Goal: Task Accomplishment & Management: Manage account settings

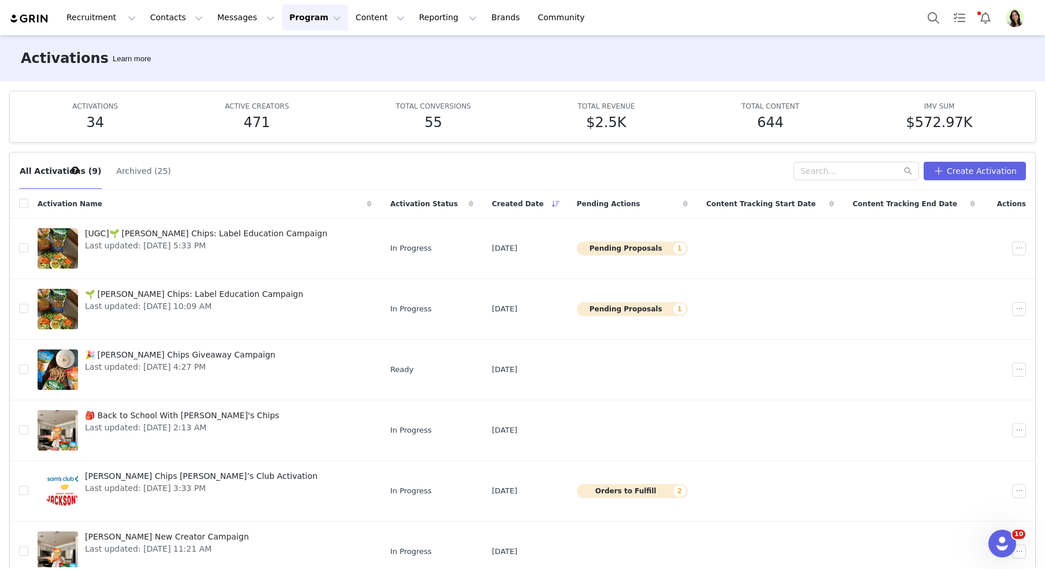
click at [227, 37] on div "Activations Learn more" at bounding box center [522, 58] width 1045 height 46
click at [223, 19] on button "Messages Messages" at bounding box center [245, 18] width 71 height 26
click at [591, 306] on button "Pending Proposals 1" at bounding box center [632, 309] width 111 height 14
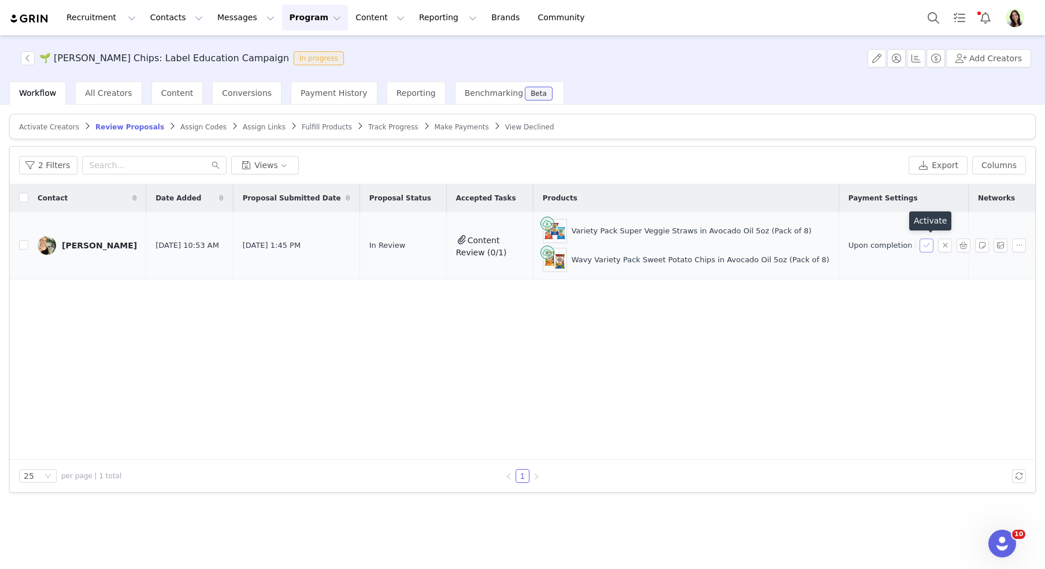
click at [926, 247] on button "button" at bounding box center [927, 246] width 14 height 14
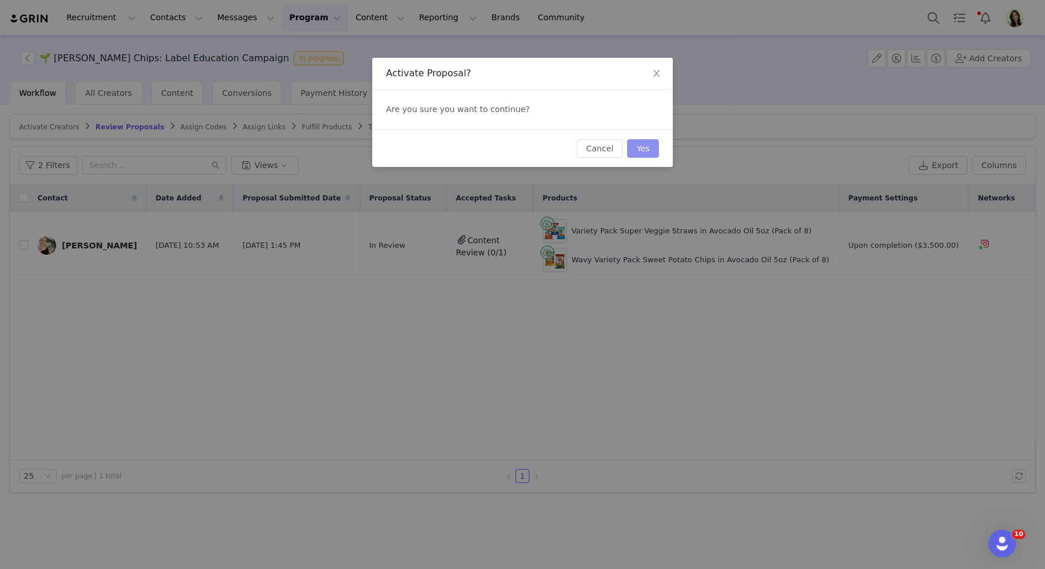
click at [652, 150] on button "Yes" at bounding box center [643, 148] width 32 height 19
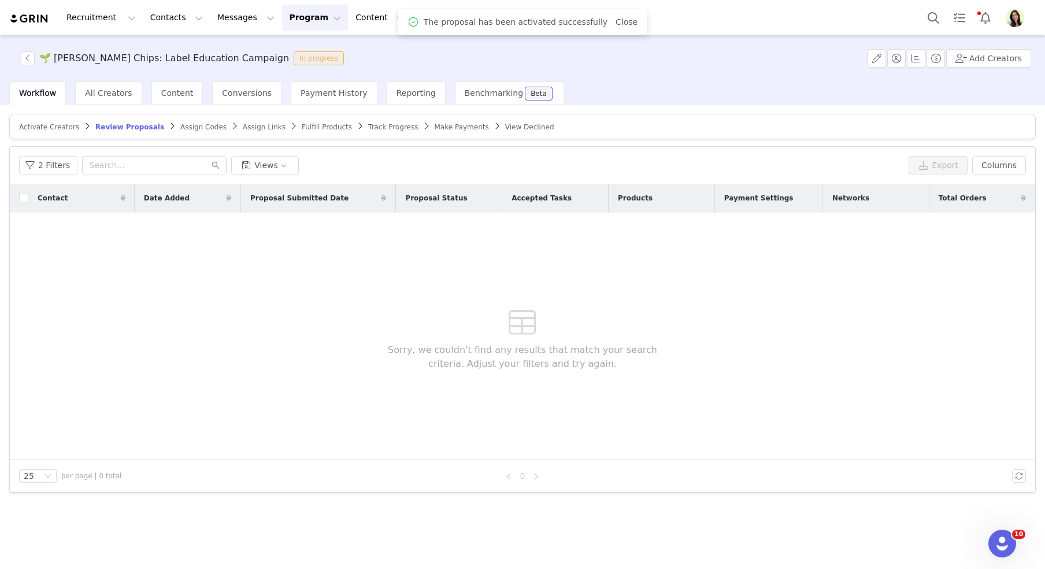
click at [182, 123] on span "Assign Codes" at bounding box center [203, 127] width 46 height 8
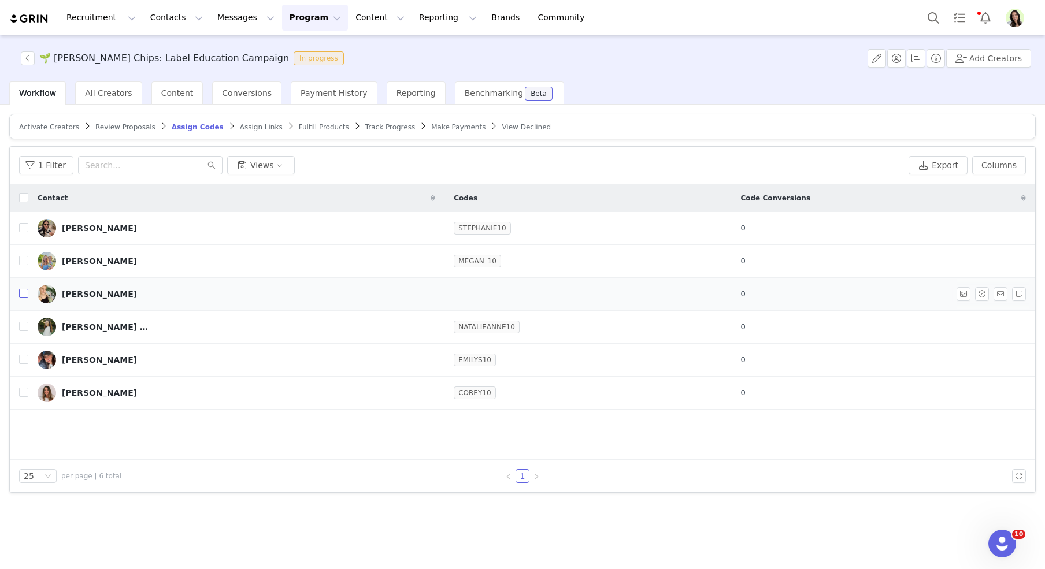
click at [25, 291] on input "checkbox" at bounding box center [23, 293] width 9 height 9
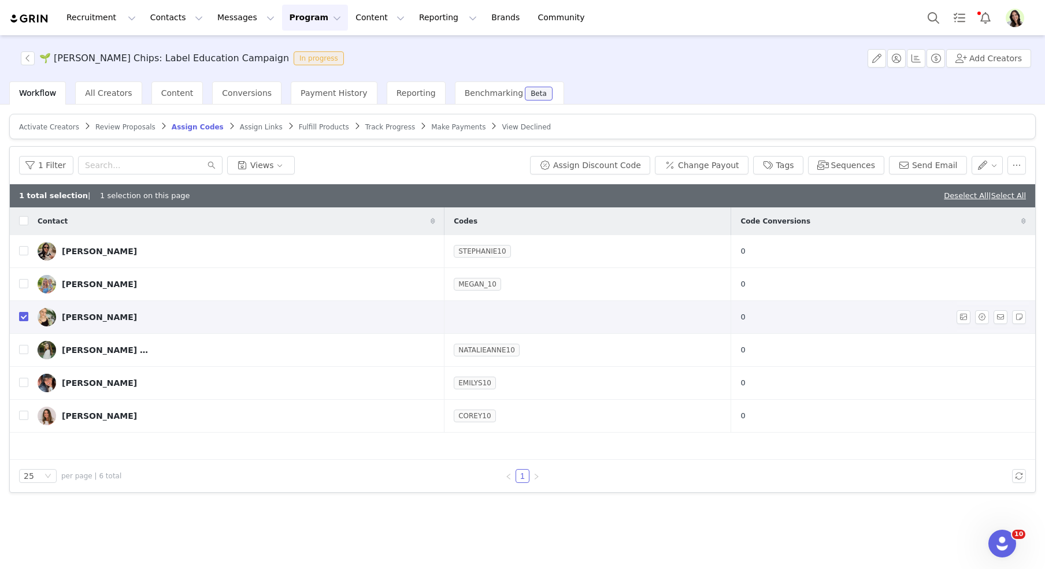
checkbox input "true"
click at [608, 151] on div "1 Filter Views Assign Discount Code Change Payout Tags Sequences Send Email" at bounding box center [523, 166] width 1026 height 38
click at [607, 164] on button "Assign Discount Code" at bounding box center [590, 165] width 120 height 19
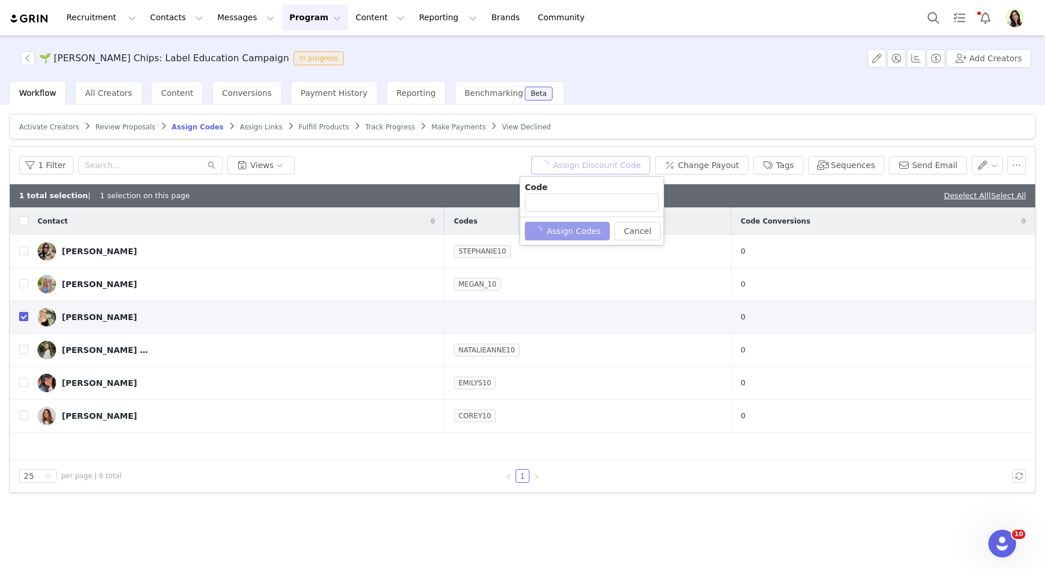
type input "JORDANA10"
click at [562, 230] on button "Assign Codes" at bounding box center [561, 231] width 72 height 19
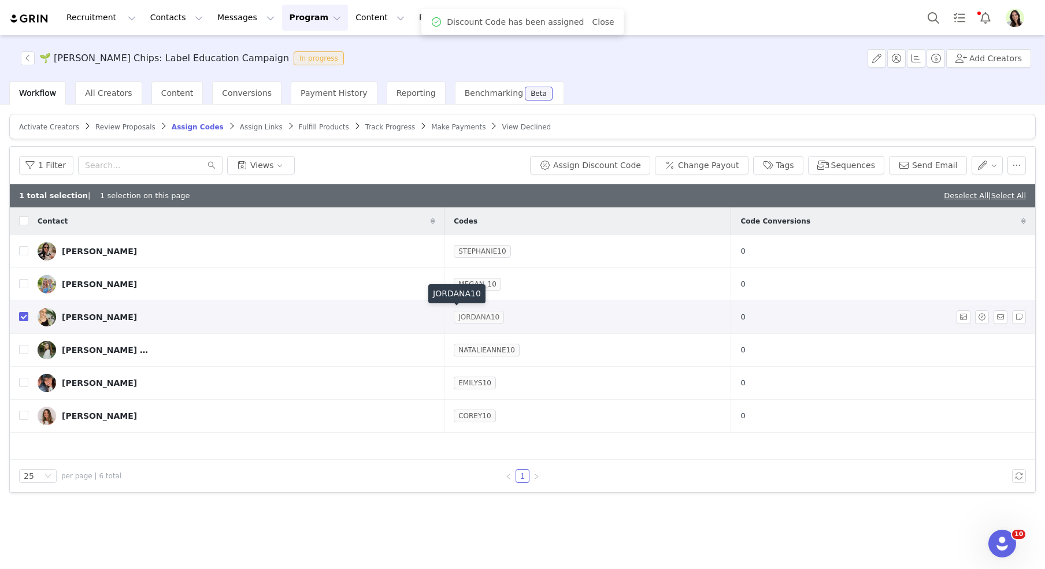
click at [472, 315] on link "JORDANA10" at bounding box center [479, 318] width 50 height 12
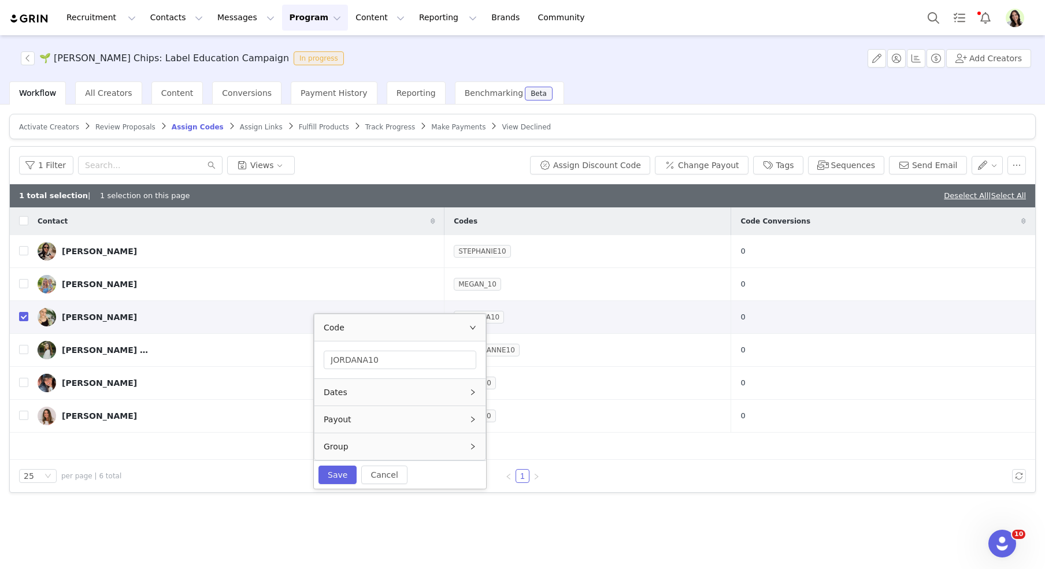
click at [425, 441] on div "Group" at bounding box center [400, 447] width 171 height 27
click at [464, 441] on icon "icon: down" at bounding box center [466, 441] width 7 height 7
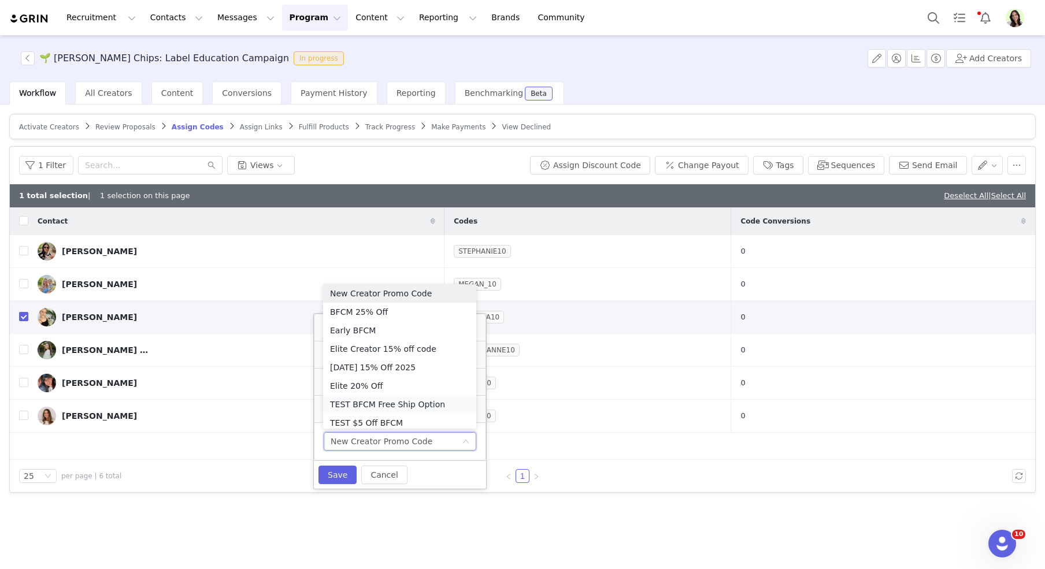
scroll to position [8, 0]
click at [384, 381] on li "Elite 20% Off" at bounding box center [399, 380] width 153 height 19
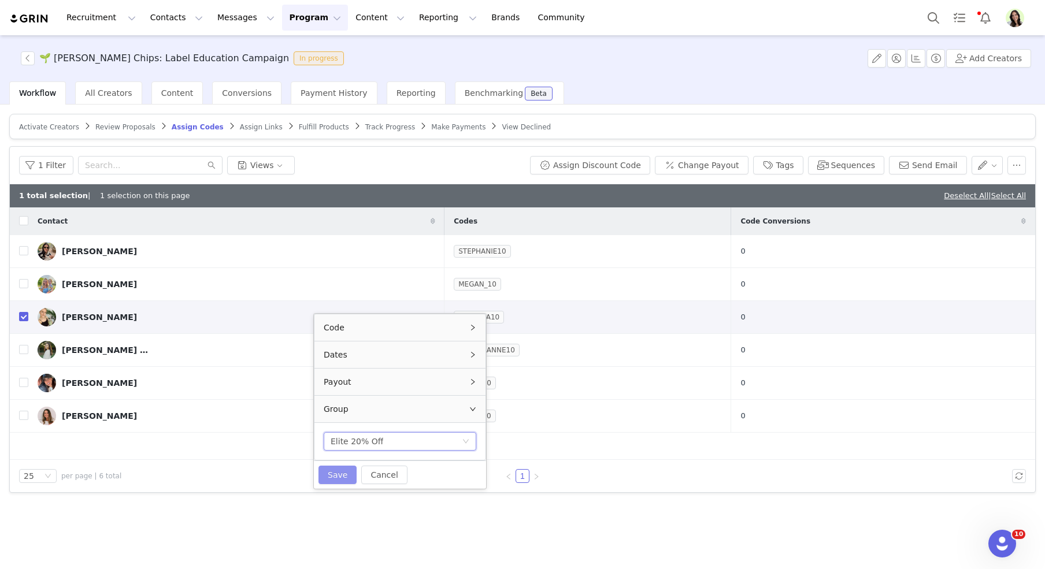
click at [339, 474] on button "Save" at bounding box center [338, 475] width 38 height 19
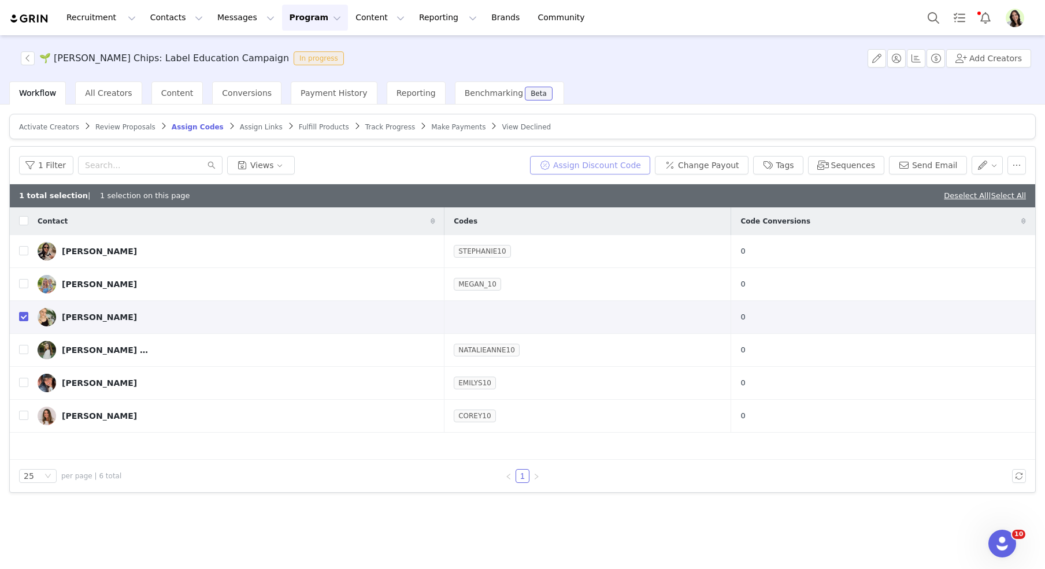
click at [566, 164] on button "Assign Discount Code" at bounding box center [590, 165] width 120 height 19
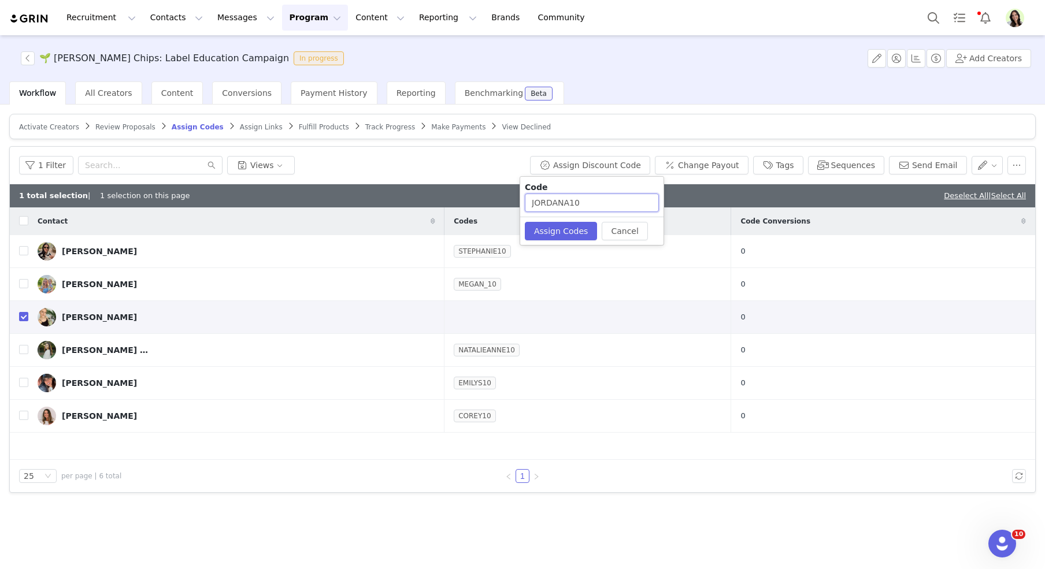
click at [578, 200] on input "JORDANA10" at bounding box center [592, 203] width 134 height 19
click at [571, 201] on input "JORDANA10" at bounding box center [592, 203] width 134 height 19
type input "JORDANA20"
click at [574, 232] on button "Assign Codes" at bounding box center [561, 231] width 72 height 19
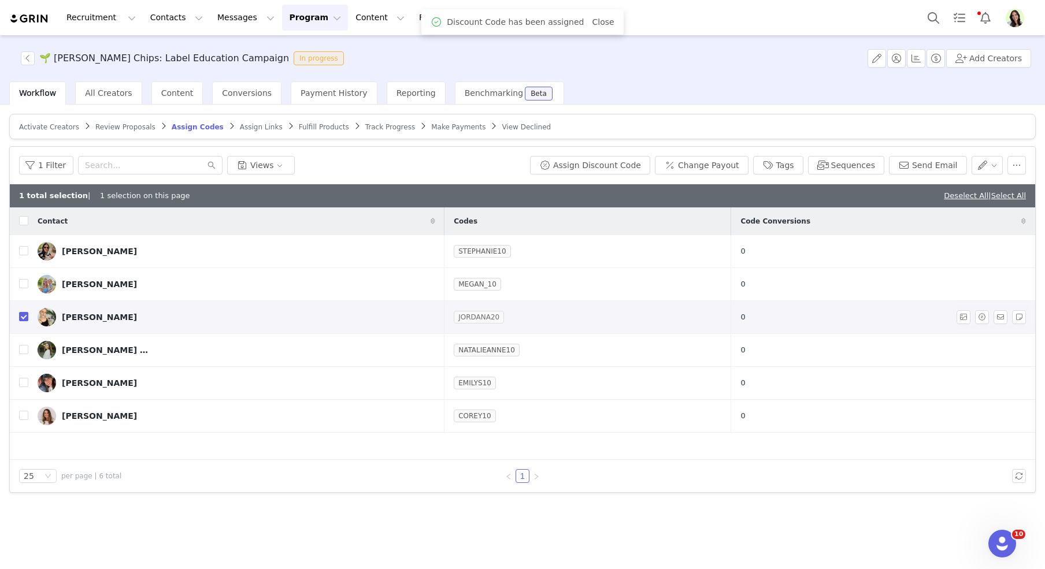
click at [471, 317] on link "JORDANA20" at bounding box center [479, 318] width 50 height 12
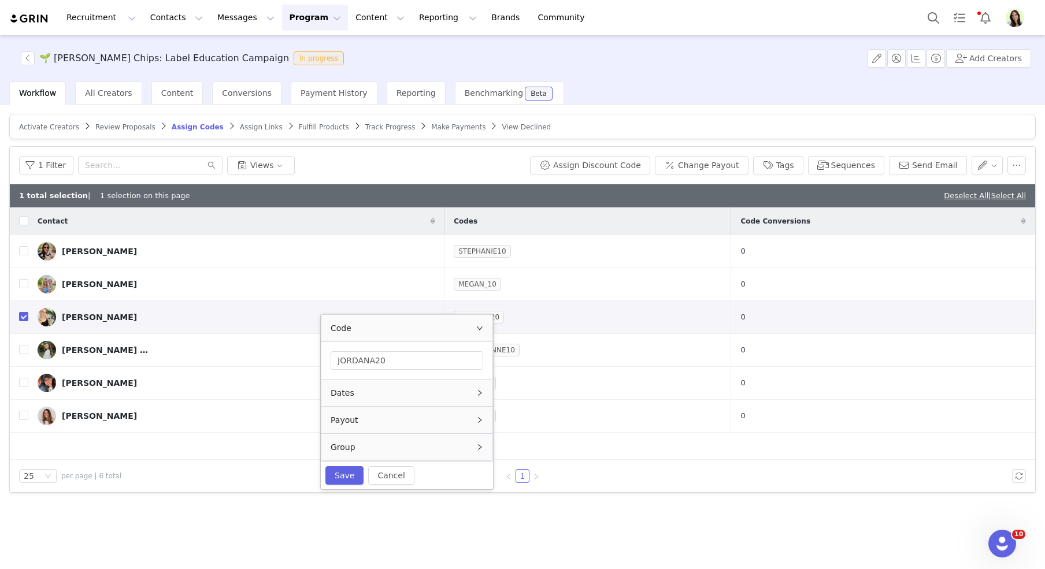
click at [479, 446] on icon "icon: right" at bounding box center [479, 447] width 7 height 7
click at [467, 440] on icon "icon: down" at bounding box center [466, 441] width 7 height 7
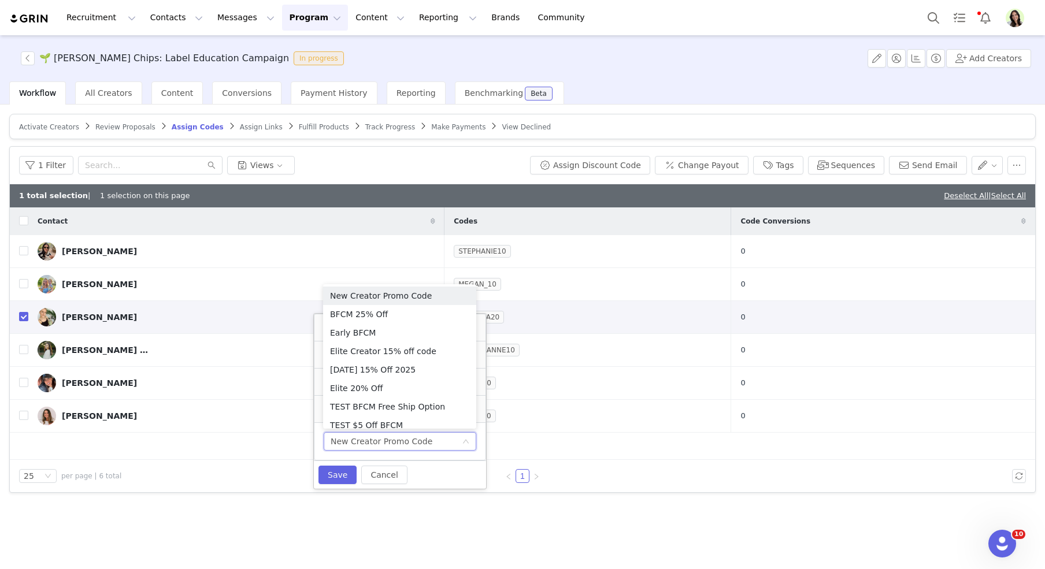
click at [467, 440] on icon "icon: down" at bounding box center [466, 441] width 7 height 7
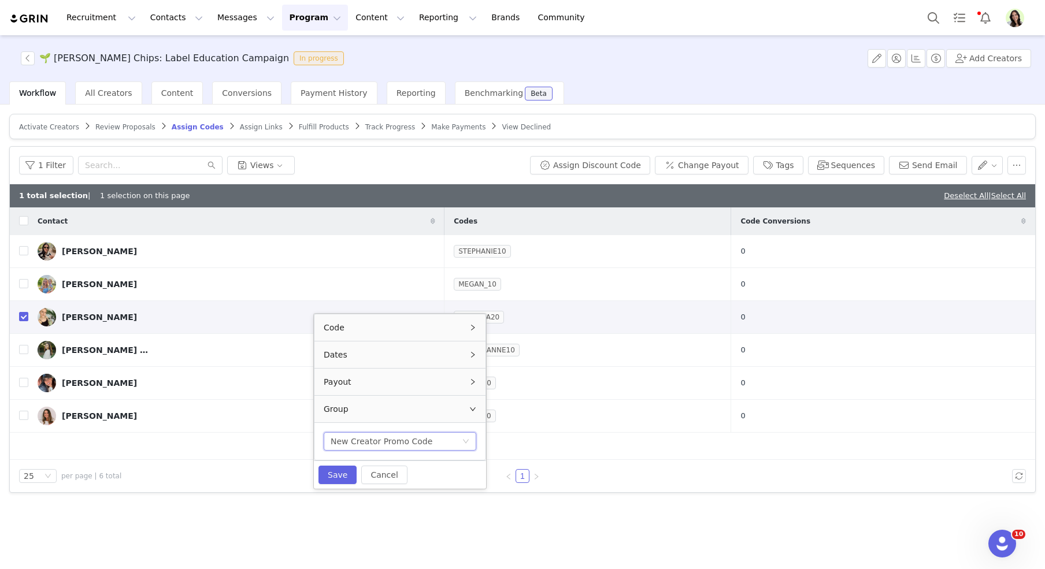
click at [471, 353] on icon "icon: right" at bounding box center [472, 355] width 7 height 7
click at [471, 353] on icon "icon: right" at bounding box center [473, 354] width 6 height 3
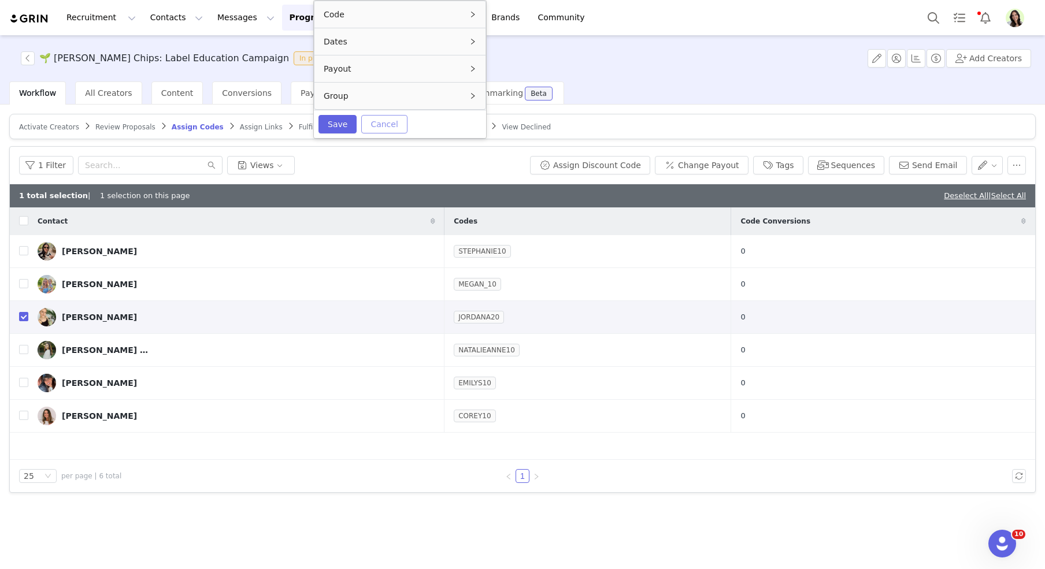
click at [390, 120] on button "Cancel" at bounding box center [384, 124] width 46 height 19
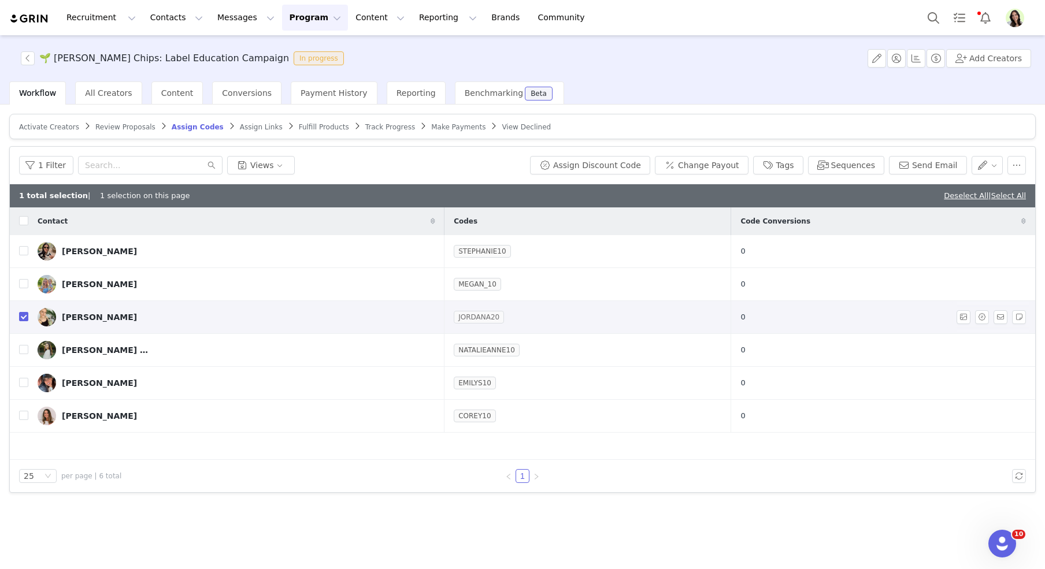
click at [472, 315] on link "JORDANA20" at bounding box center [479, 318] width 50 height 12
click at [476, 395] on div "Dates" at bounding box center [406, 393] width 171 height 27
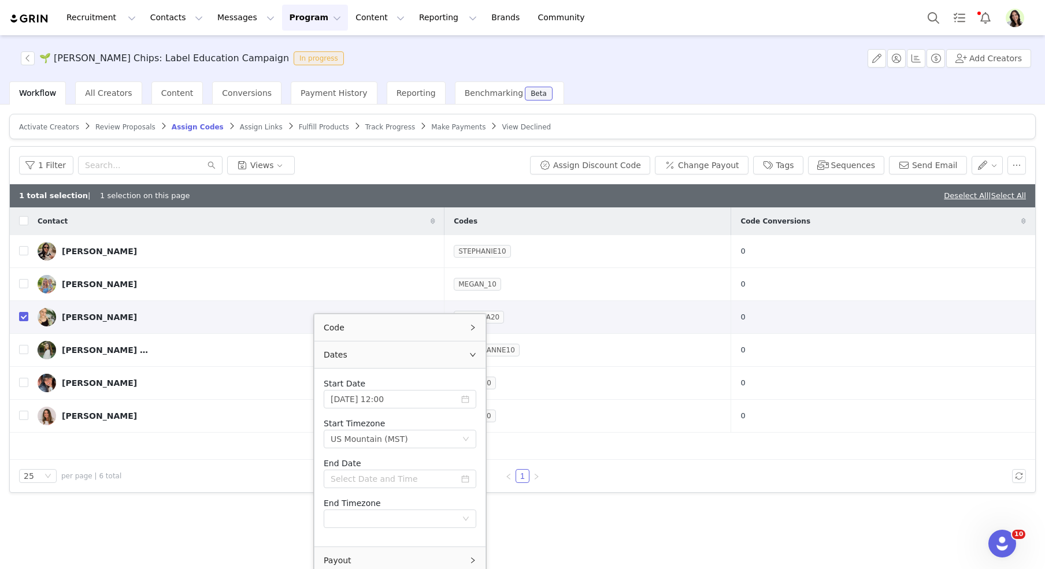
click at [475, 355] on icon "icon: right" at bounding box center [472, 355] width 7 height 7
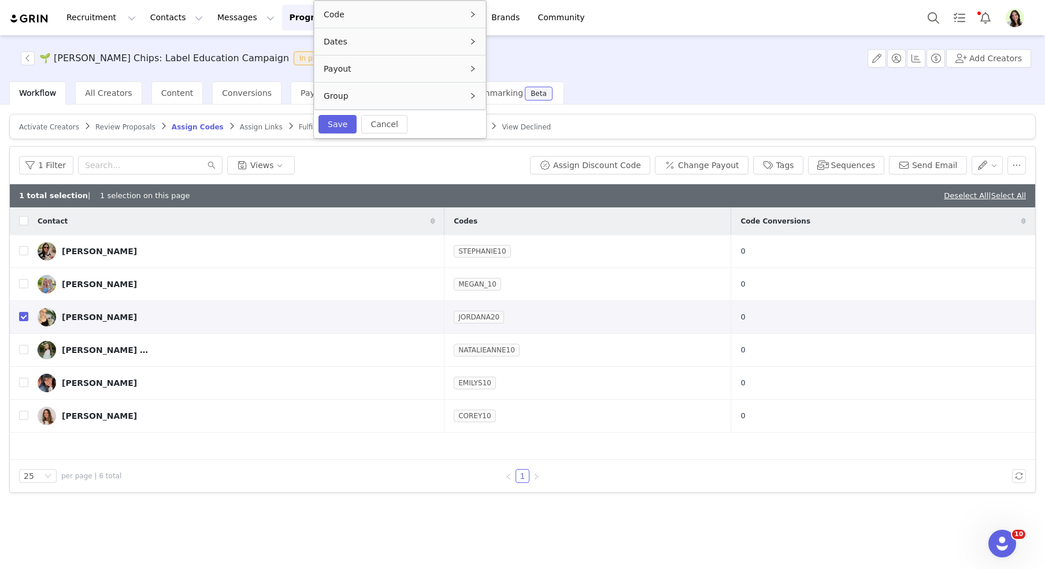
click at [472, 71] on icon "icon: right" at bounding box center [472, 68] width 7 height 7
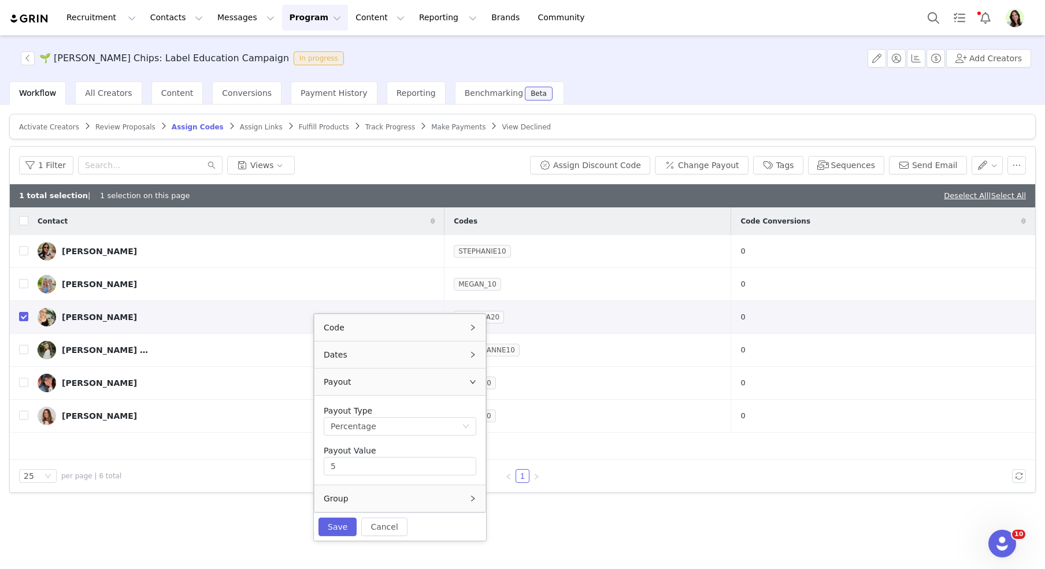
click at [472, 382] on icon "icon: right" at bounding box center [473, 381] width 6 height 3
click at [472, 408] on icon "icon: right" at bounding box center [472, 409] width 7 height 7
click at [475, 335] on div "Code" at bounding box center [400, 328] width 171 height 27
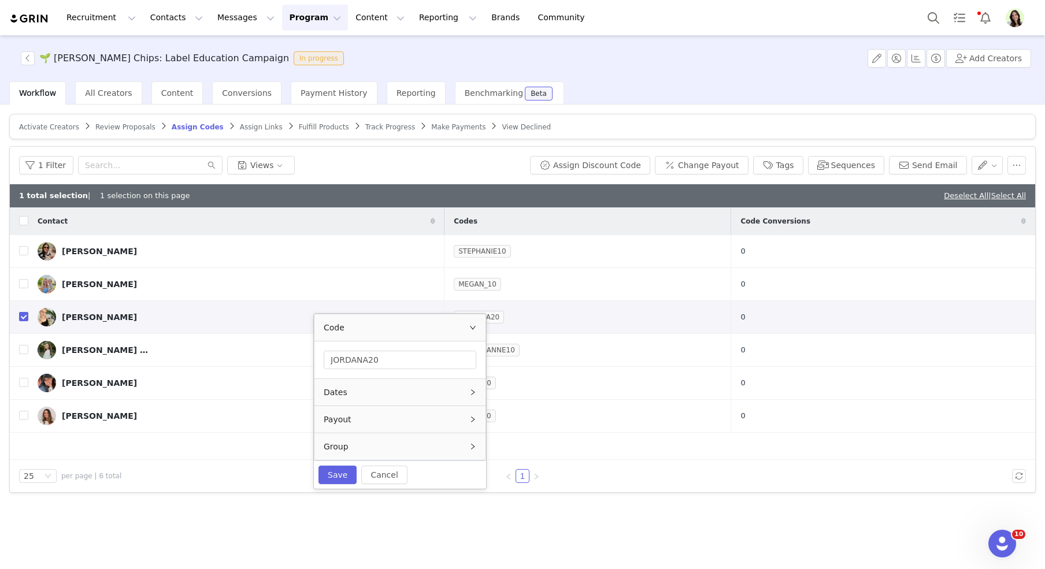
click at [475, 335] on div "Code" at bounding box center [400, 328] width 171 height 27
click at [373, 361] on input "JORDANA20" at bounding box center [400, 360] width 153 height 19
type input "JORDANA10"
click at [343, 473] on button "Save" at bounding box center [338, 475] width 38 height 19
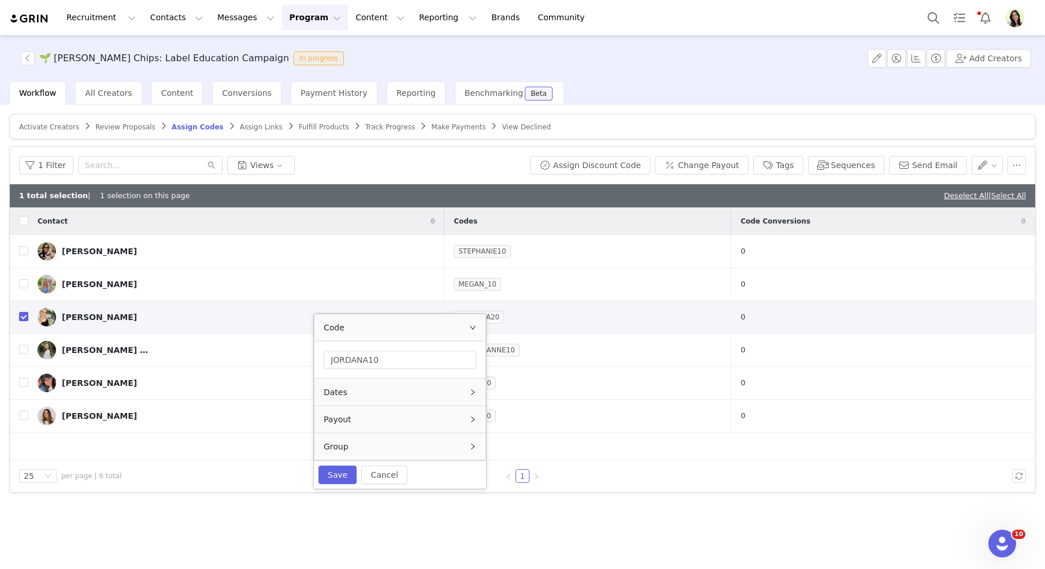
click at [516, 165] on div "1 Filter Views" at bounding box center [272, 165] width 506 height 19
click at [261, 125] on span "Assign Links" at bounding box center [261, 127] width 43 height 8
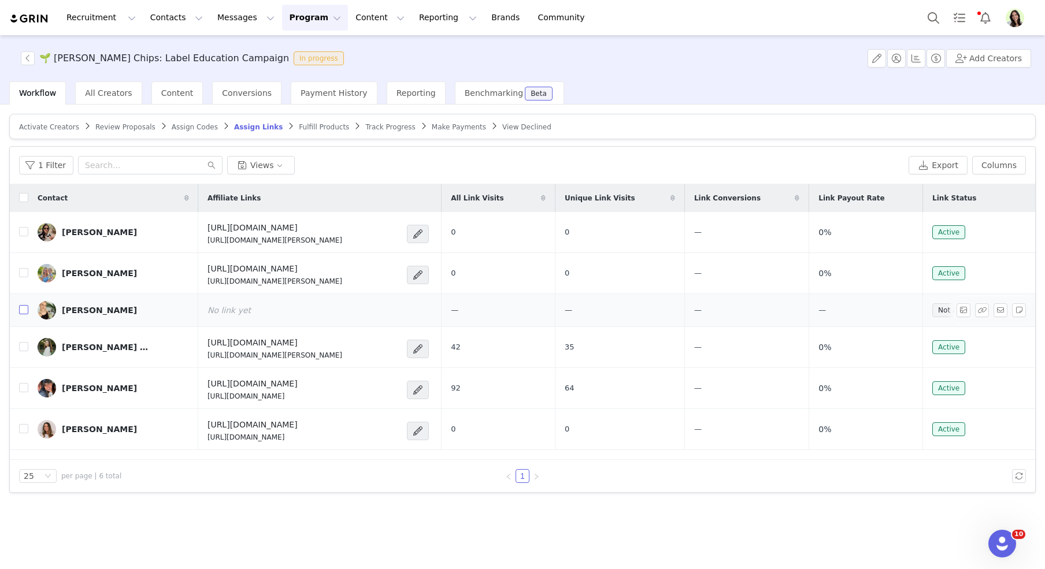
click at [22, 309] on input "checkbox" at bounding box center [23, 309] width 9 height 9
checkbox input "true"
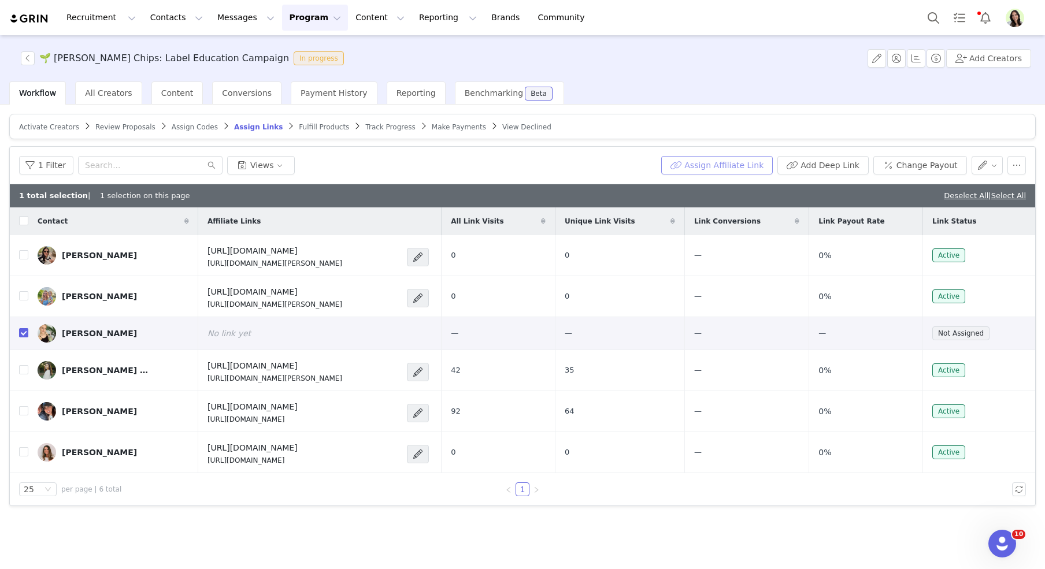
click at [699, 165] on button "Assign Affiliate Link" at bounding box center [717, 165] width 112 height 19
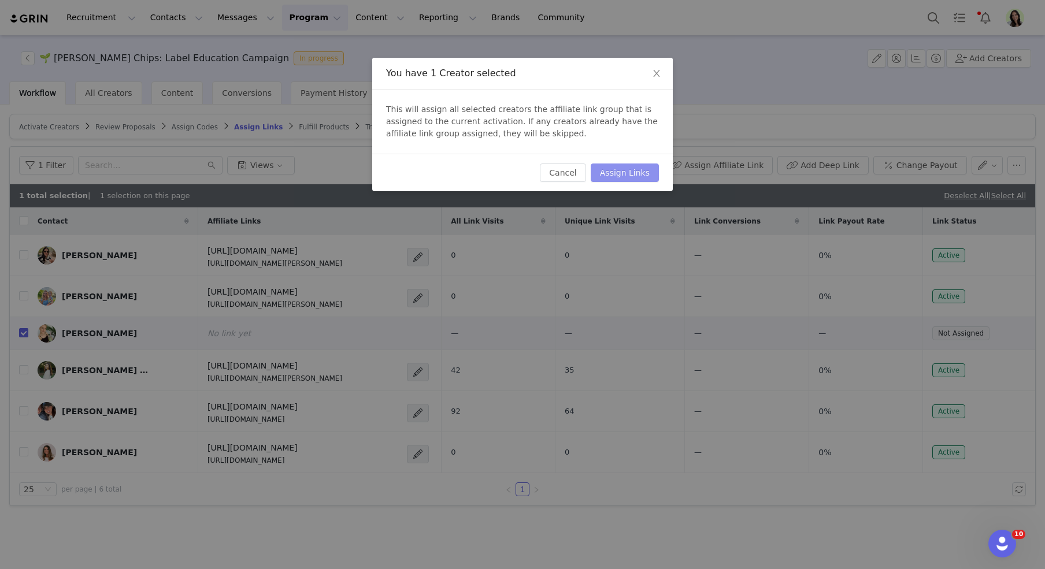
click at [636, 174] on button "Assign Links" at bounding box center [625, 173] width 68 height 19
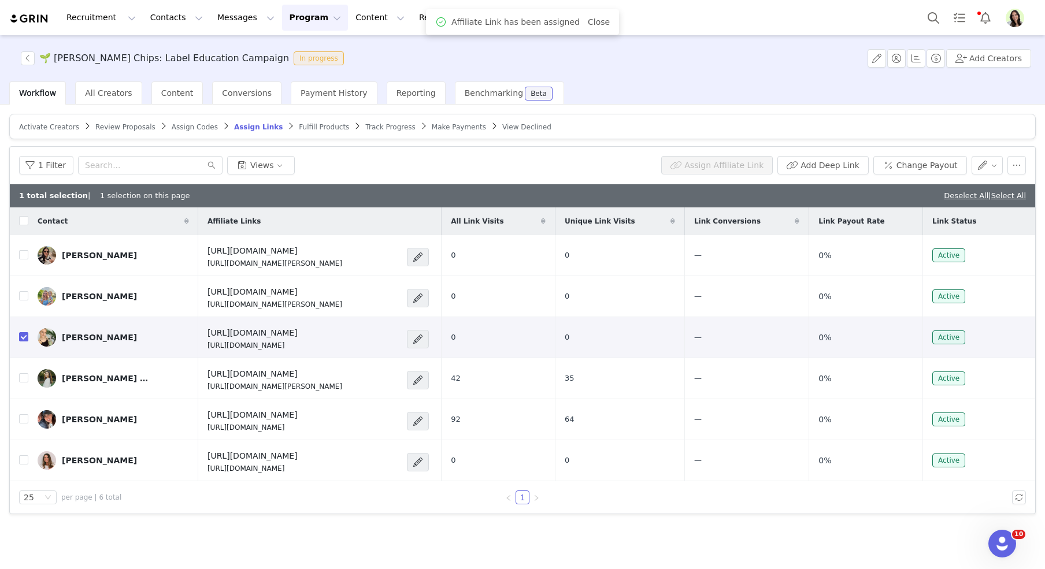
click at [306, 123] on link "Fulfill Products" at bounding box center [324, 127] width 50 height 9
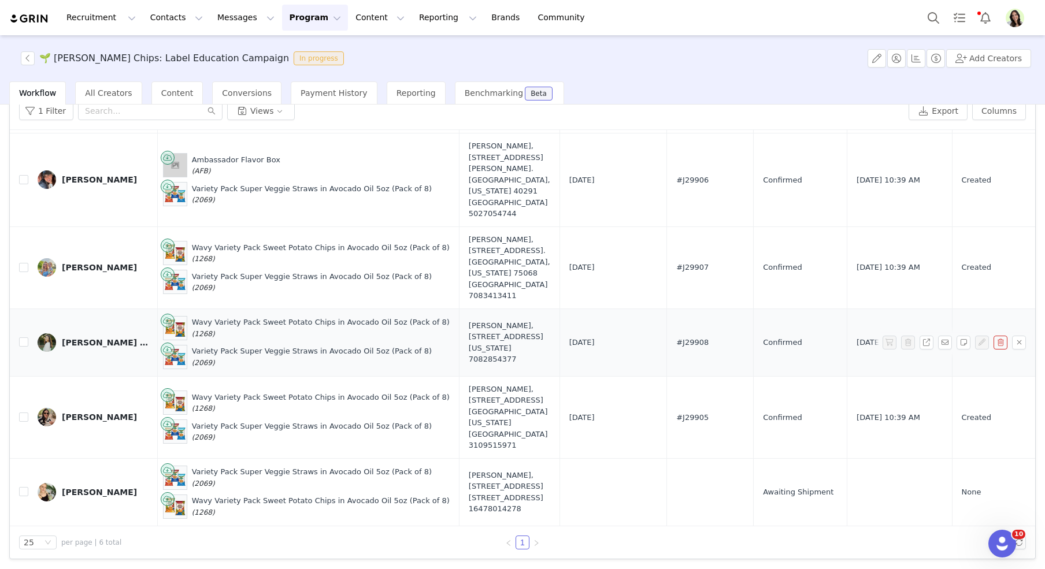
scroll to position [122, 247]
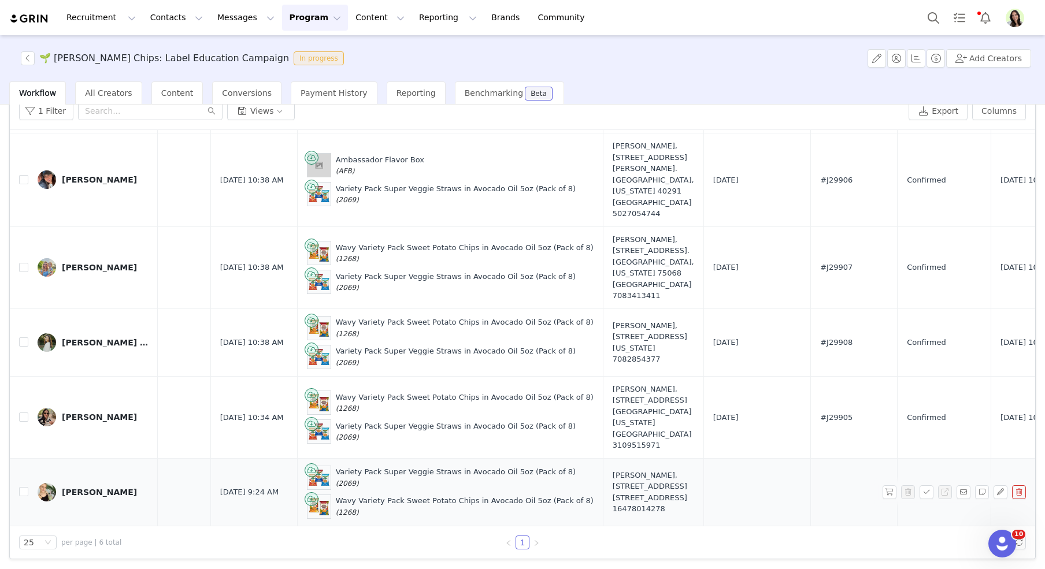
click at [66, 488] on div "Jordana Hart" at bounding box center [99, 492] width 75 height 9
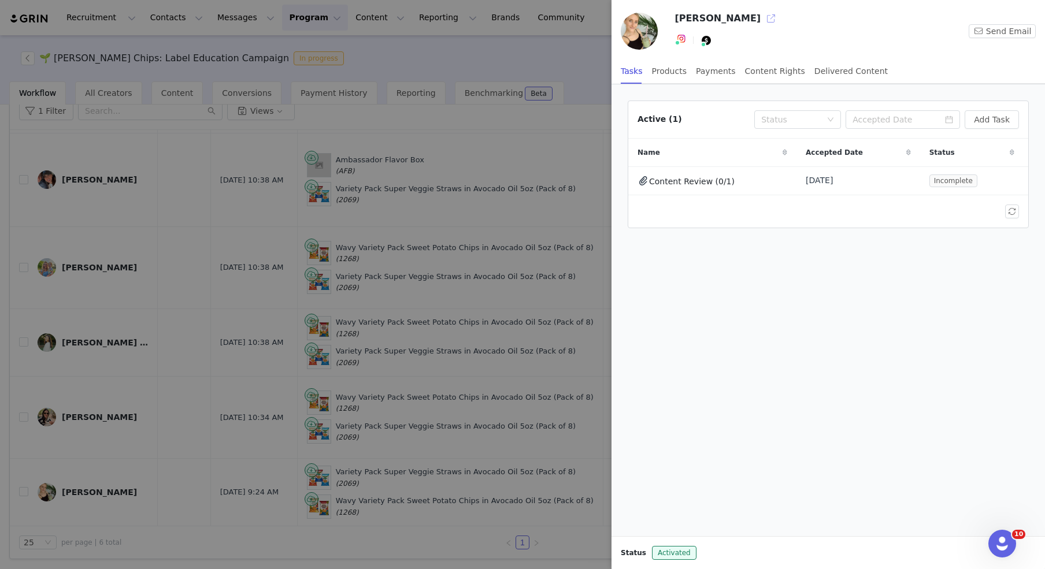
click at [762, 19] on button "button" at bounding box center [771, 18] width 19 height 19
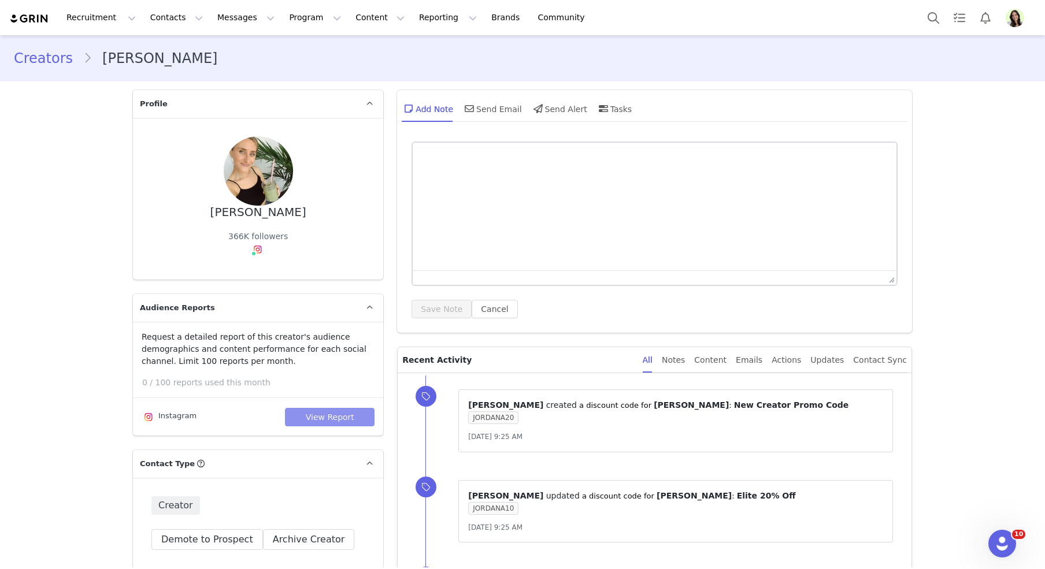
click at [331, 419] on button "View Report" at bounding box center [330, 417] width 90 height 19
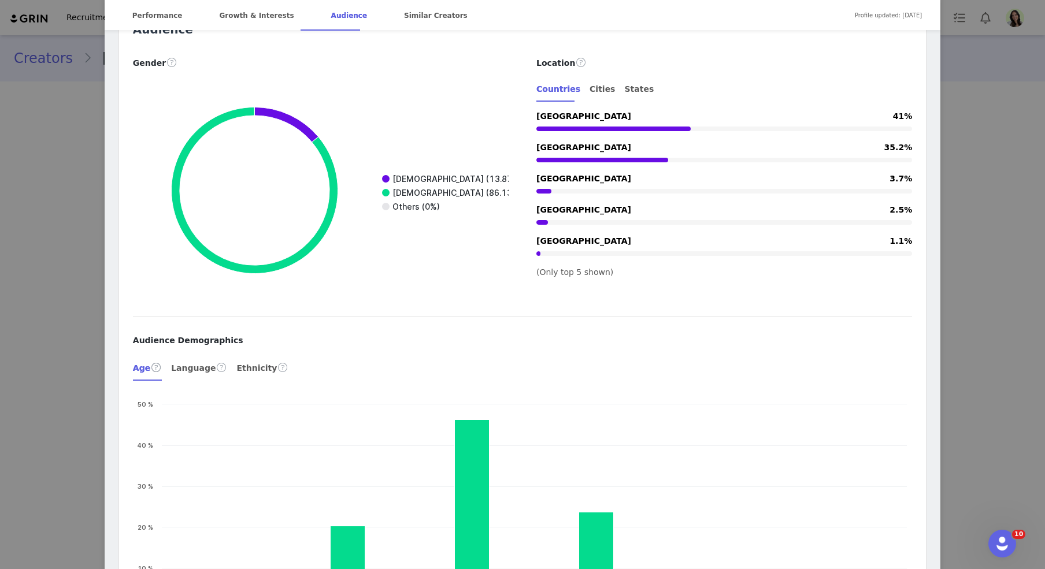
scroll to position [1427, 0]
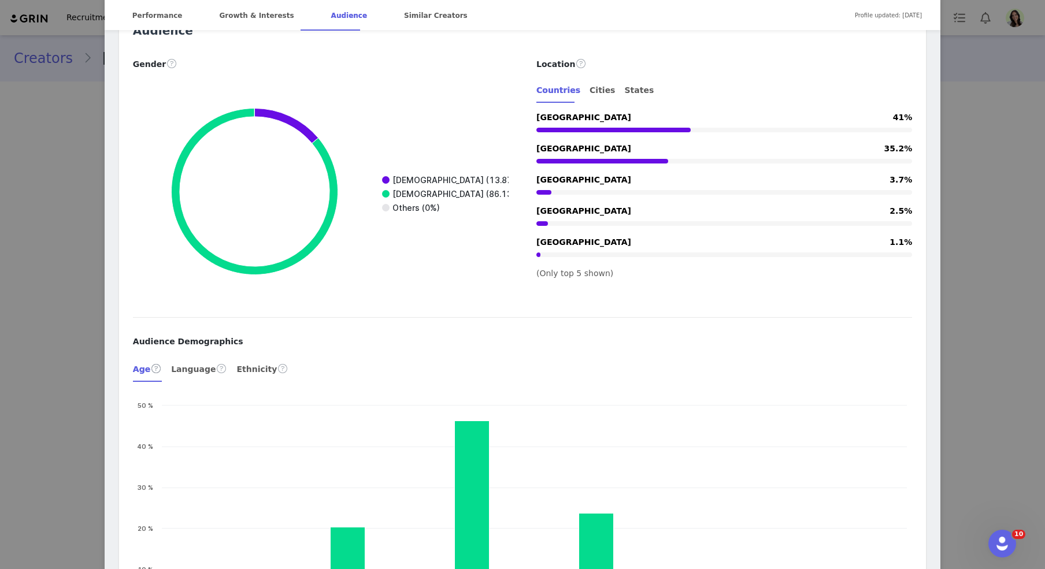
click at [999, 153] on div "[PERSON_NAME] Verified @ihartnutrition Easy recipes + balanced living 🥗🍝🍷 Certi…" at bounding box center [522, 284] width 1045 height 569
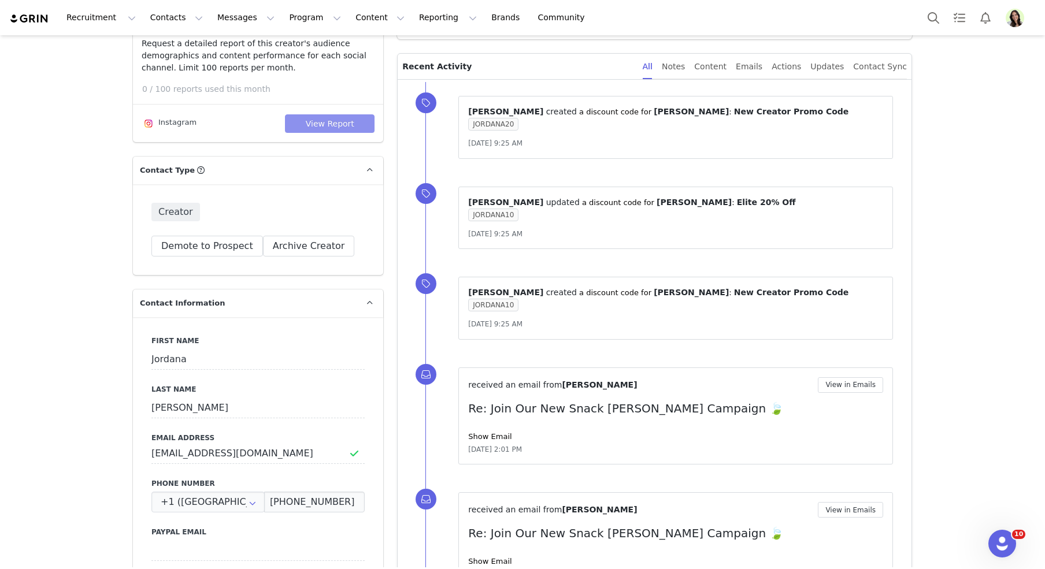
scroll to position [493, 0]
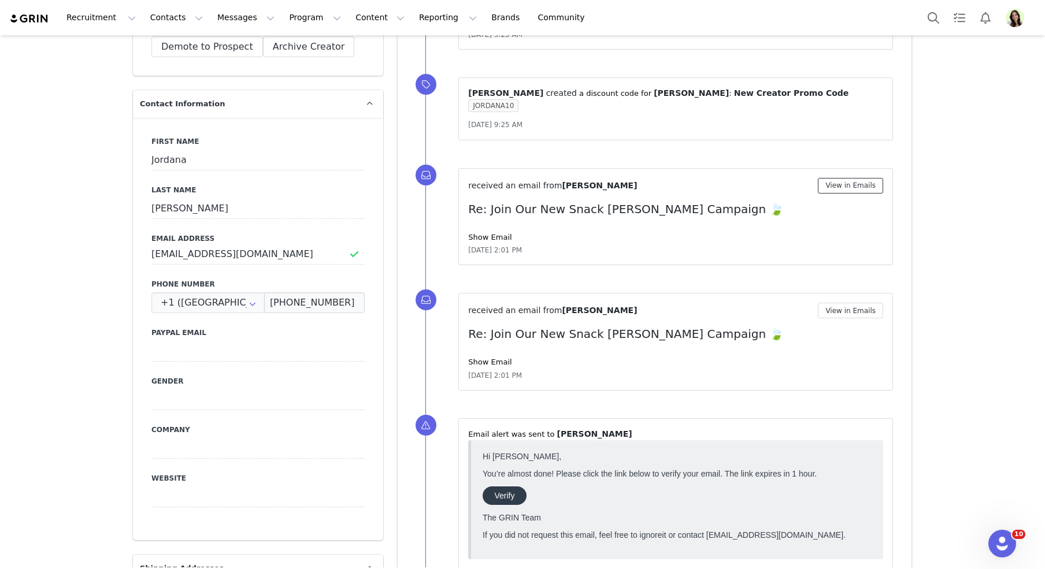
click at [833, 182] on button "View in Emails" at bounding box center [850, 186] width 65 height 16
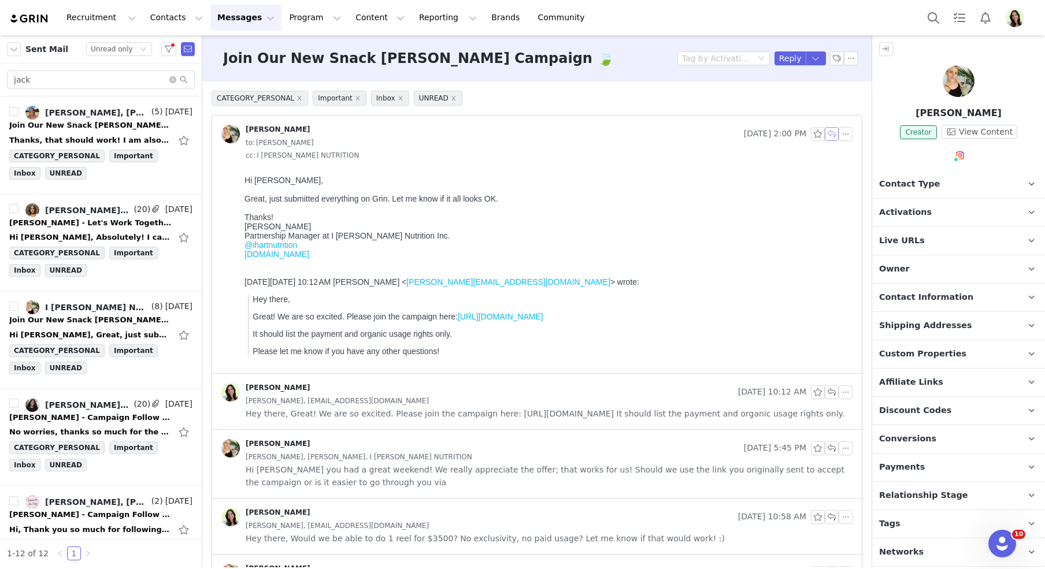
click at [832, 133] on button "button" at bounding box center [832, 134] width 14 height 14
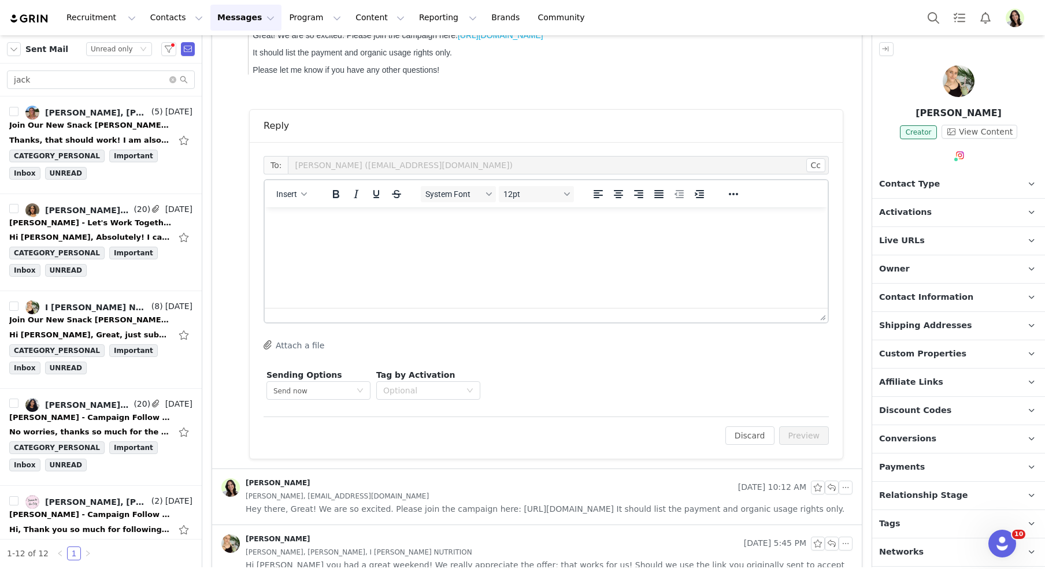
click at [434, 239] on html at bounding box center [546, 223] width 563 height 31
click at [810, 434] on button "Preview" at bounding box center [804, 436] width 50 height 19
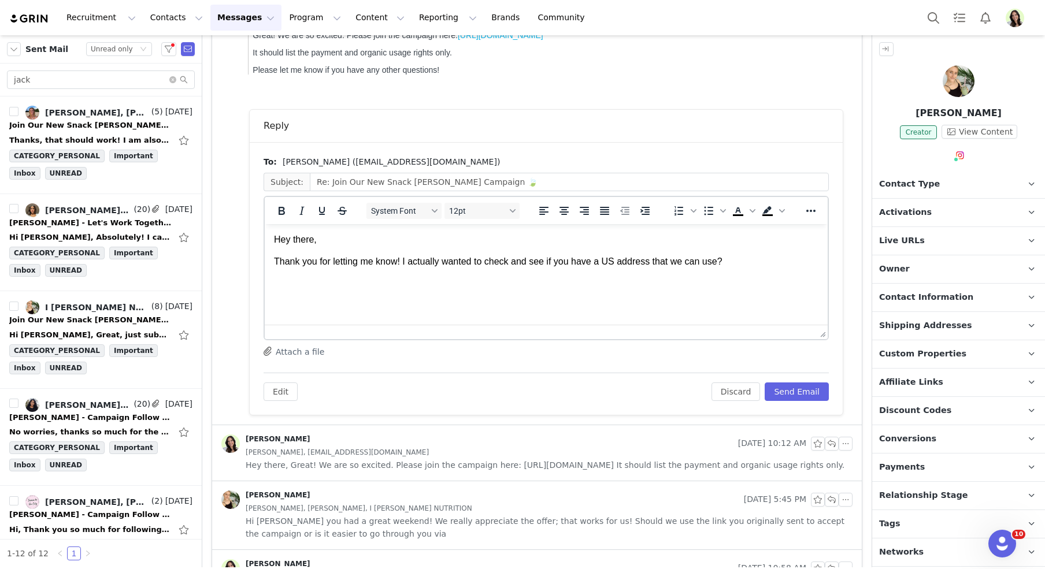
click at [742, 260] on p "Thank you for letting me know! I actually wanted to check and see if you have a…" at bounding box center [546, 262] width 545 height 13
click at [792, 393] on button "Send Email" at bounding box center [797, 392] width 64 height 19
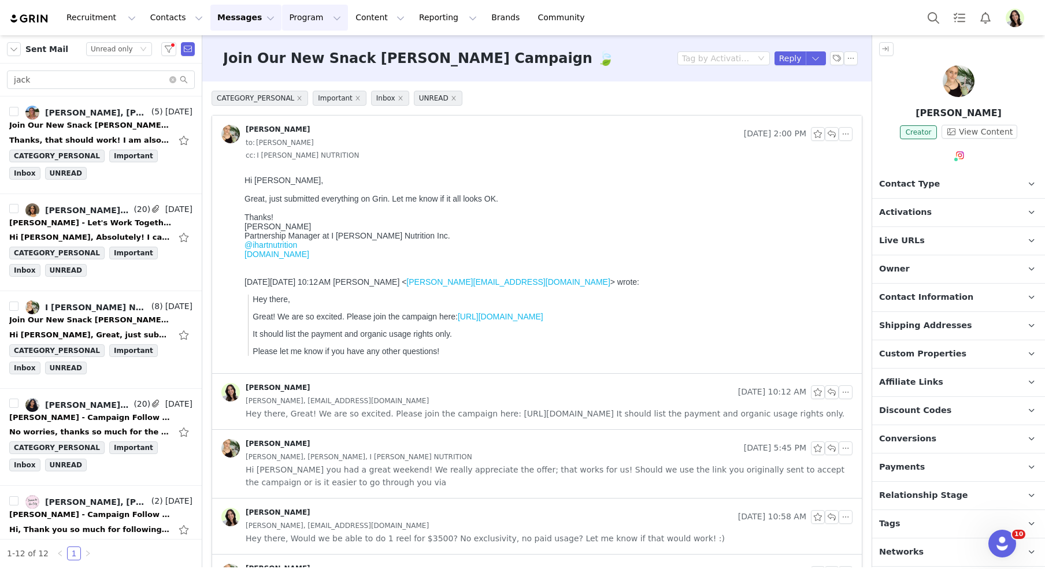
click at [298, 14] on button "Program Program" at bounding box center [315, 18] width 66 height 26
click at [312, 47] on p "Activations" at bounding box center [295, 51] width 45 height 12
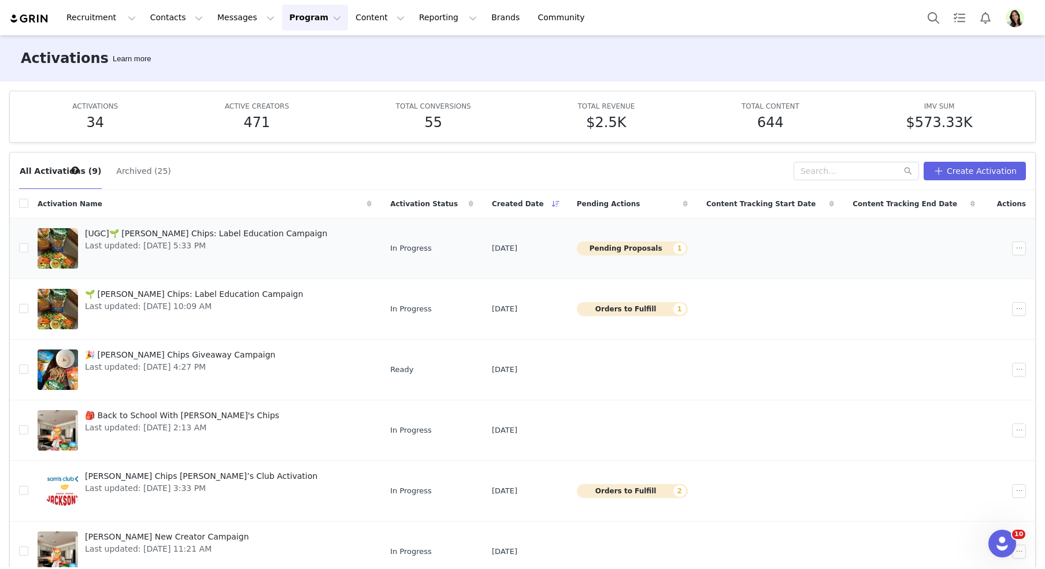
click at [592, 249] on button "Pending Proposals 1" at bounding box center [632, 249] width 111 height 14
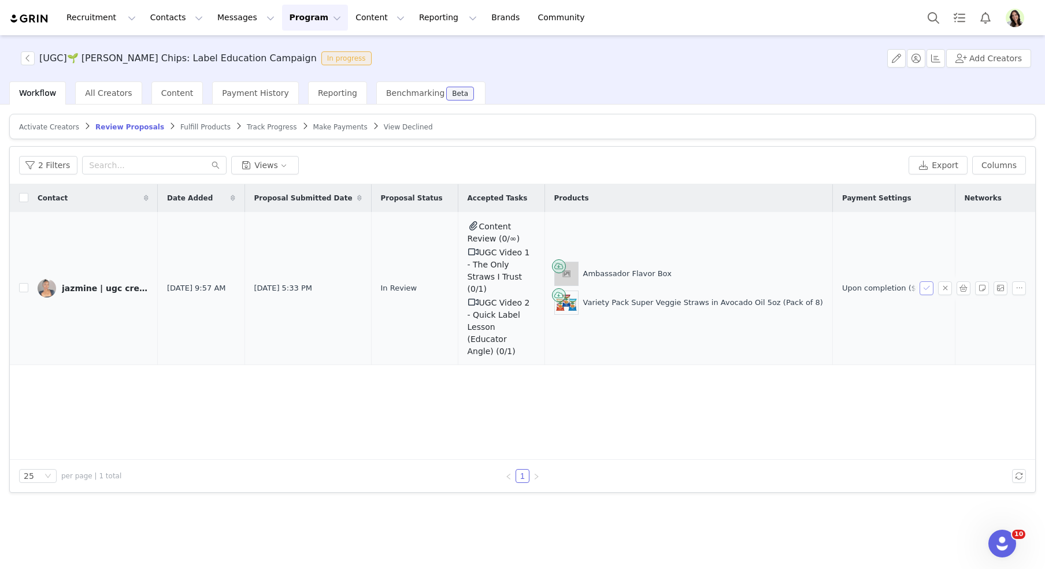
click at [929, 282] on button "button" at bounding box center [927, 289] width 14 height 14
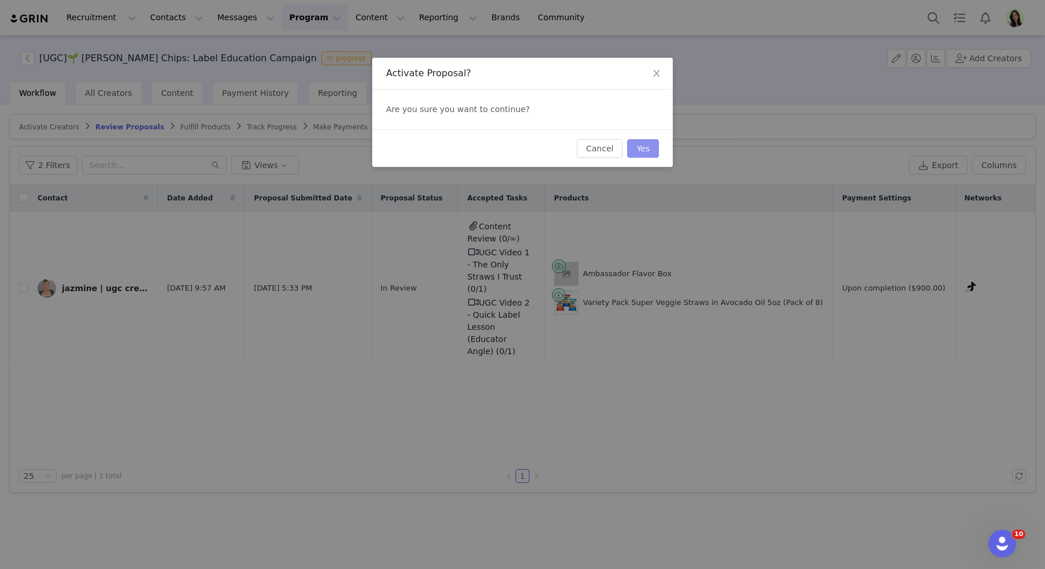
click at [648, 146] on button "Yes" at bounding box center [643, 148] width 32 height 19
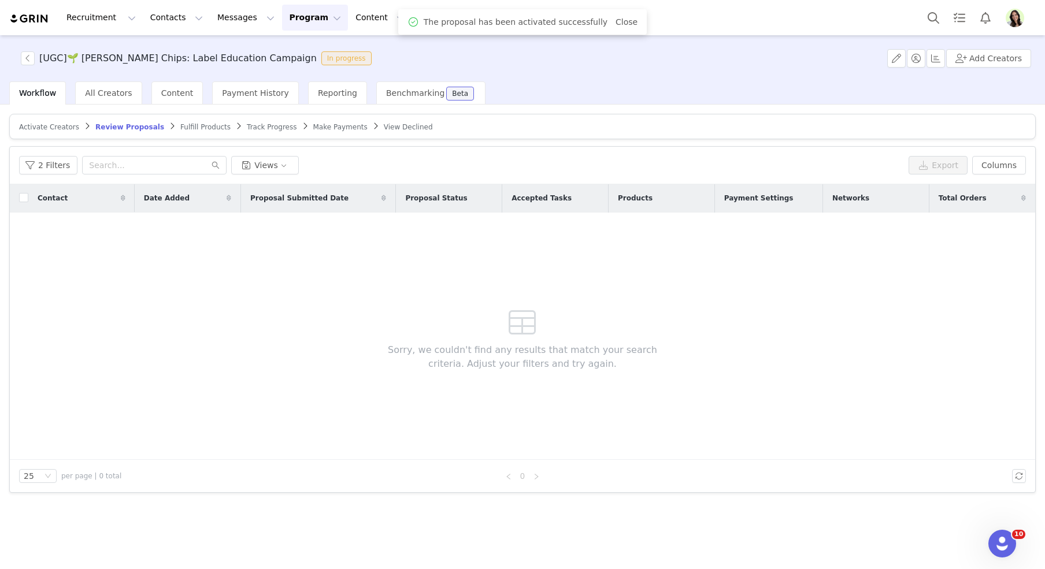
click at [197, 124] on span "Fulfill Products" at bounding box center [205, 127] width 50 height 8
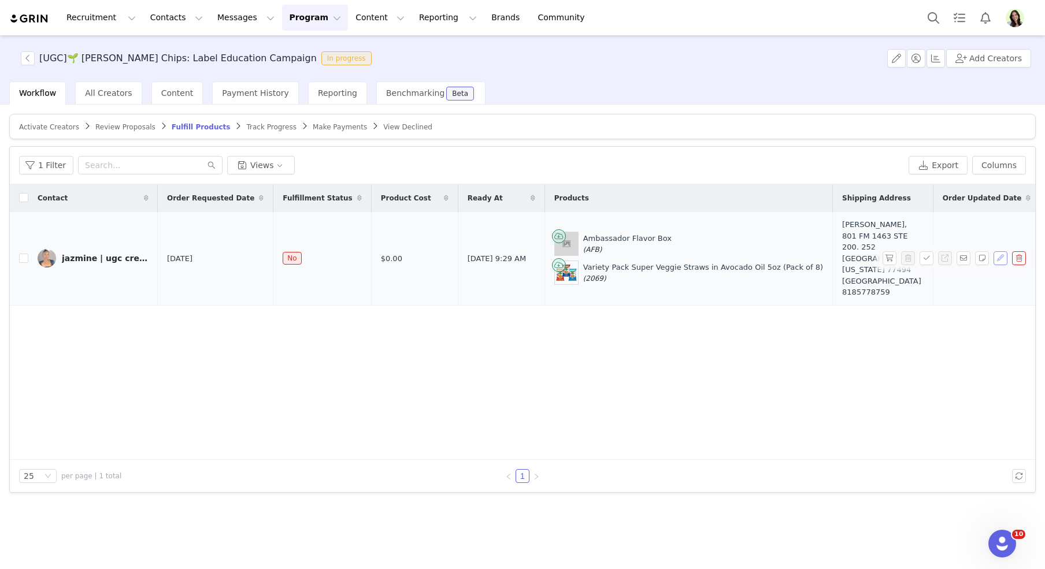
click at [1004, 251] on button "button" at bounding box center [1001, 258] width 14 height 14
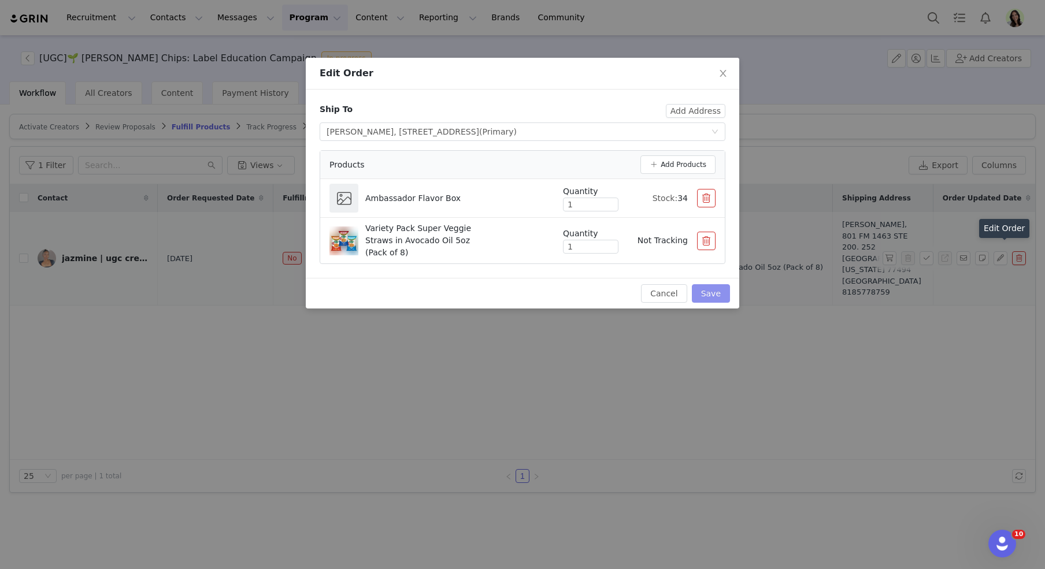
click at [705, 294] on button "Save" at bounding box center [711, 293] width 38 height 19
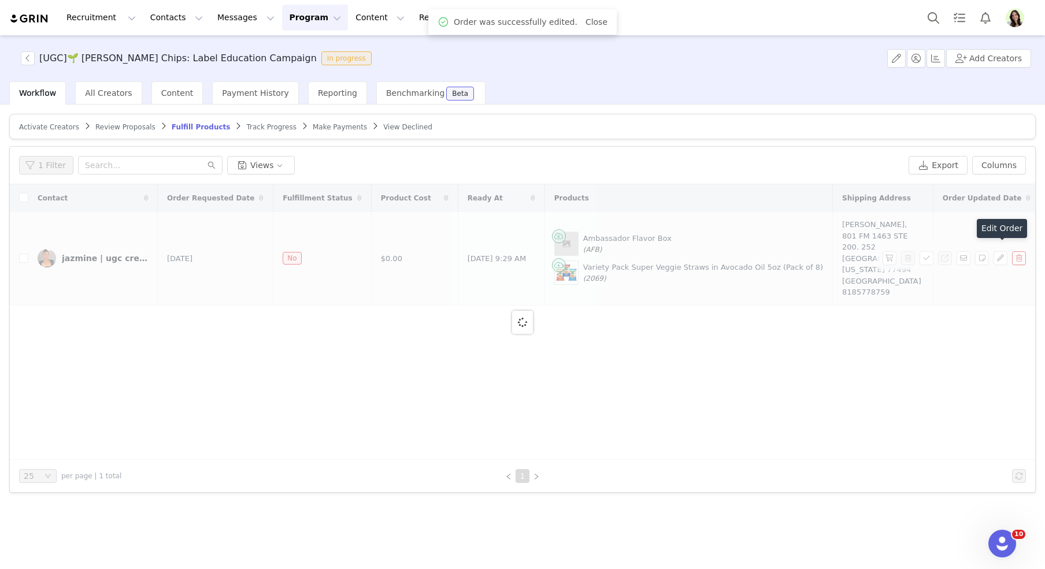
click at [892, 256] on div at bounding box center [523, 322] width 1026 height 276
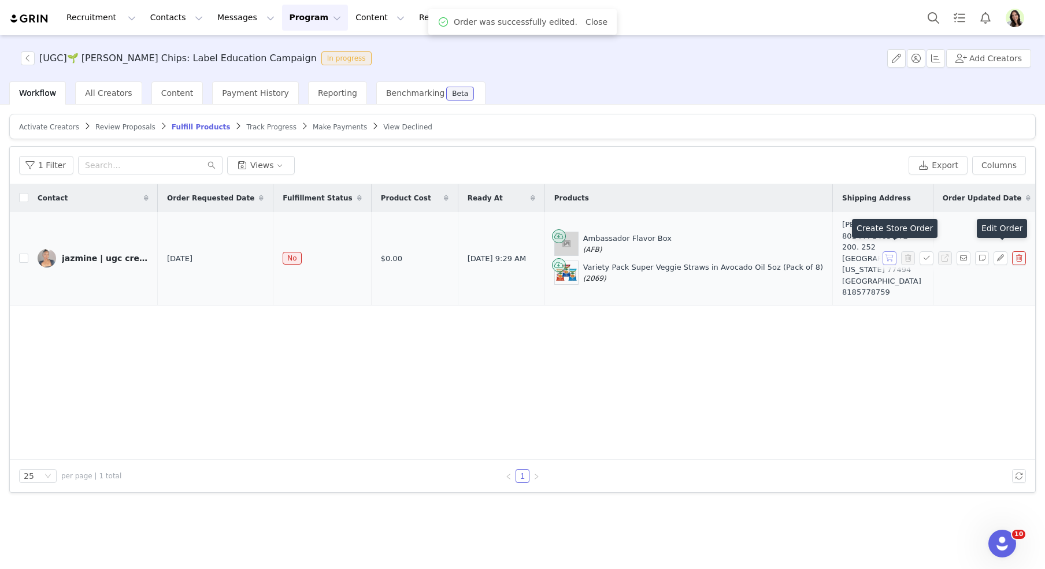
click at [886, 251] on button "button" at bounding box center [890, 258] width 14 height 14
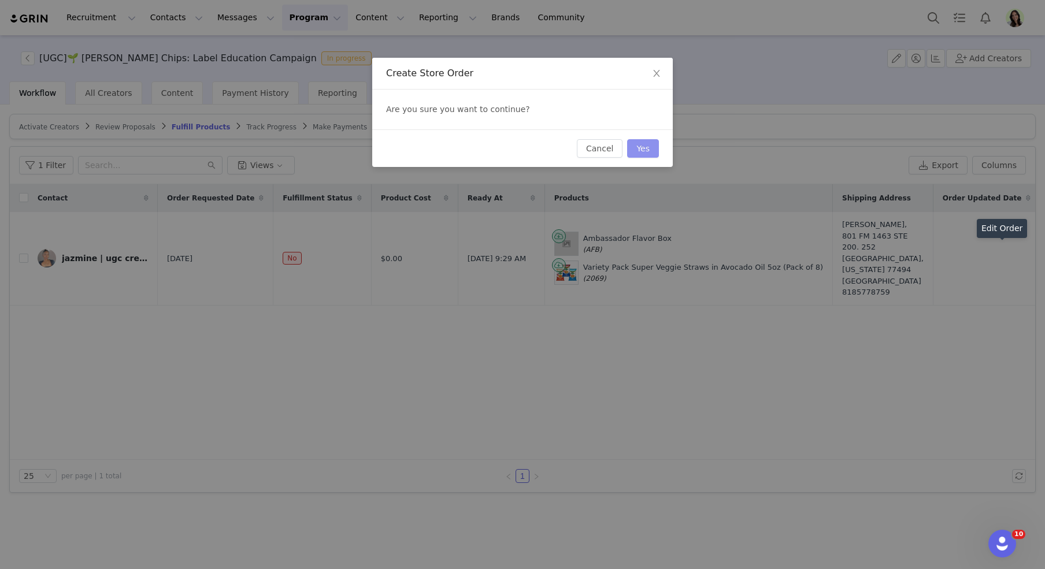
click at [635, 141] on button "Yes" at bounding box center [643, 148] width 32 height 19
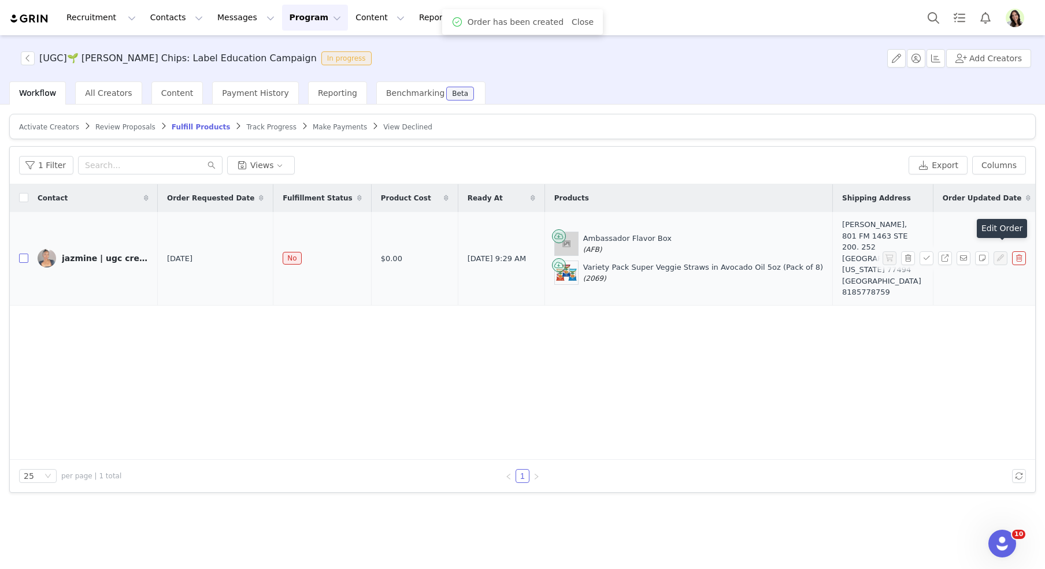
click at [26, 254] on input "checkbox" at bounding box center [23, 258] width 9 height 9
checkbox input "true"
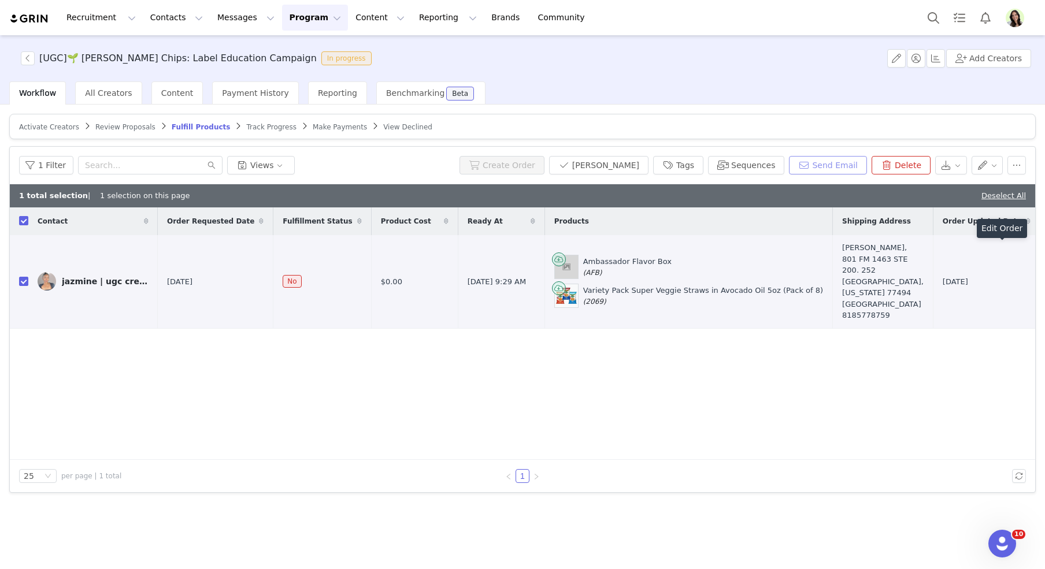
click at [810, 166] on button "Send Email" at bounding box center [828, 165] width 78 height 19
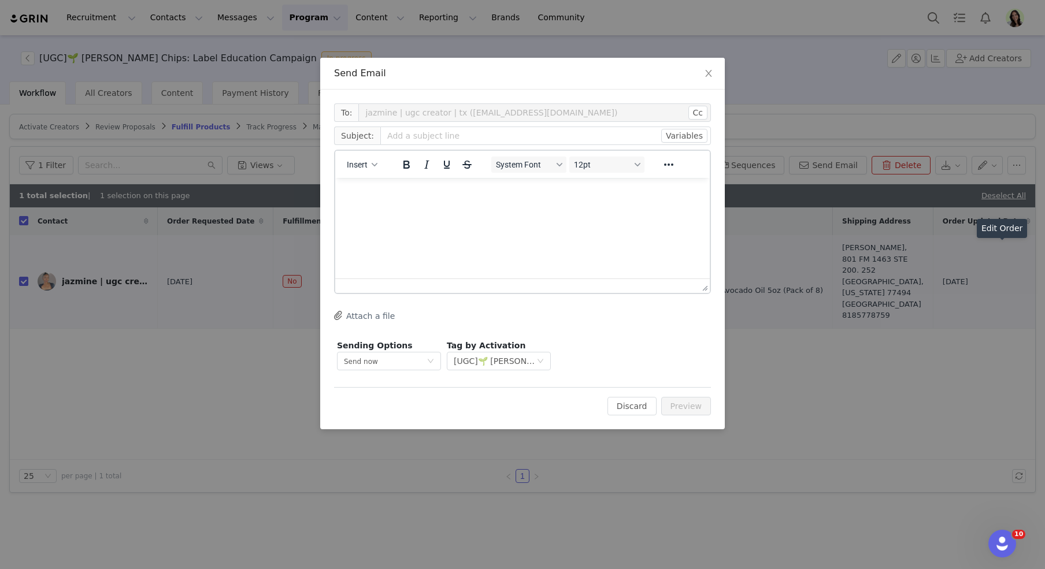
click at [382, 160] on div "Insert" at bounding box center [362, 164] width 54 height 23
click at [375, 173] on div "Insert" at bounding box center [362, 164] width 54 height 23
click at [371, 169] on button "Insert" at bounding box center [362, 165] width 40 height 16
click at [379, 178] on div "Insert Template" at bounding box center [404, 184] width 104 height 14
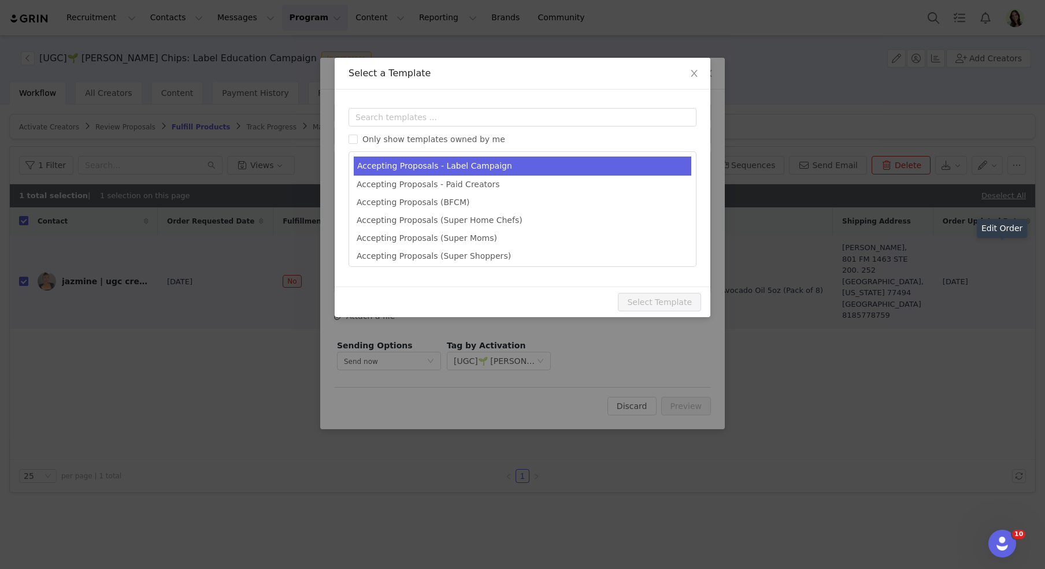
type input "Welcome to the Snack Jackson’s Campaign! 🌱"
click at [488, 164] on li "Accepting Proposals - Label Campaign" at bounding box center [523, 166] width 338 height 19
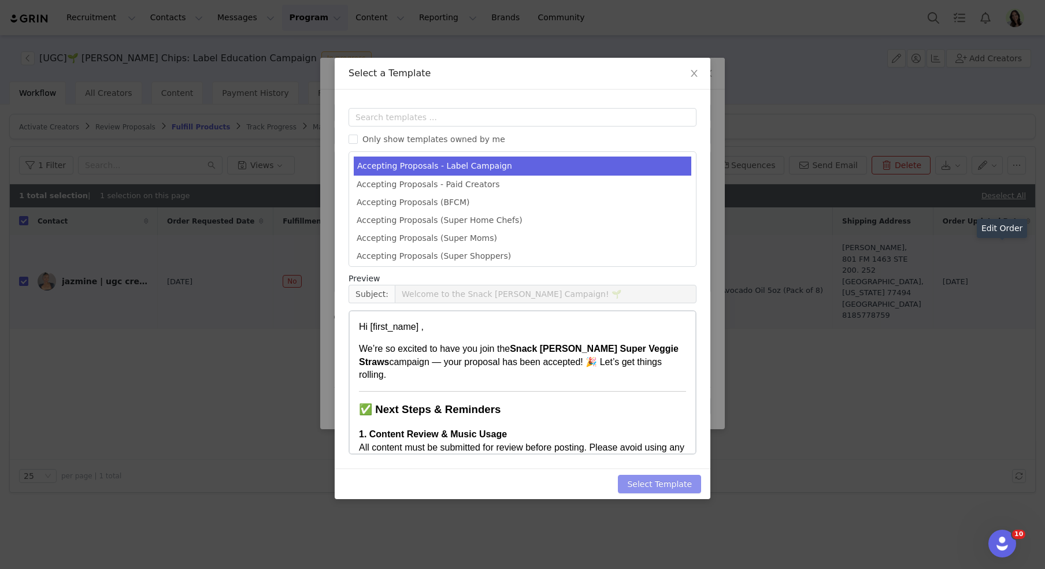
click at [648, 486] on button "Select Template" at bounding box center [659, 484] width 83 height 19
type input "Welcome to the Snack Jackson’s Campaign! 🌱"
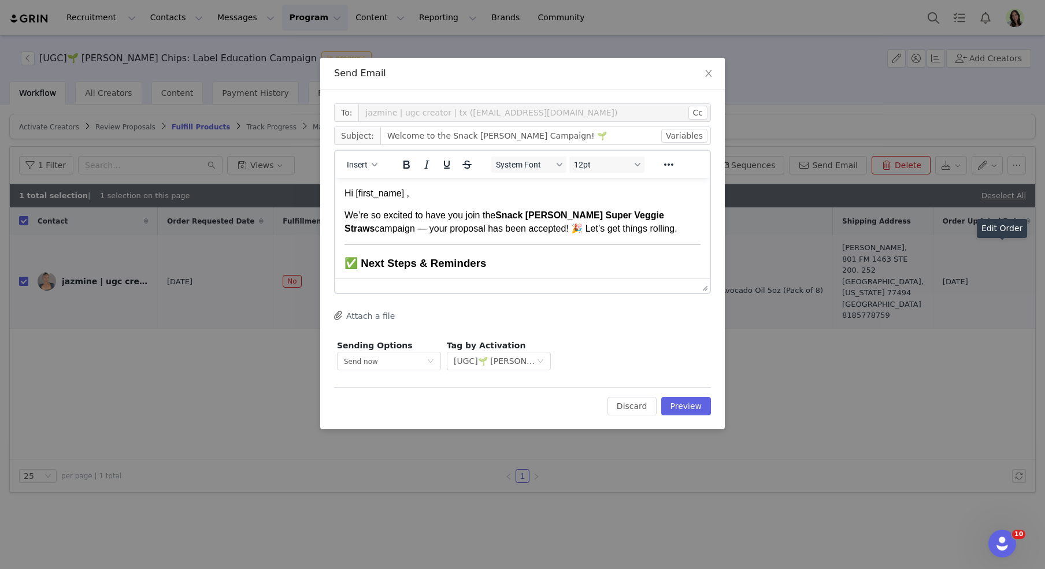
click at [559, 225] on p "We’re so excited to have you join the Snack Jackson’s Super Veggie Straws campa…" at bounding box center [523, 222] width 356 height 26
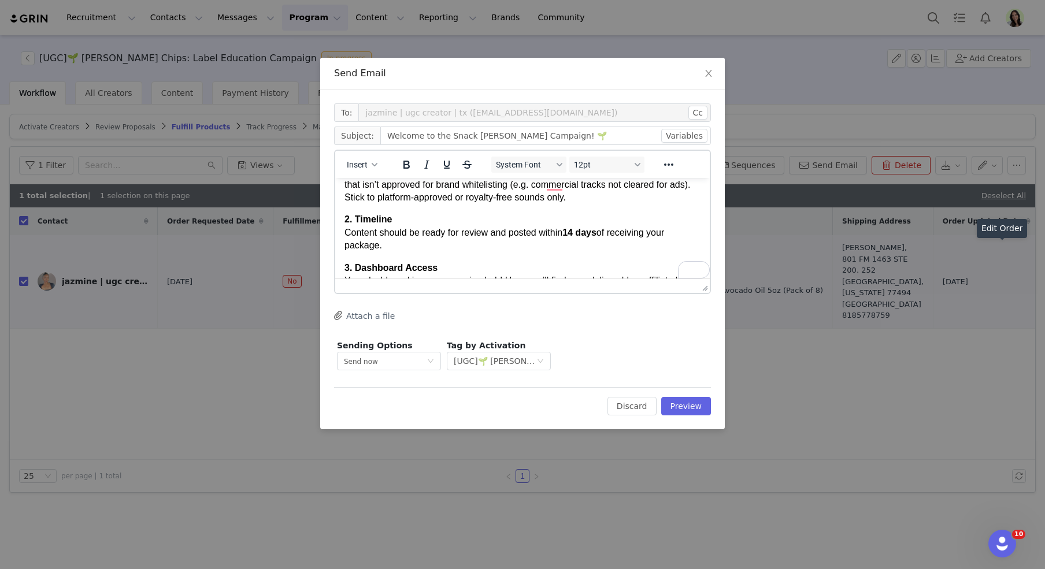
scroll to position [139, 0]
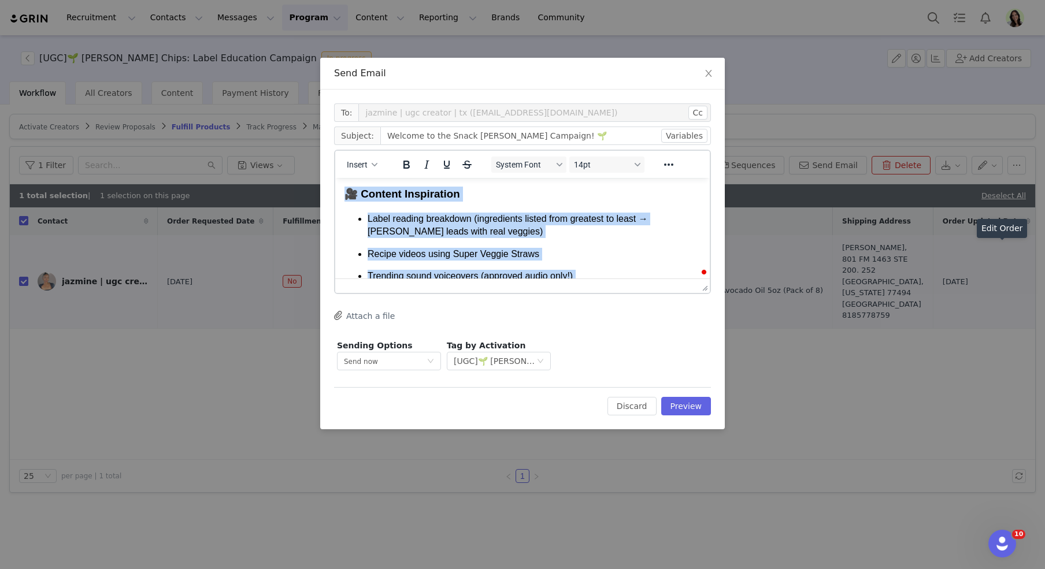
drag, startPoint x: 535, startPoint y: 228, endPoint x: 343, endPoint y: 195, distance: 194.3
click at [343, 195] on html "Hi First Name , We’re so excited to have you join the Snack Jackson’s Super Veg…" at bounding box center [522, 191] width 375 height 773
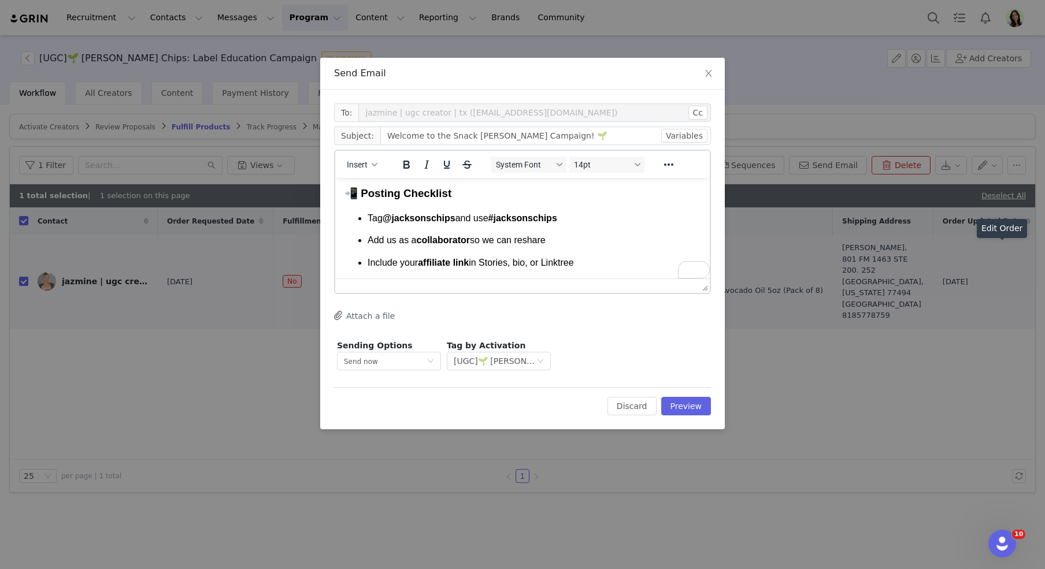
drag, startPoint x: 342, startPoint y: 196, endPoint x: 379, endPoint y: 215, distance: 42.1
click at [379, 215] on html "Hi First Name , We’re so excited to have you join the Snack Jackson’s Super Veg…" at bounding box center [522, 111] width 375 height 612
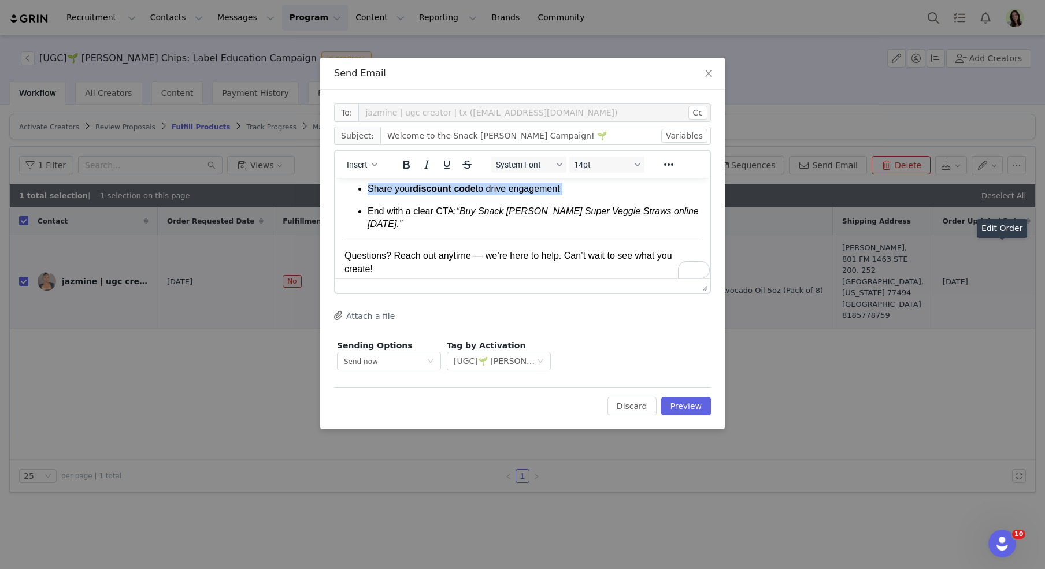
drag, startPoint x: 345, startPoint y: 193, endPoint x: 701, endPoint y: 211, distance: 356.6
click at [701, 211] on html "Hi First Name , We’re so excited to have you join the Snack Jackson’s Super Veg…" at bounding box center [522, 15] width 375 height 612
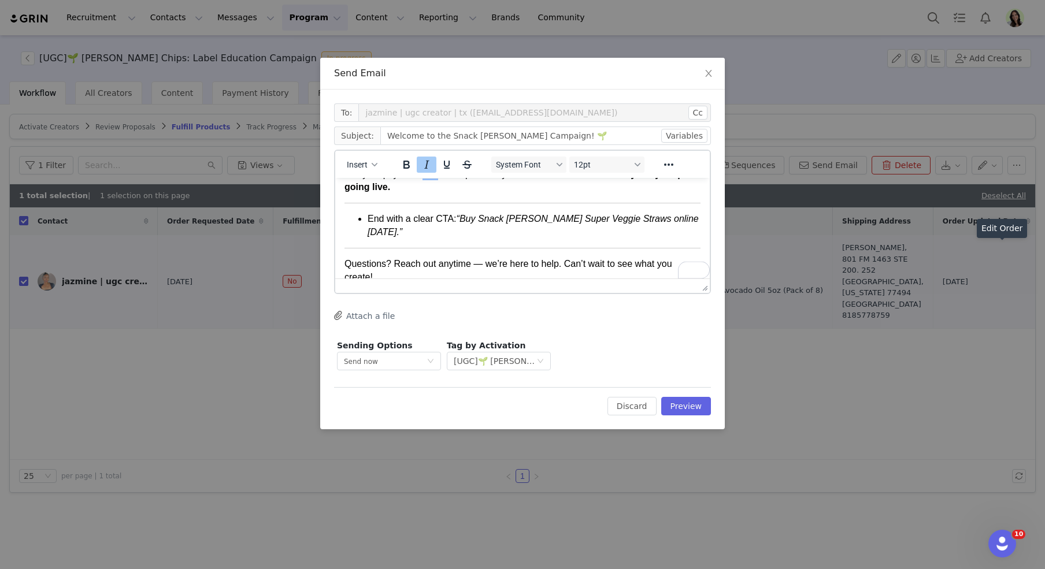
click at [627, 220] on em "“Buy Snack Jackson’s Super Veggie Straws online today.”" at bounding box center [533, 225] width 331 height 23
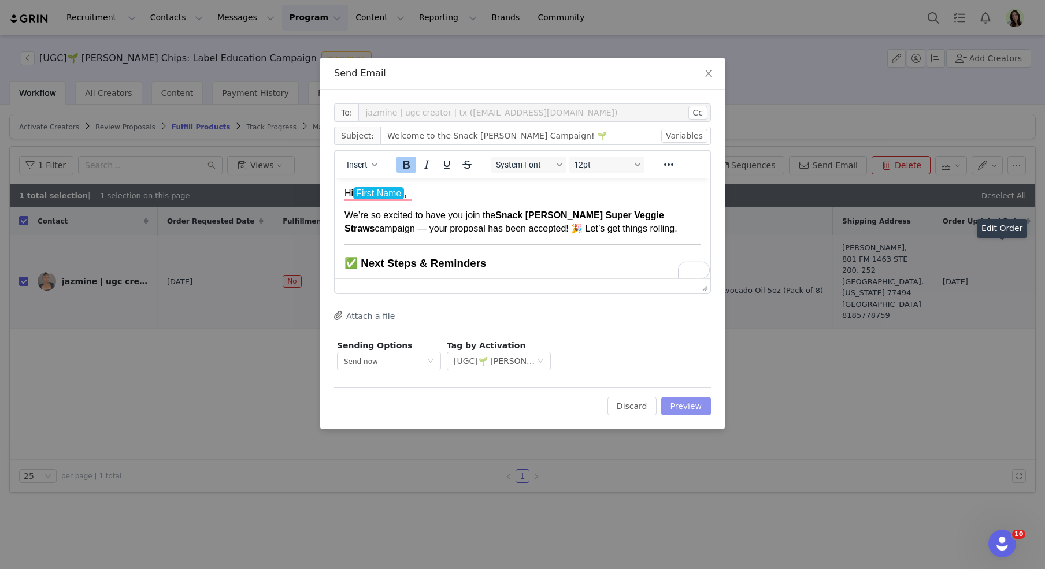
click at [689, 409] on button "Preview" at bounding box center [686, 406] width 50 height 19
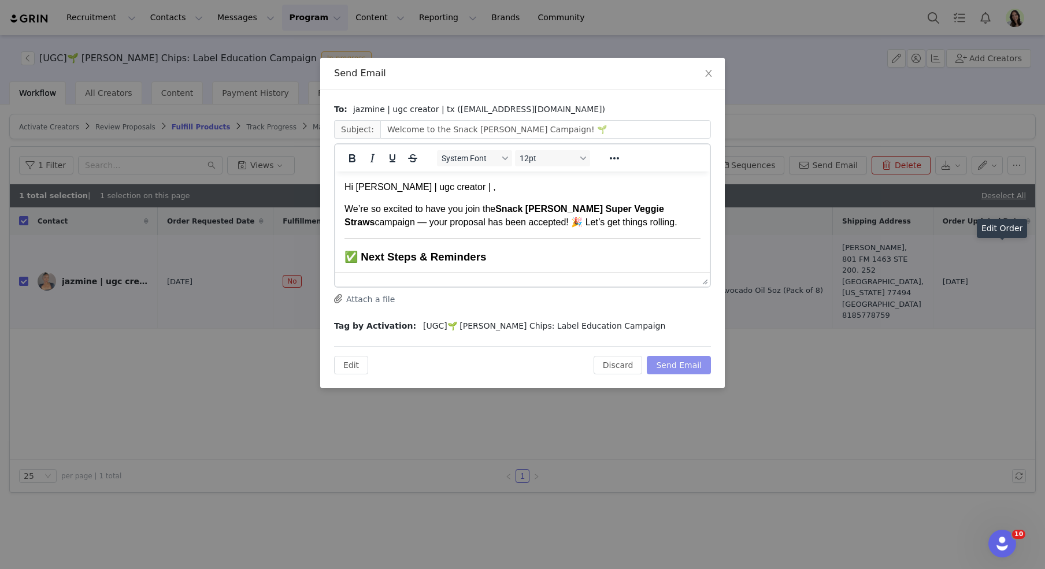
click at [675, 361] on button "Send Email" at bounding box center [679, 365] width 64 height 19
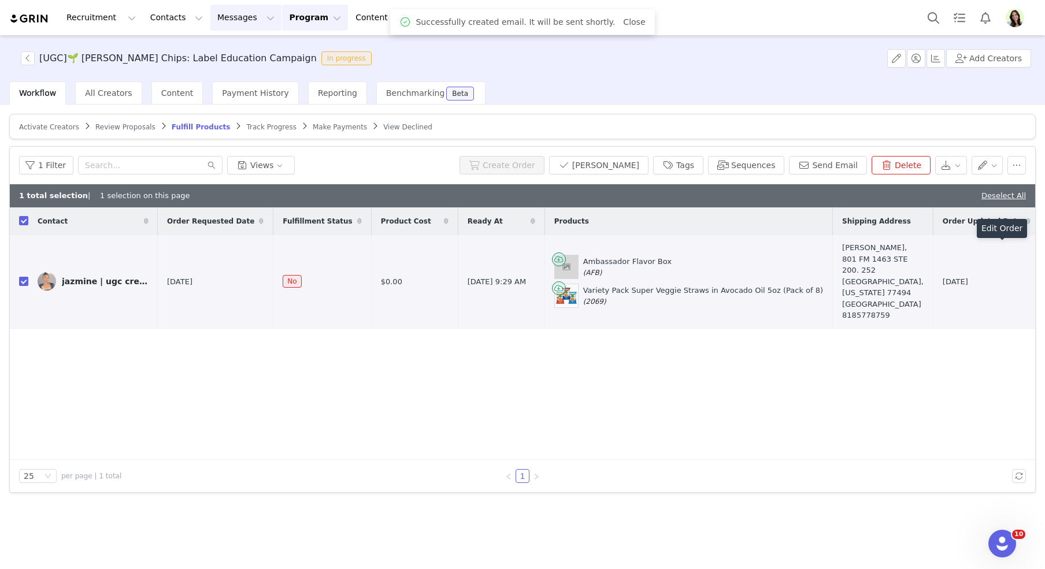
click at [221, 13] on button "Messages Messages" at bounding box center [245, 18] width 71 height 26
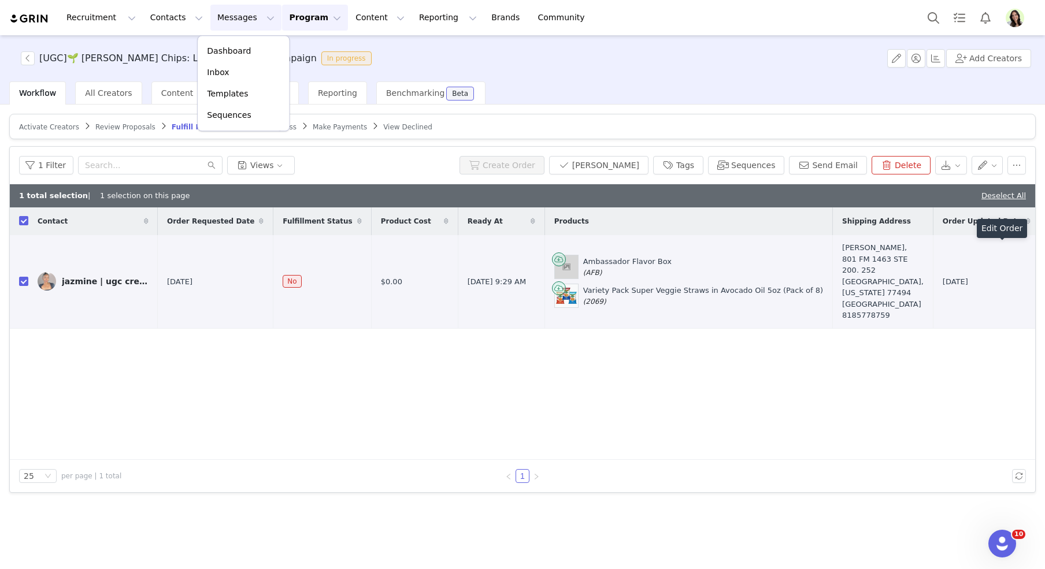
click at [234, 383] on div "Contact Order Requested Date Fulfillment Status Product Cost Ready At Products …" at bounding box center [523, 334] width 1026 height 253
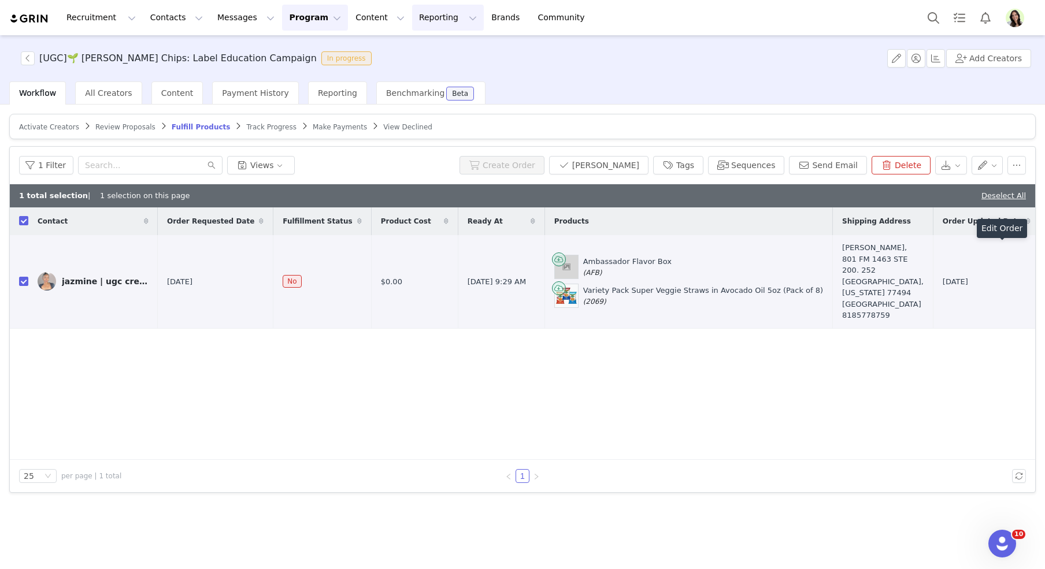
click at [413, 10] on button "Reporting Reporting" at bounding box center [448, 18] width 72 height 26
click at [421, 47] on p "Dashboard" at bounding box center [415, 51] width 44 height 12
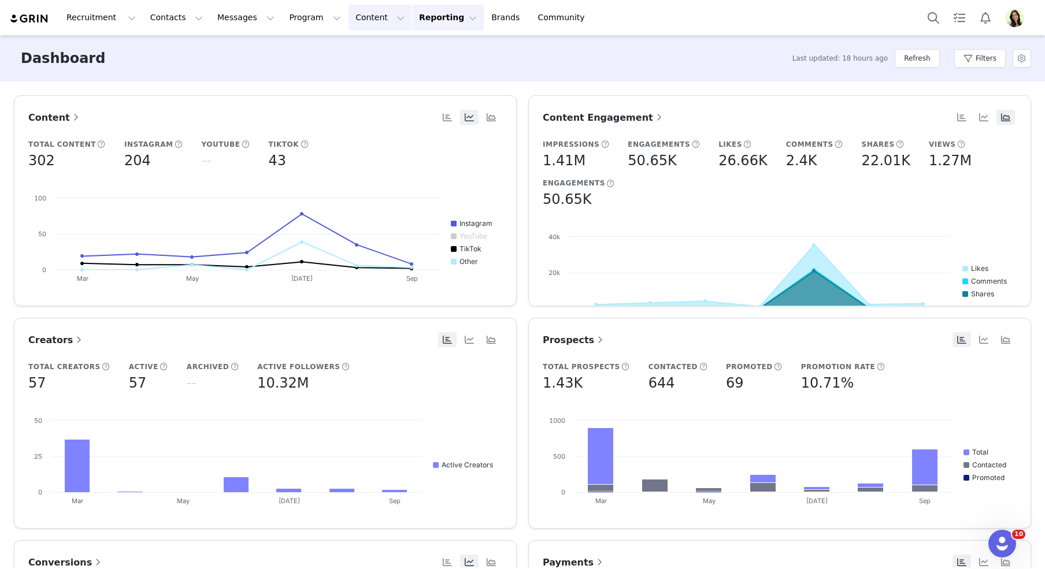
click at [349, 22] on button "Content Content" at bounding box center [380, 18] width 63 height 26
click at [361, 52] on p "Creator Content" at bounding box center [366, 51] width 65 height 12
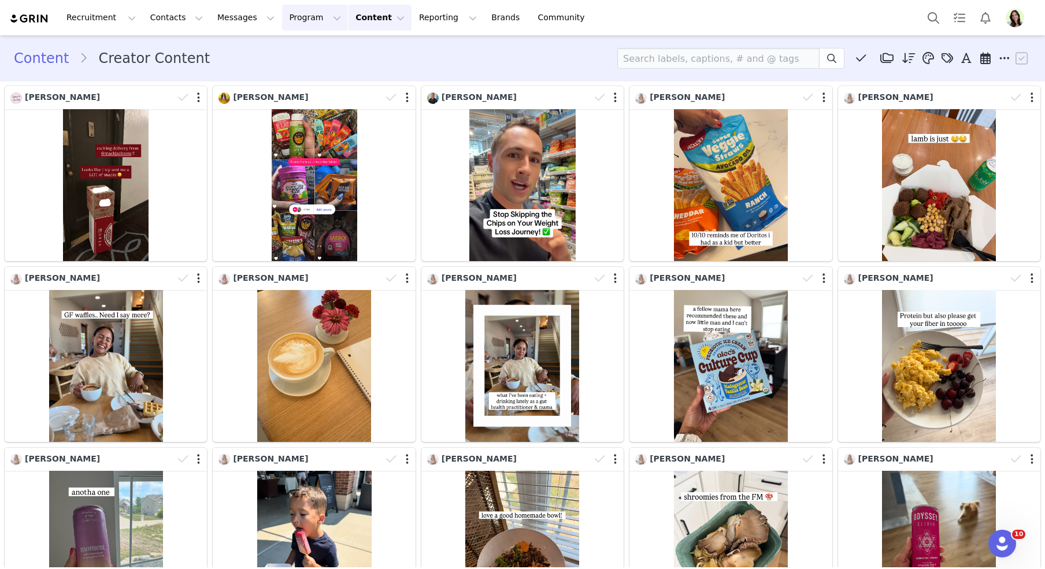
click at [297, 19] on button "Program Program" at bounding box center [315, 18] width 66 height 26
click at [302, 46] on p "Activations" at bounding box center [295, 51] width 45 height 12
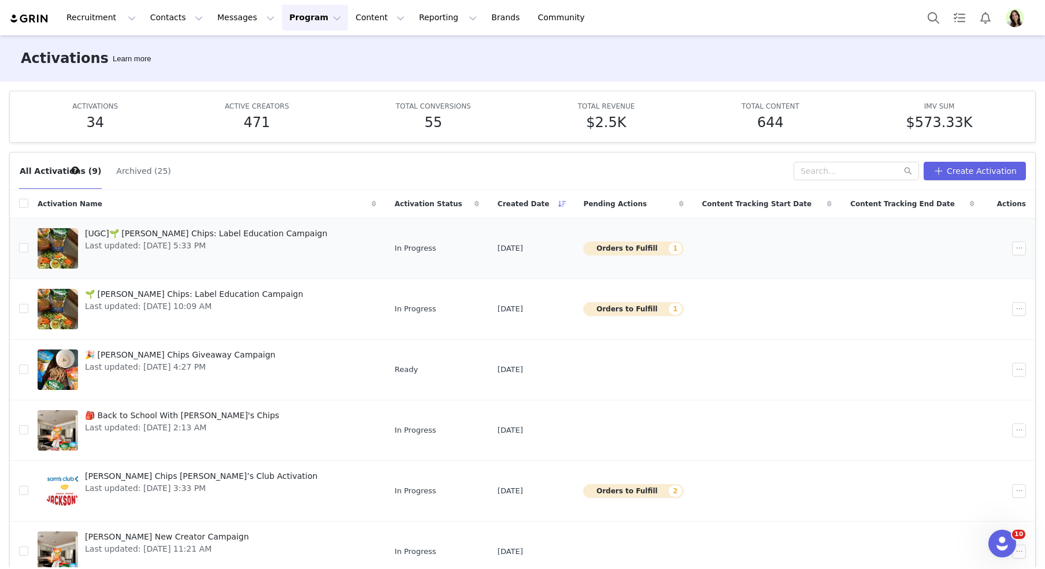
click at [147, 225] on div "[UGC]🌱 Jackson’s Chips: Label Education Campaign Last updated: Sep 30, 2025 5:3…" at bounding box center [206, 248] width 256 height 46
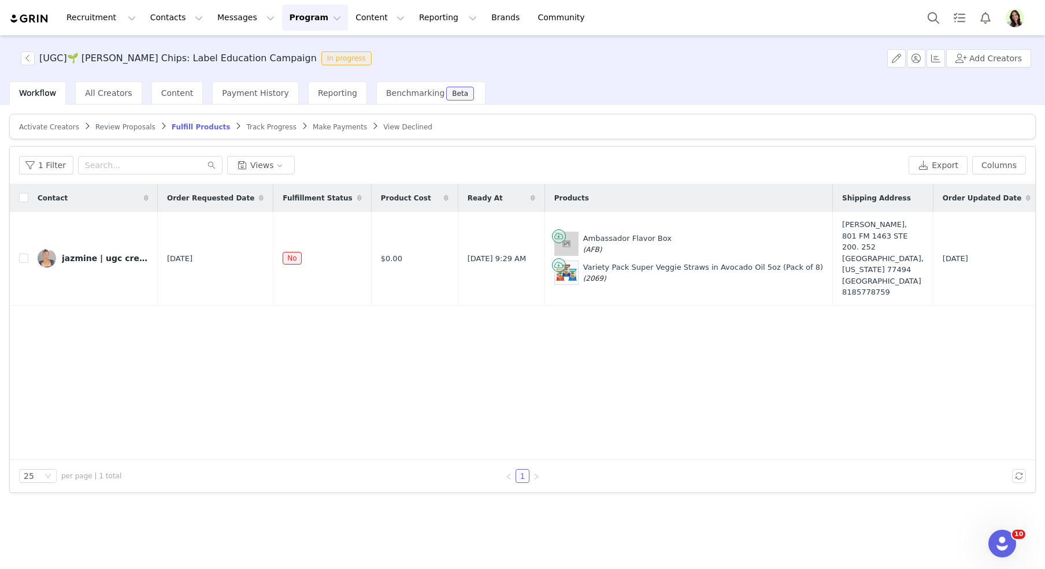
click at [54, 124] on span "Activate Creators" at bounding box center [49, 127] width 60 height 8
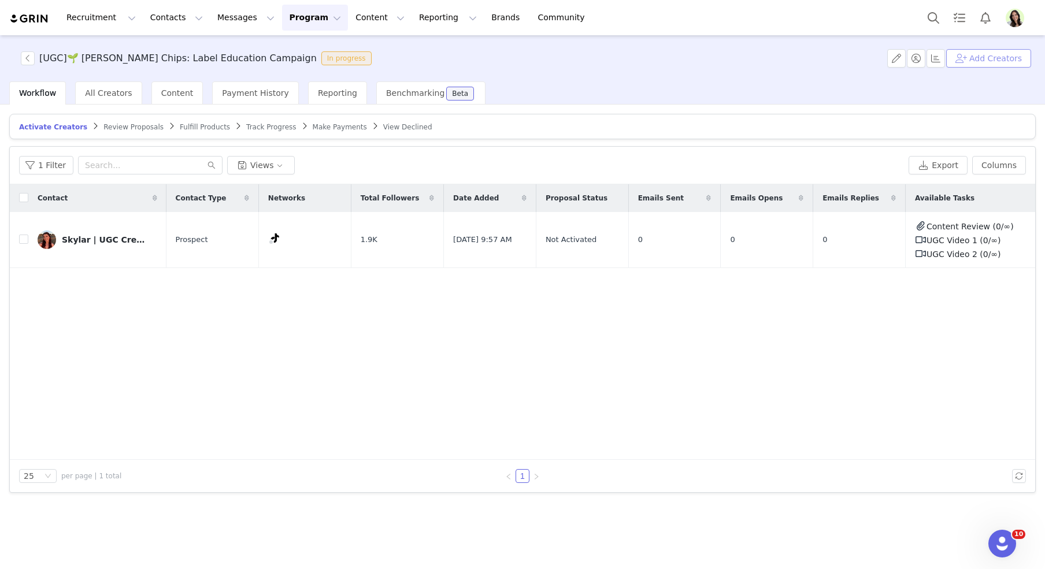
click at [982, 53] on button "Add Creators" at bounding box center [988, 58] width 85 height 19
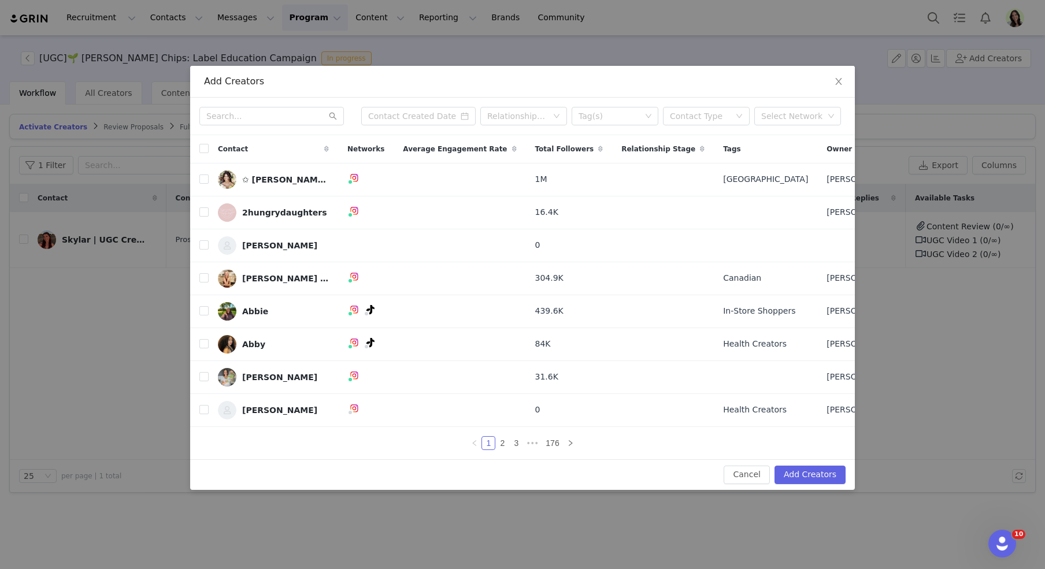
click at [262, 128] on div "Relationship Stage Tag(s) Contact Type Select Network" at bounding box center [522, 117] width 665 height 38
click at [260, 119] on input "text" at bounding box center [271, 116] width 145 height 19
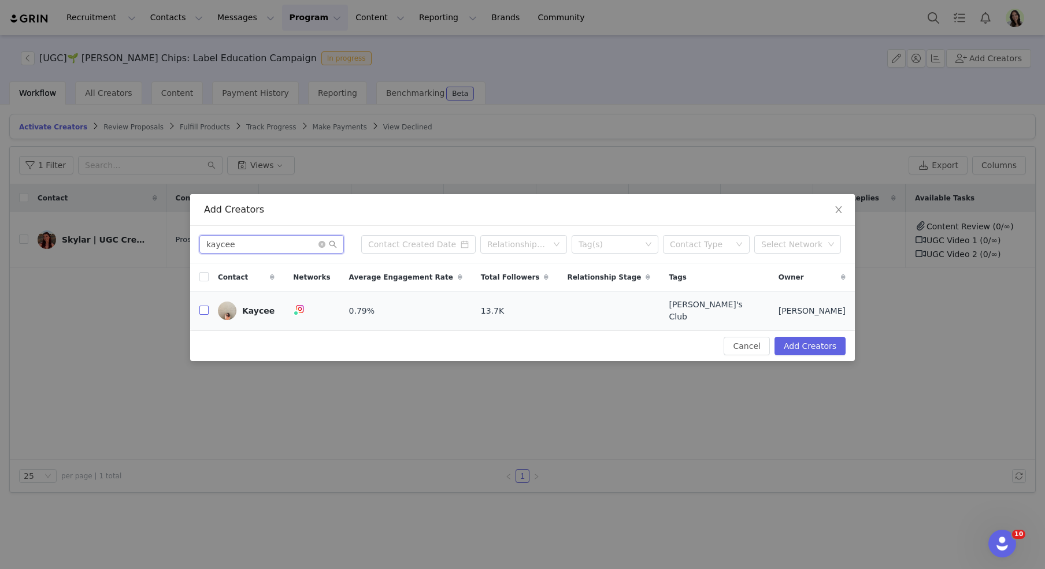
type input "kaycee"
click at [205, 308] on input "checkbox" at bounding box center [203, 310] width 9 height 9
checkbox input "true"
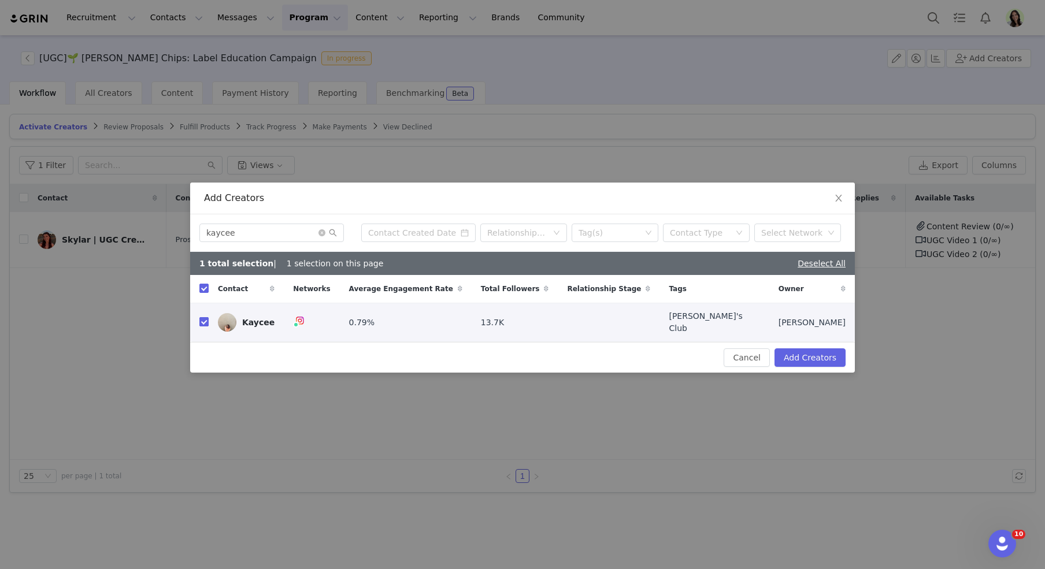
click at [205, 308] on td at bounding box center [199, 323] width 19 height 39
click at [807, 358] on button "Add Creators" at bounding box center [810, 358] width 71 height 19
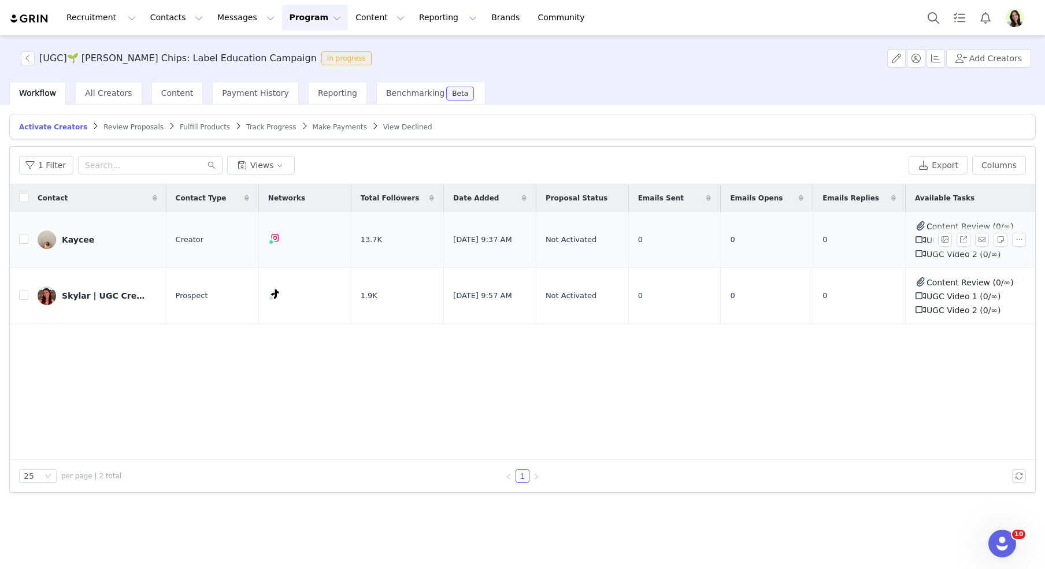
click at [83, 237] on div "Kaycee" at bounding box center [78, 239] width 32 height 9
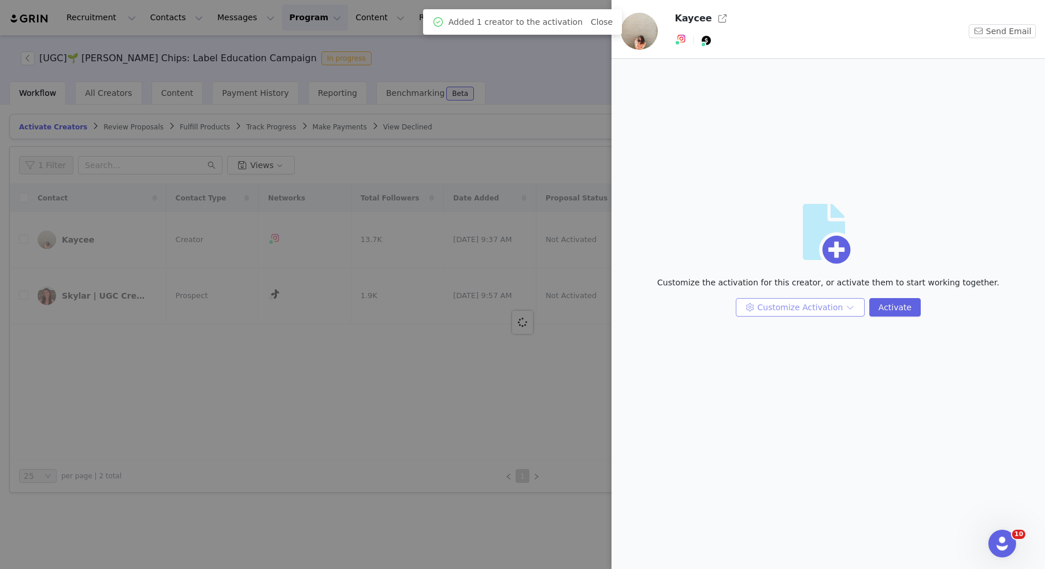
click at [820, 313] on button "Customize Activation" at bounding box center [800, 307] width 129 height 19
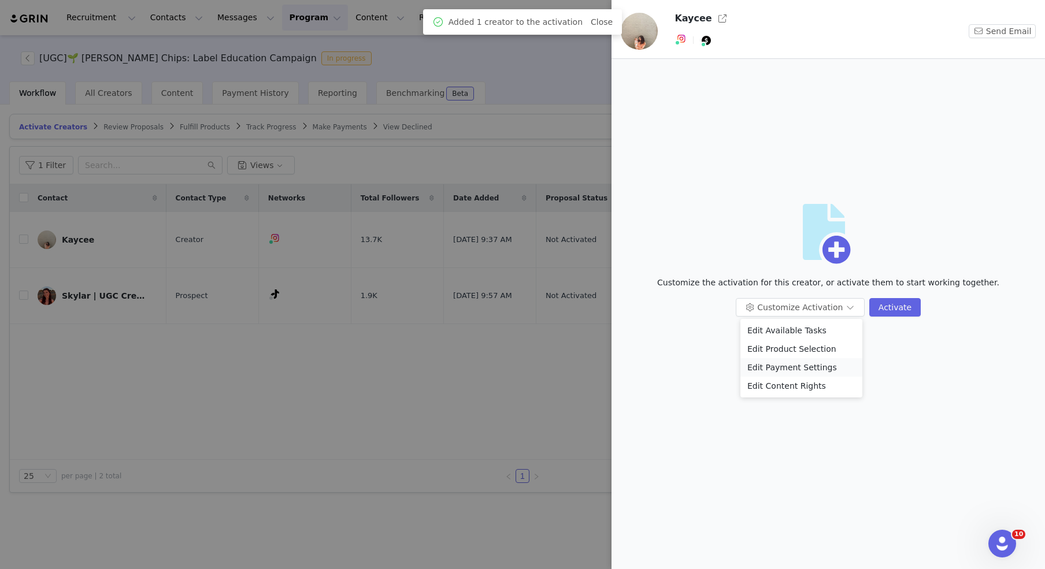
click at [801, 365] on li "Edit Payment Settings" at bounding box center [802, 367] width 122 height 19
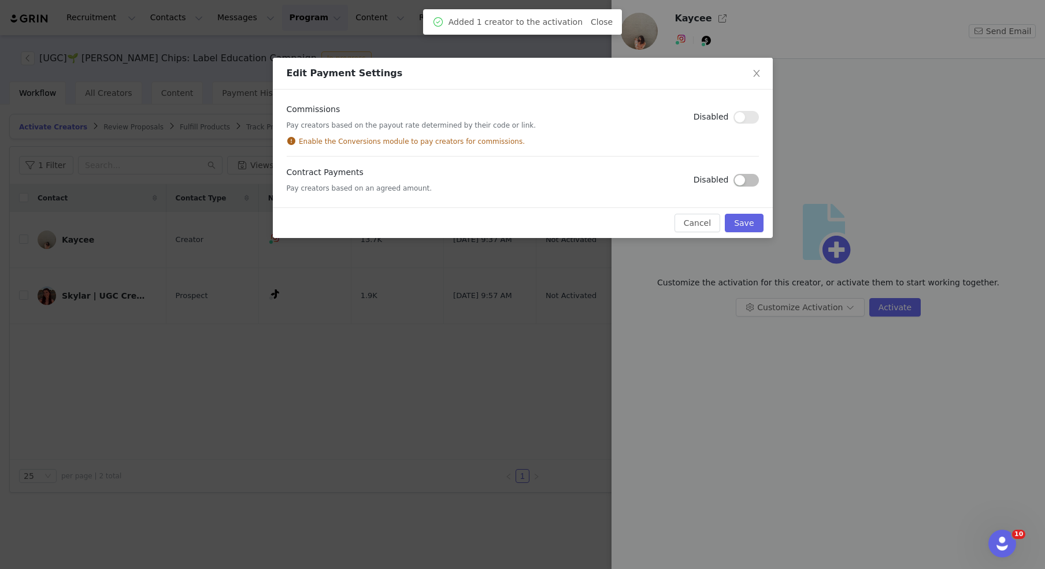
click at [742, 178] on button "button" at bounding box center [746, 180] width 25 height 13
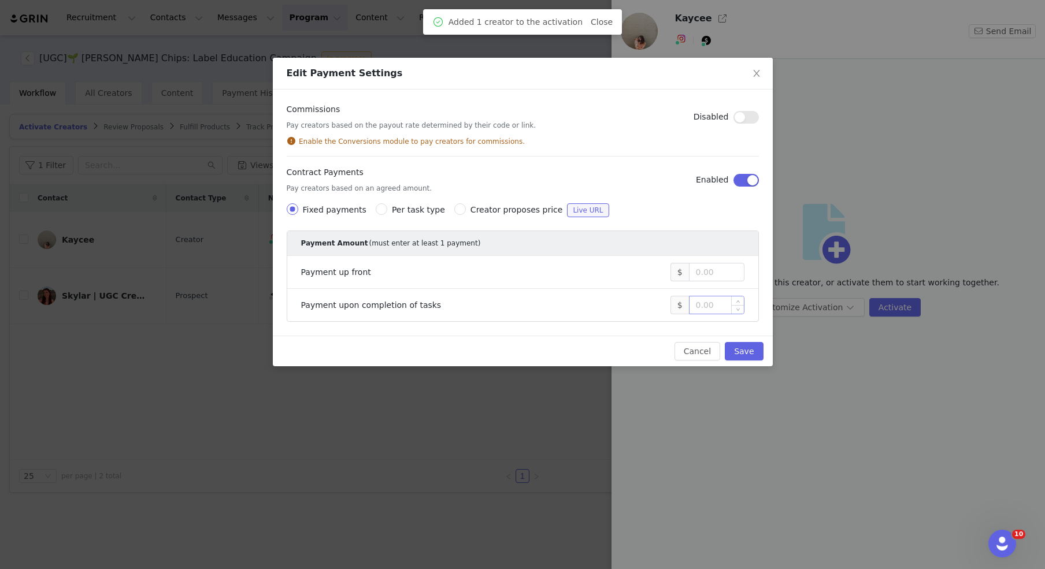
click at [709, 307] on input at bounding box center [717, 305] width 54 height 17
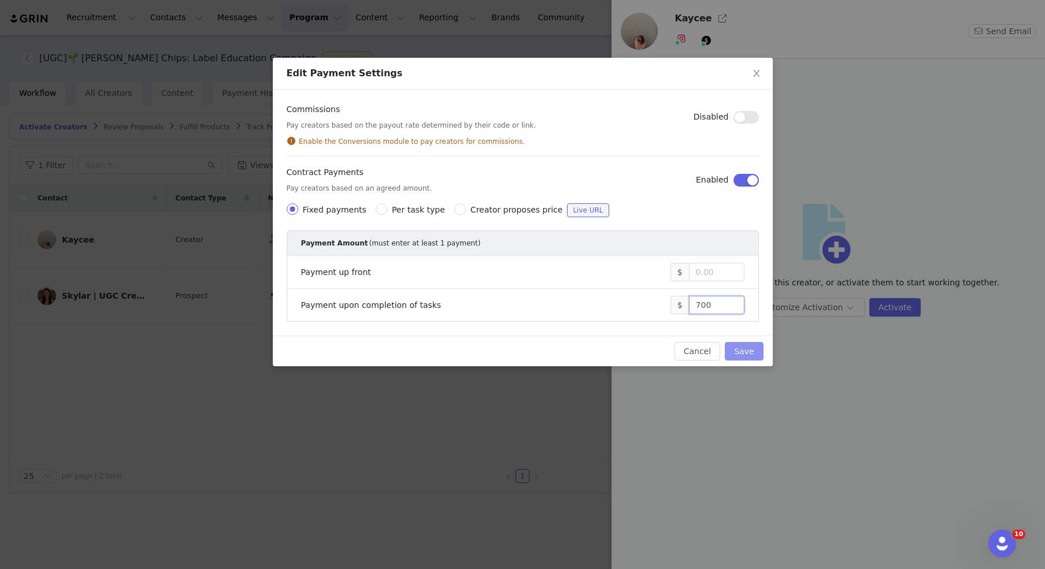
type input "700"
click at [740, 349] on button "Save" at bounding box center [744, 351] width 38 height 19
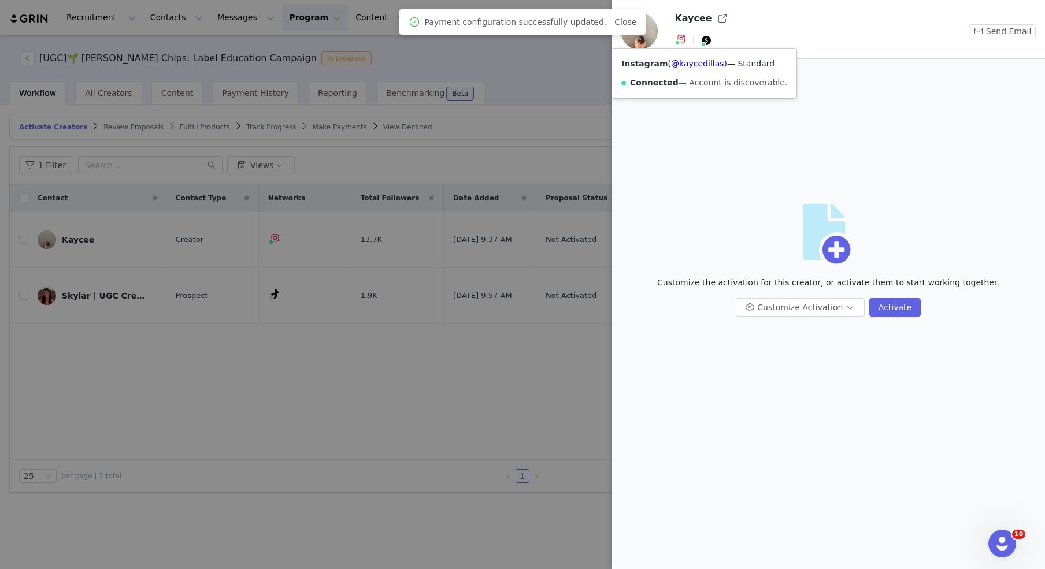
click at [682, 68] on div "Instagram ( @kaycedillas ) — Standard Connected — Account is discoverable." at bounding box center [704, 74] width 184 height 50
click at [682, 66] on link "@kaycedillas" at bounding box center [697, 63] width 53 height 9
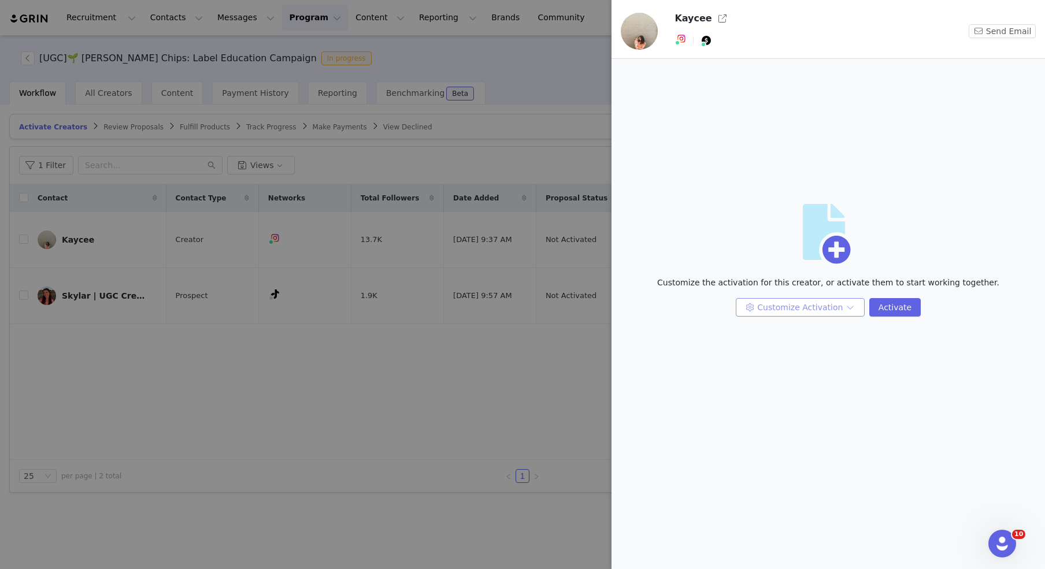
click at [751, 311] on button "Customize Activation" at bounding box center [800, 307] width 129 height 19
click at [776, 366] on li "Edit Payment Settings" at bounding box center [802, 367] width 122 height 19
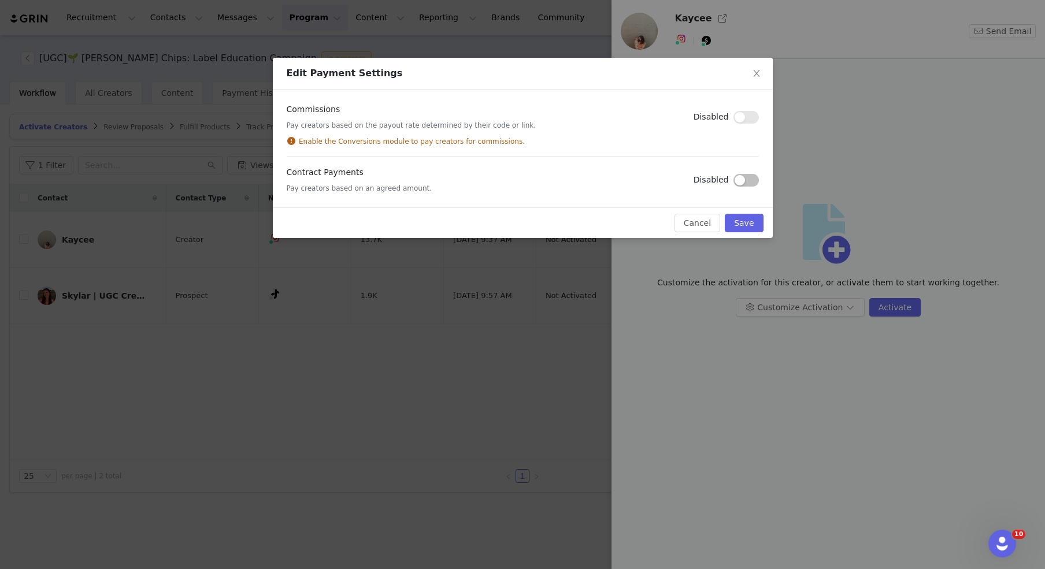
click at [744, 186] on div "Disabled" at bounding box center [726, 180] width 65 height 13
click at [744, 177] on button "button" at bounding box center [746, 180] width 25 height 13
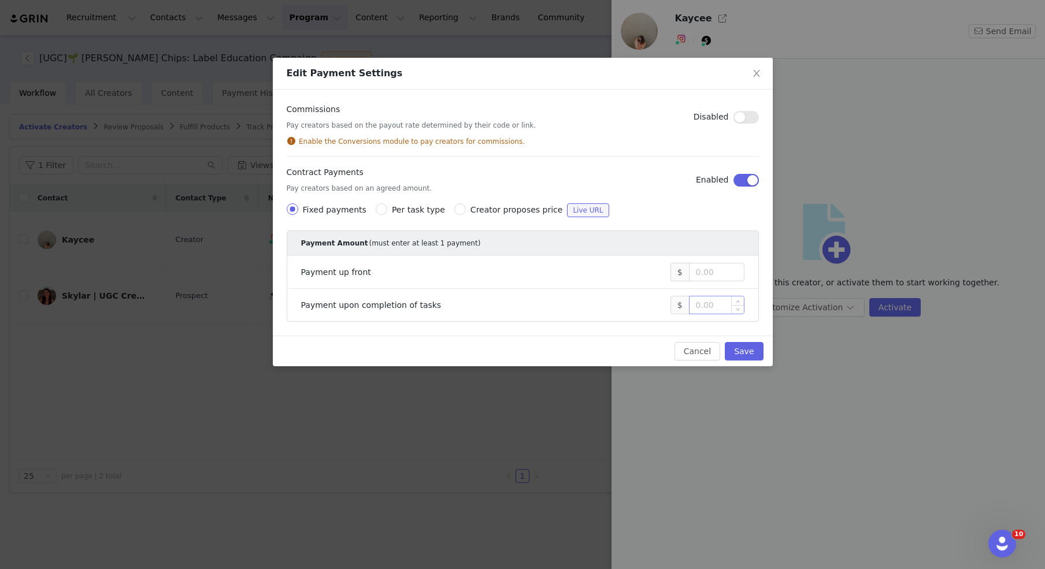
click at [705, 299] on input at bounding box center [717, 305] width 54 height 17
type input "700"
click at [738, 349] on button "Save" at bounding box center [744, 351] width 38 height 19
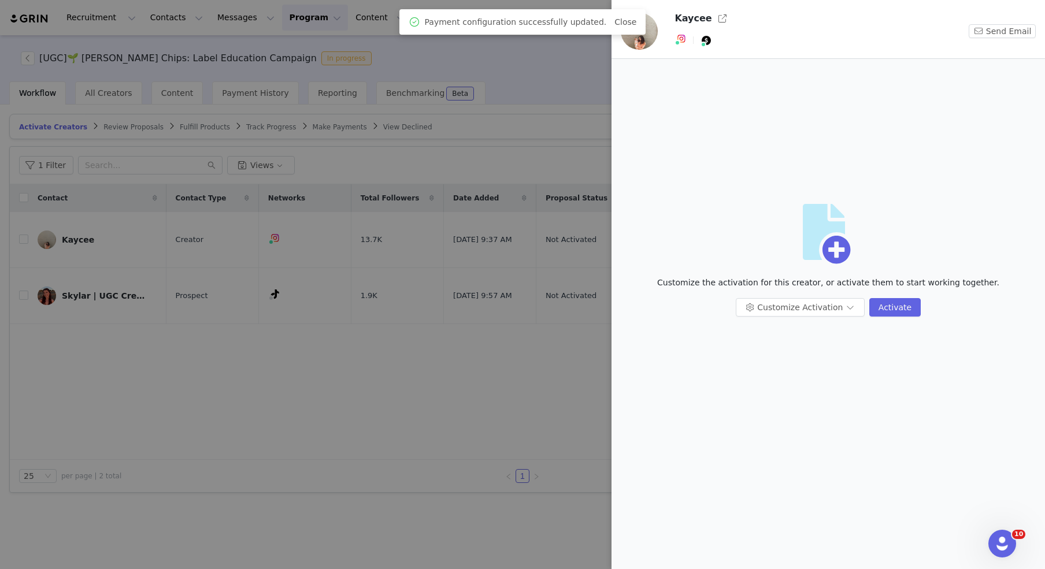
click at [541, 360] on div at bounding box center [522, 284] width 1045 height 569
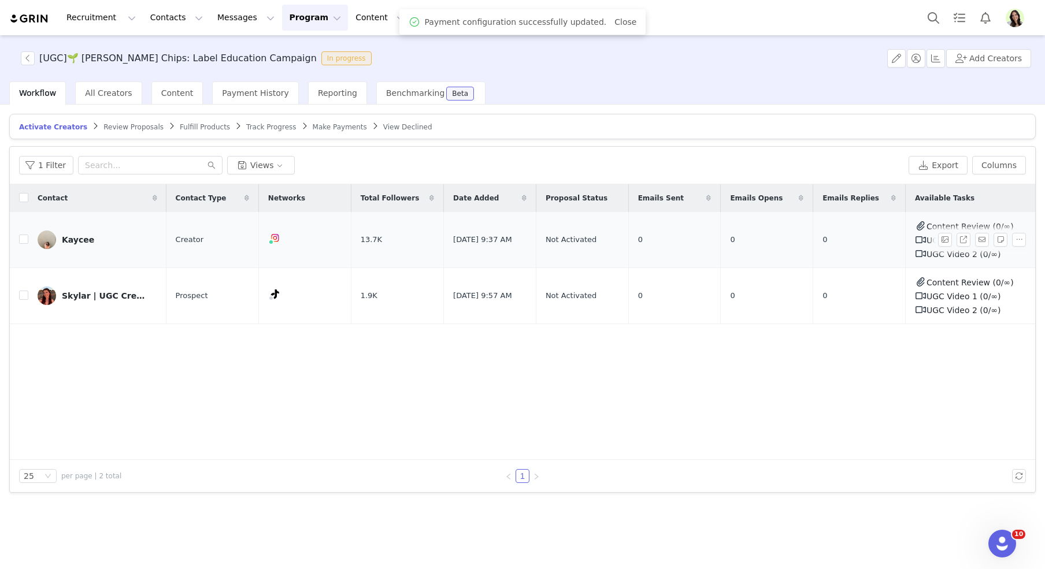
click at [80, 239] on div "Kaycee" at bounding box center [78, 239] width 32 height 9
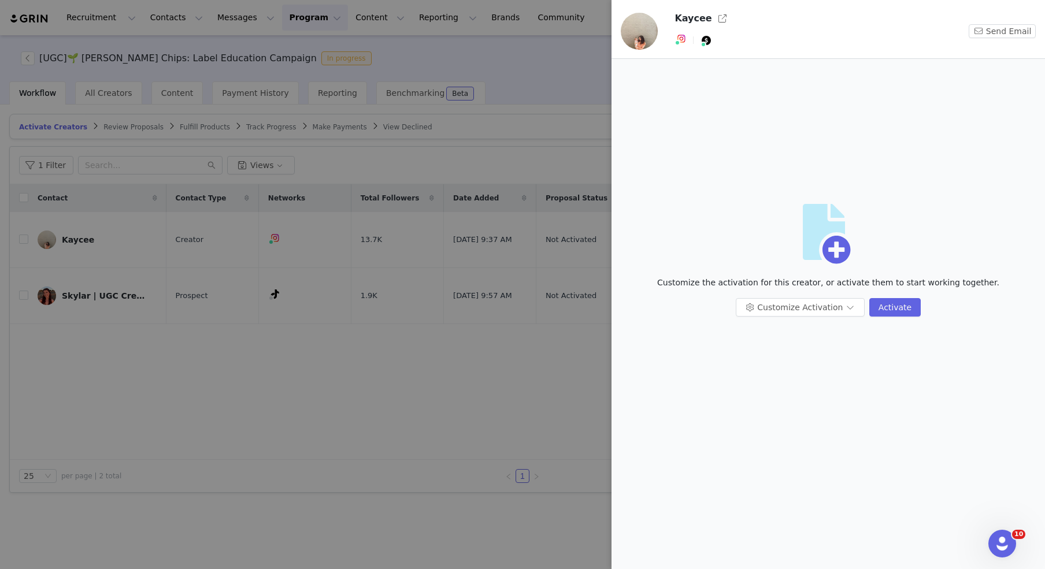
click at [529, 305] on div at bounding box center [522, 284] width 1045 height 569
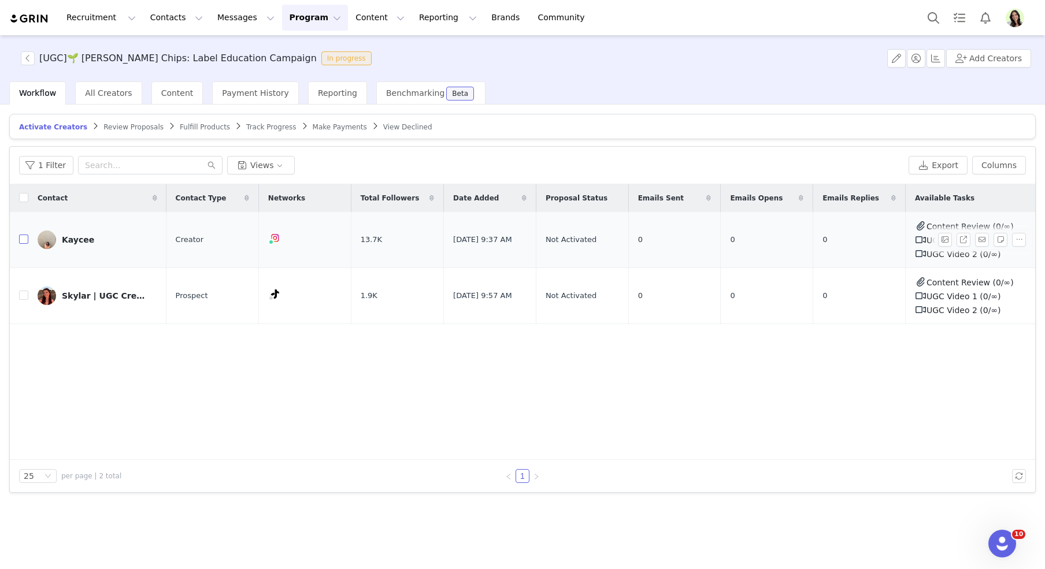
click at [23, 237] on input "checkbox" at bounding box center [23, 239] width 9 height 9
checkbox input "true"
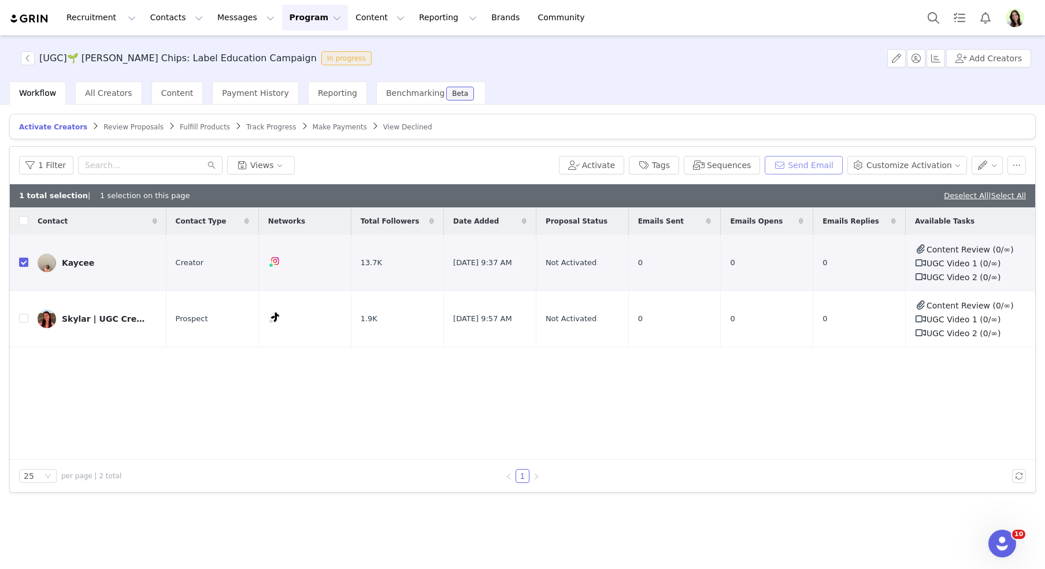
click at [805, 160] on button "Send Email" at bounding box center [804, 165] width 78 height 19
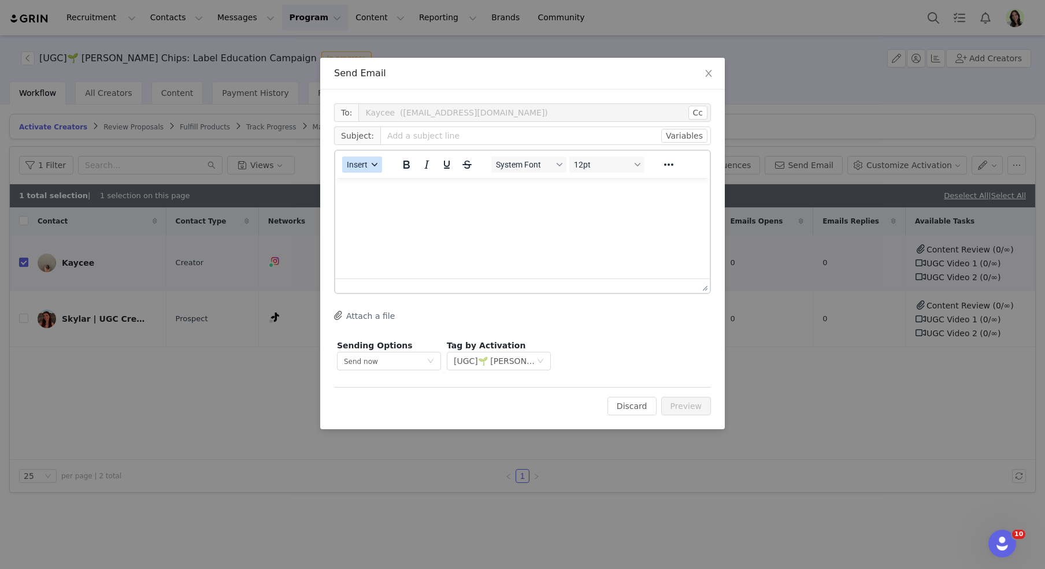
click at [359, 166] on span "Insert" at bounding box center [357, 164] width 21 height 9
click at [383, 188] on div "Insert Template" at bounding box center [404, 184] width 104 height 14
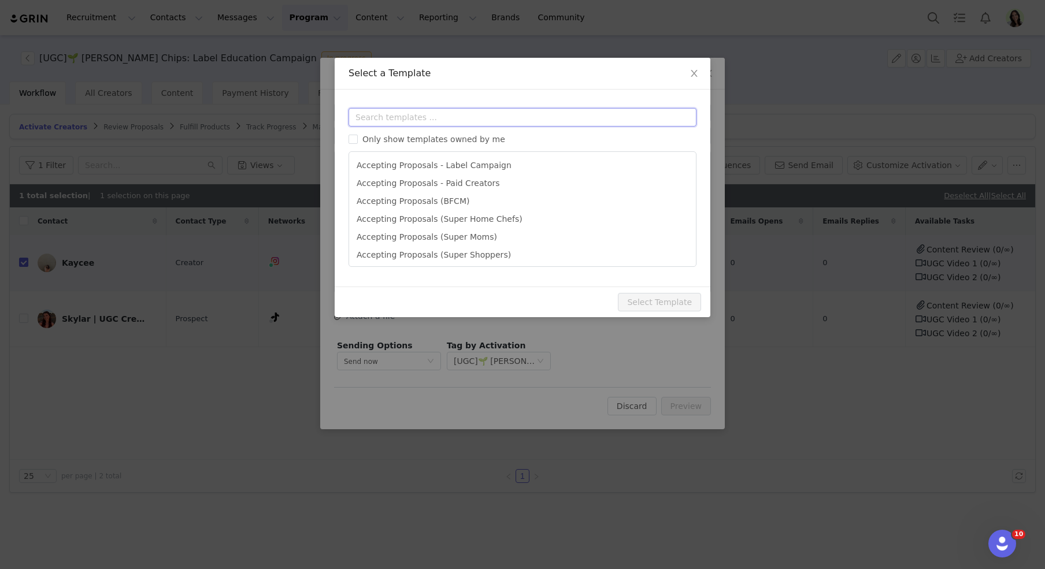
click at [406, 112] on input "text" at bounding box center [523, 117] width 348 height 19
type input "ini"
click at [699, 76] on span "Close" at bounding box center [694, 74] width 32 height 32
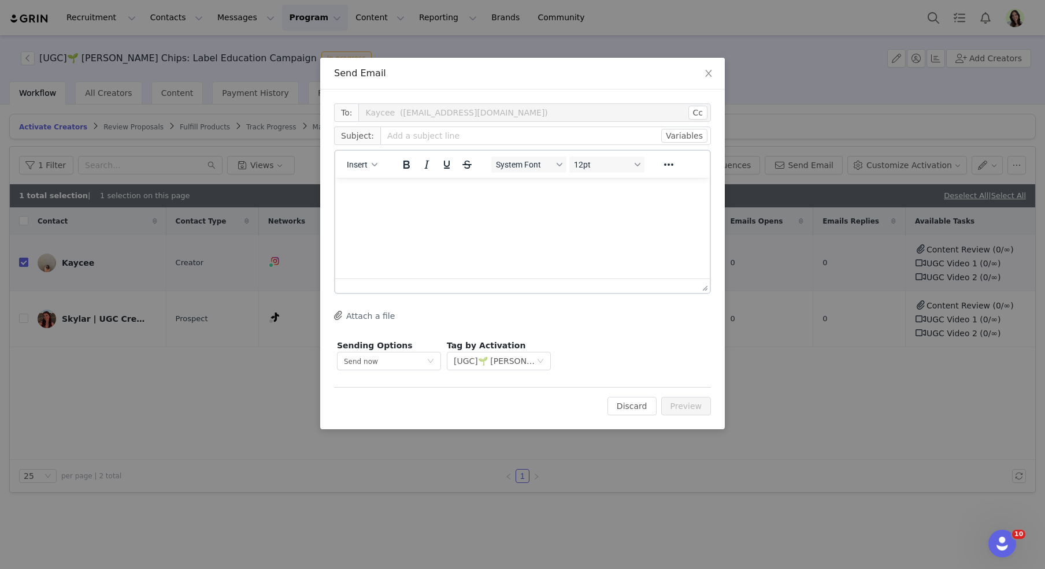
click at [431, 209] on html at bounding box center [522, 193] width 375 height 31
paste body "To enrich screen reader interactions, please activate Accessibility in Grammarl…"
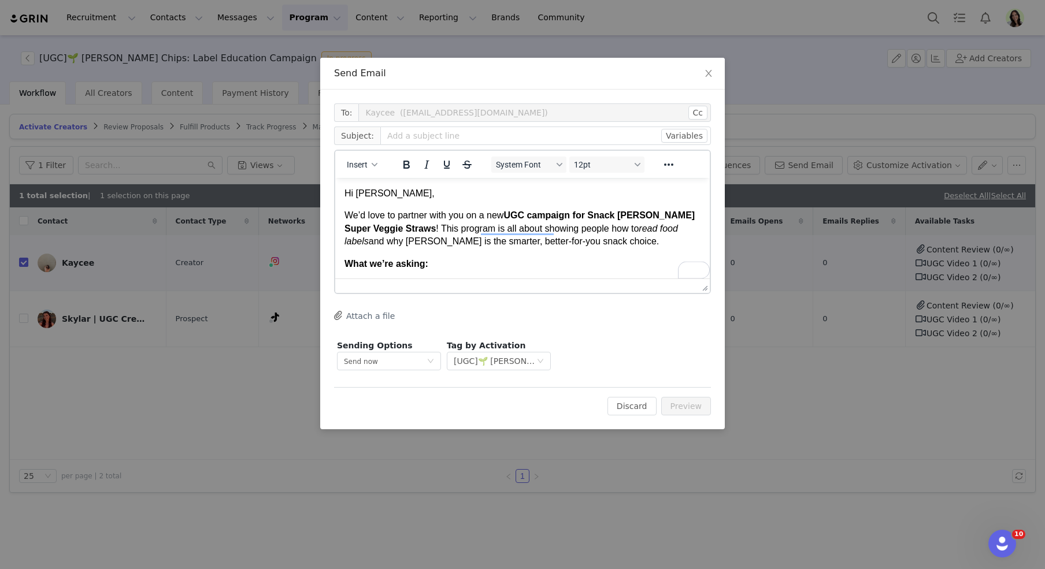
click at [372, 198] on p "Hi Skylar," at bounding box center [523, 193] width 356 height 13
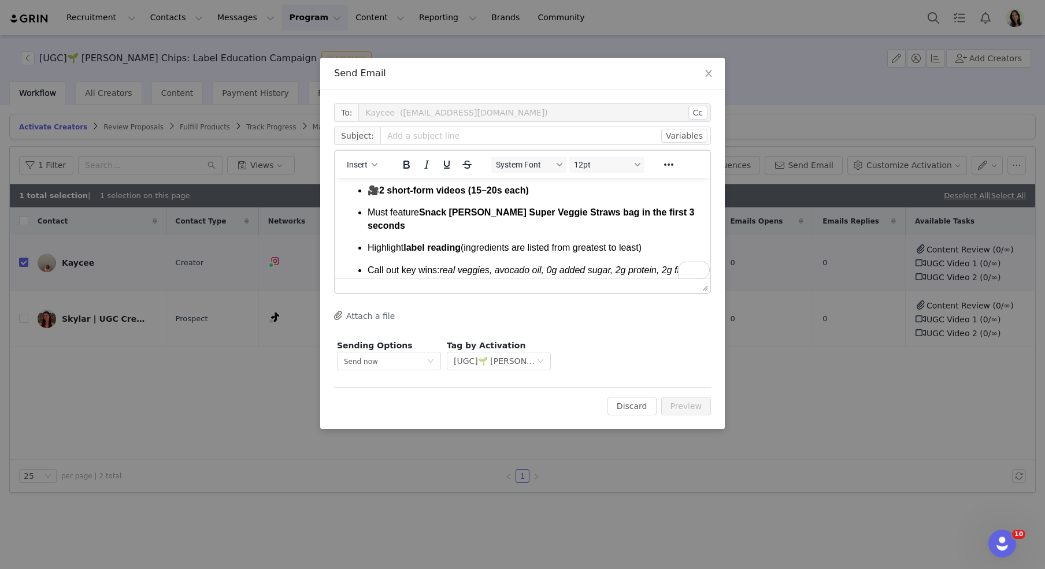
scroll to position [95, 0]
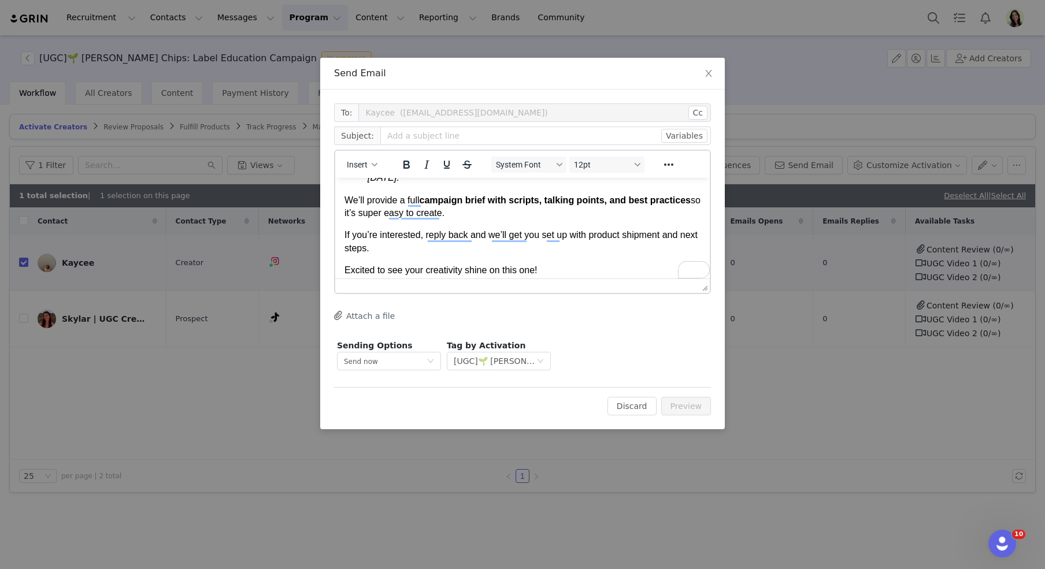
click at [515, 213] on p "We’ll provide a full campaign brief with scripts, talking points, and best prac…" at bounding box center [523, 207] width 356 height 26
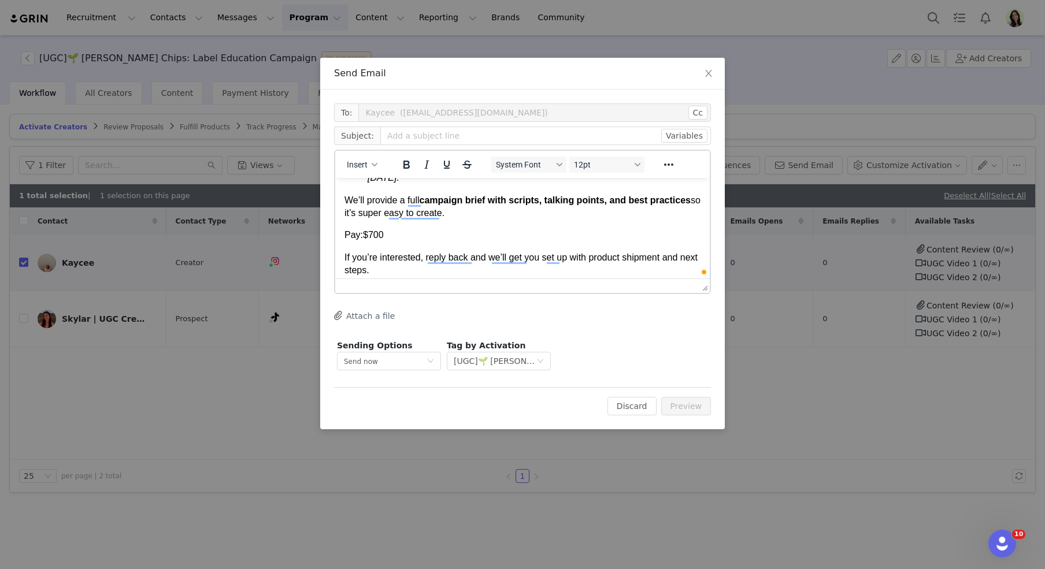
click at [345, 236] on p "Pay: $700" at bounding box center [523, 235] width 356 height 13
click at [347, 236] on p "Pay: $700" at bounding box center [523, 235] width 356 height 13
click at [396, 235] on p "Pay : $700" at bounding box center [523, 235] width 356 height 13
click at [400, 135] on input "text" at bounding box center [545, 136] width 331 height 19
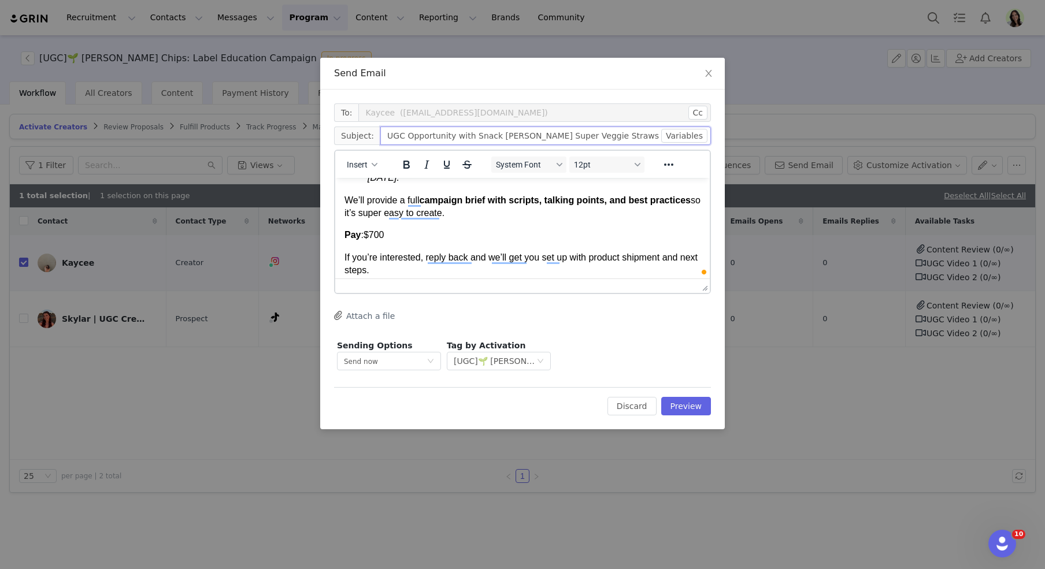
type input "UGC Opportunity with Snack Jackson’s Super Veggie Straws 🌱"
click at [491, 243] on body "Hi Kaycee, We’d love to partner with you on a new UGC campaign for Snack Jackso…" at bounding box center [523, 150] width 356 height 370
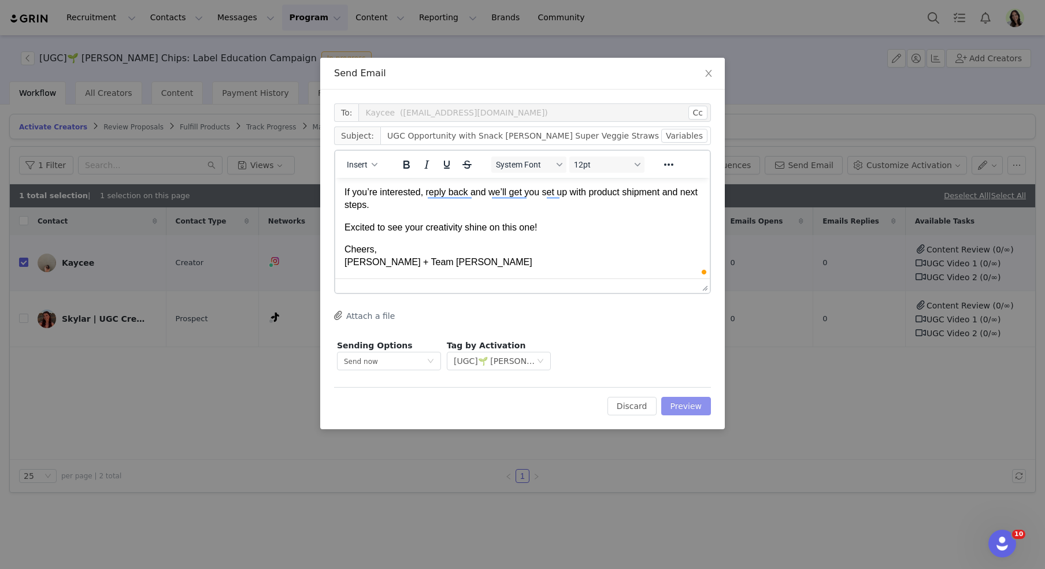
click at [685, 400] on button "Preview" at bounding box center [686, 406] width 50 height 19
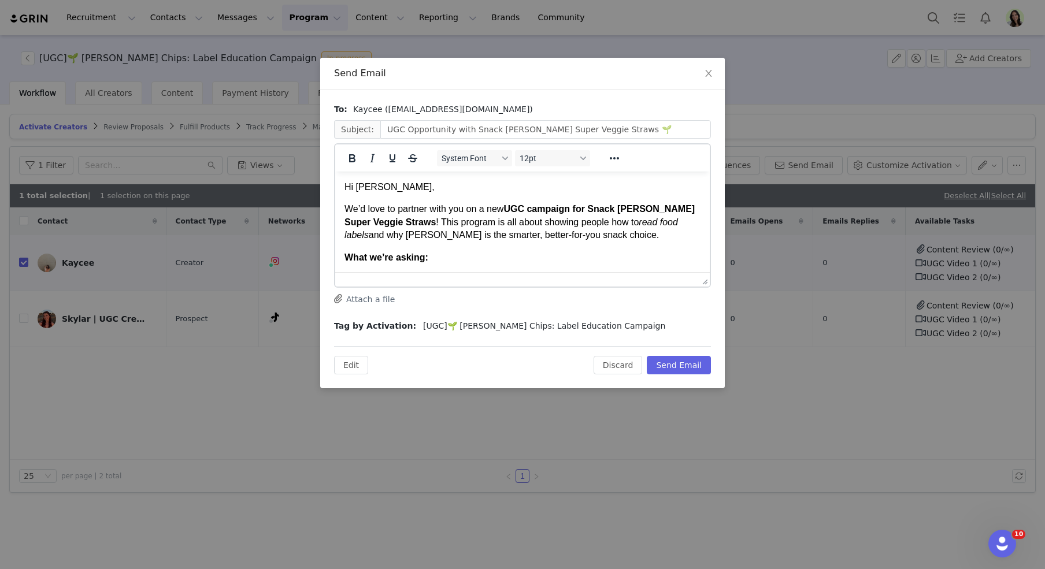
click at [559, 239] on p "We’d love to partner with you on a new UGC campaign for Snack Jackson’s Super V…" at bounding box center [523, 222] width 356 height 39
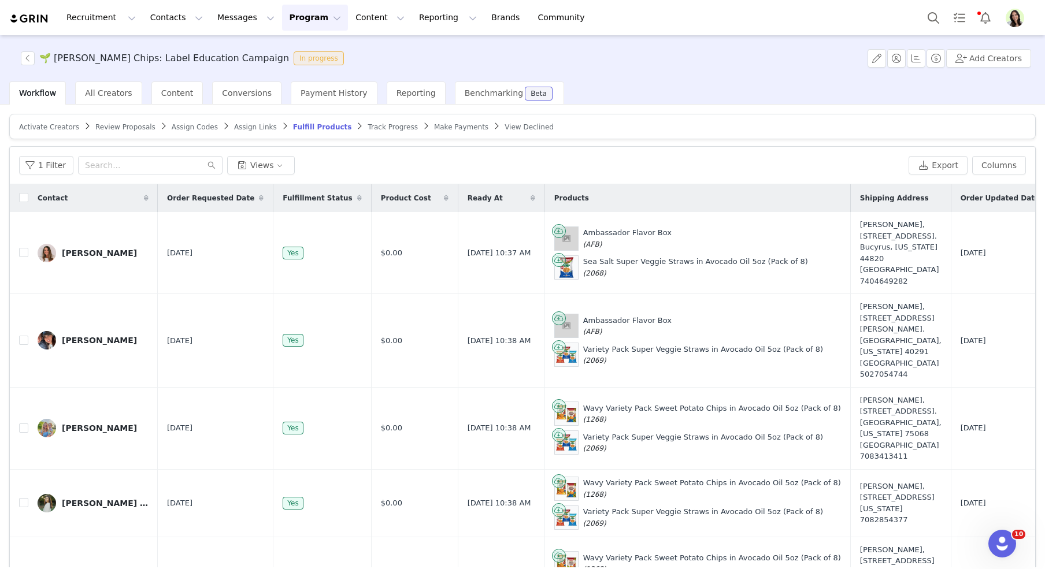
scroll to position [122, 247]
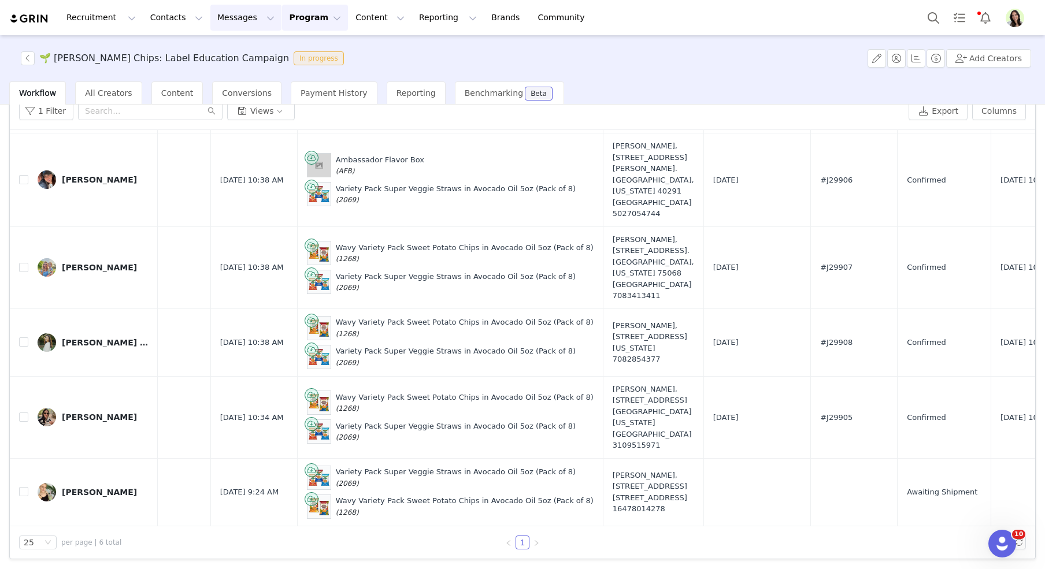
click at [230, 15] on button "Messages Messages" at bounding box center [245, 18] width 71 height 26
click at [228, 77] on div "Inbox" at bounding box center [243, 72] width 77 height 12
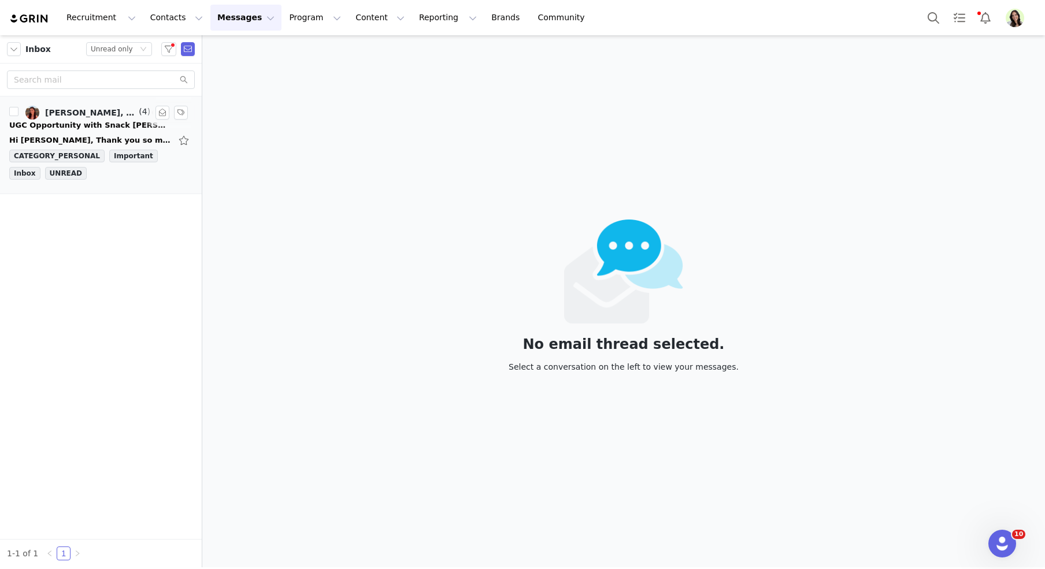
click at [48, 133] on div "Hi Meredith, Thank you so much for providing the brief and the concepts – they …" at bounding box center [100, 140] width 183 height 19
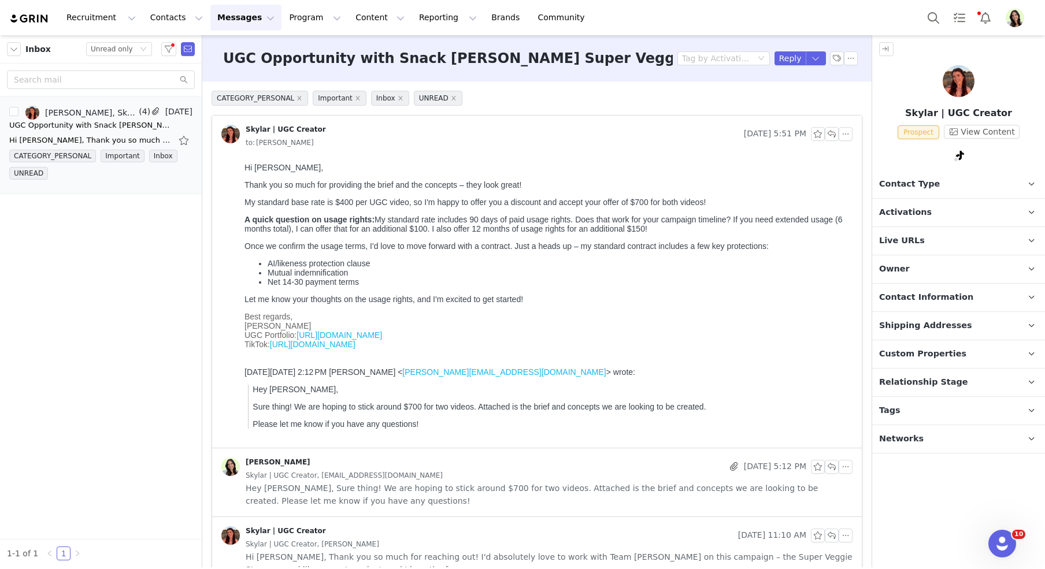
click at [601, 236] on div "Hi Meredith, Thank you so much for providing the brief and the concepts – they …" at bounding box center [547, 233] width 604 height 141
click at [314, 278] on li "Mutual indemnification" at bounding box center [558, 272] width 580 height 9
copy ul "Mutual indemnification"
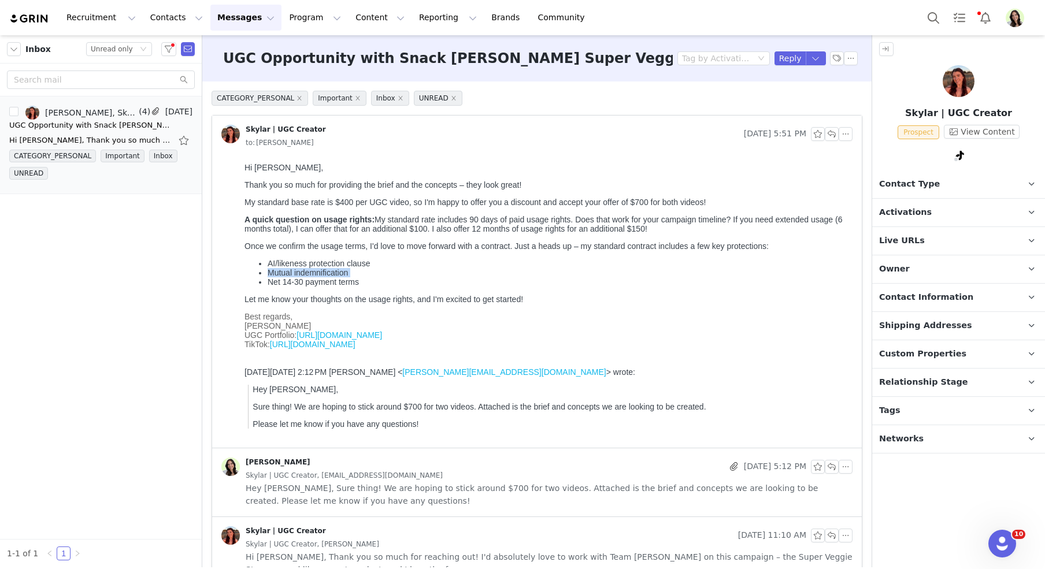
click at [349, 273] on li "Mutual indemnification" at bounding box center [558, 272] width 580 height 9
click at [317, 284] on li "Net 14-30 payment terms" at bounding box center [558, 282] width 580 height 9
click at [329, 265] on li "AI/likeness protection clause" at bounding box center [558, 263] width 580 height 9
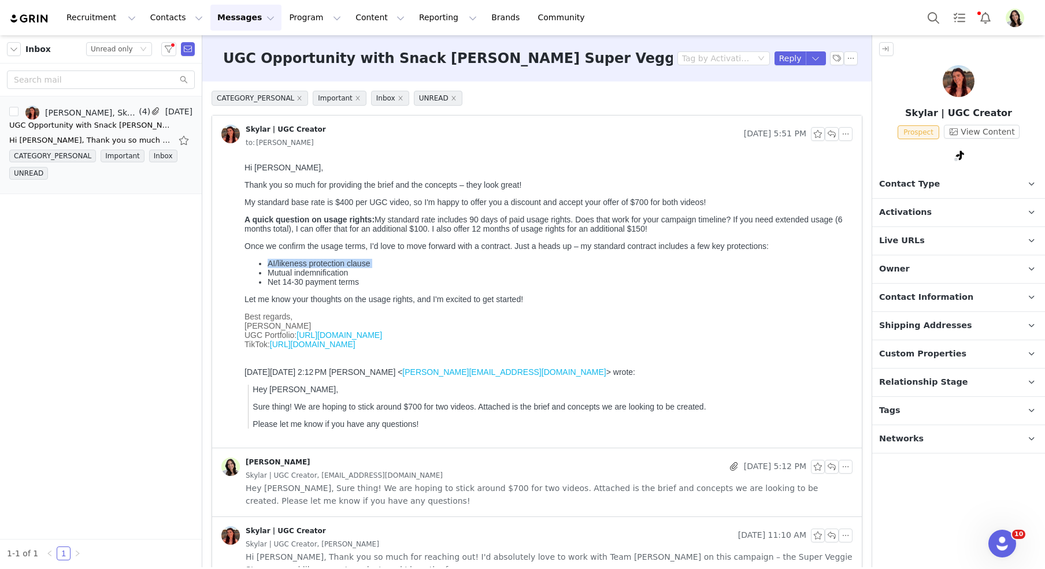
copy ul "AI/likeness protection clause"
click at [382, 285] on li "Net 14-30 payment terms" at bounding box center [558, 282] width 580 height 9
click at [162, 114] on button "button" at bounding box center [163, 113] width 14 height 14
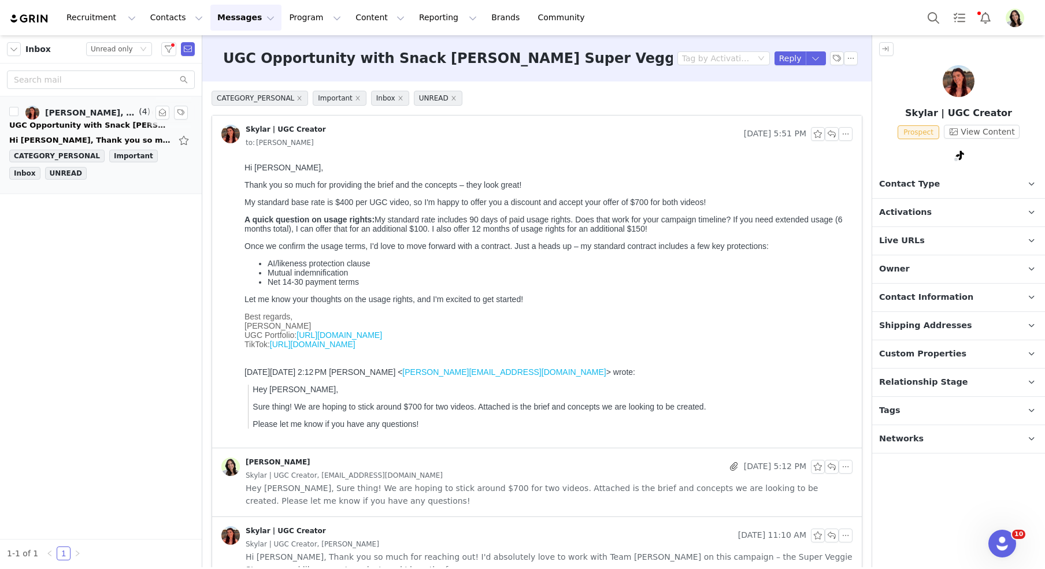
scroll to position [95, 0]
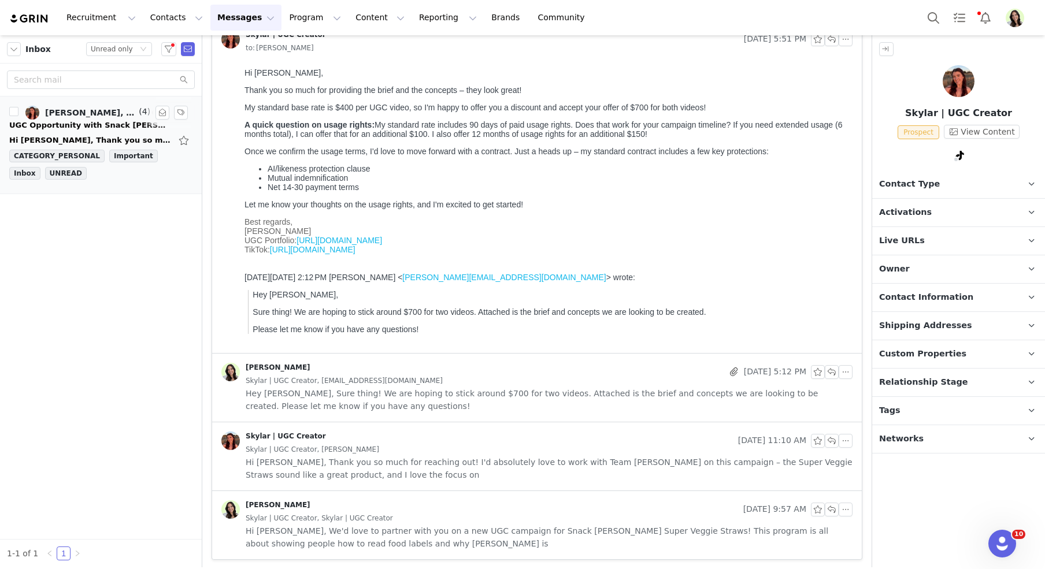
click at [339, 538] on span "Hi Skylar, We'd love to partner with you on a new UGC campaign for Snack Jackso…" at bounding box center [549, 537] width 607 height 25
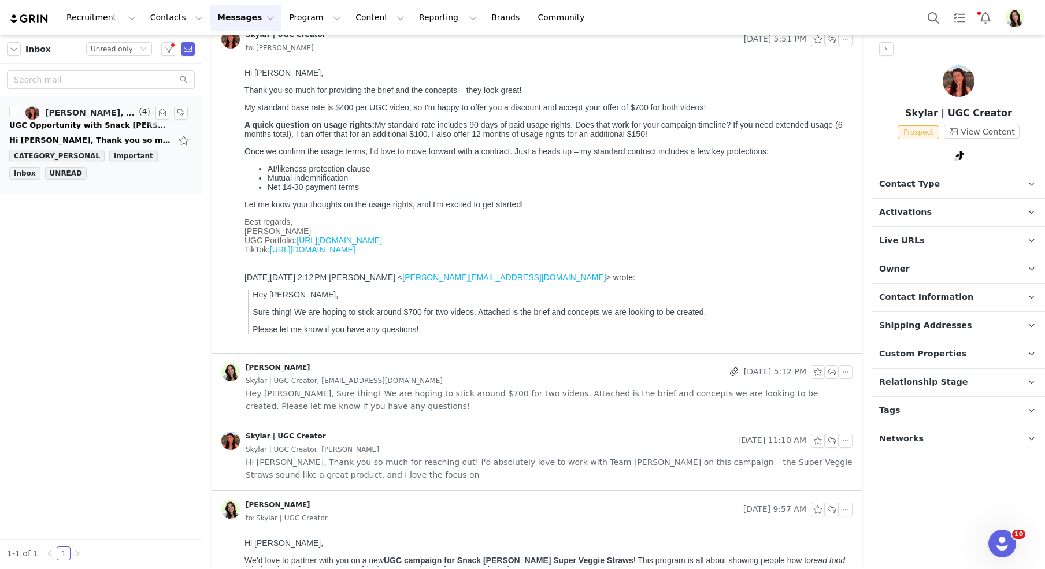
scroll to position [313, 0]
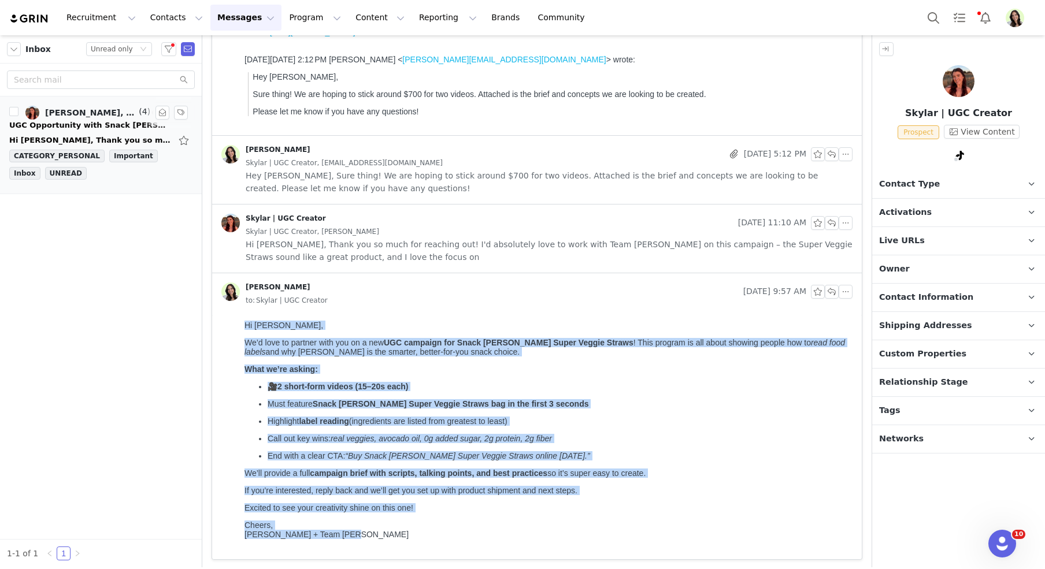
drag, startPoint x: 245, startPoint y: 326, endPoint x: 353, endPoint y: 550, distance: 249.0
click at [353, 550] on body "Hi Skylar, We’d love to partner with you on a new UGC campaign for Snack Jackso…" at bounding box center [547, 436] width 604 height 231
copy body "Hi Skylar, We’d love to partner with you on a new UGC campaign for Snack Jackso…"
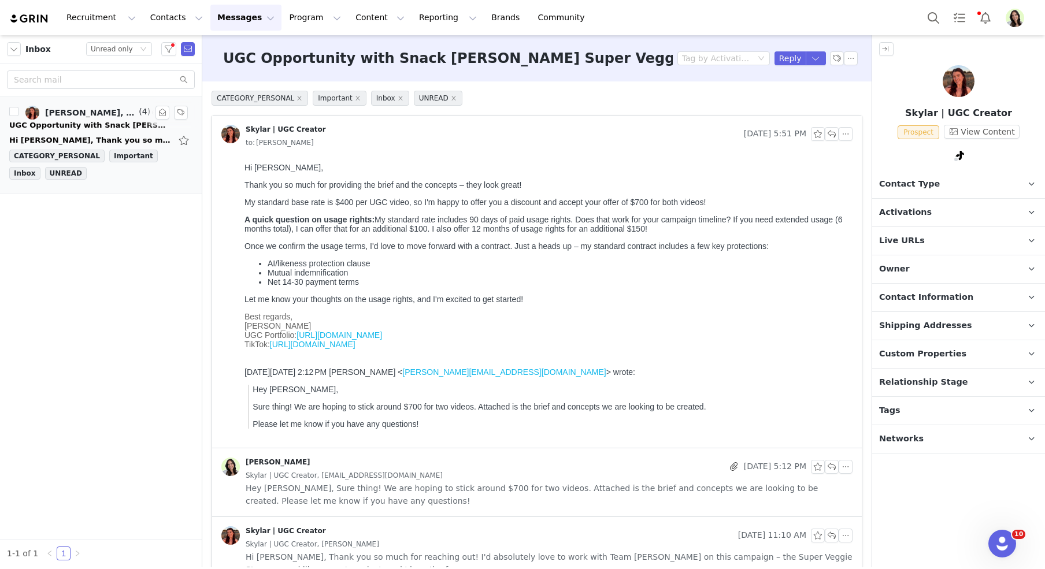
click at [348, 61] on h3 "UGC Opportunity with Snack [PERSON_NAME] Super Veggie Straws 🌱" at bounding box center [496, 58] width 547 height 21
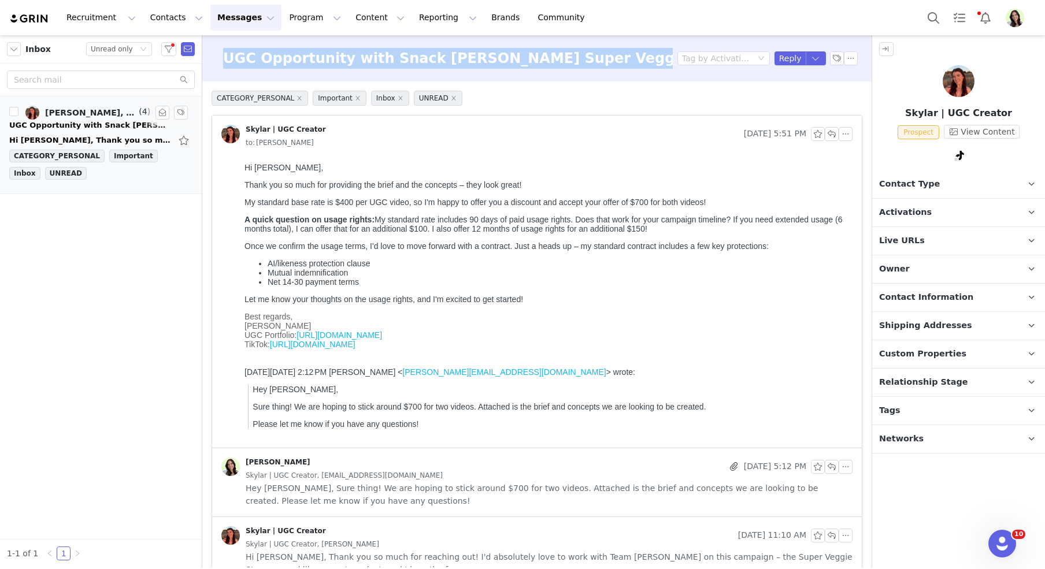
click at [348, 61] on h3 "UGC Opportunity with Snack [PERSON_NAME] Super Veggie Straws 🌱" at bounding box center [496, 58] width 547 height 21
copy h3 "UGC Opportunity with Snack [PERSON_NAME] Super Veggie Straws 🌱"
click at [168, 44] on button "button" at bounding box center [168, 49] width 15 height 14
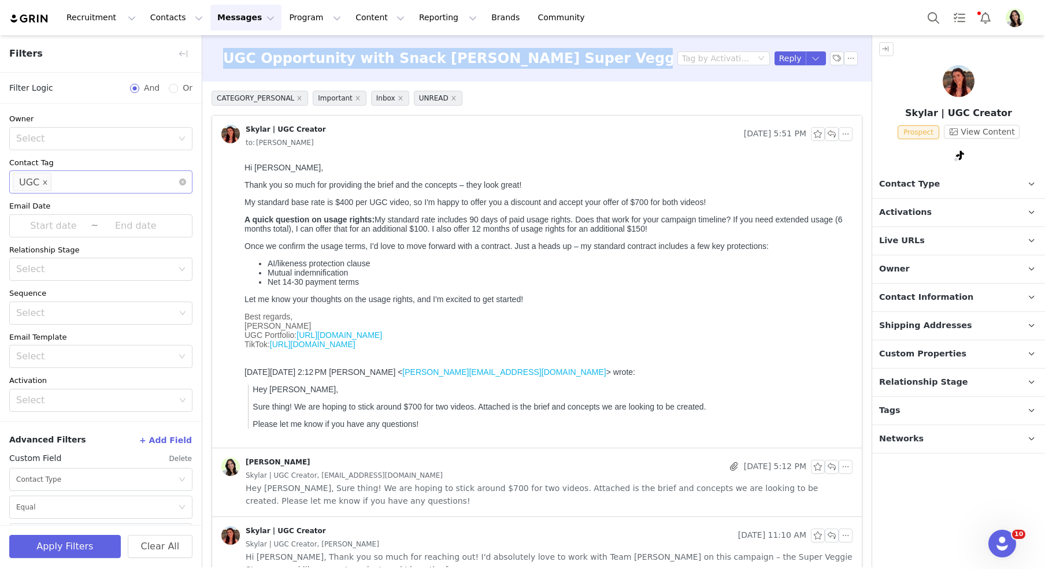
click at [44, 178] on span at bounding box center [45, 183] width 6 height 16
click at [57, 186] on div "Select" at bounding box center [95, 182] width 159 height 12
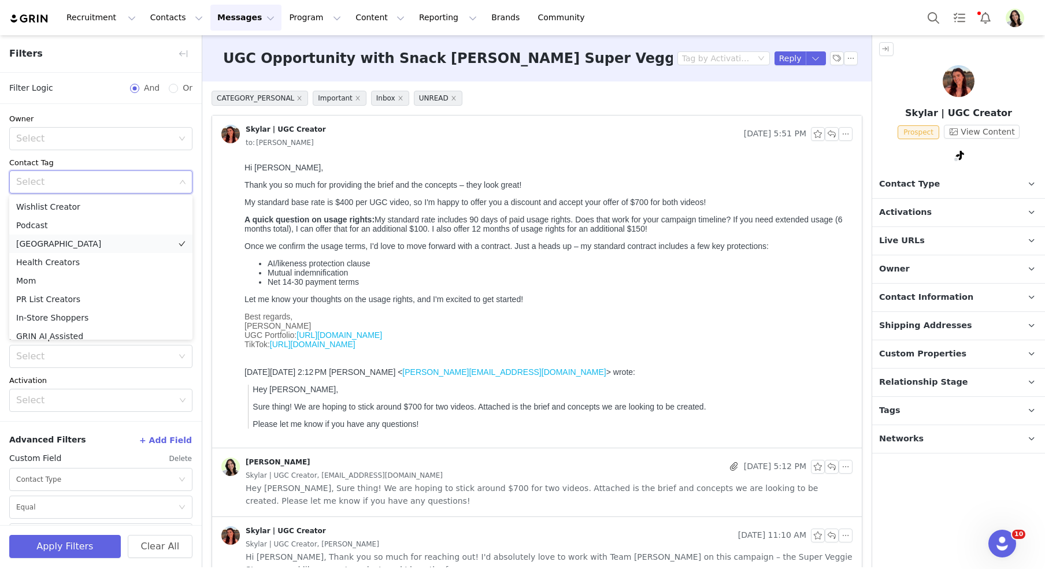
click at [54, 244] on li "[GEOGRAPHIC_DATA]" at bounding box center [100, 244] width 183 height 19
click at [80, 549] on button "Apply Filters" at bounding box center [65, 546] width 112 height 23
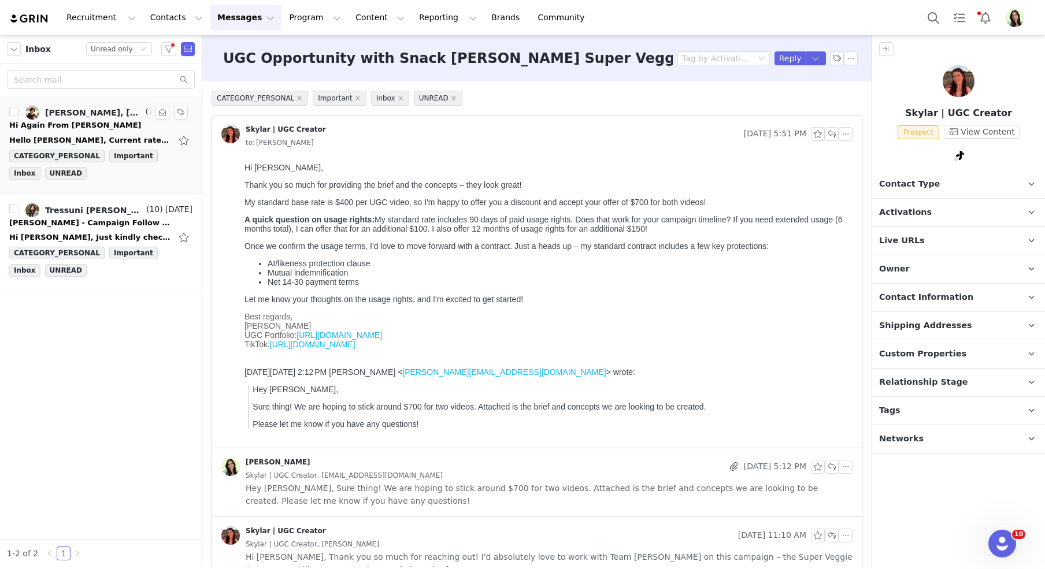
click at [83, 116] on div "[PERSON_NAME], [DOMAIN_NAME][PERSON_NAME] Team | Axia Agency, [PERSON_NAME], [P…" at bounding box center [94, 112] width 98 height 9
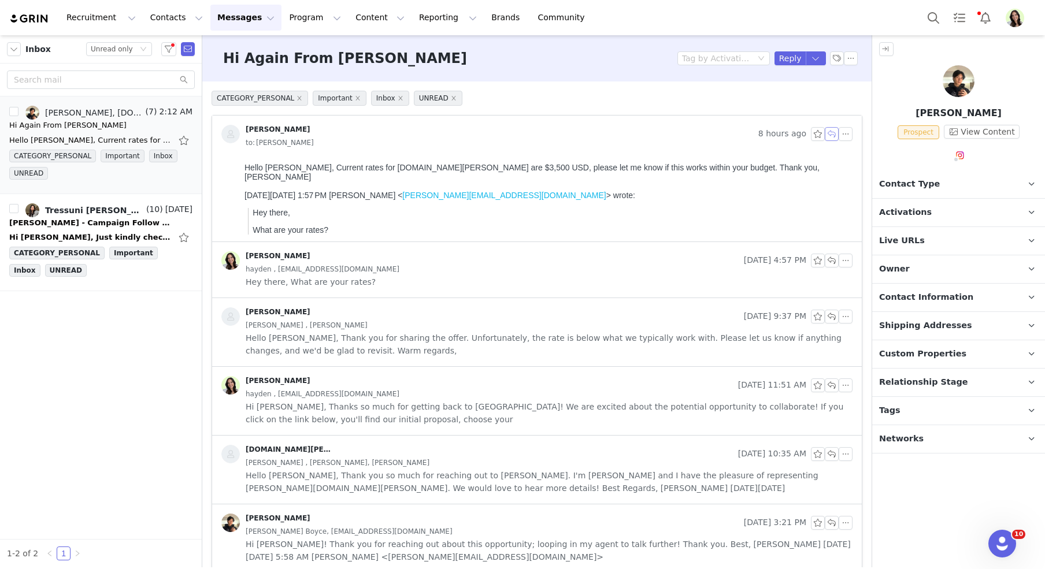
click at [830, 134] on button "button" at bounding box center [832, 134] width 14 height 14
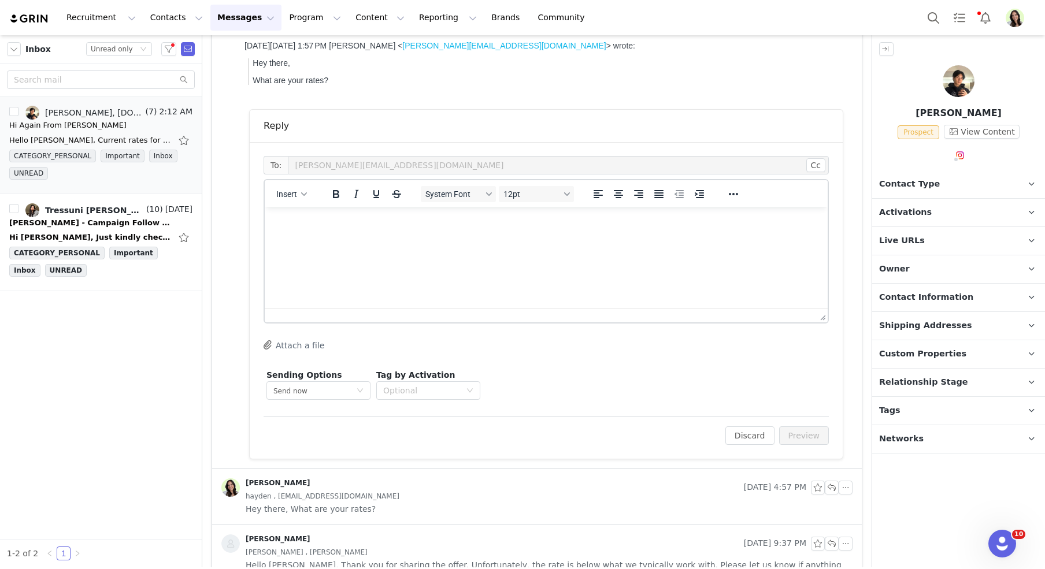
click at [438, 239] on html at bounding box center [546, 223] width 563 height 31
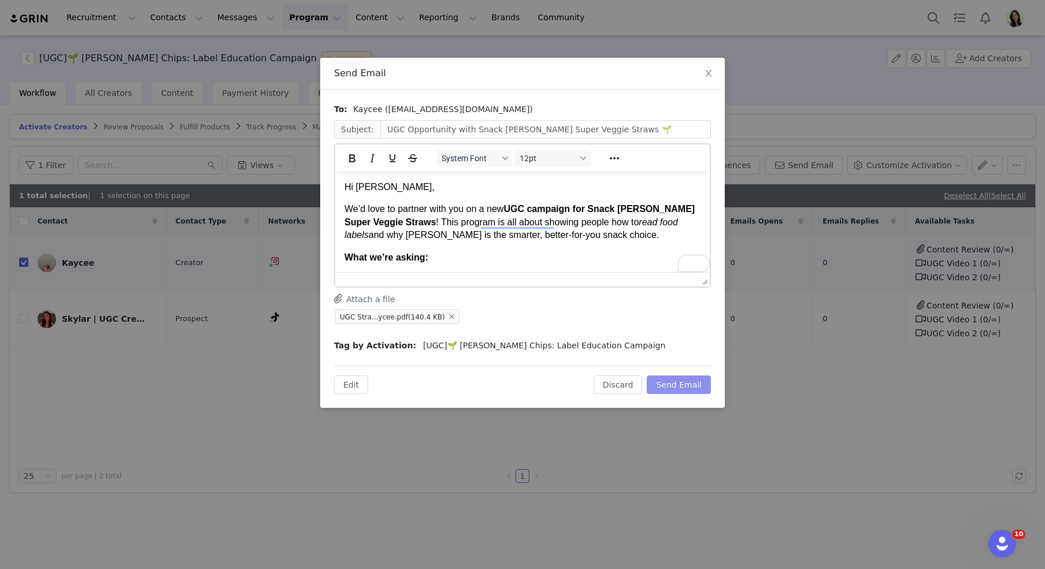
click at [693, 383] on button "Send Email" at bounding box center [679, 385] width 64 height 19
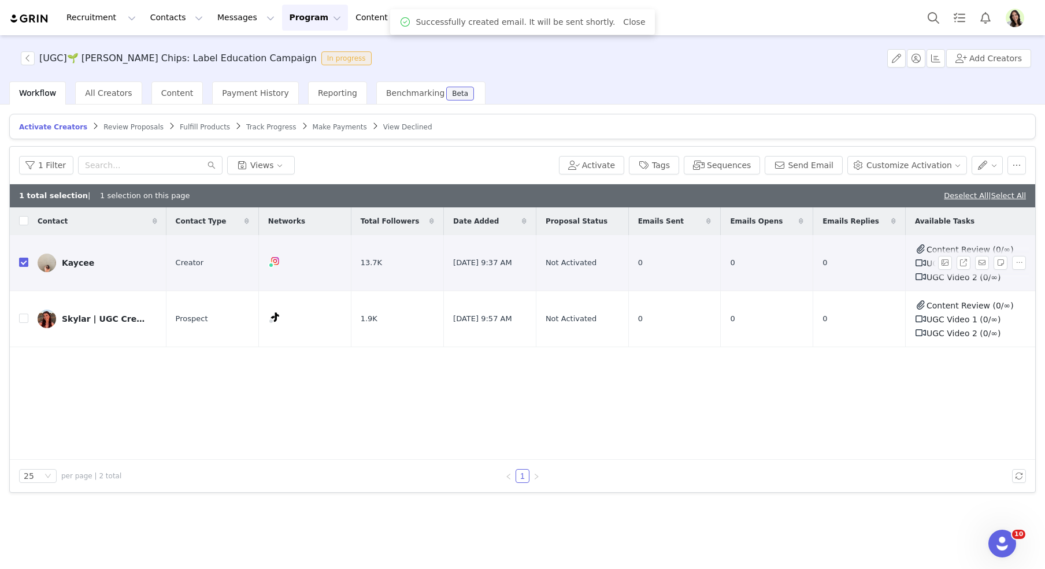
click at [21, 258] on input "checkbox" at bounding box center [23, 262] width 9 height 9
checkbox input "false"
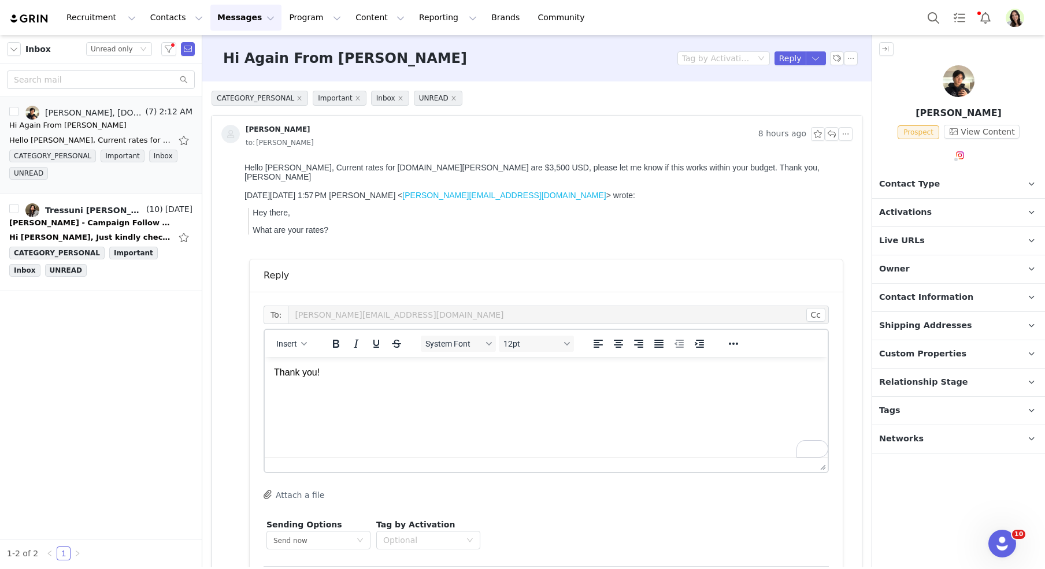
scroll to position [150, 0]
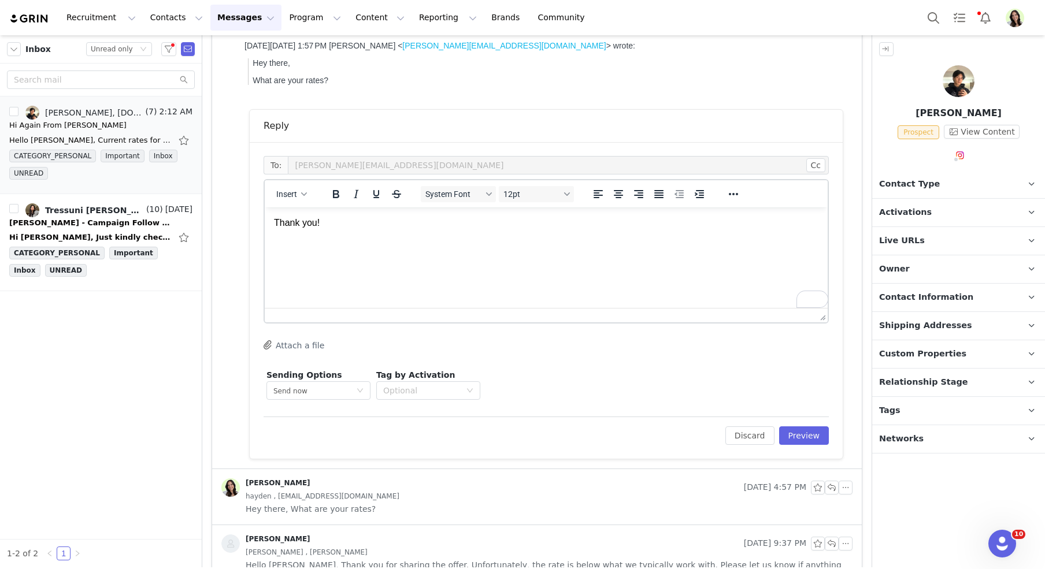
click at [366, 229] on p "Thank you!" at bounding box center [546, 223] width 545 height 13
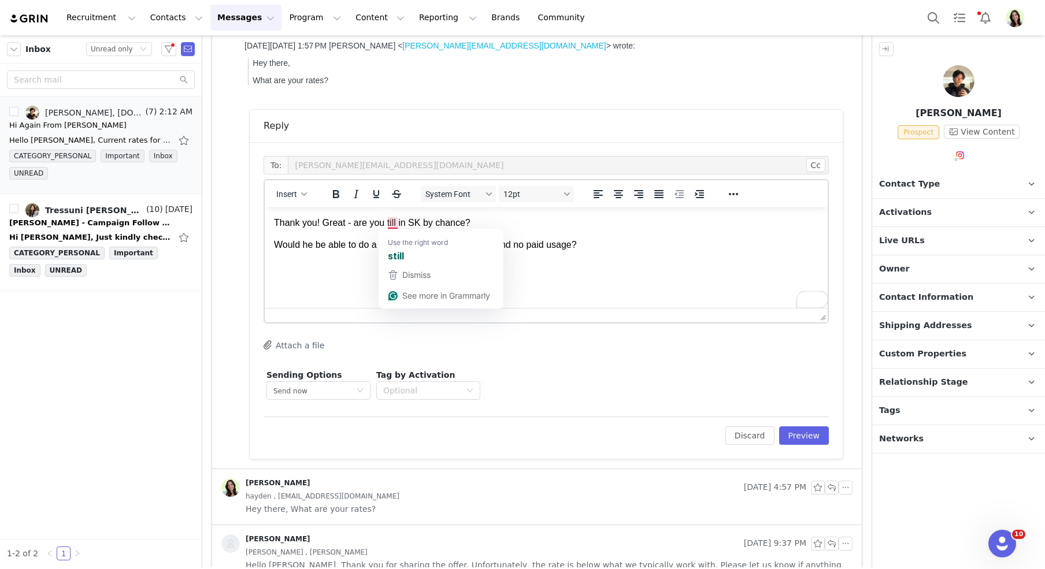
click at [363, 225] on p "Thank you! Great - are you till in SK by chance?" at bounding box center [546, 223] width 545 height 13
drag, startPoint x: 386, startPoint y: 224, endPoint x: 357, endPoint y: 223, distance: 28.9
click at [357, 223] on p "Thank you! Great - are you till in SK by chance?" at bounding box center [546, 223] width 545 height 13
click at [377, 225] on p "Thank you! Great - is he till in SK by chance?" at bounding box center [546, 223] width 545 height 13
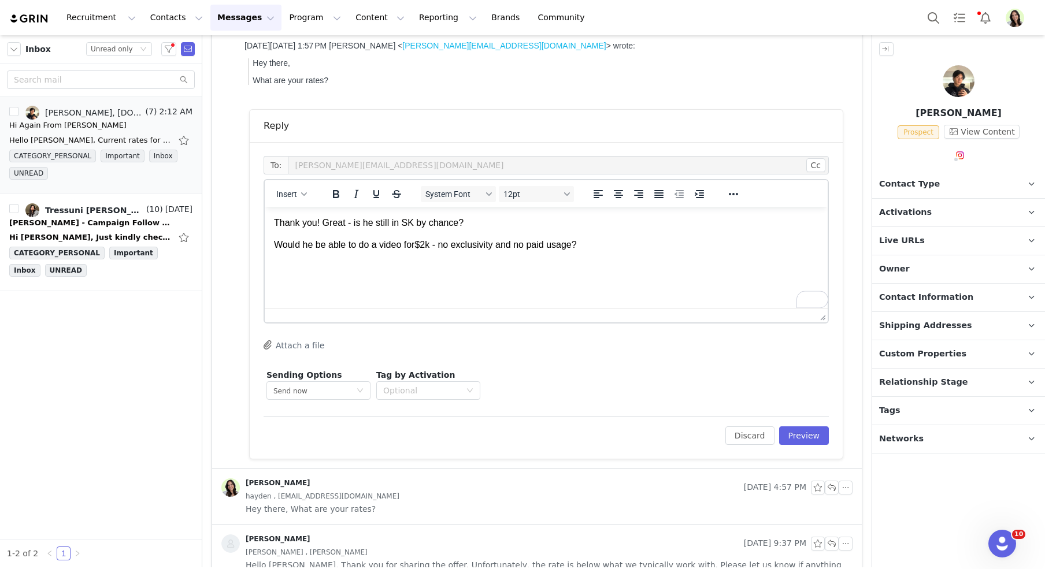
click at [470, 222] on p "Thank you! Great - is he still in SK by chance?" at bounding box center [546, 223] width 545 height 13
click at [796, 431] on button "Preview" at bounding box center [804, 436] width 50 height 19
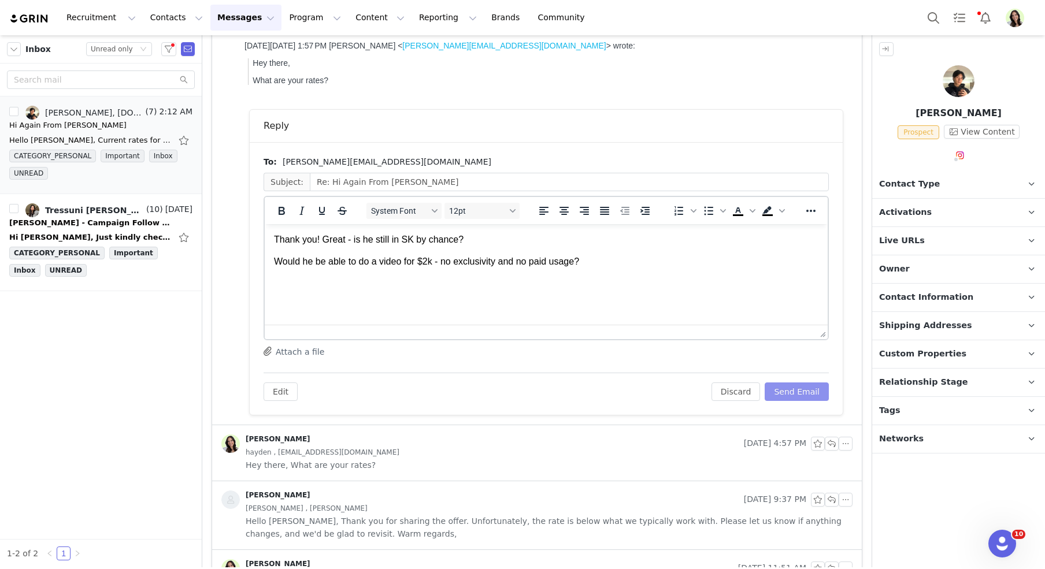
scroll to position [0, 0]
click at [787, 380] on div "Edit Discard Send Email" at bounding box center [546, 387] width 565 height 28
click at [787, 386] on button "Send Email" at bounding box center [797, 392] width 64 height 19
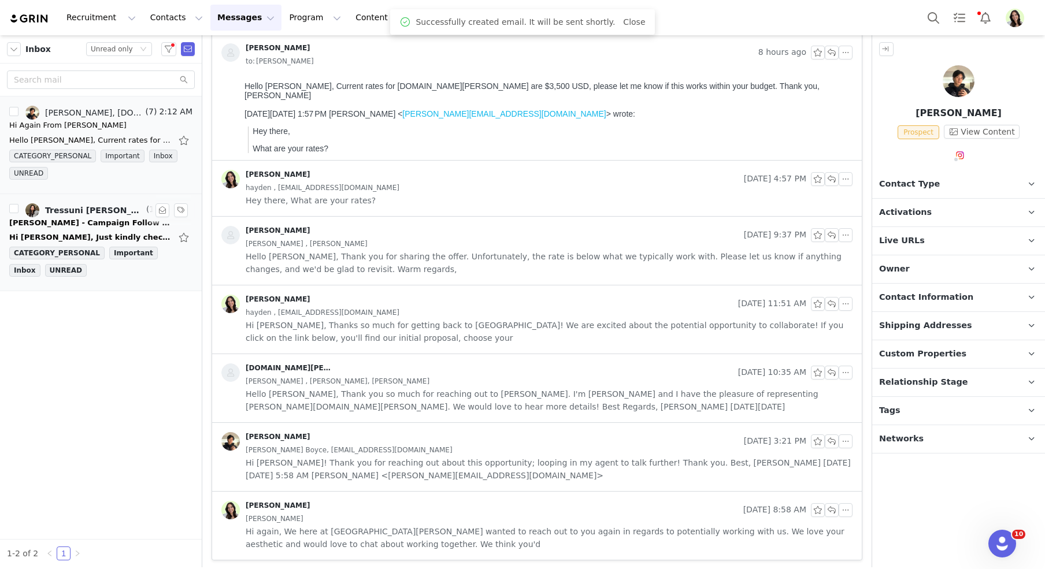
click at [61, 209] on div "Tressuni Stephanie Kim, Emily Rifanburg, Meredith Boyce" at bounding box center [94, 210] width 99 height 9
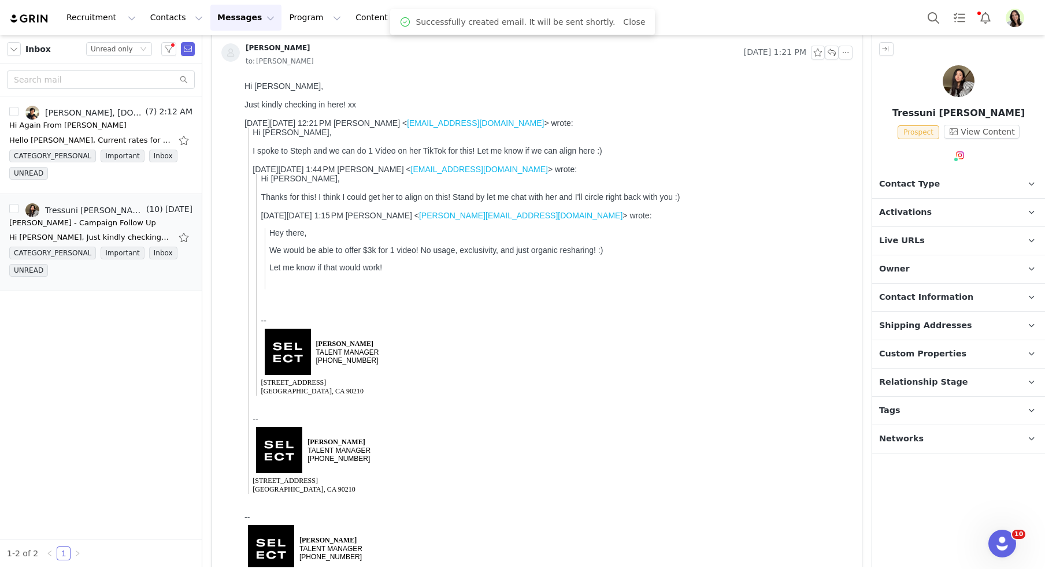
scroll to position [0, 0]
click at [167, 49] on button "button" at bounding box center [168, 49] width 15 height 14
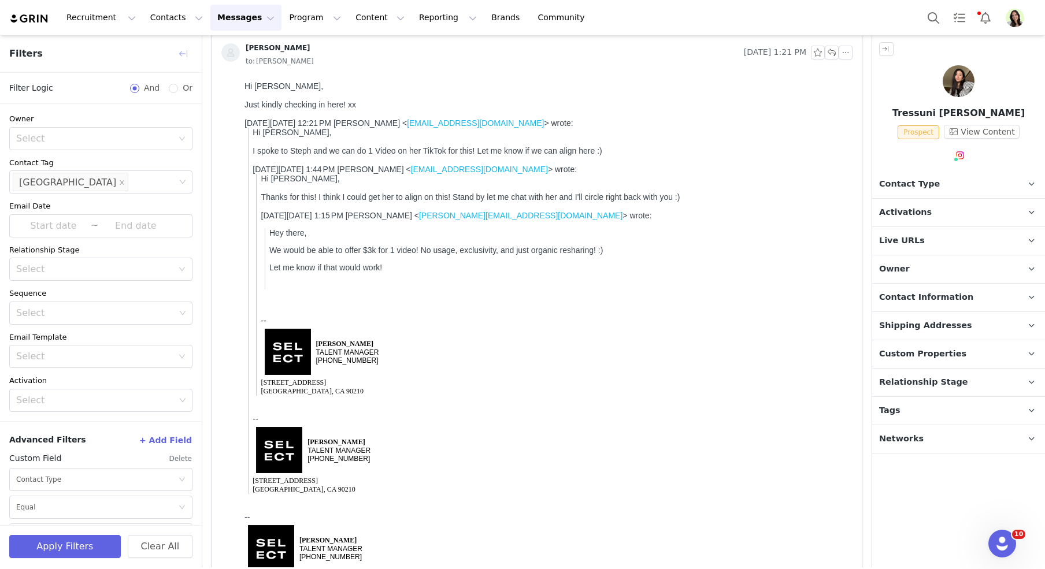
click at [186, 48] on button "button" at bounding box center [183, 54] width 19 height 19
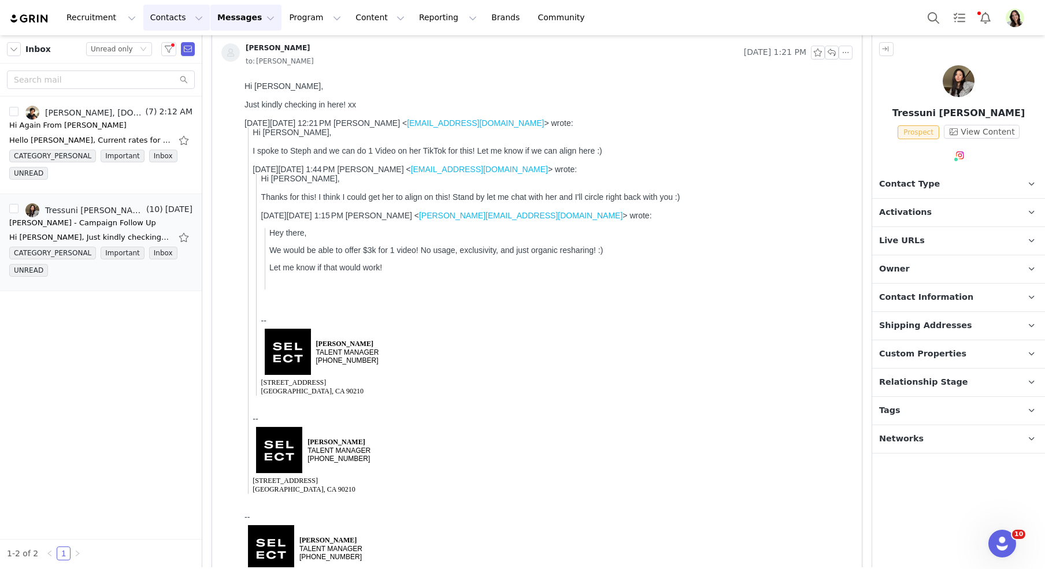
click at [162, 17] on button "Contacts Contacts" at bounding box center [176, 18] width 66 height 26
click at [178, 73] on p "Prospects" at bounding box center [164, 72] width 39 height 12
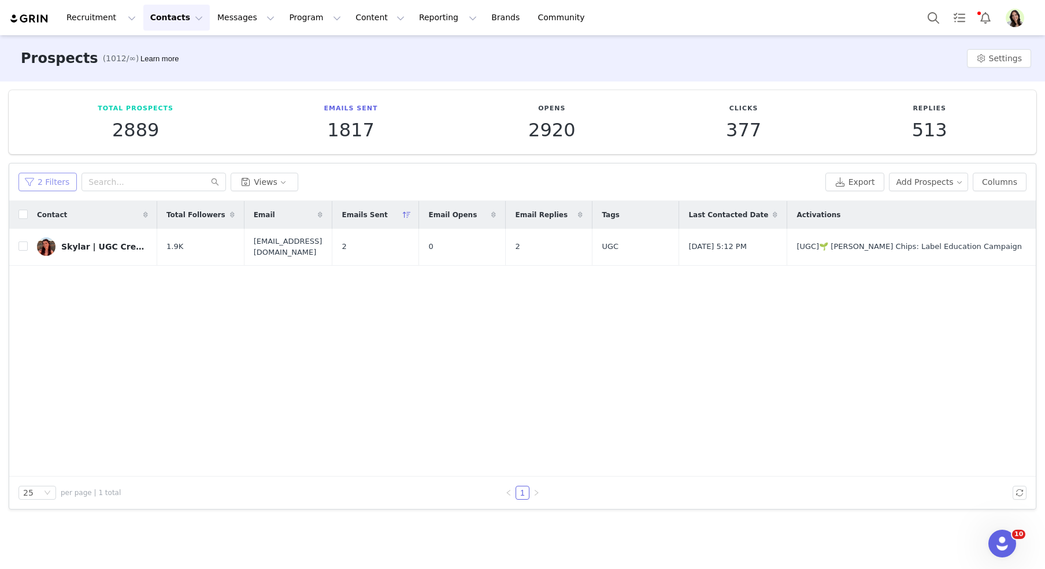
click at [38, 186] on button "2 Filters" at bounding box center [48, 182] width 58 height 19
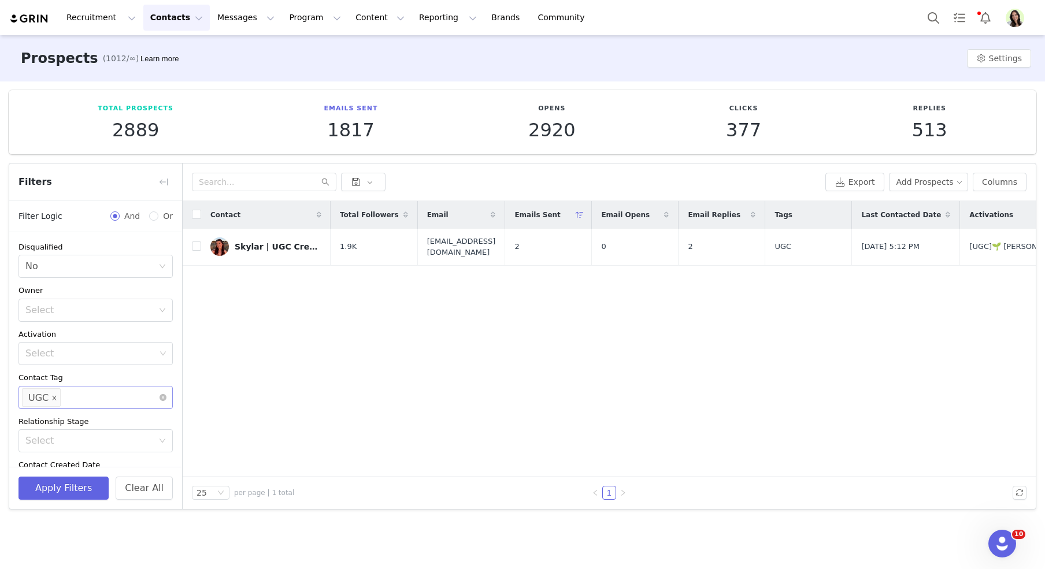
click at [55, 395] on icon "icon: close" at bounding box center [54, 398] width 6 height 6
click at [67, 397] on div "Select" at bounding box center [90, 398] width 130 height 12
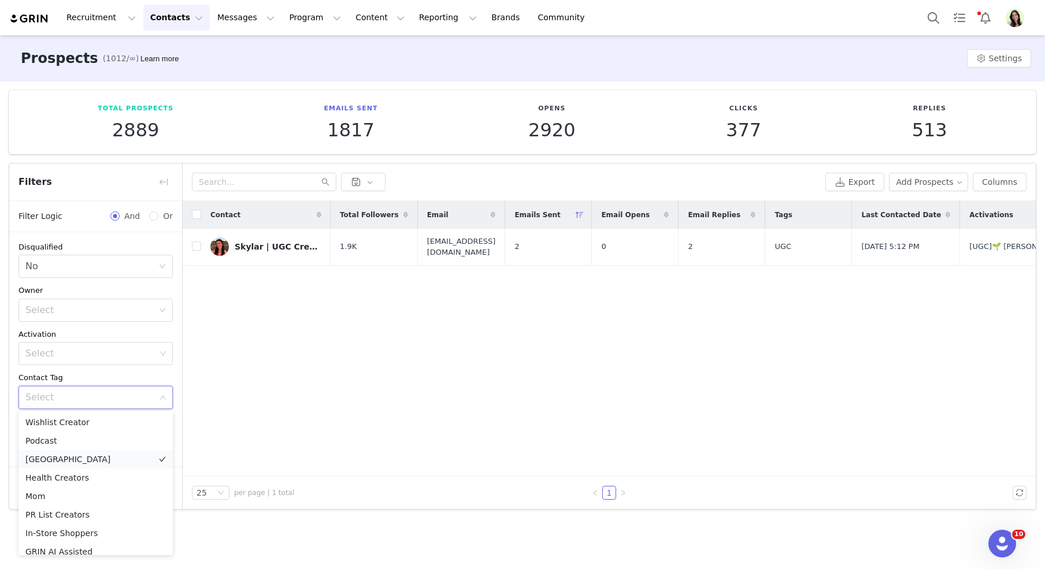
click at [58, 463] on li "South Korea" at bounding box center [96, 459] width 154 height 19
click at [82, 380] on div "Contact Tag" at bounding box center [96, 378] width 154 height 12
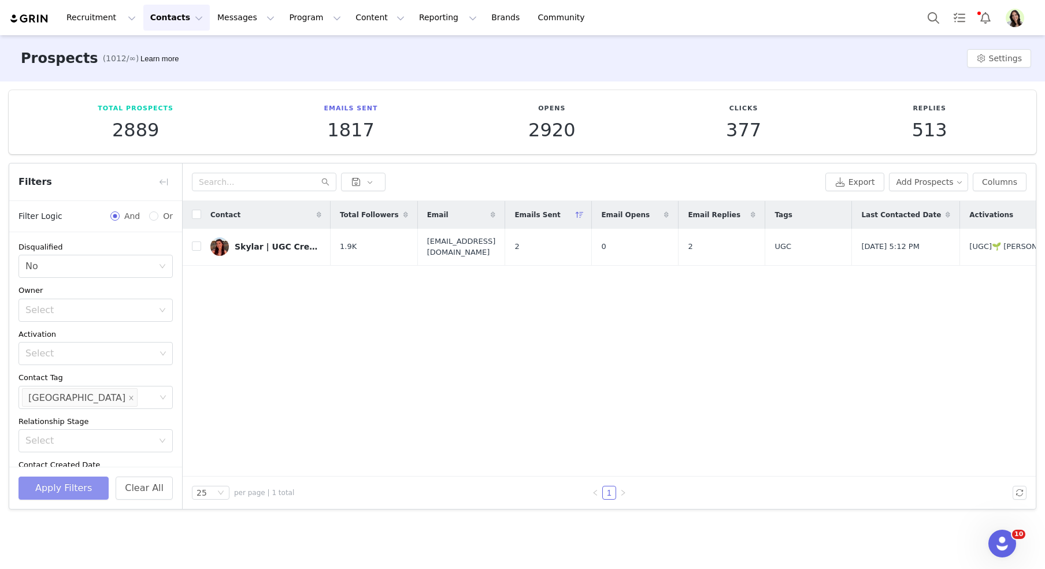
click at [49, 487] on button "Apply Filters" at bounding box center [64, 488] width 90 height 23
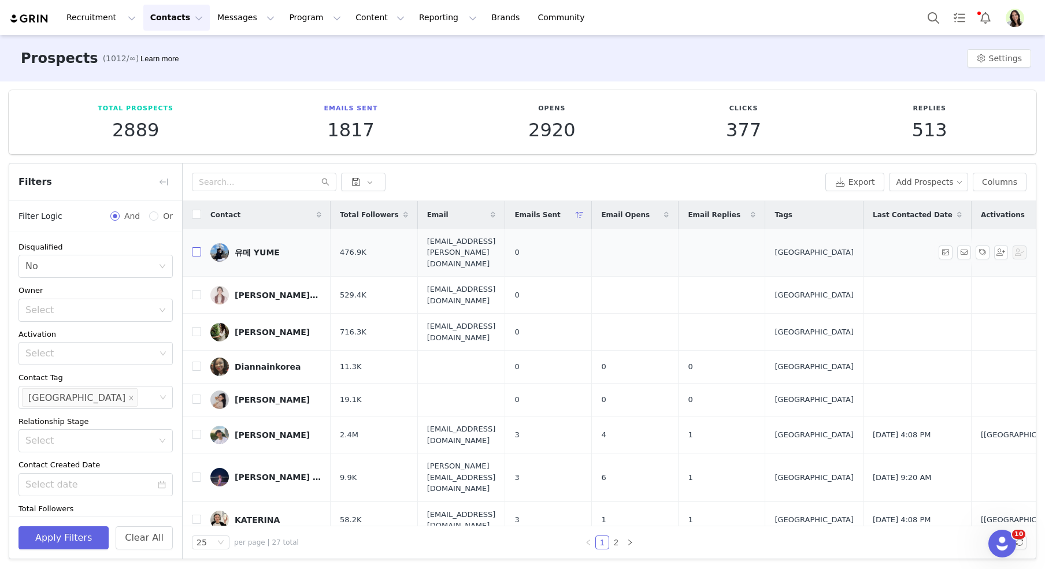
click at [195, 247] on input "checkbox" at bounding box center [196, 251] width 9 height 9
checkbox input "true"
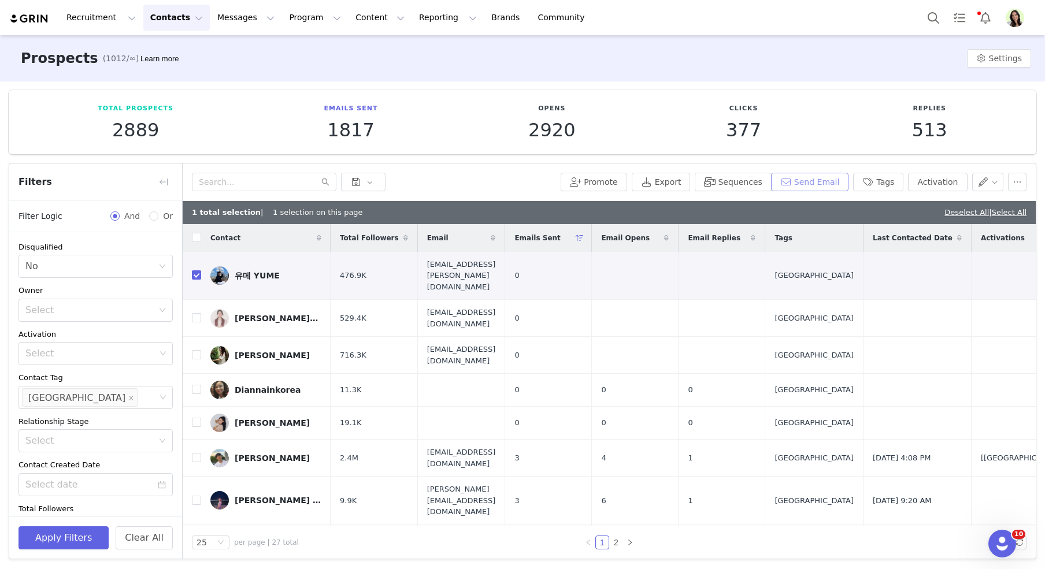
click at [805, 186] on button "Send Email" at bounding box center [810, 182] width 78 height 19
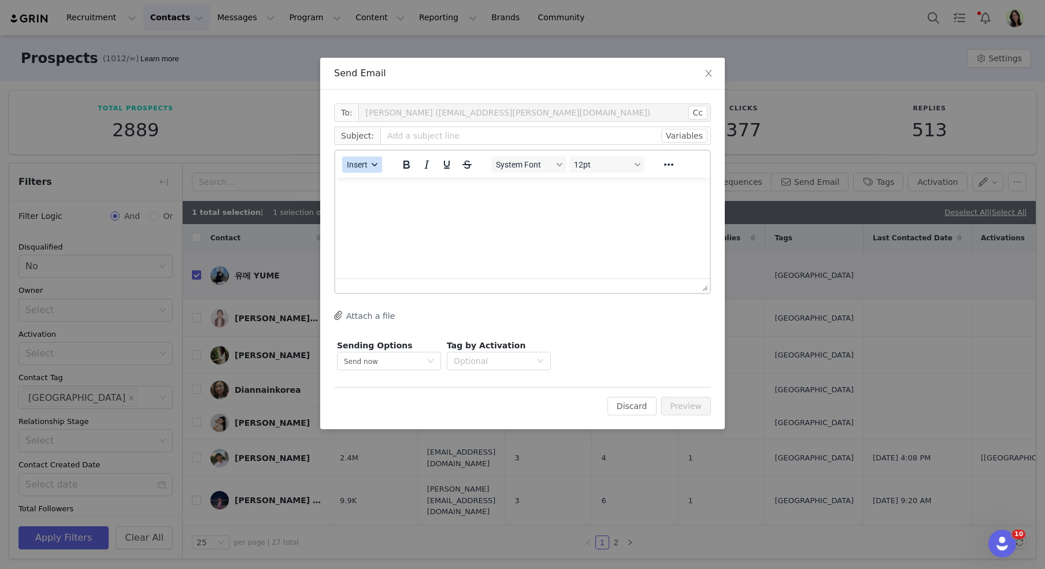
click at [366, 160] on span "Insert" at bounding box center [357, 164] width 21 height 9
click at [373, 188] on div "Insert Template" at bounding box center [404, 184] width 104 height 14
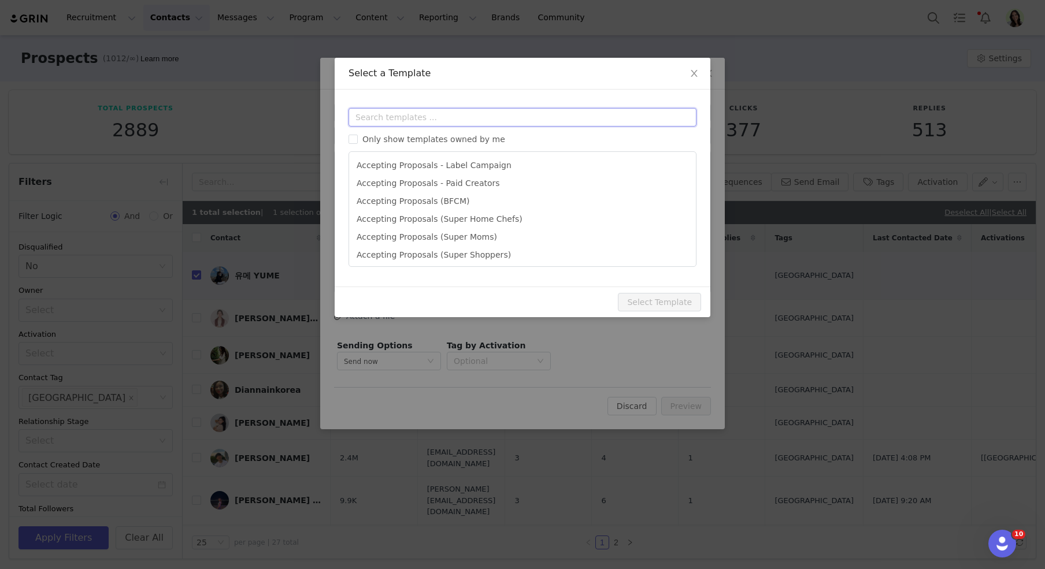
click at [424, 112] on input "text" at bounding box center [523, 117] width 348 height 19
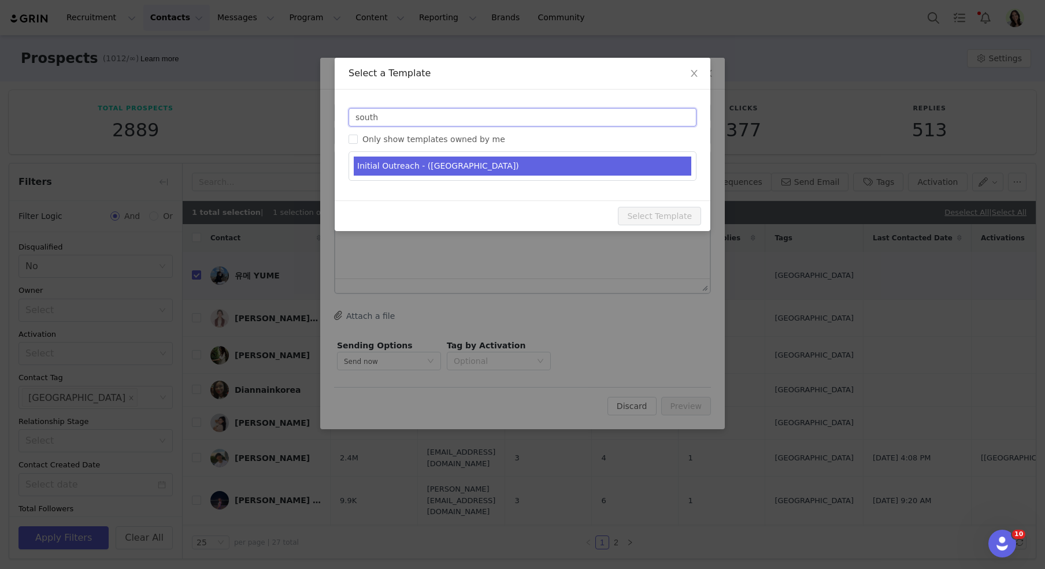
type input "south"
type input "Jackson's - Let's Work Together"
click at [430, 161] on li "Initial Outreach - (South Korea)" at bounding box center [523, 166] width 338 height 19
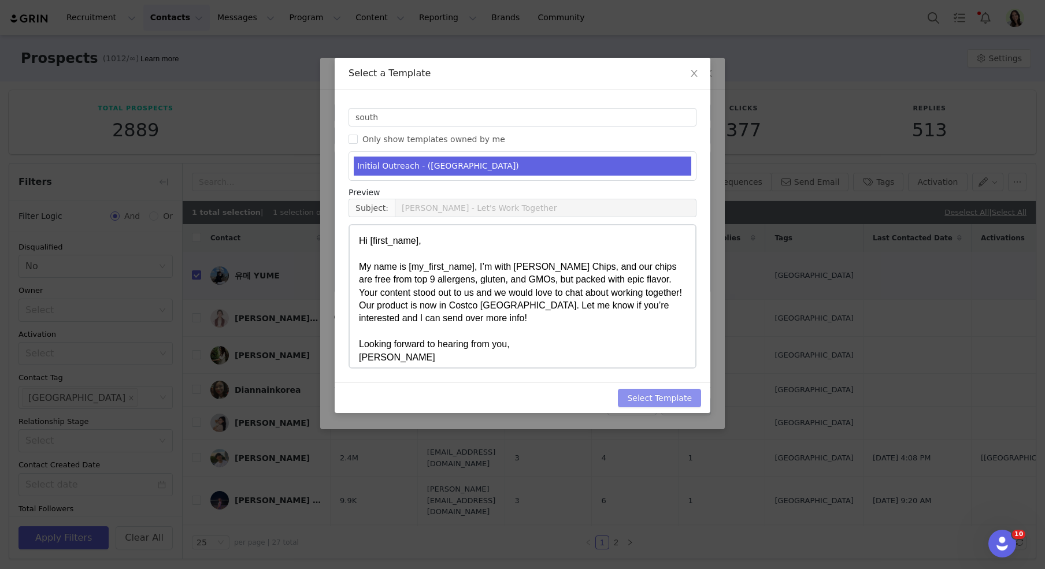
click at [661, 402] on button "Select Template" at bounding box center [659, 398] width 83 height 19
type input "Jackson's - Let's Work Together"
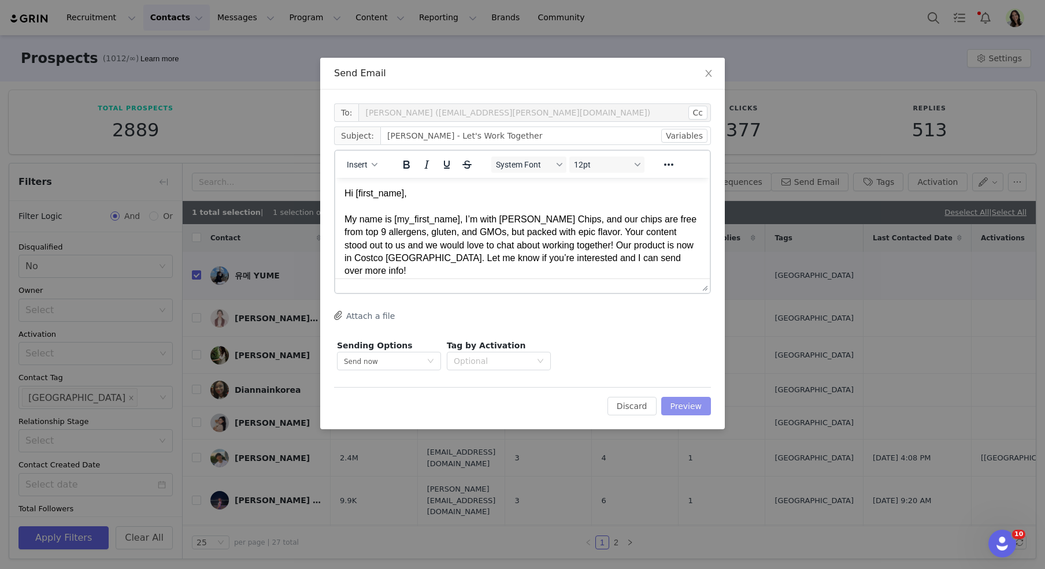
click at [680, 414] on button "Preview" at bounding box center [686, 406] width 50 height 19
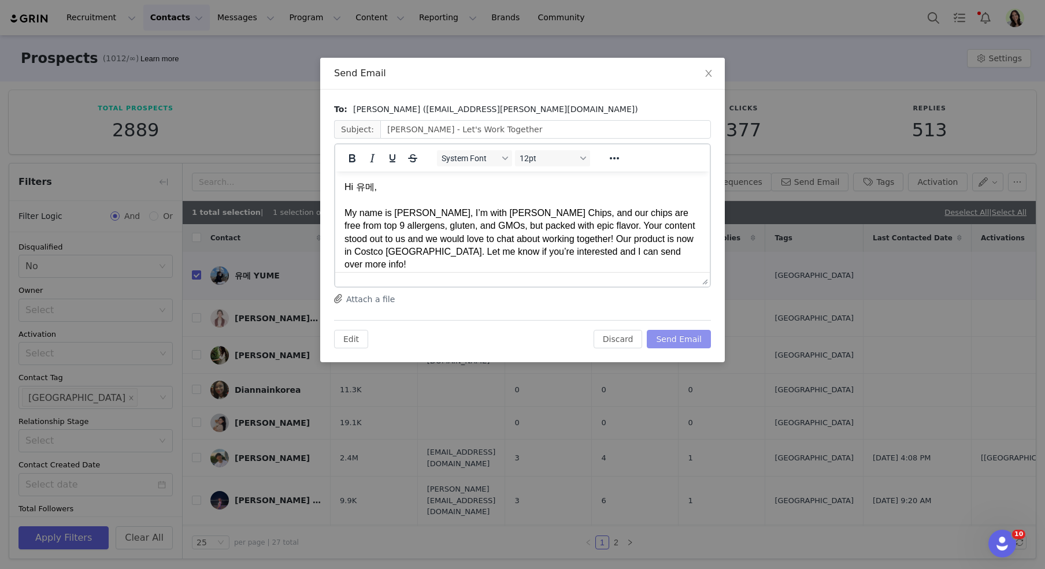
click at [675, 337] on button "Send Email" at bounding box center [679, 339] width 64 height 19
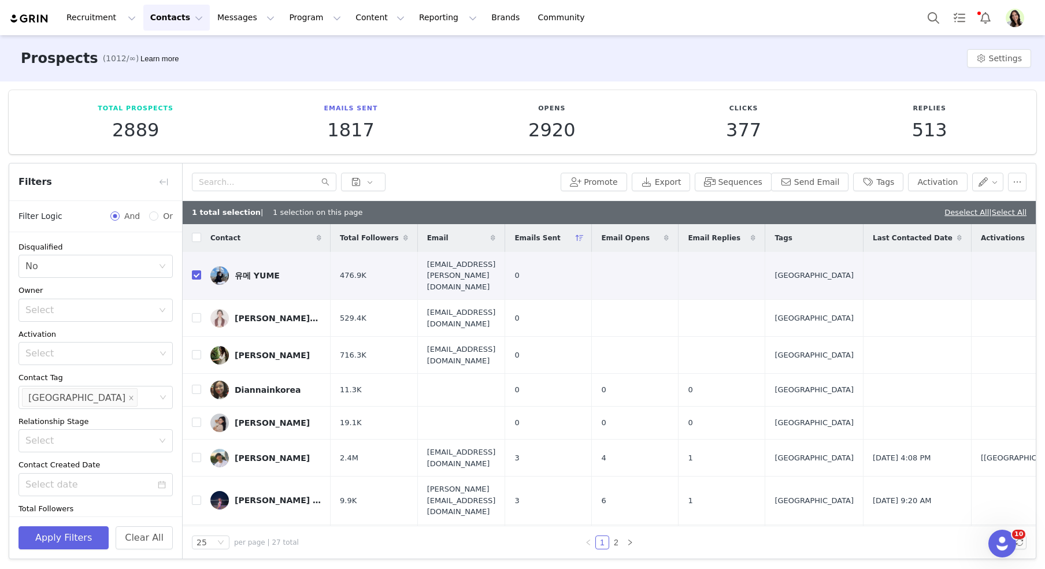
click at [560, 238] on span "Emails Sent" at bounding box center [538, 238] width 46 height 10
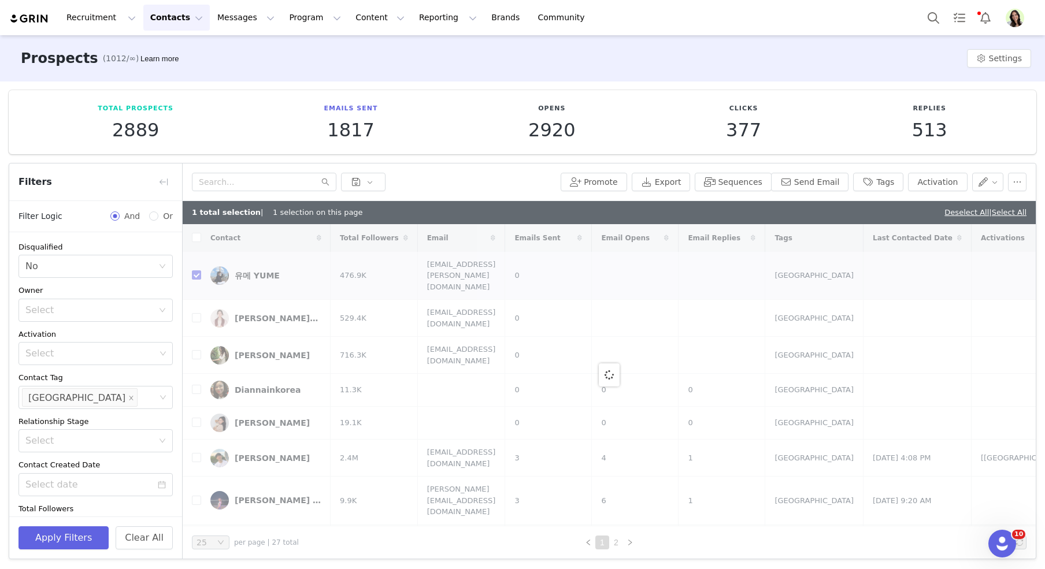
checkbox input "false"
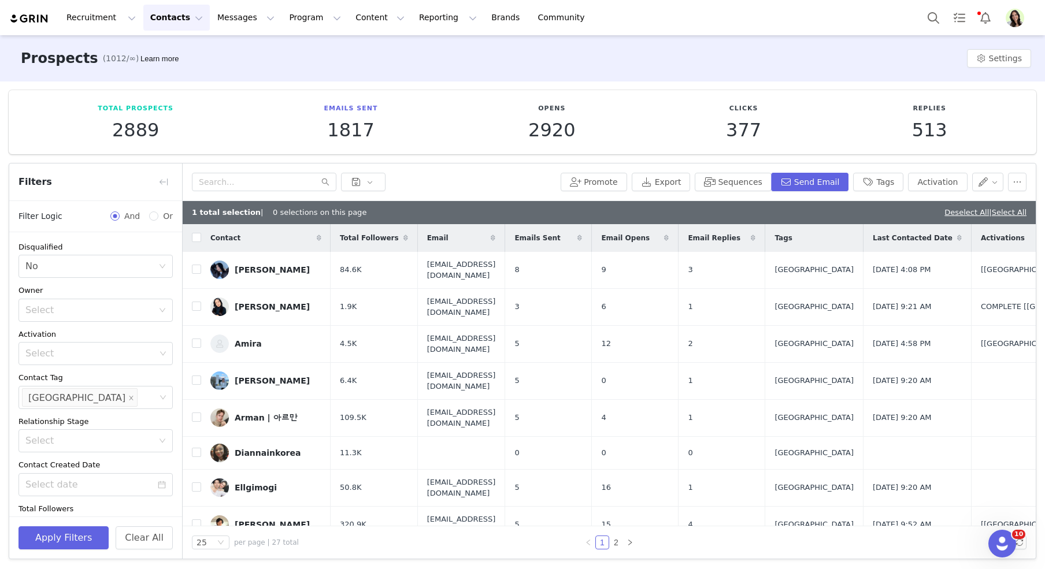
click at [560, 237] on span "Emails Sent" at bounding box center [538, 238] width 46 height 10
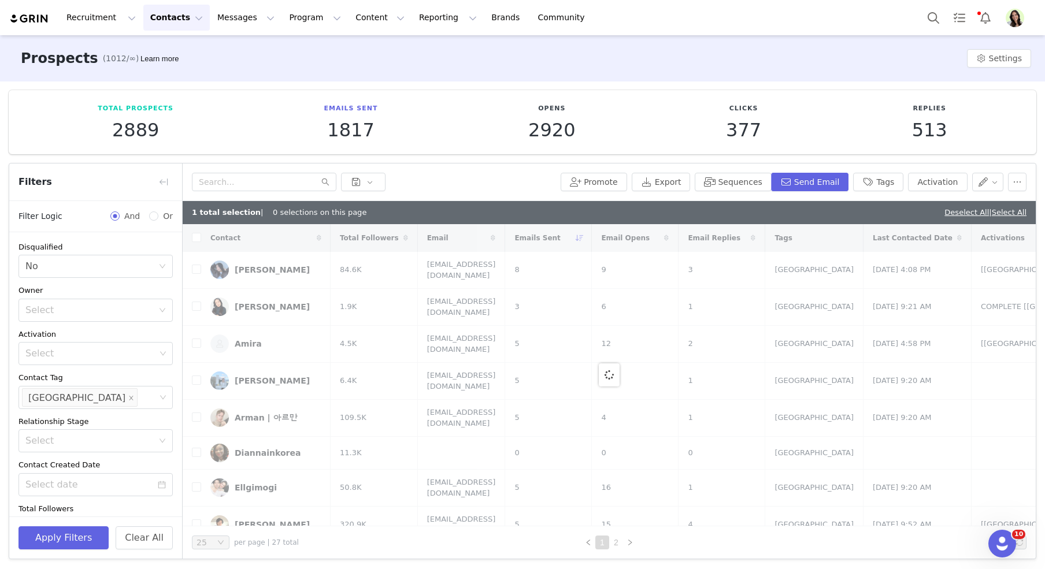
checkbox input "true"
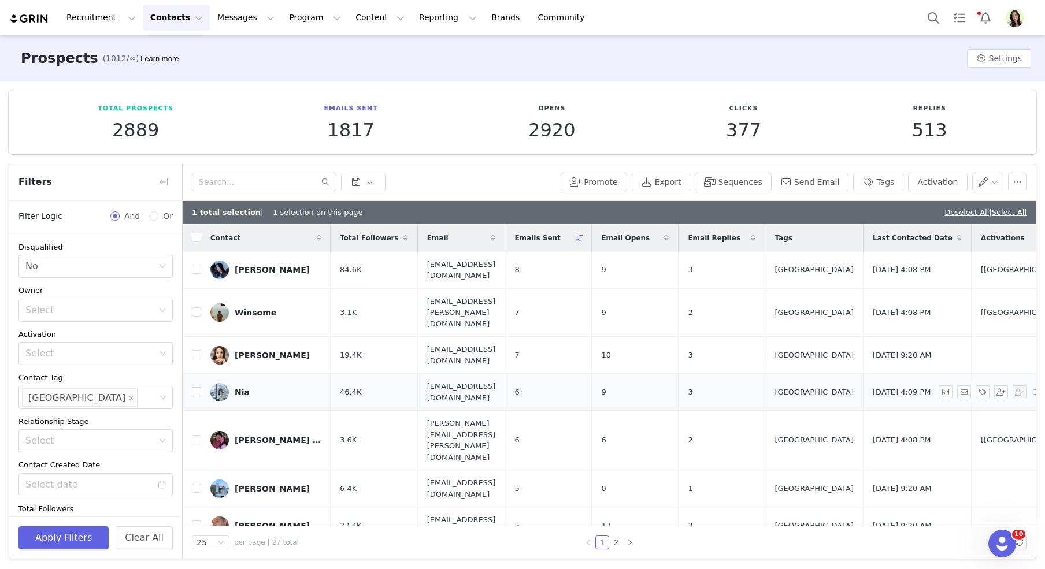
scroll to position [0, 191]
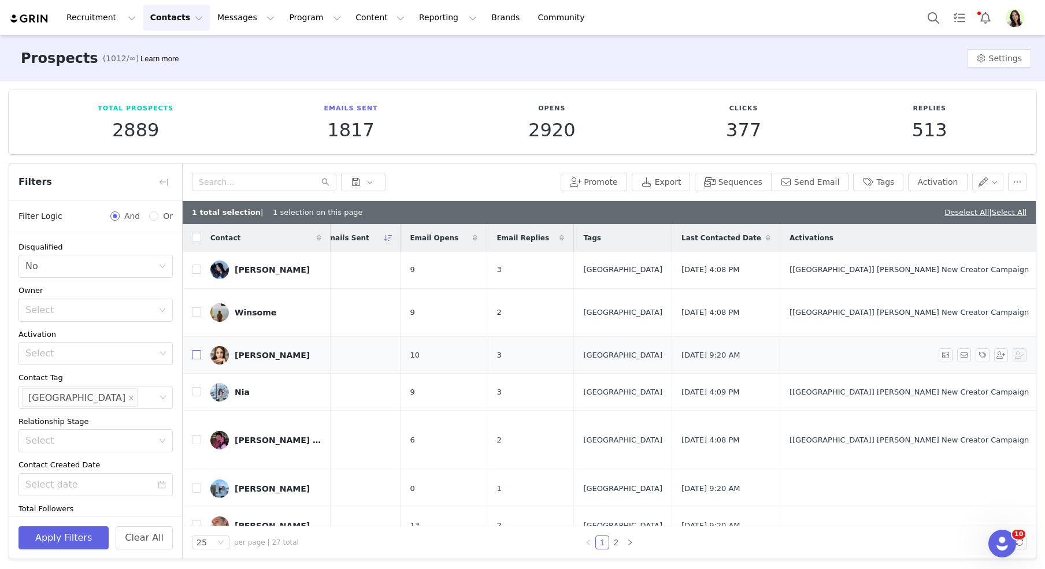
click at [195, 350] on input "checkbox" at bounding box center [196, 354] width 9 height 9
checkbox input "true"
click at [197, 484] on input "checkbox" at bounding box center [196, 488] width 9 height 9
checkbox input "true"
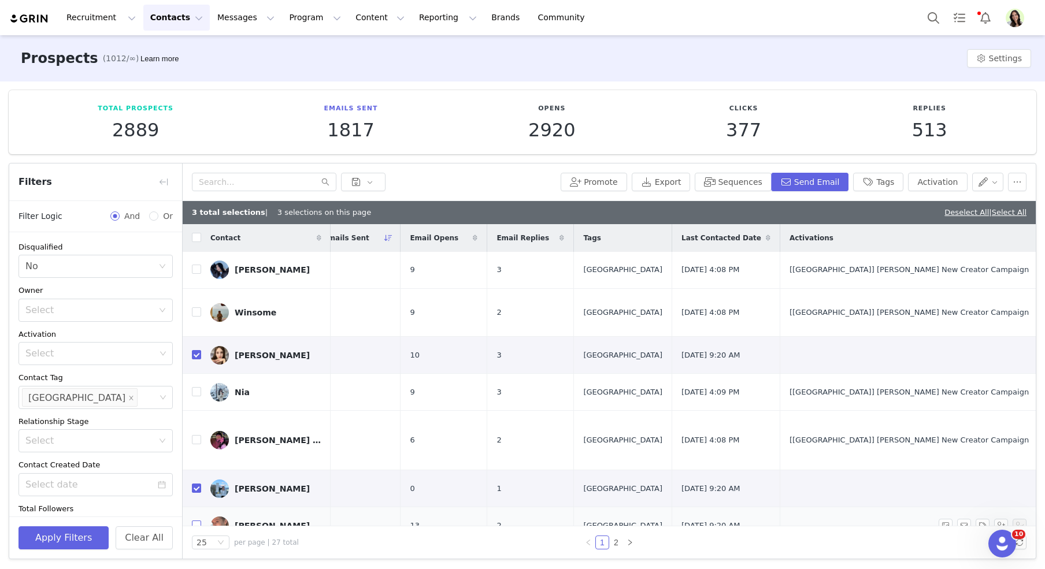
click at [199, 521] on input "checkbox" at bounding box center [196, 525] width 9 height 9
checkbox input "true"
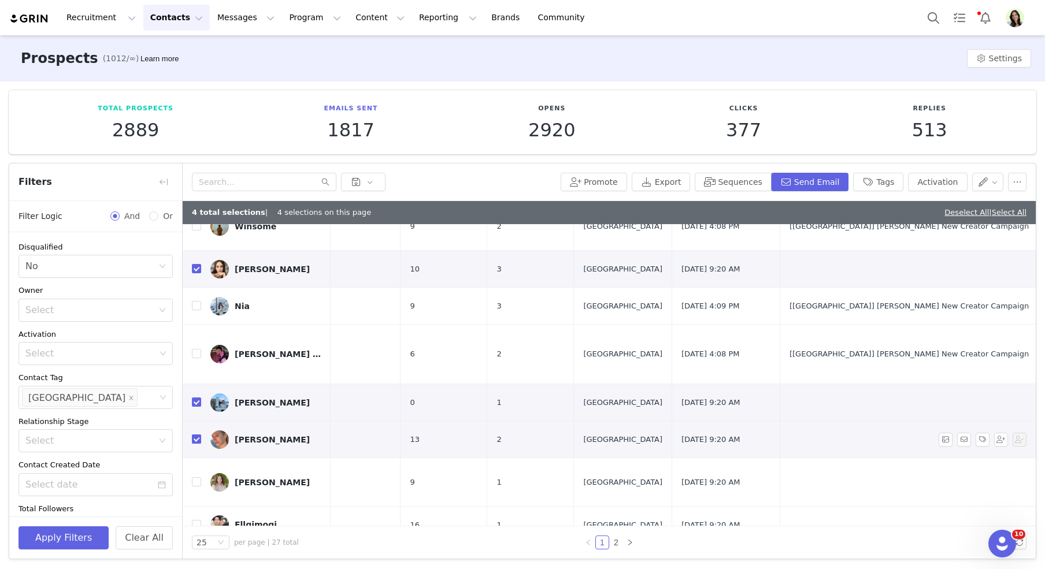
scroll to position [88, 191]
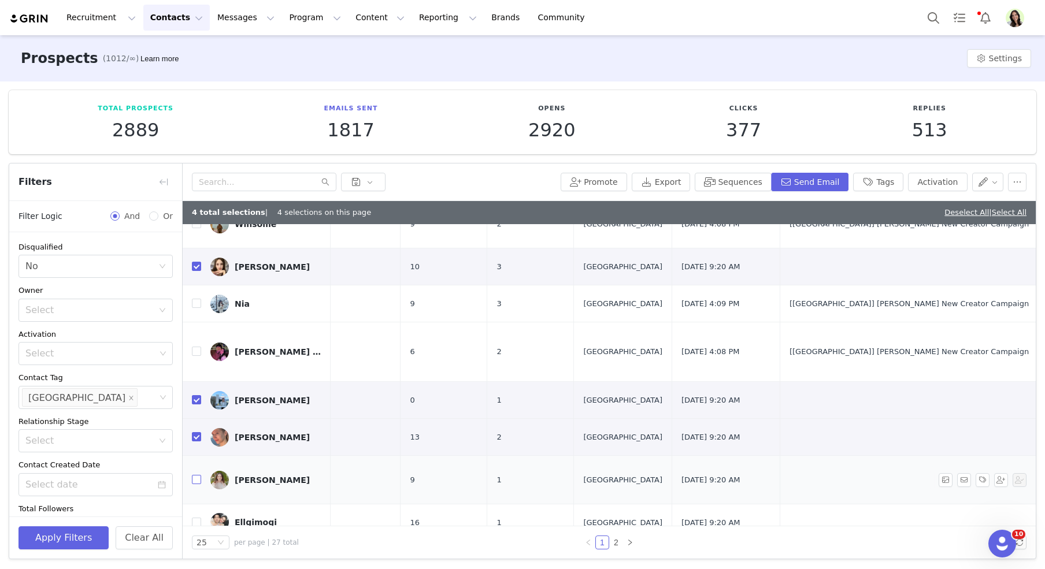
click at [197, 474] on label at bounding box center [196, 480] width 9 height 12
click at [197, 475] on input "checkbox" at bounding box center [196, 479] width 9 height 9
checkbox input "true"
click at [195, 518] on input "checkbox" at bounding box center [196, 522] width 9 height 9
checkbox input "true"
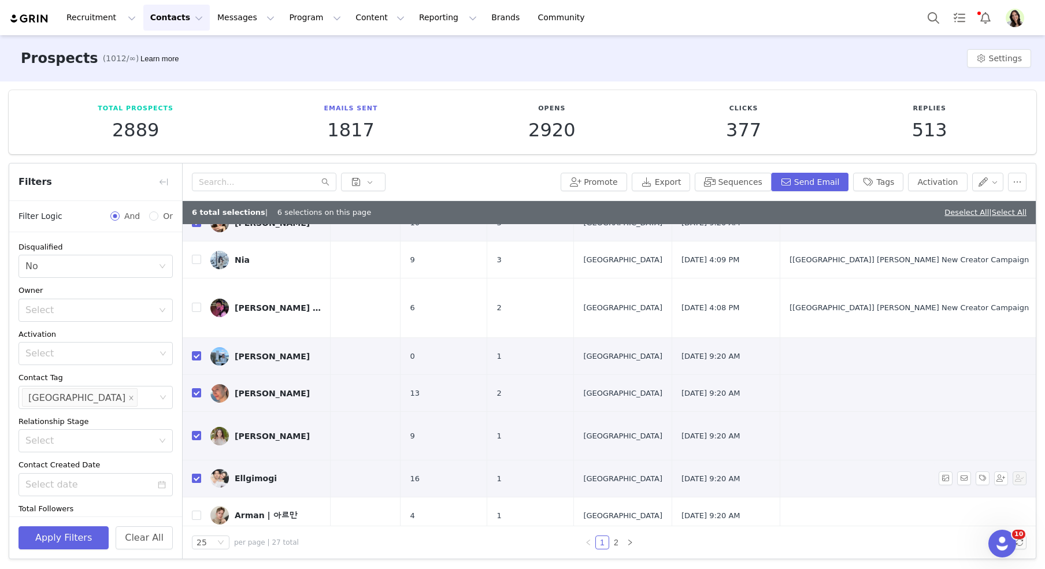
scroll to position [139, 191]
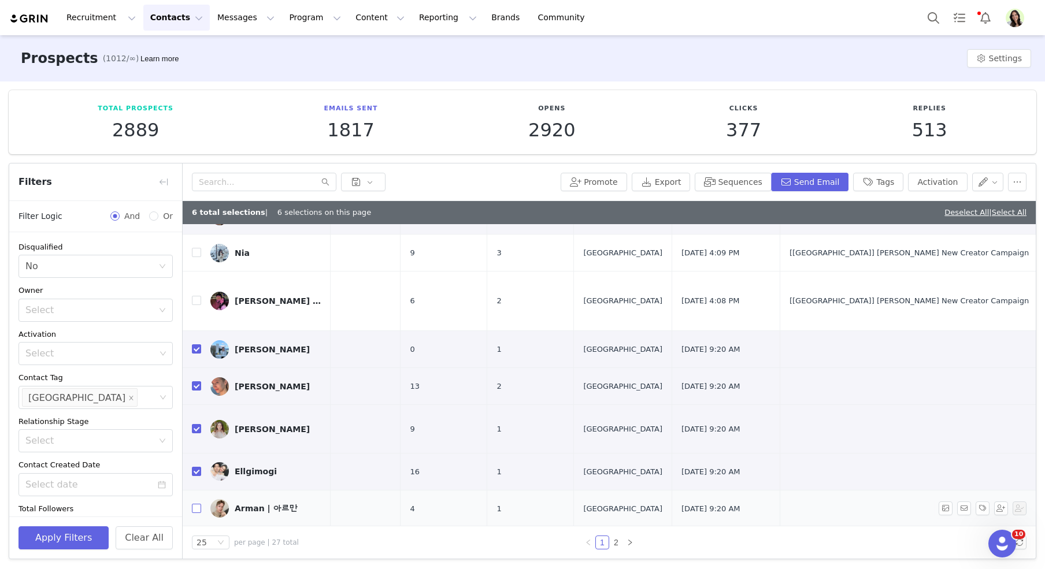
click at [197, 504] on input "checkbox" at bounding box center [196, 508] width 9 height 9
checkbox input "true"
click at [197, 540] on label at bounding box center [196, 546] width 9 height 12
click at [197, 541] on input "checkbox" at bounding box center [196, 545] width 9 height 9
checkbox input "true"
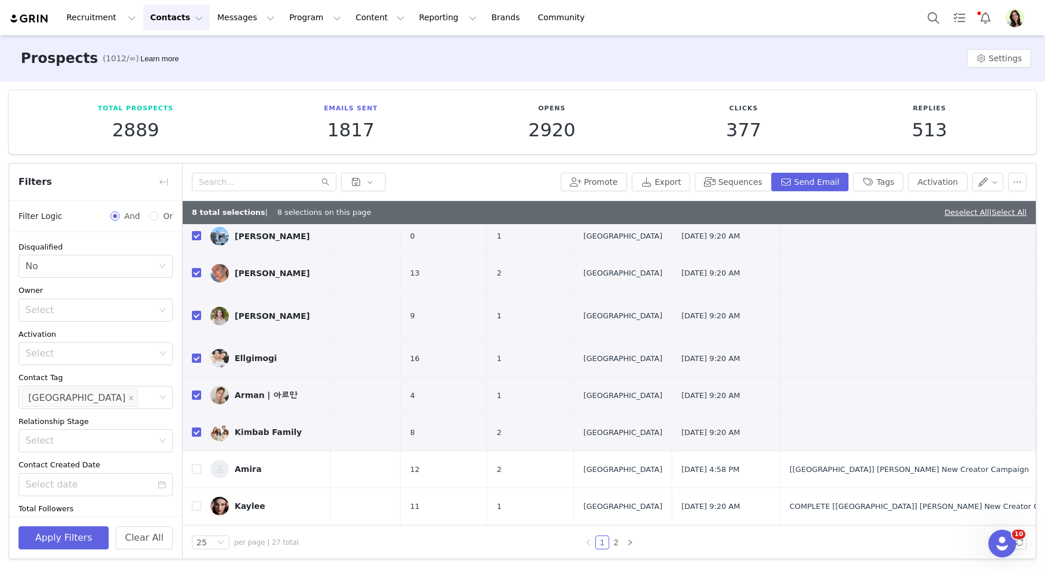
scroll to position [260, 191]
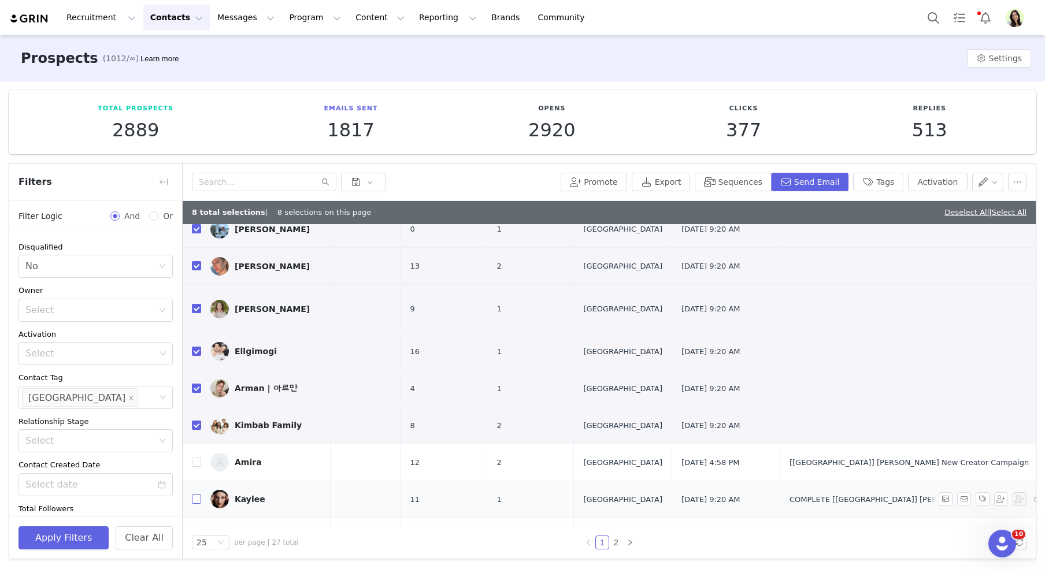
click at [197, 495] on input "checkbox" at bounding box center [196, 499] width 9 height 9
checkbox input "true"
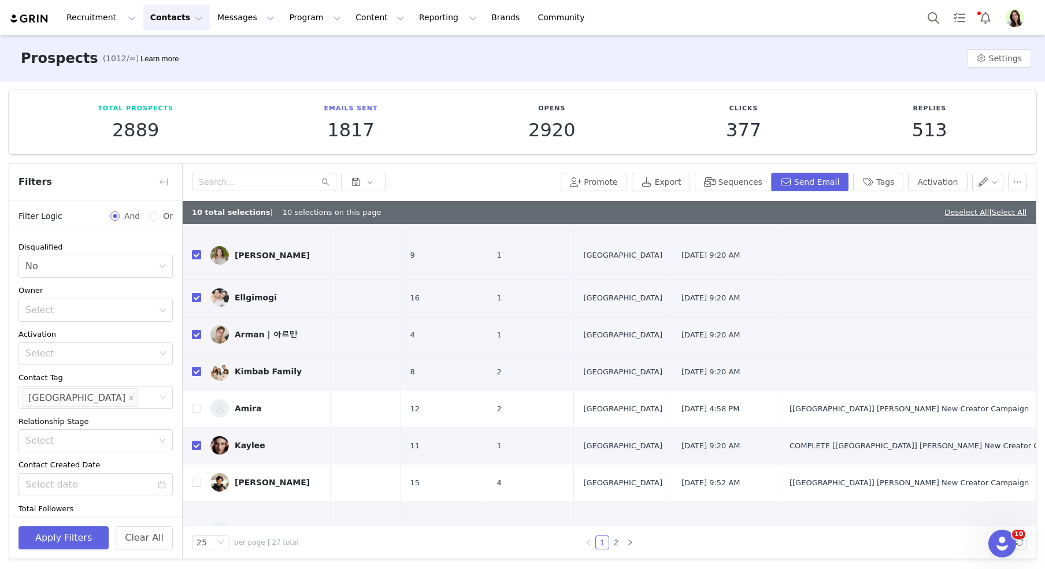
click at [195, 569] on input "checkbox" at bounding box center [196, 579] width 9 height 9
checkbox input "true"
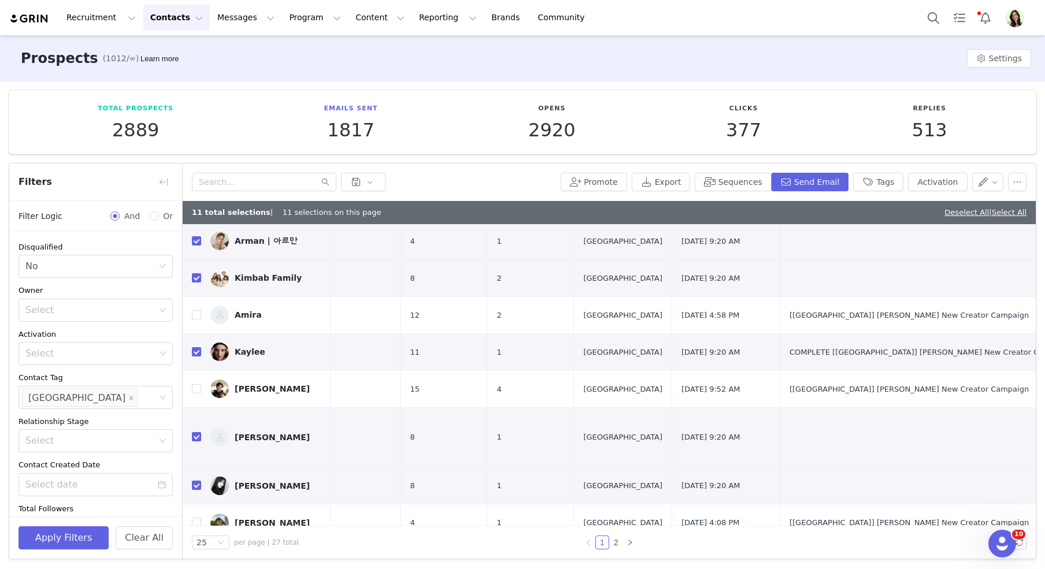
scroll to position [415, 191]
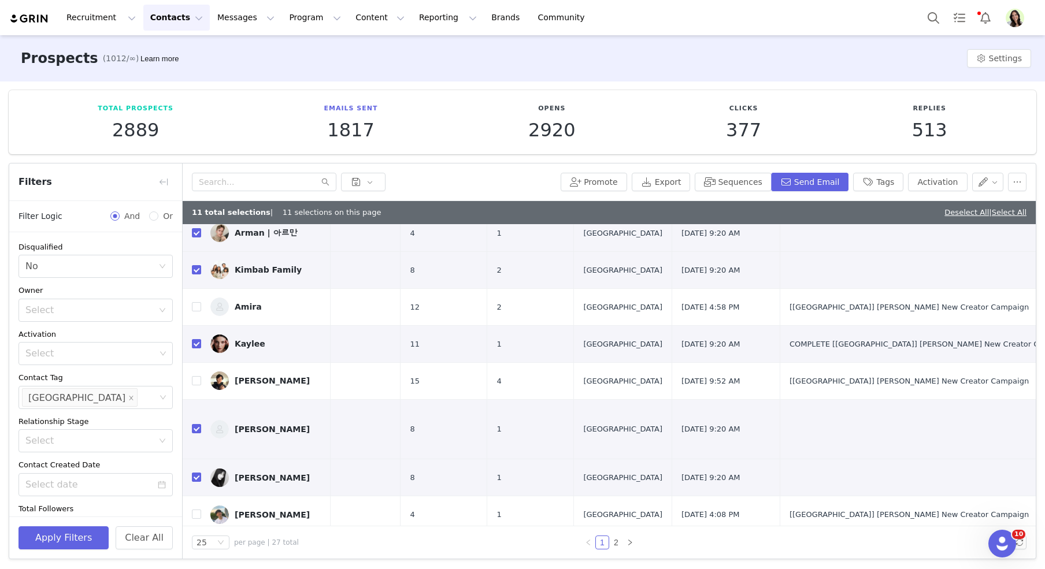
click at [197, 553] on input "checkbox" at bounding box center [196, 557] width 9 height 9
checkbox input "true"
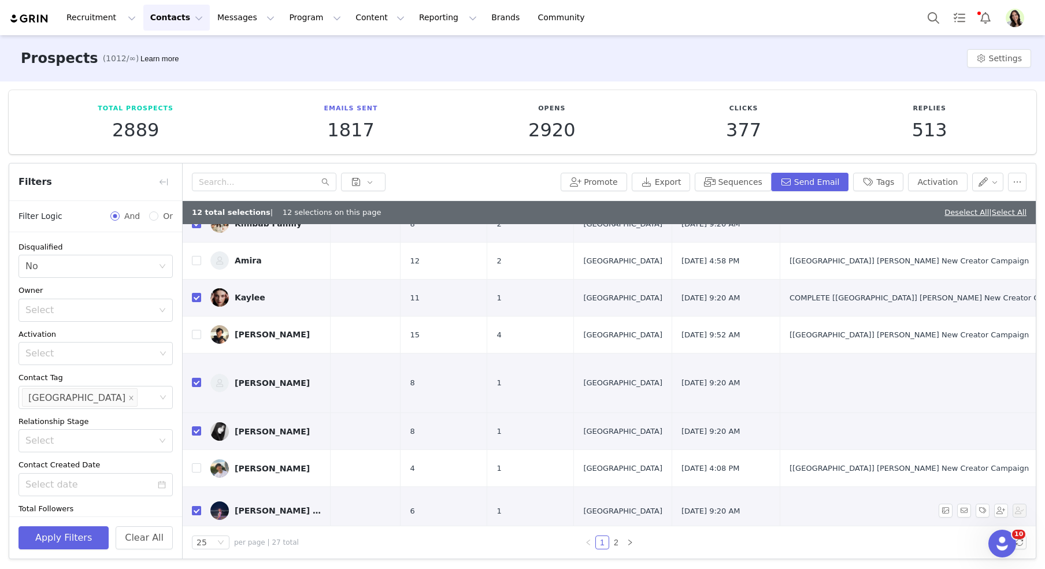
scroll to position [467, 191]
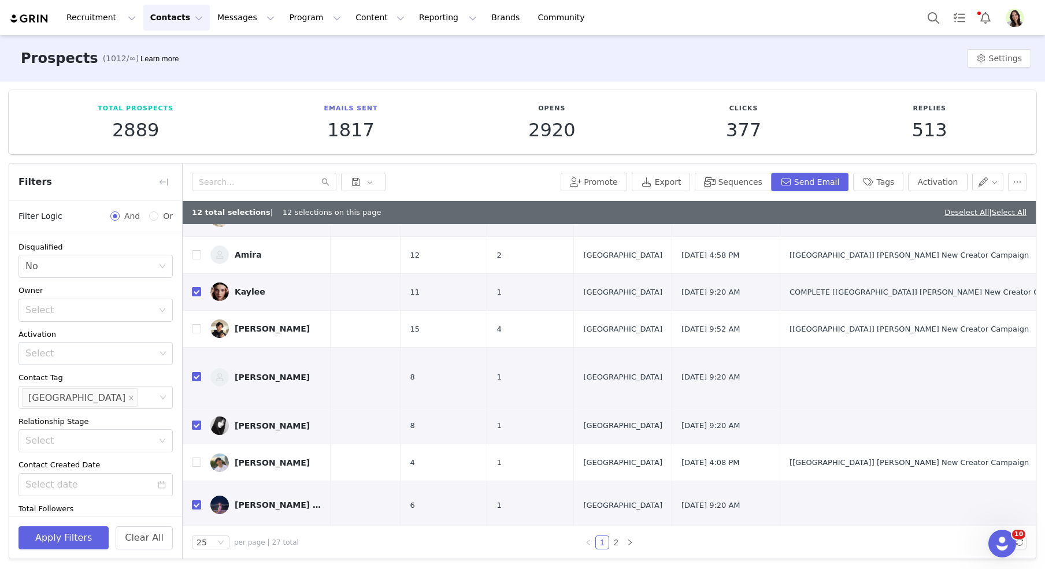
checkbox input "true"
click at [1014, 187] on button "button" at bounding box center [1017, 182] width 19 height 19
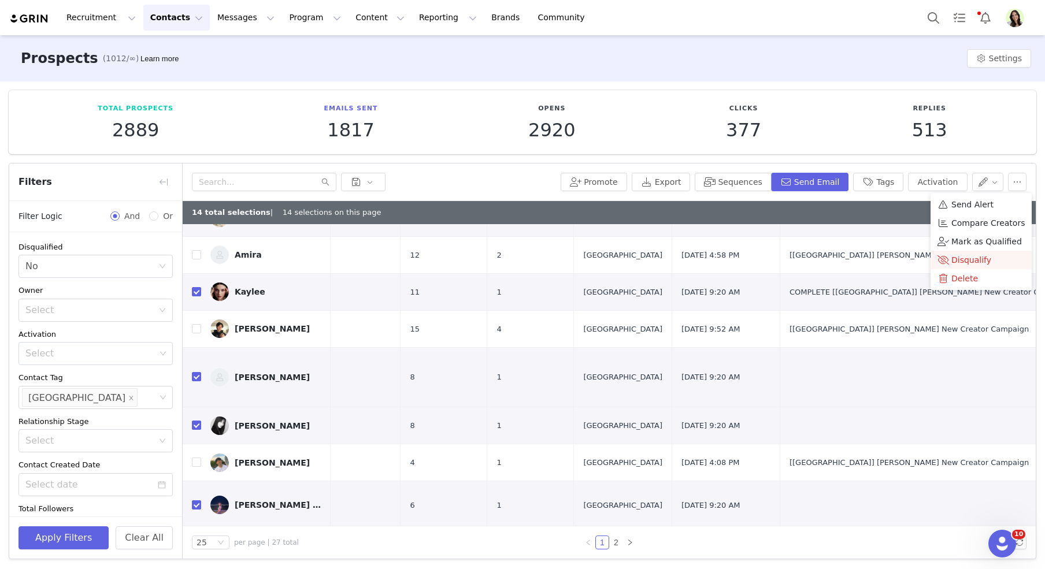
click at [966, 264] on span "Disqualify" at bounding box center [972, 260] width 40 height 13
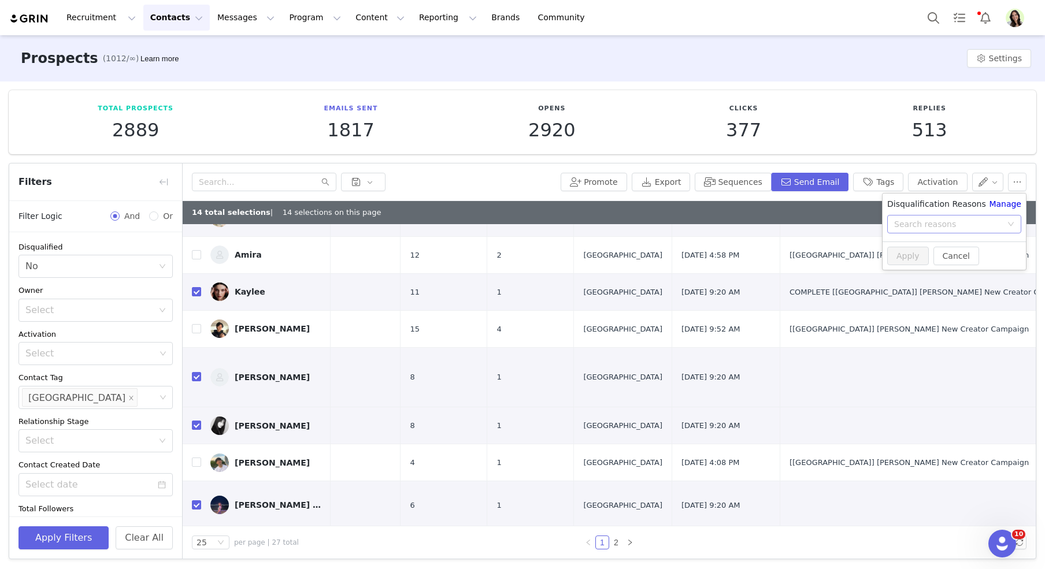
click at [927, 222] on div "Search reasons" at bounding box center [948, 225] width 108 height 12
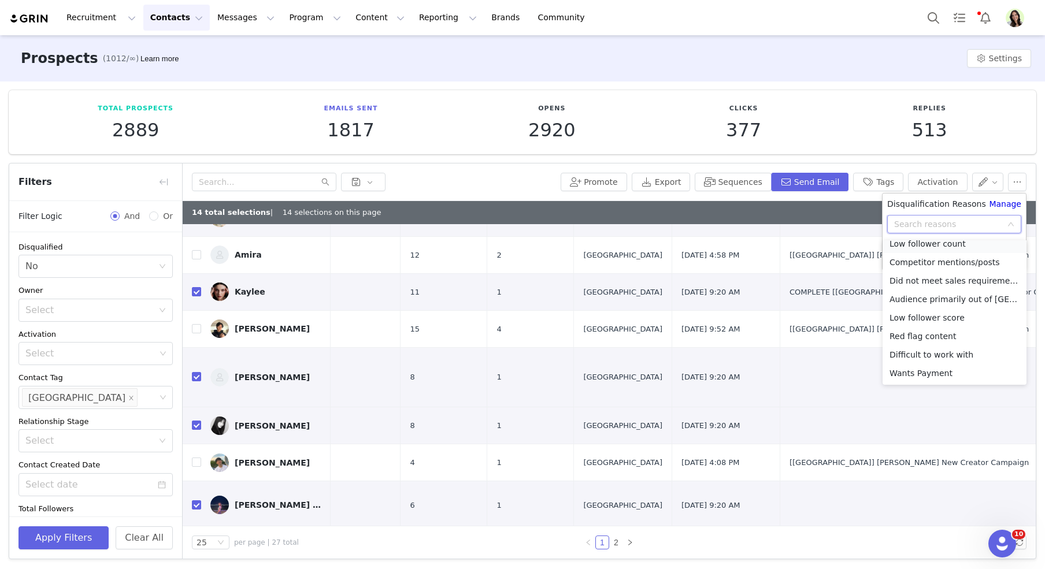
scroll to position [58, 0]
click at [906, 247] on li "Low follower count" at bounding box center [955, 250] width 144 height 19
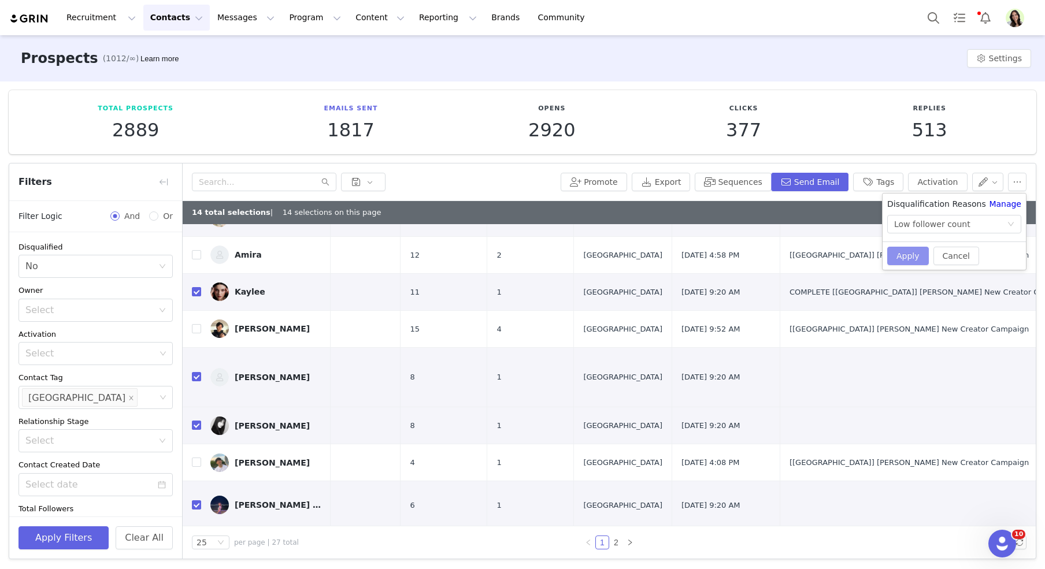
click at [907, 258] on button "Apply" at bounding box center [908, 256] width 42 height 19
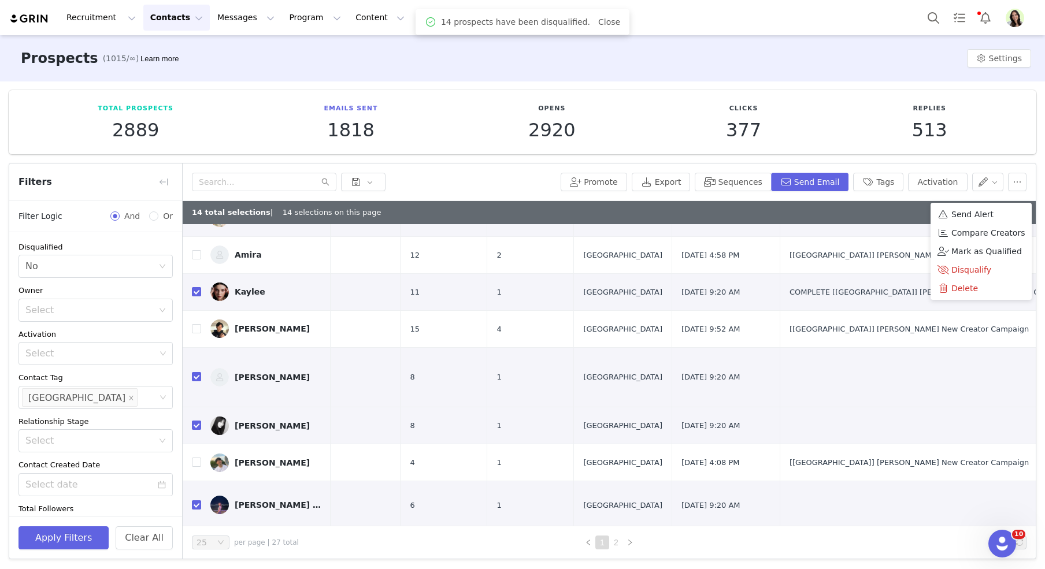
scroll to position [0, 0]
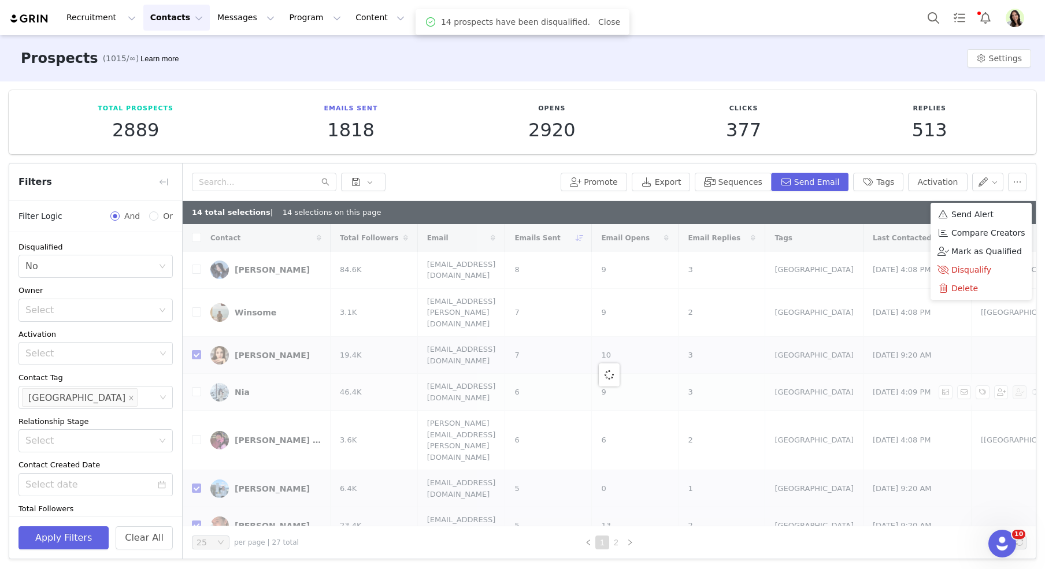
checkbox input "false"
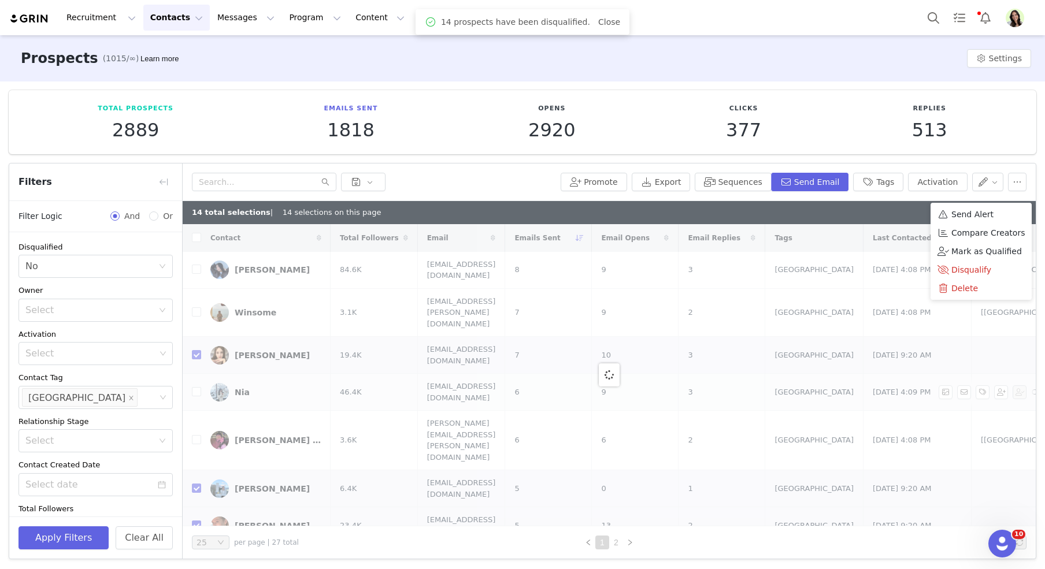
checkbox input "false"
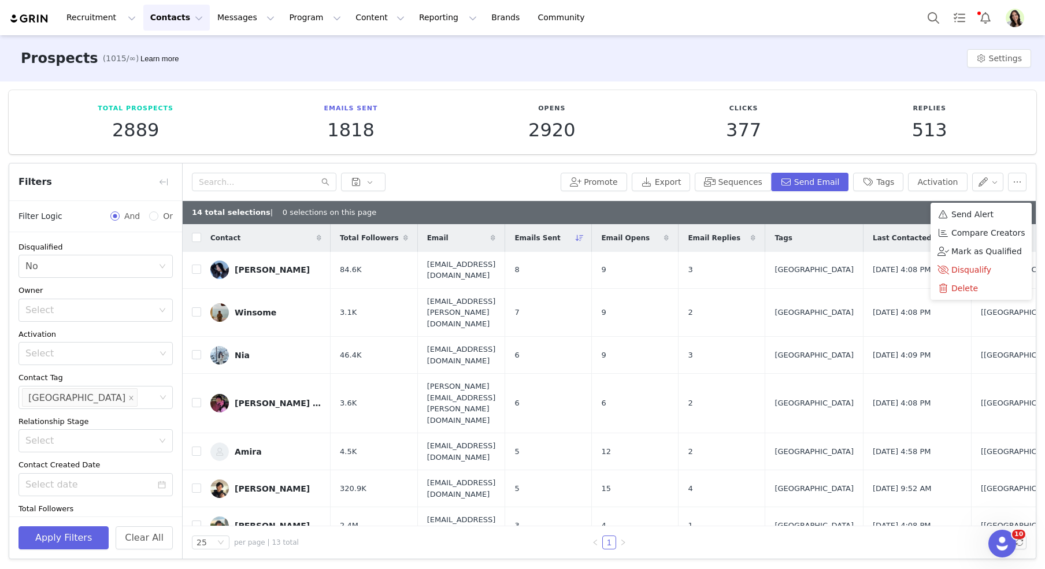
click at [495, 190] on div at bounding box center [374, 182] width 364 height 19
click at [1018, 213] on link "Deselect All" at bounding box center [1004, 212] width 45 height 9
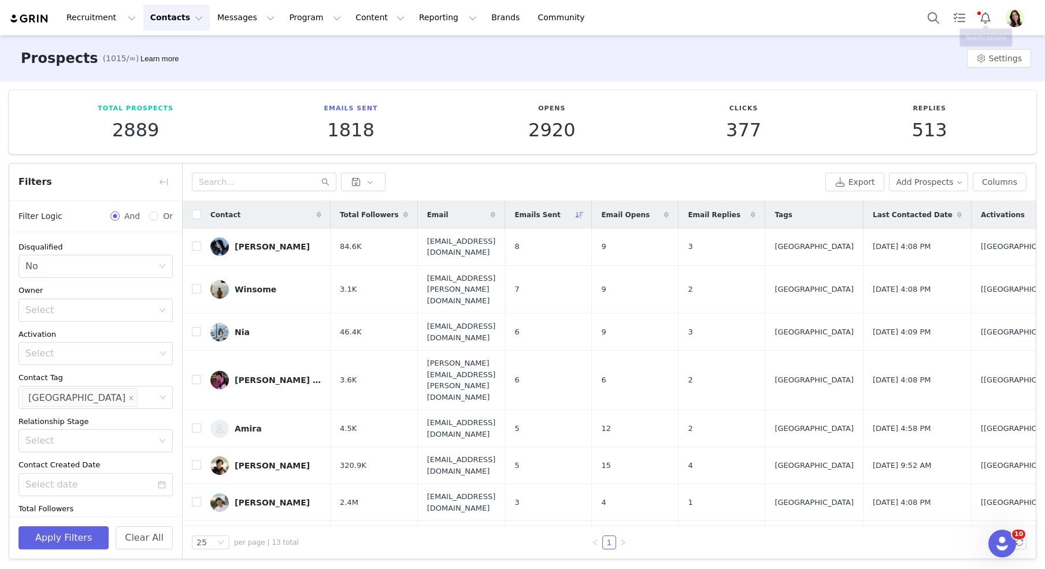
click at [1021, 16] on img "Profile" at bounding box center [1015, 18] width 19 height 19
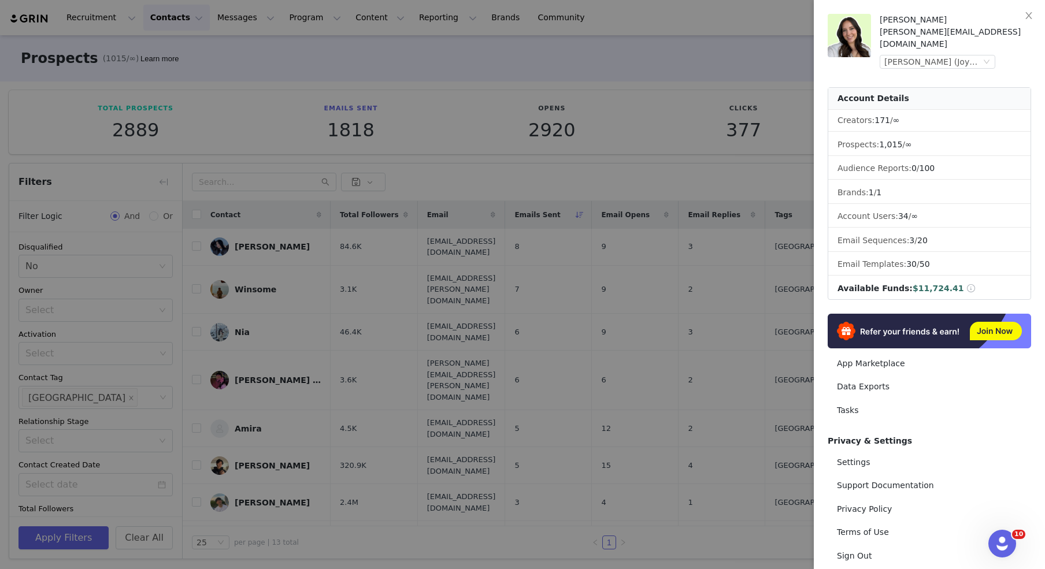
click at [935, 42] on div "Meredith Boyce meredith@joybyte.com Jackson's (Joybyte)" at bounding box center [955, 41] width 151 height 55
click at [930, 56] on div "Jackson's (Joybyte)" at bounding box center [933, 62] width 97 height 13
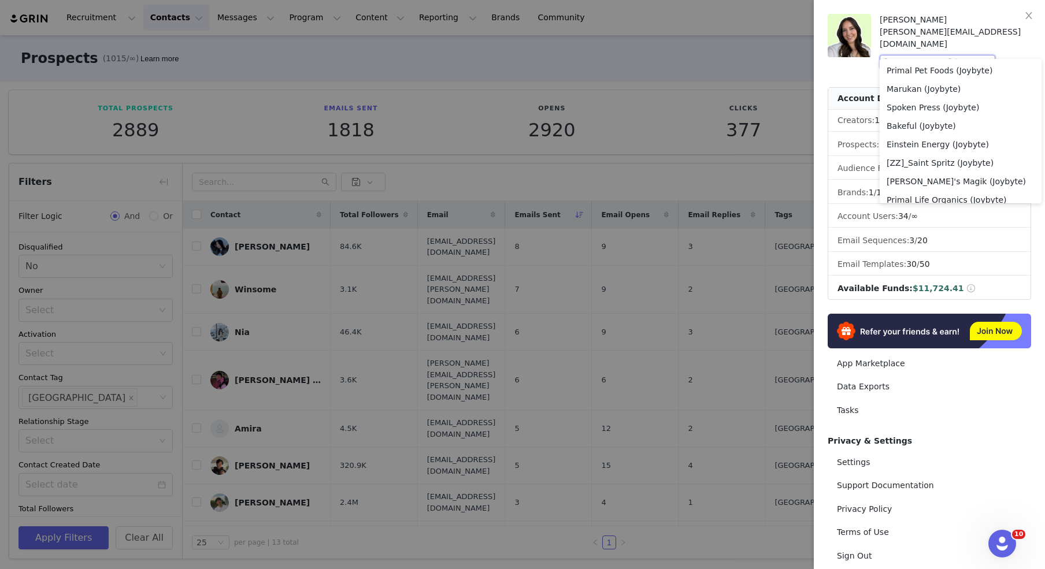
scroll to position [1026, 0]
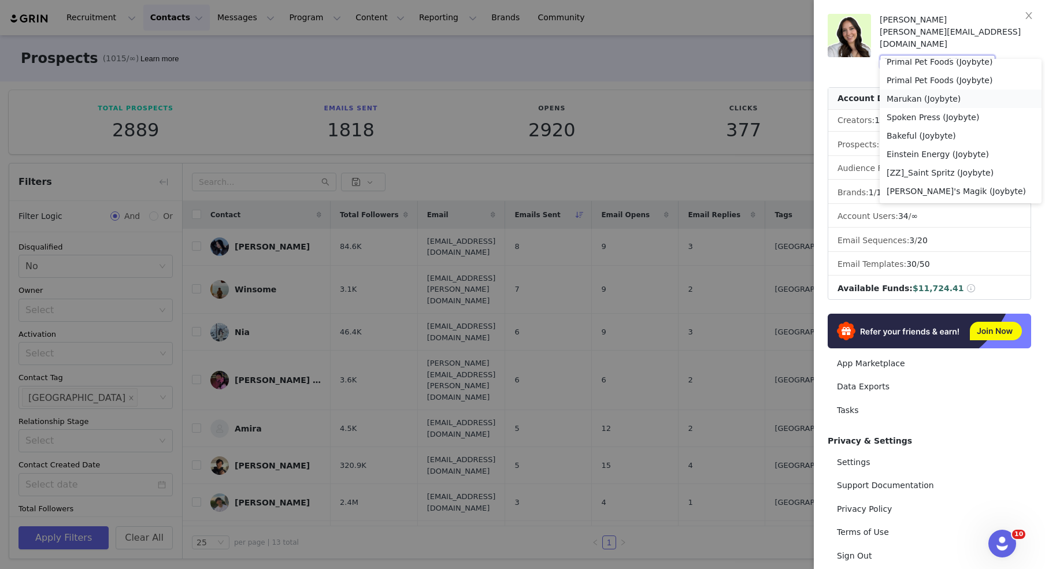
click at [918, 95] on li "Marukan (Joybyte)" at bounding box center [961, 99] width 162 height 19
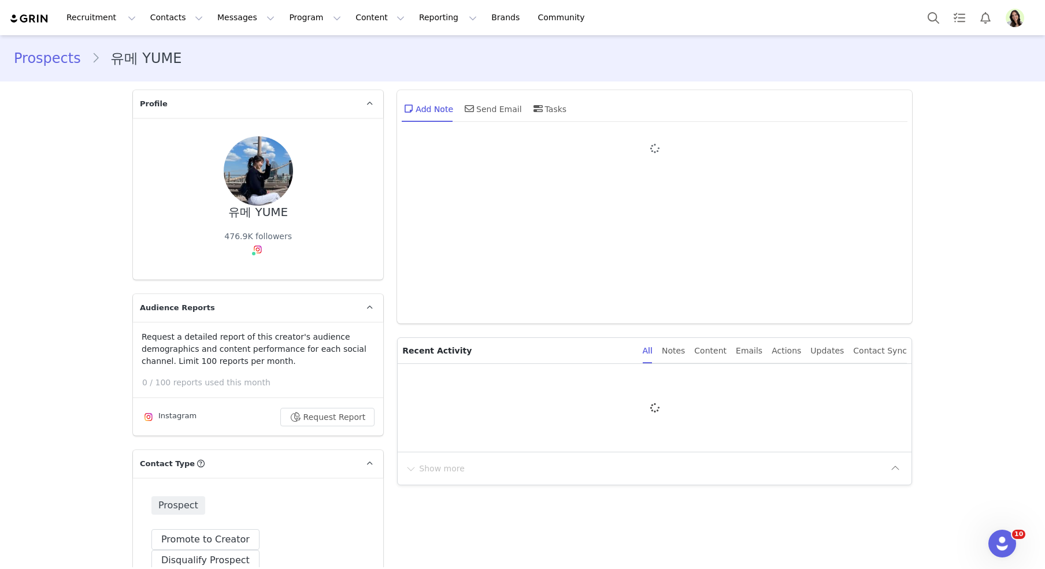
type input "+1 (United States)"
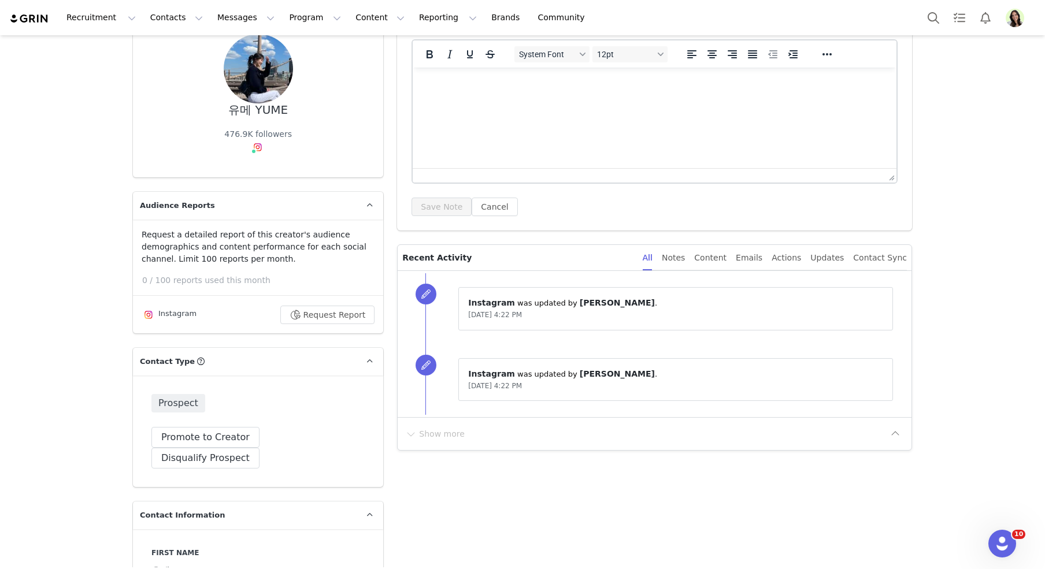
scroll to position [135, 0]
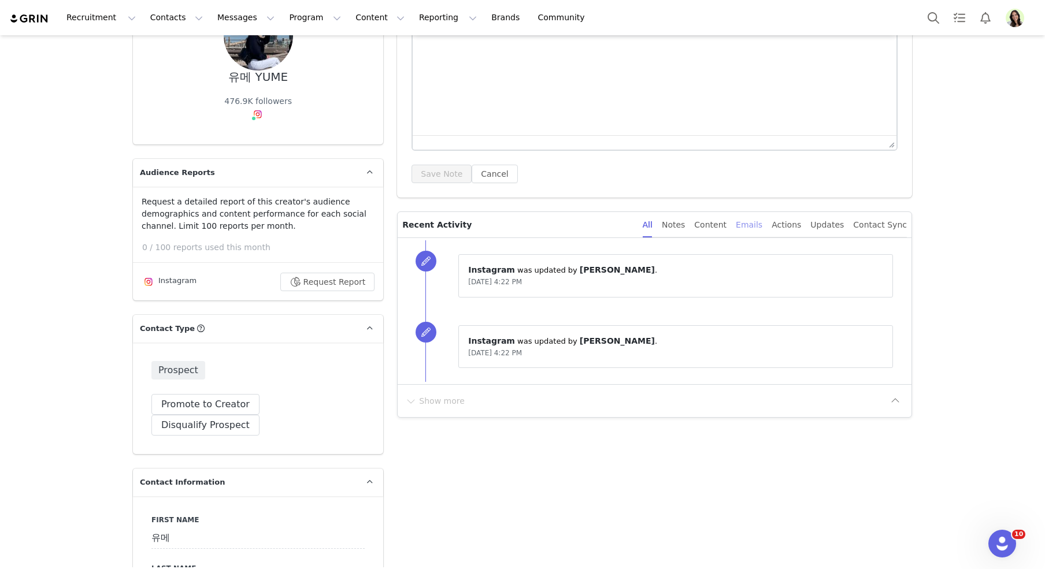
click at [755, 225] on div "Emails" at bounding box center [749, 225] width 27 height 26
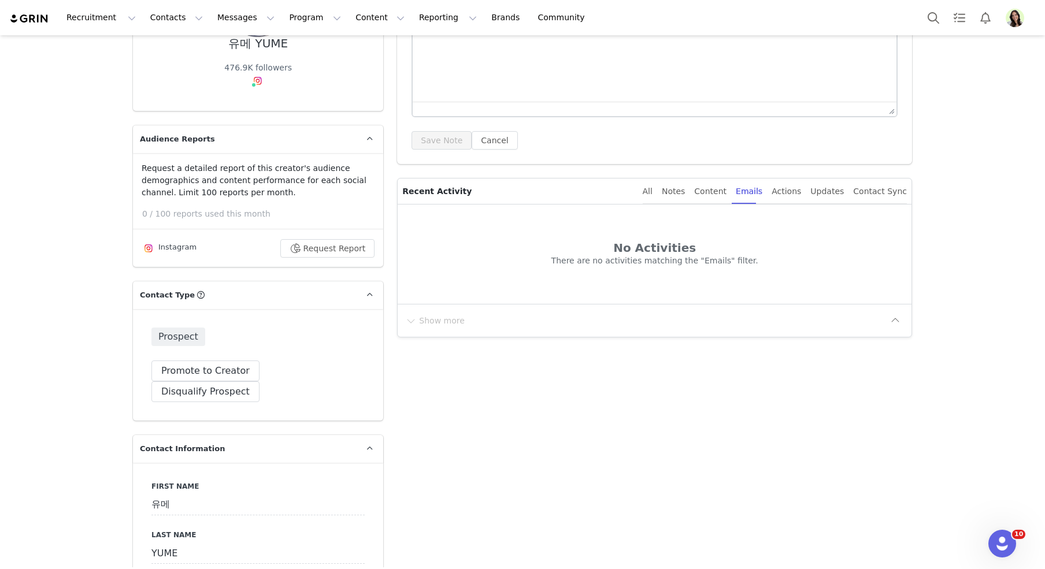
scroll to position [0, 0]
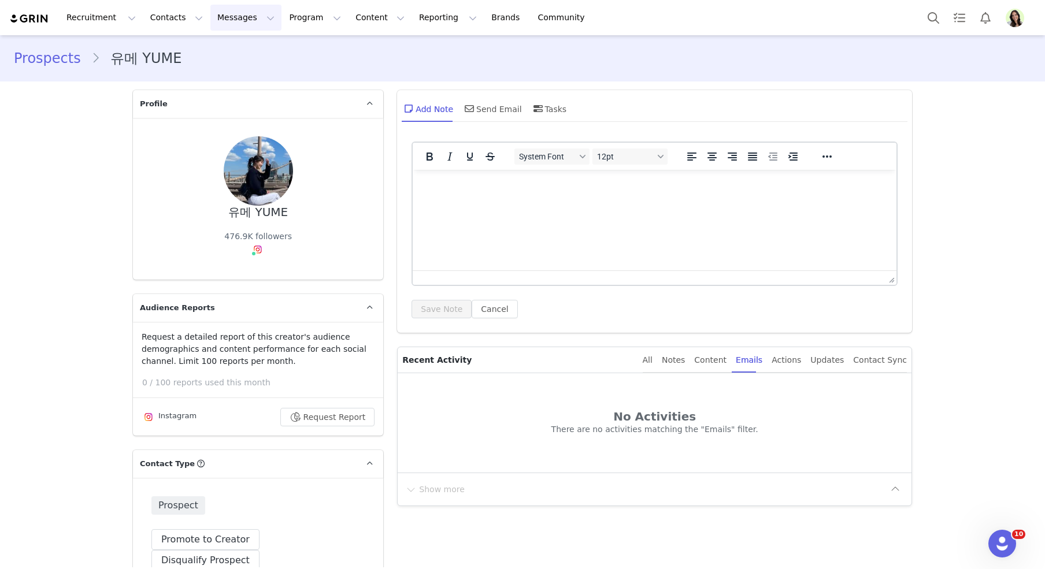
click at [236, 20] on button "Messages Messages" at bounding box center [245, 18] width 71 height 26
click at [235, 69] on div "Inbox" at bounding box center [243, 72] width 77 height 12
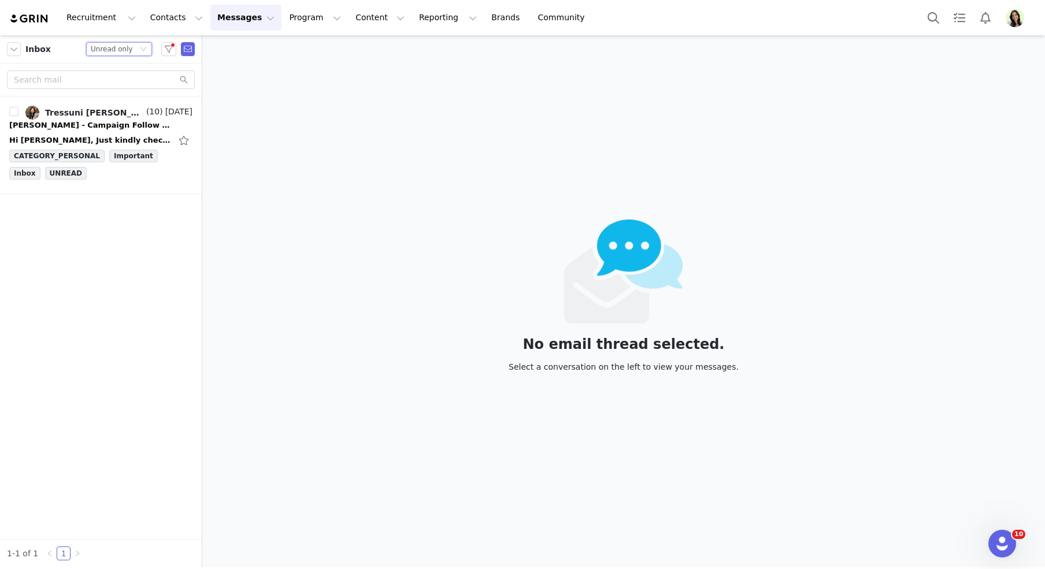
click at [137, 51] on div "Status Unread only" at bounding box center [114, 49] width 47 height 13
click at [165, 49] on button "button" at bounding box center [168, 49] width 15 height 14
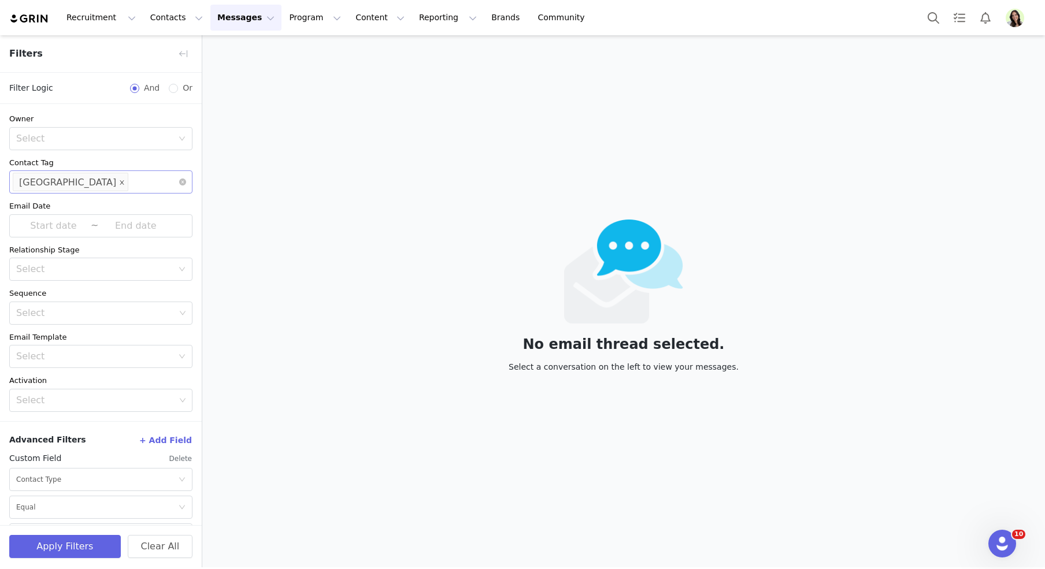
click at [119, 176] on span at bounding box center [122, 183] width 6 height 16
click at [88, 552] on button "Apply Filters" at bounding box center [65, 546] width 112 height 23
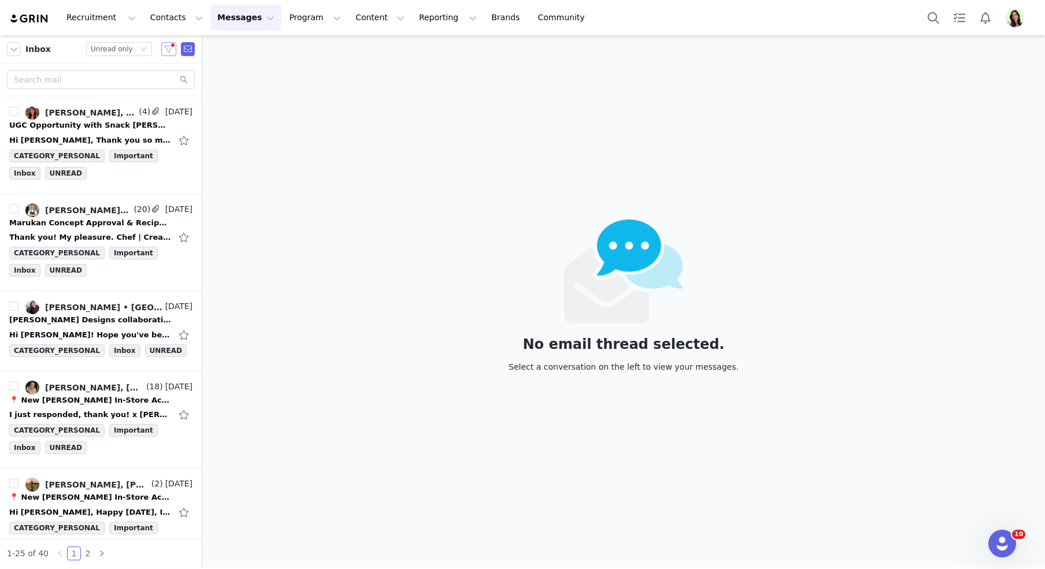
click at [169, 48] on button "button" at bounding box center [168, 49] width 15 height 14
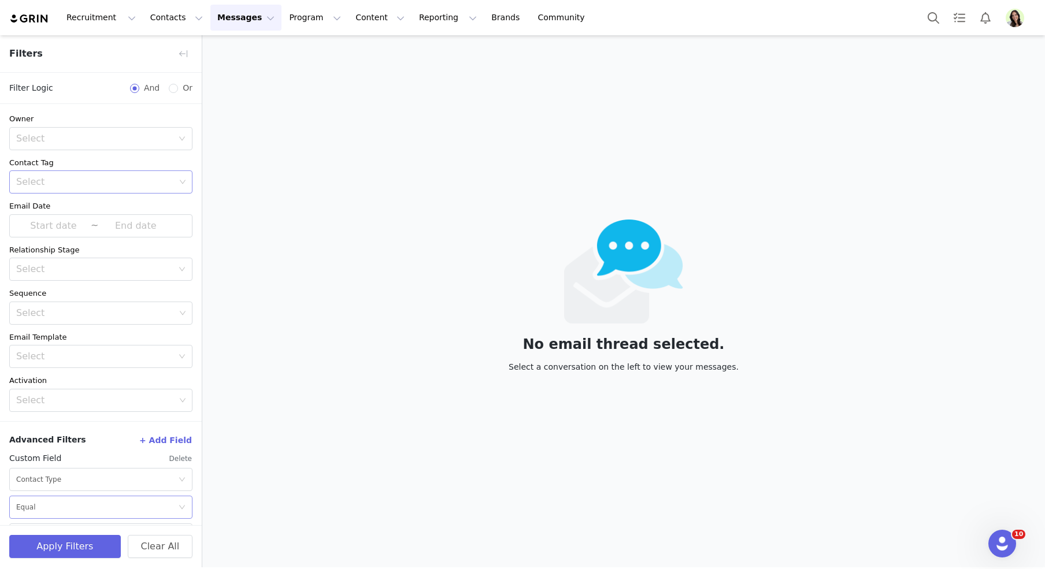
scroll to position [29, 0]
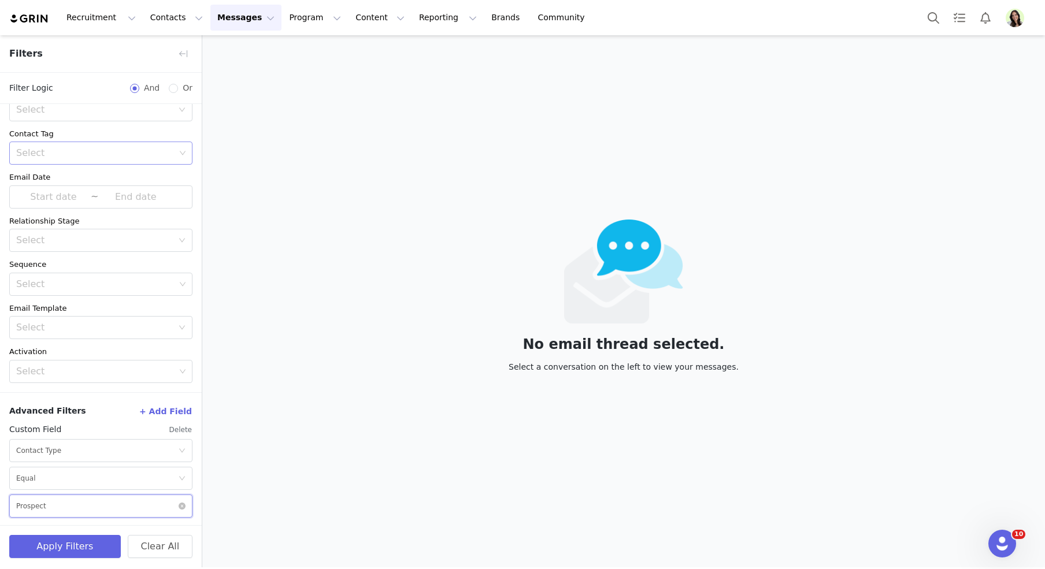
click at [51, 501] on div "Select Prospect" at bounding box center [97, 506] width 162 height 22
click at [37, 439] on li "Creator" at bounding box center [100, 443] width 183 height 19
click at [61, 549] on button "Apply Filters" at bounding box center [65, 546] width 112 height 23
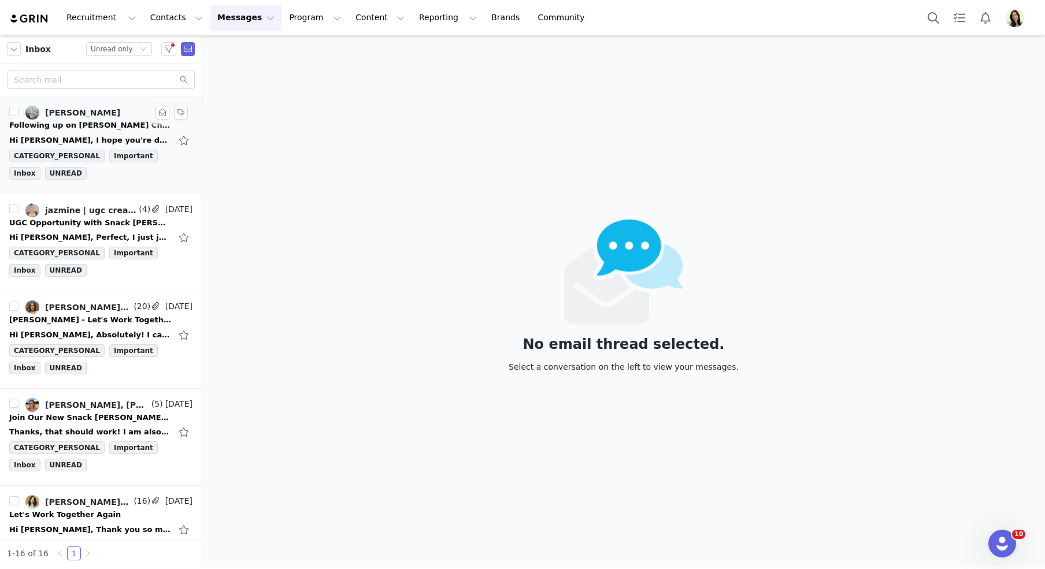
click at [89, 117] on link "Angela Unnie" at bounding box center [72, 113] width 95 height 14
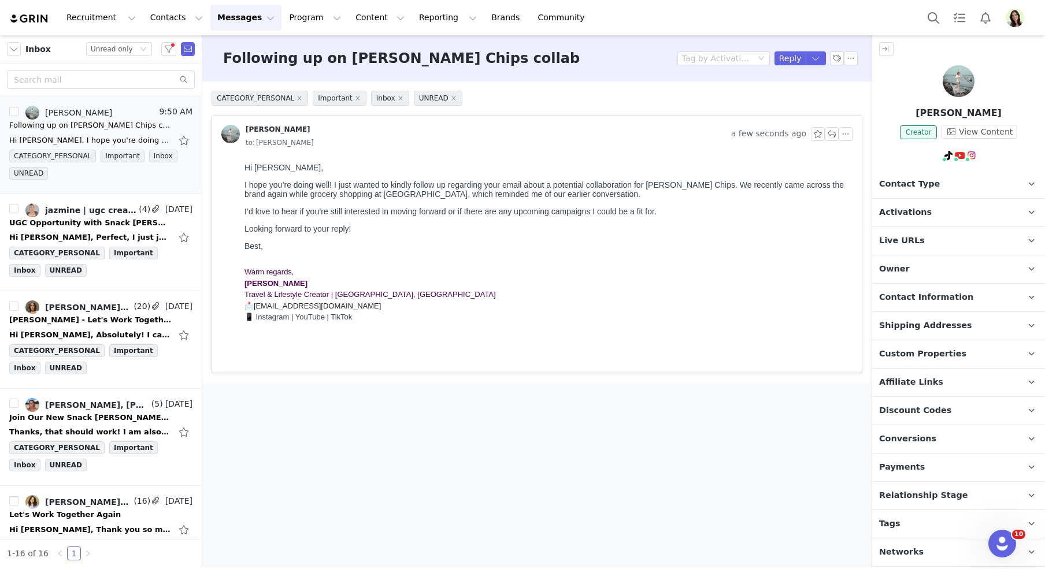
scroll to position [0, 0]
click at [291, 19] on button "Program Program" at bounding box center [315, 18] width 66 height 26
click at [295, 40] on link "Activations" at bounding box center [309, 50] width 91 height 21
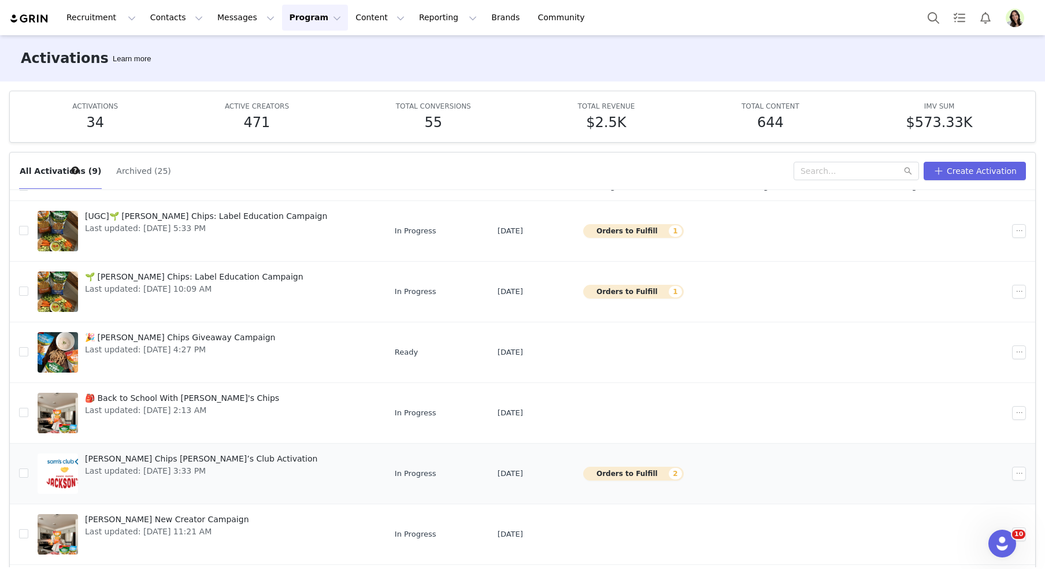
scroll to position [175, 0]
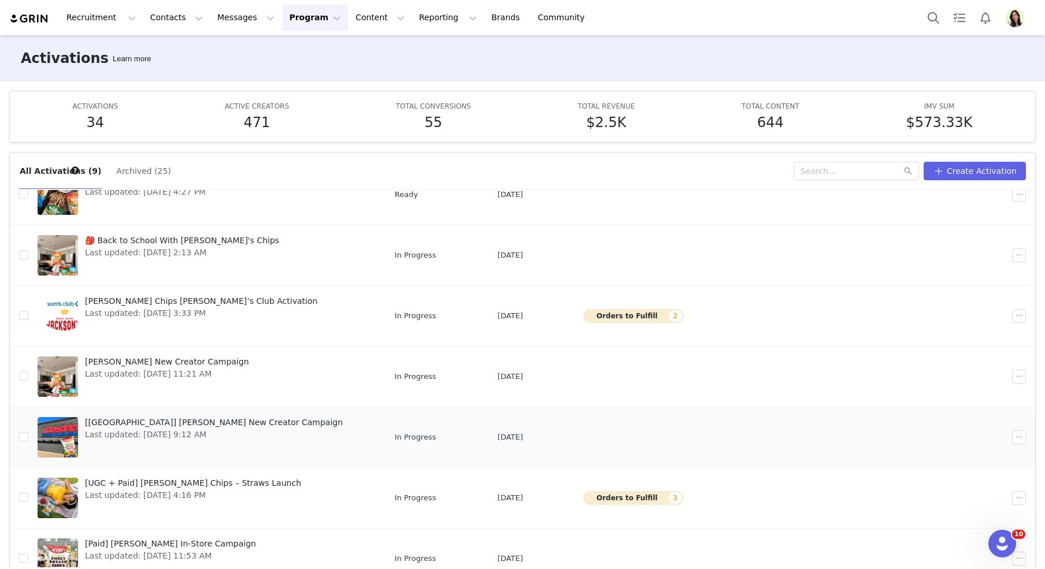
click at [153, 421] on span "[South Korea] Jackson's New Creator Campaign" at bounding box center [214, 423] width 258 height 12
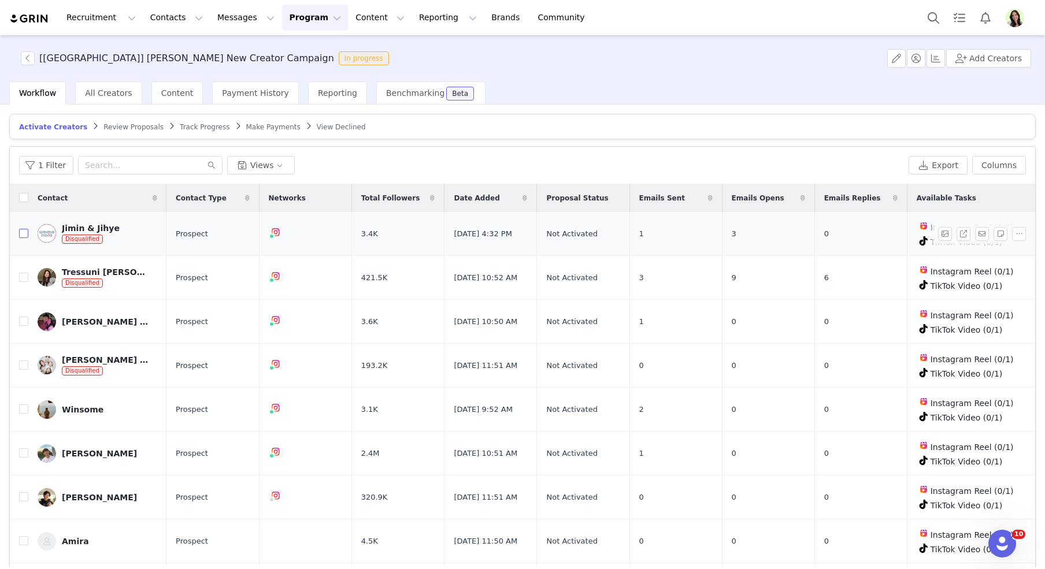
click at [24, 234] on input "checkbox" at bounding box center [23, 233] width 9 height 9
checkbox input "true"
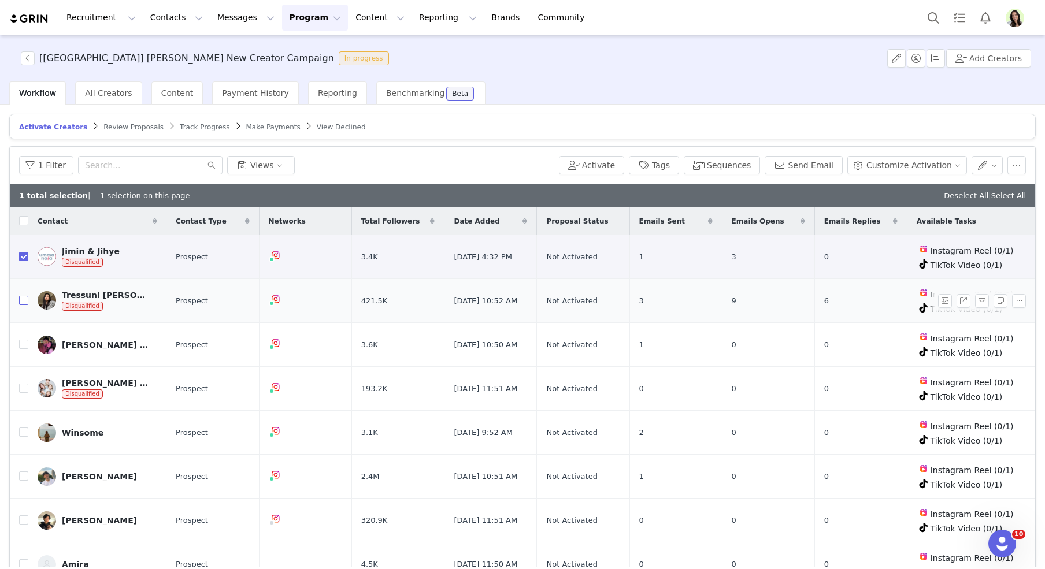
click at [19, 303] on input "checkbox" at bounding box center [23, 300] width 9 height 9
checkbox input "true"
click at [24, 386] on input "checkbox" at bounding box center [23, 388] width 9 height 9
checkbox input "true"
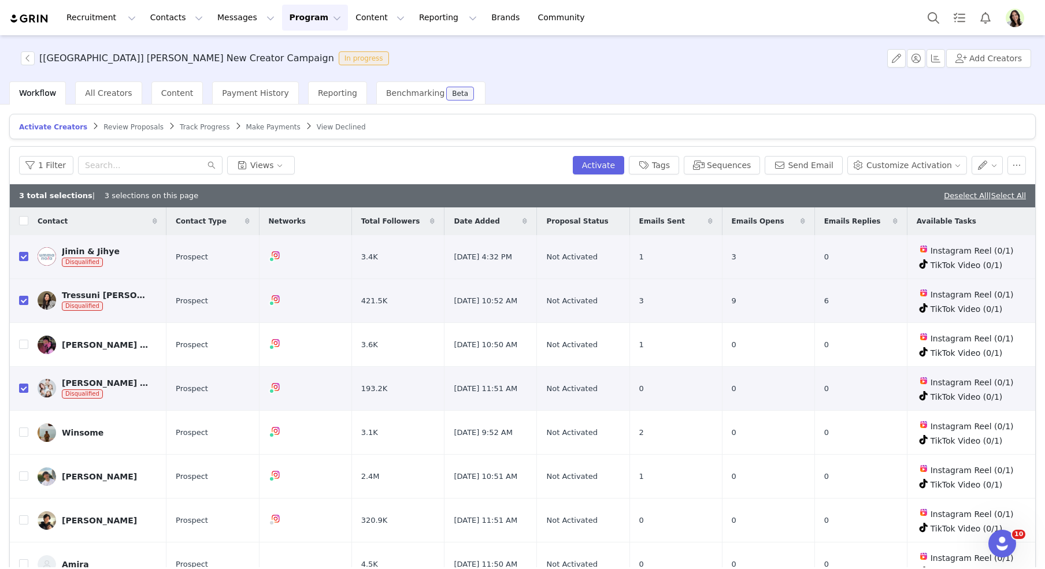
click at [1030, 157] on div "1 Filter Views Activate Tags Sequences Send Email Customize Activation" at bounding box center [523, 166] width 1026 height 38
click at [1024, 161] on button "button" at bounding box center [1017, 165] width 19 height 19
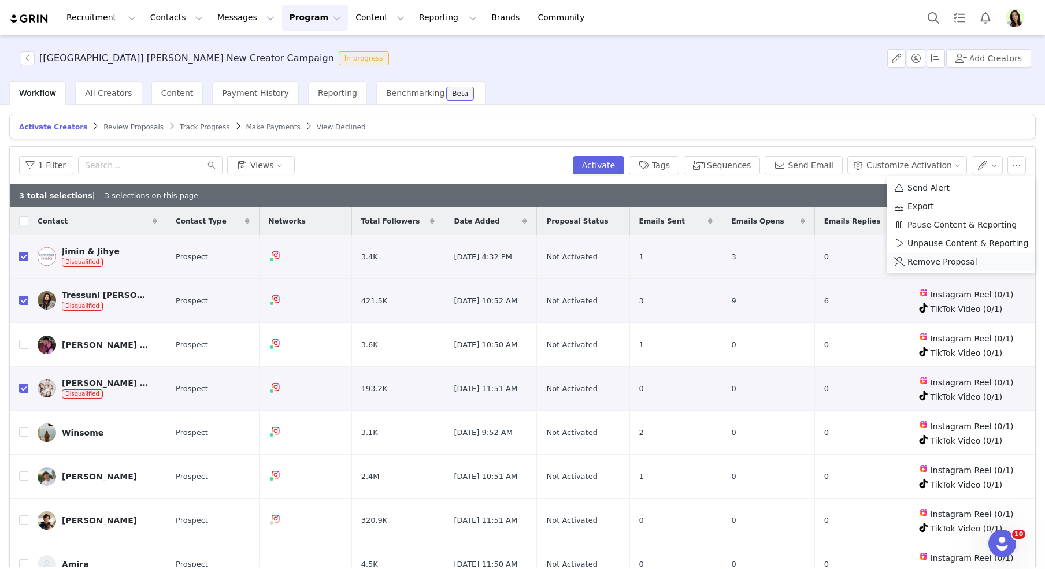
click at [931, 262] on span "Remove Proposal" at bounding box center [943, 262] width 70 height 13
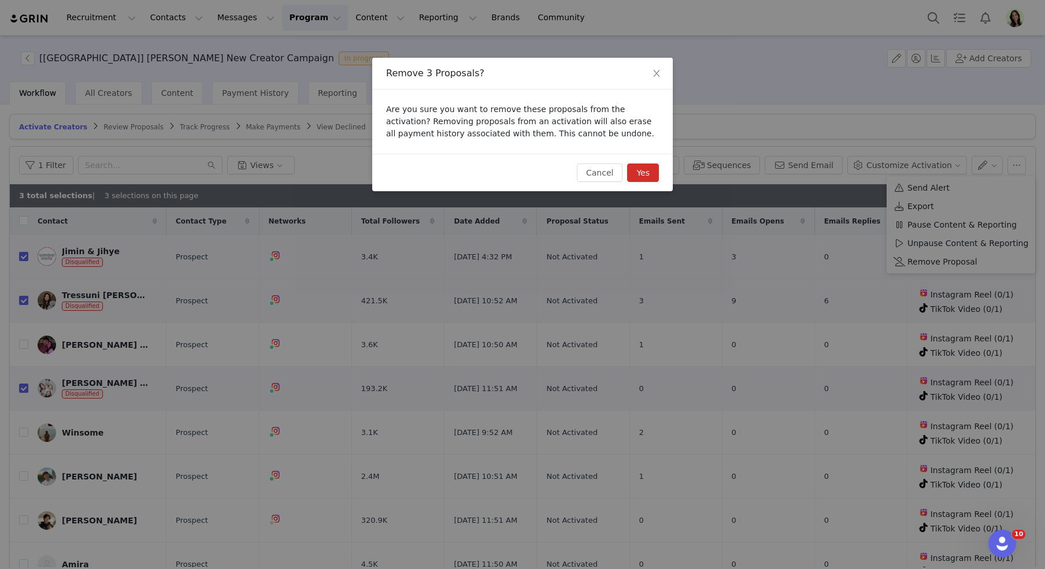
click at [643, 175] on button "Yes" at bounding box center [643, 173] width 32 height 19
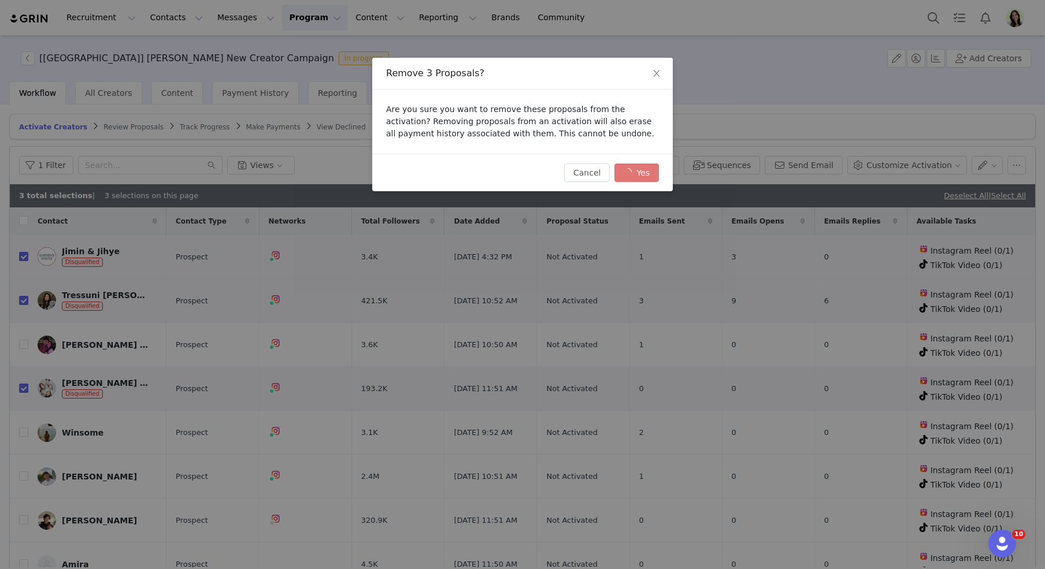
checkbox input "false"
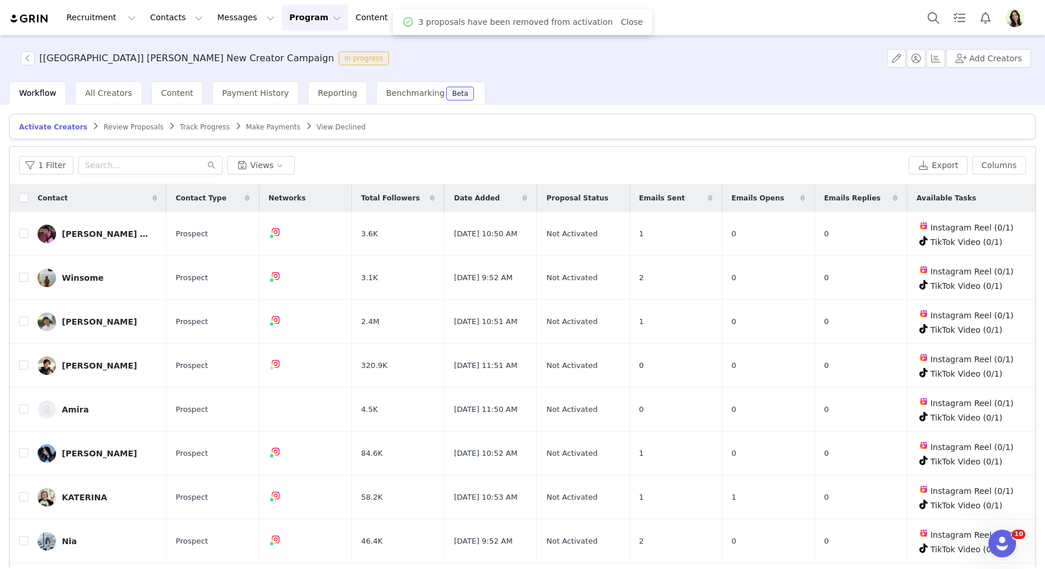
click at [125, 128] on span "Review Proposals" at bounding box center [133, 127] width 60 height 8
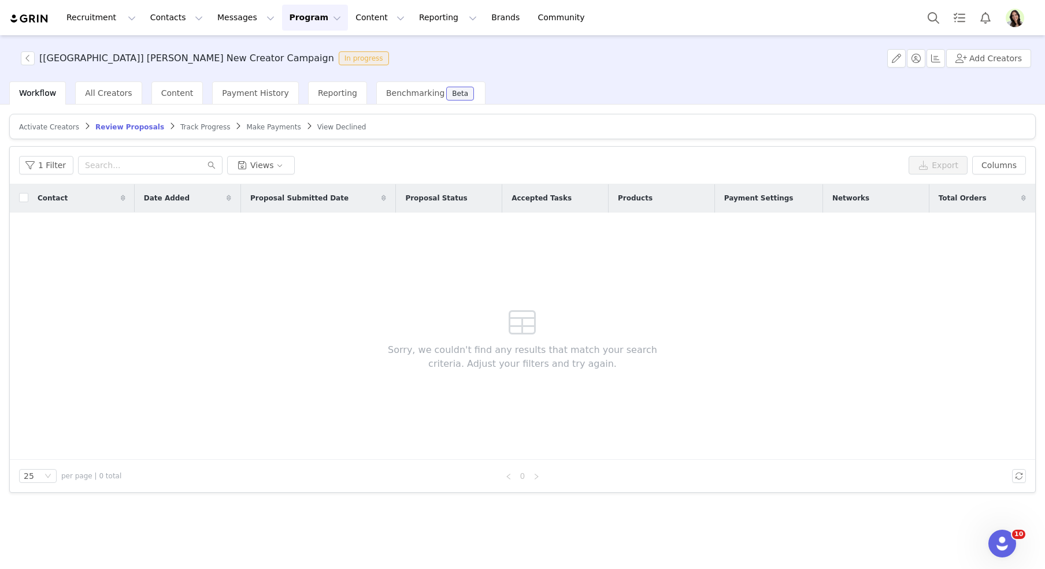
click at [186, 127] on span "Track Progress" at bounding box center [205, 127] width 50 height 8
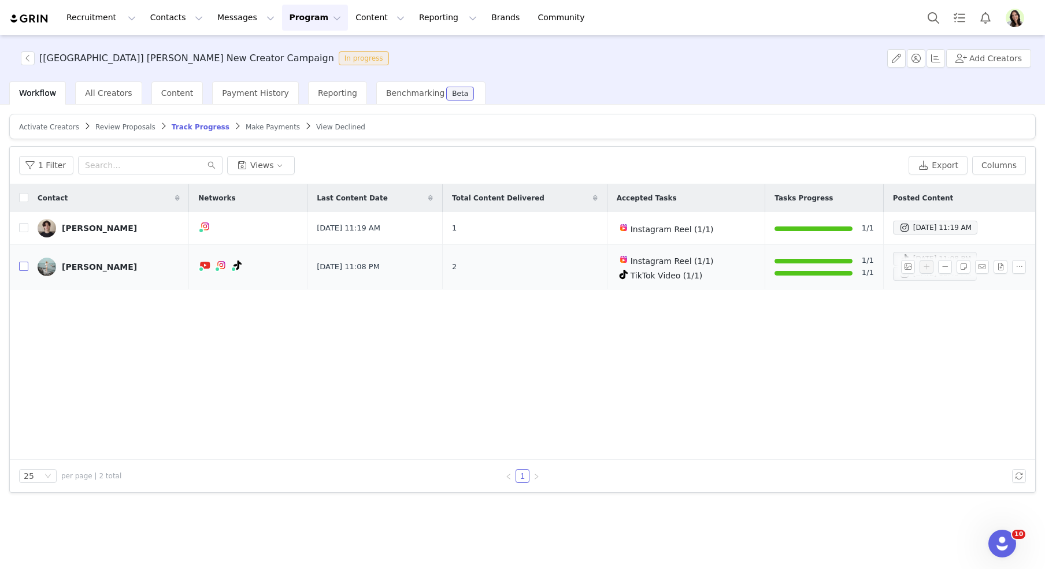
click at [24, 266] on input "checkbox" at bounding box center [23, 266] width 9 height 9
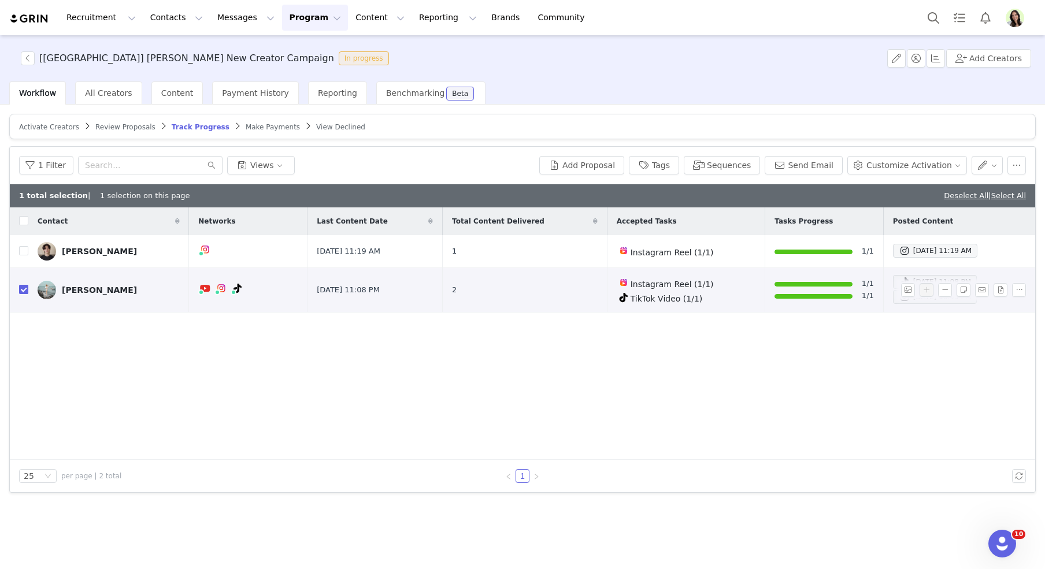
checkbox input "true"
click at [268, 127] on span "Make Payments" at bounding box center [273, 127] width 54 height 8
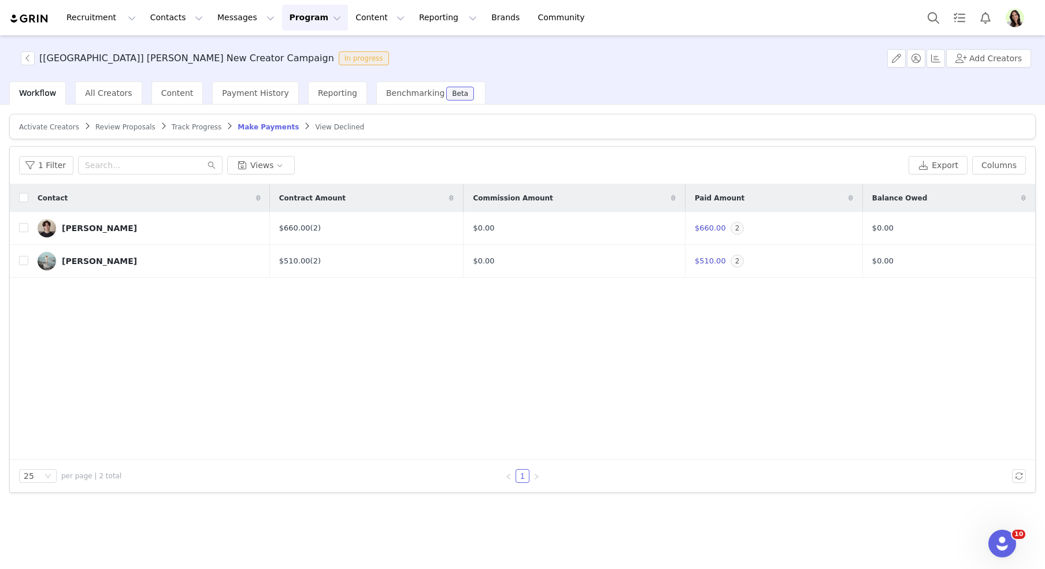
click at [124, 127] on span "Review Proposals" at bounding box center [125, 127] width 60 height 8
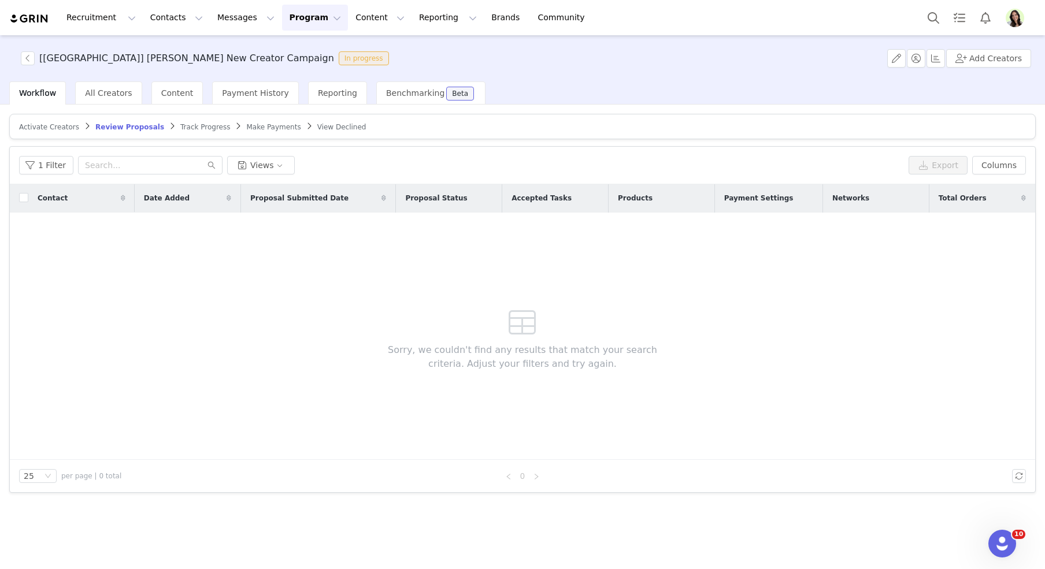
click at [38, 125] on span "Activate Creators" at bounding box center [49, 127] width 60 height 8
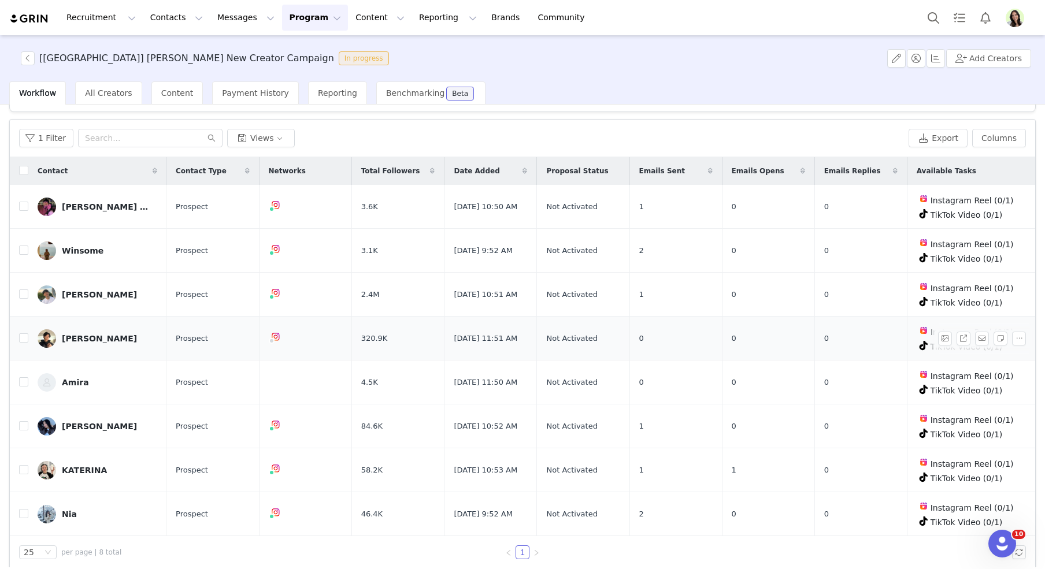
scroll to position [13, 0]
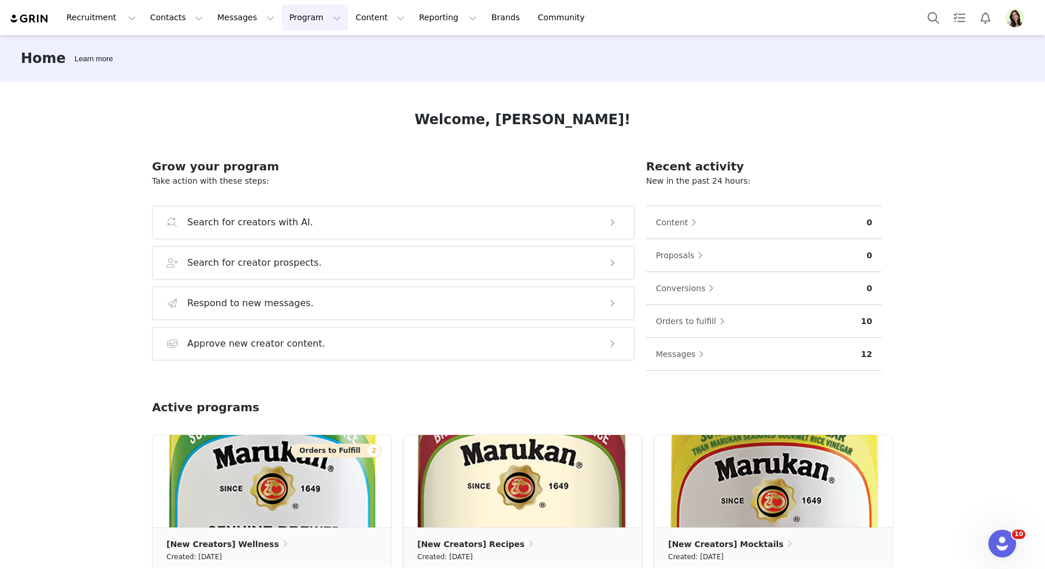
click at [282, 20] on button "Program Program" at bounding box center [315, 18] width 66 height 26
click at [308, 90] on p "Payments" at bounding box center [293, 94] width 40 height 12
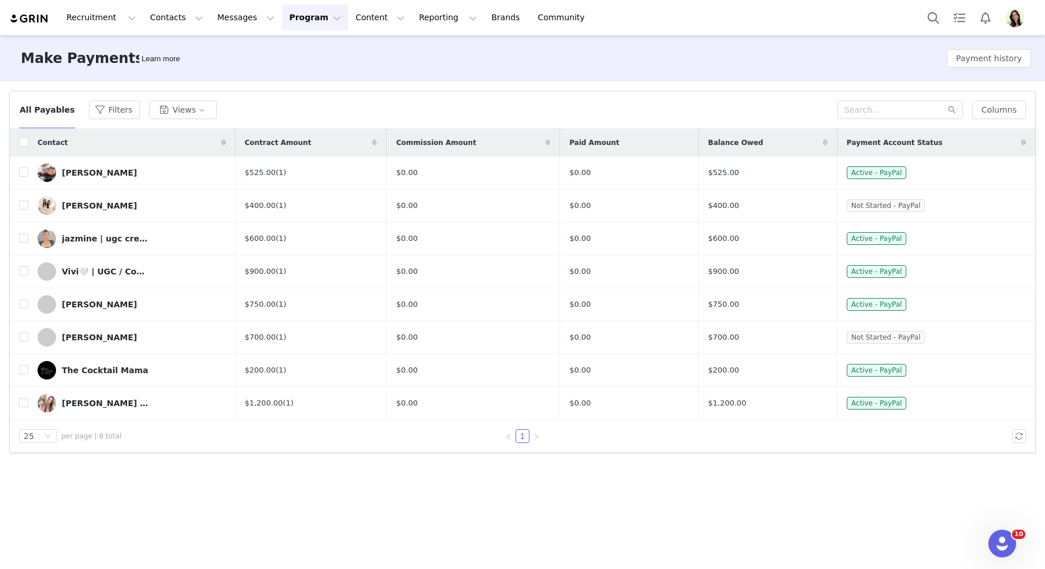
click at [1015, 24] on img "Profile" at bounding box center [1015, 18] width 19 height 19
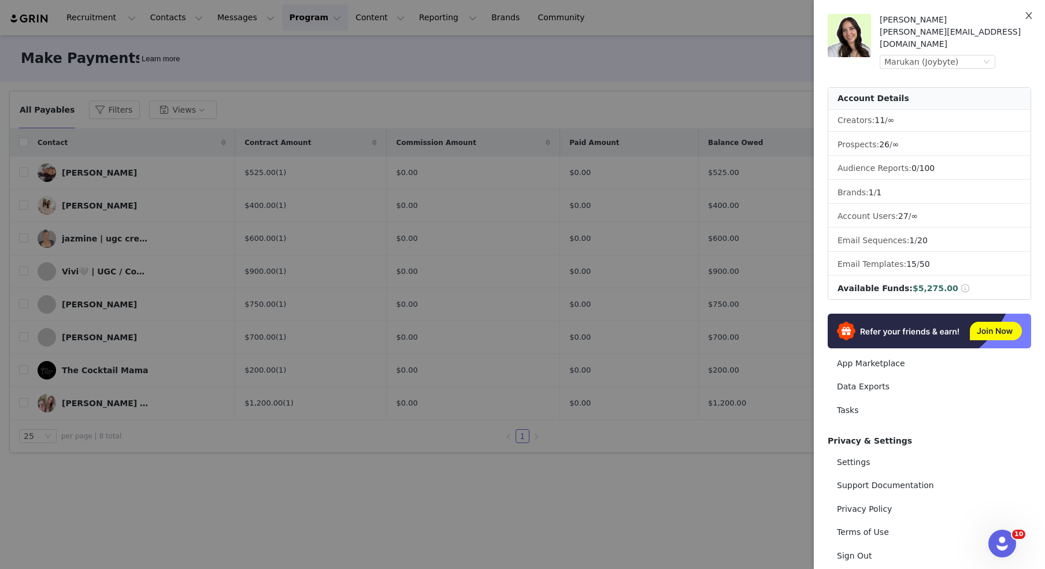
click at [1030, 15] on icon "icon: close" at bounding box center [1029, 15] width 6 height 7
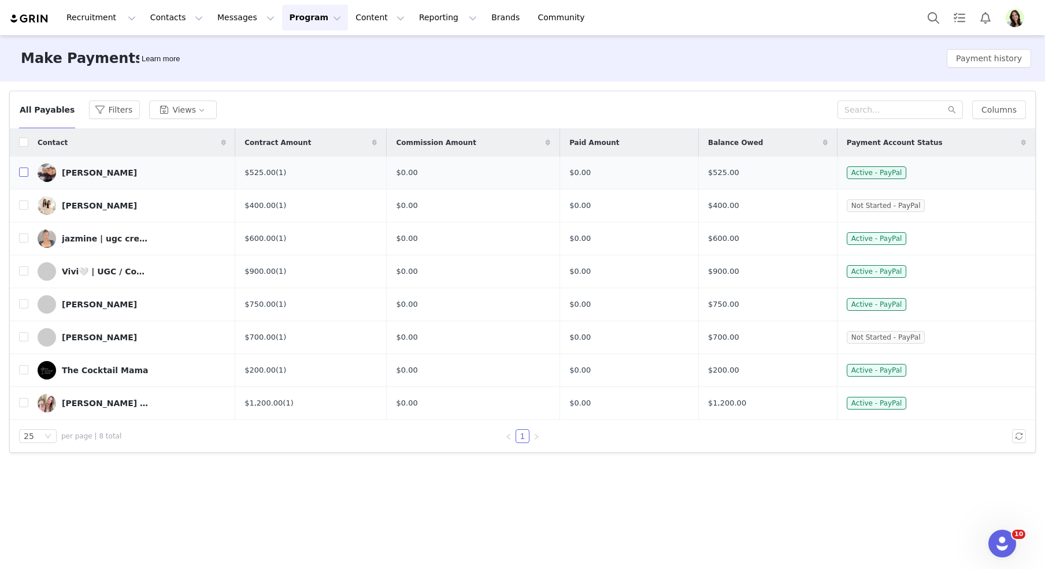
click at [25, 171] on input "checkbox" at bounding box center [23, 172] width 9 height 9
checkbox input "true"
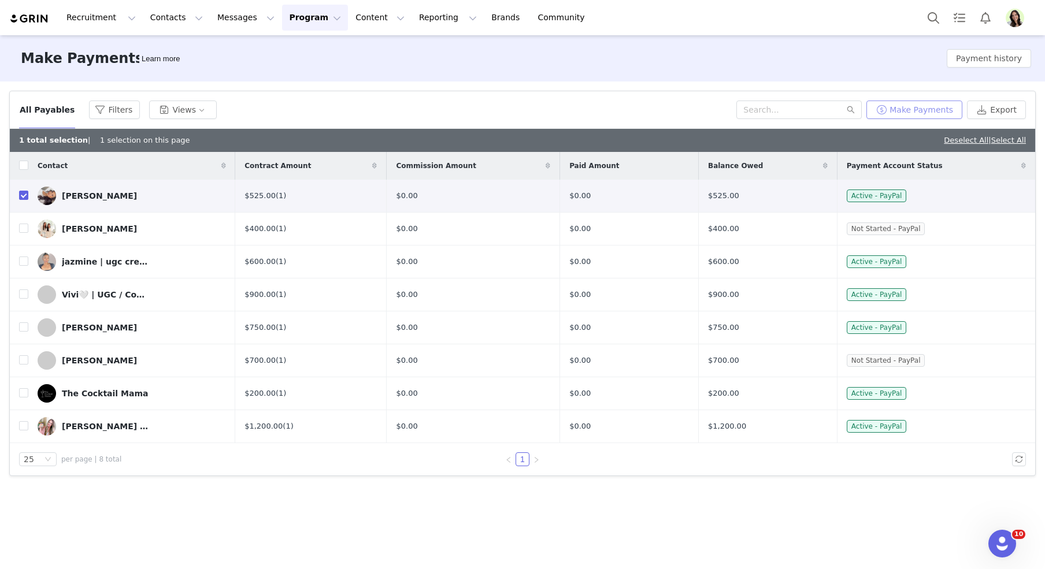
click at [918, 109] on button "Make Payments" at bounding box center [915, 110] width 96 height 19
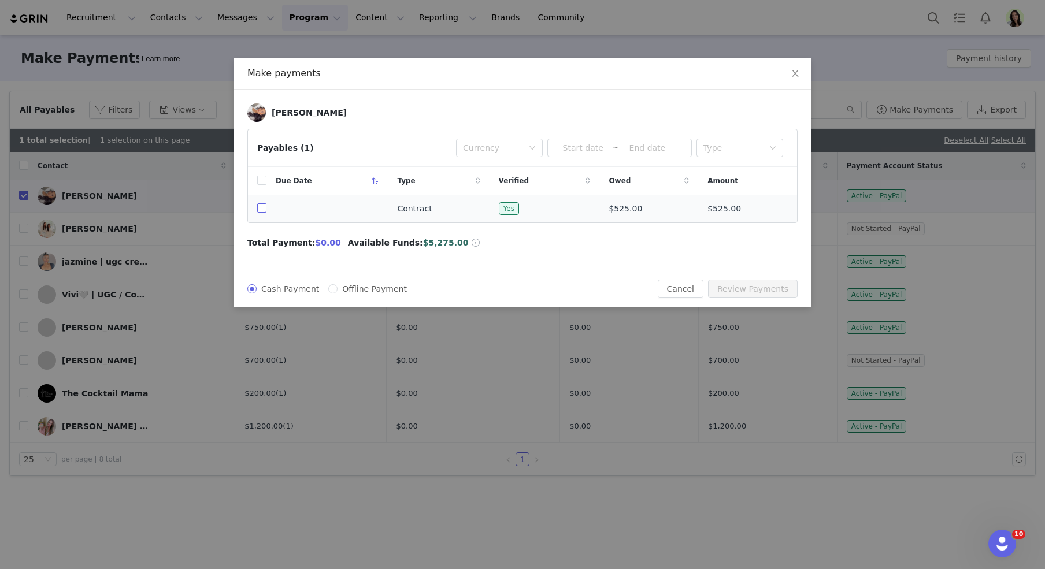
click at [262, 212] on input "checkbox" at bounding box center [261, 208] width 9 height 9
checkbox input "true"
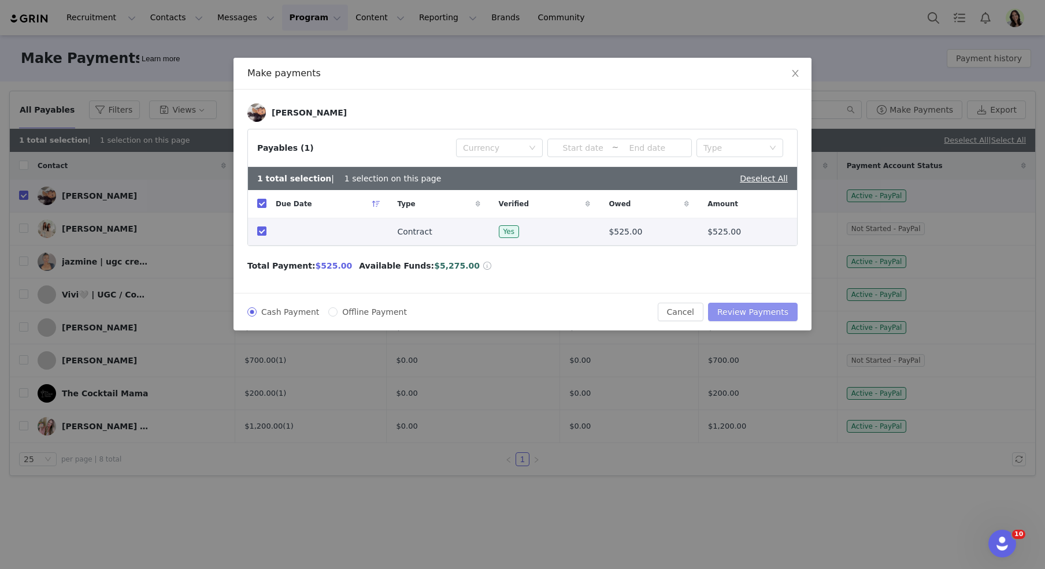
click at [769, 310] on button "Review Payments" at bounding box center [753, 312] width 90 height 19
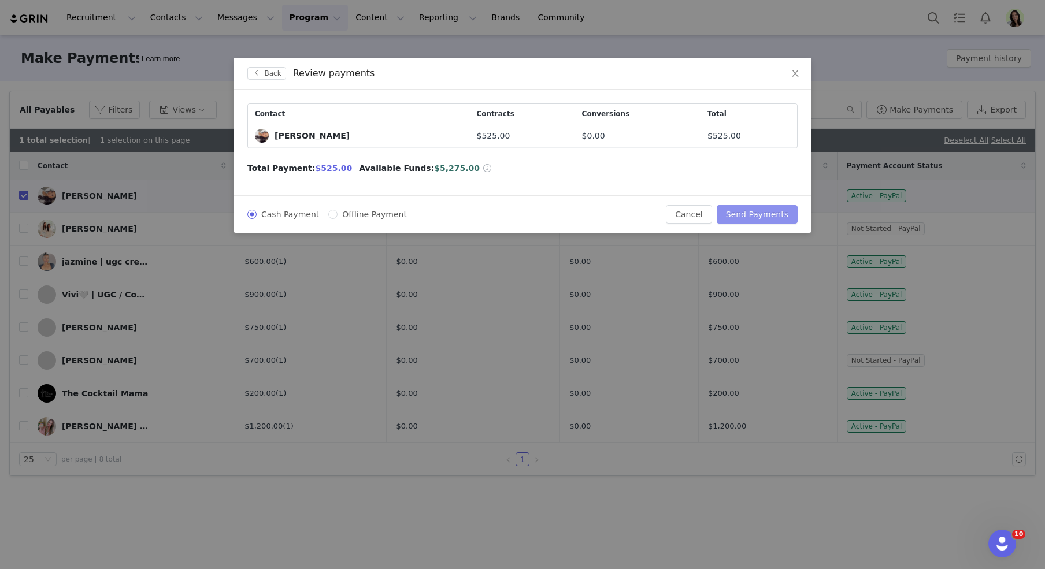
click at [731, 220] on button "Send Payments" at bounding box center [757, 214] width 81 height 19
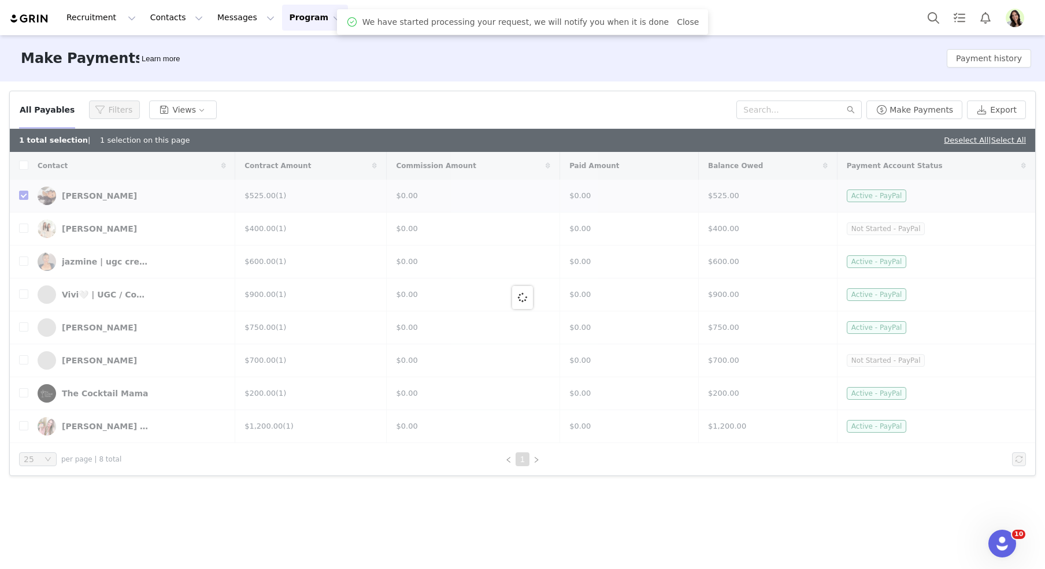
checkbox input "false"
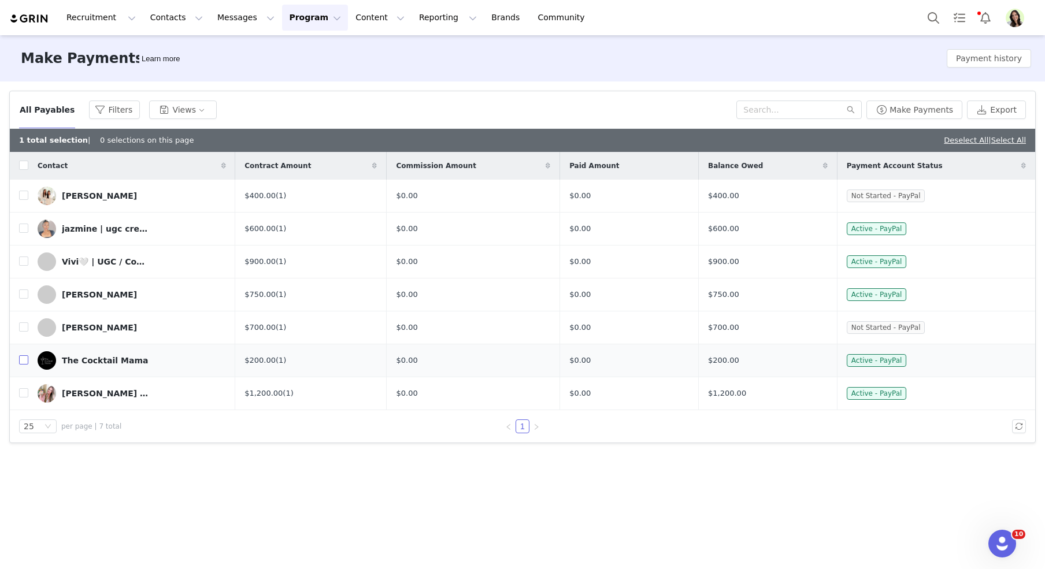
click at [24, 361] on input "checkbox" at bounding box center [23, 360] width 9 height 9
click at [903, 107] on button "Make Payments" at bounding box center [915, 110] width 96 height 19
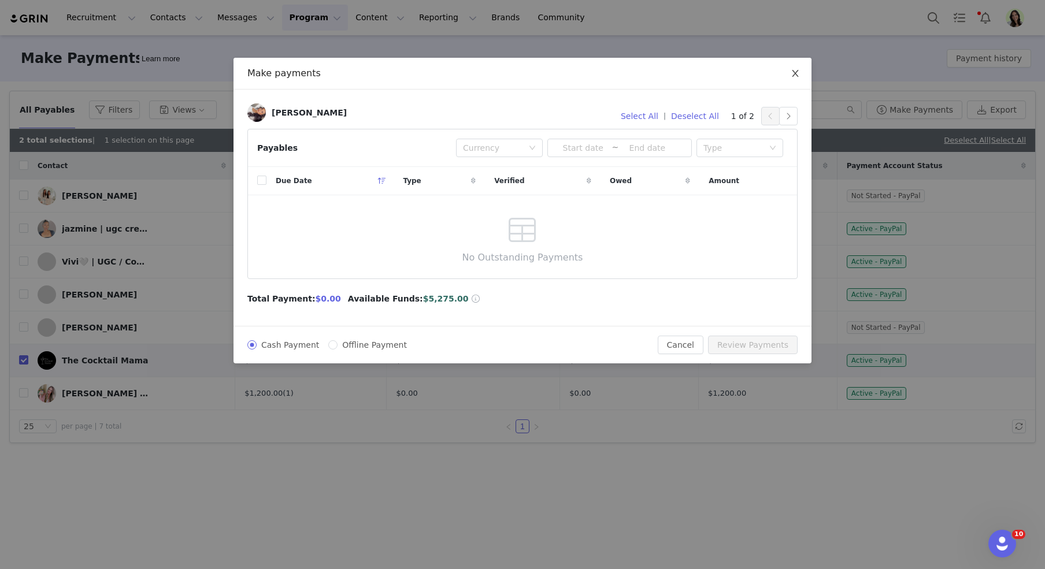
click at [790, 79] on span "Close" at bounding box center [795, 74] width 32 height 32
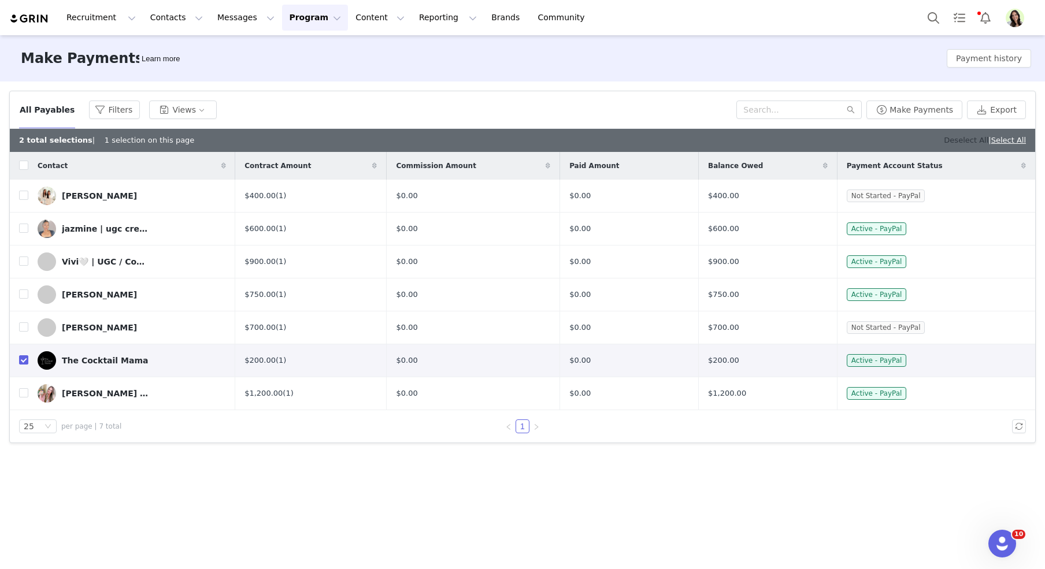
click at [957, 138] on link "Deselect All" at bounding box center [966, 140] width 45 height 9
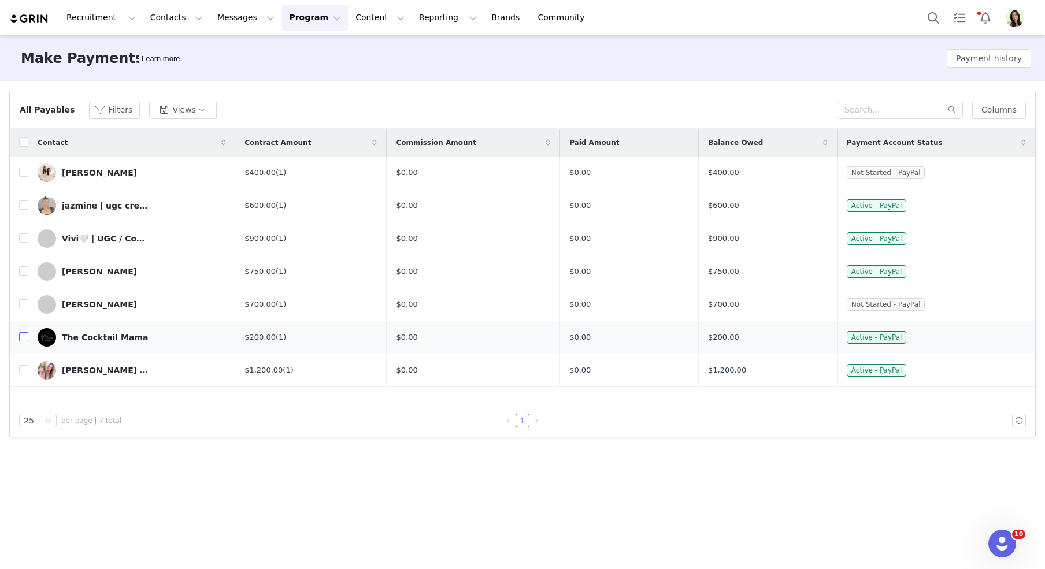
click at [23, 338] on input "checkbox" at bounding box center [23, 336] width 9 height 9
checkbox input "true"
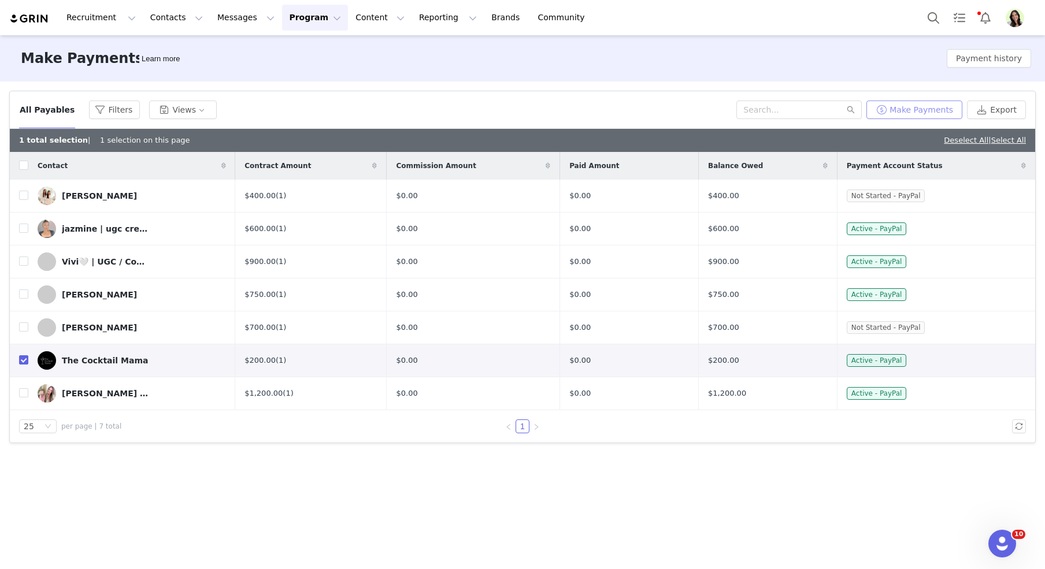
click at [917, 110] on button "Make Payments" at bounding box center [915, 110] width 96 height 19
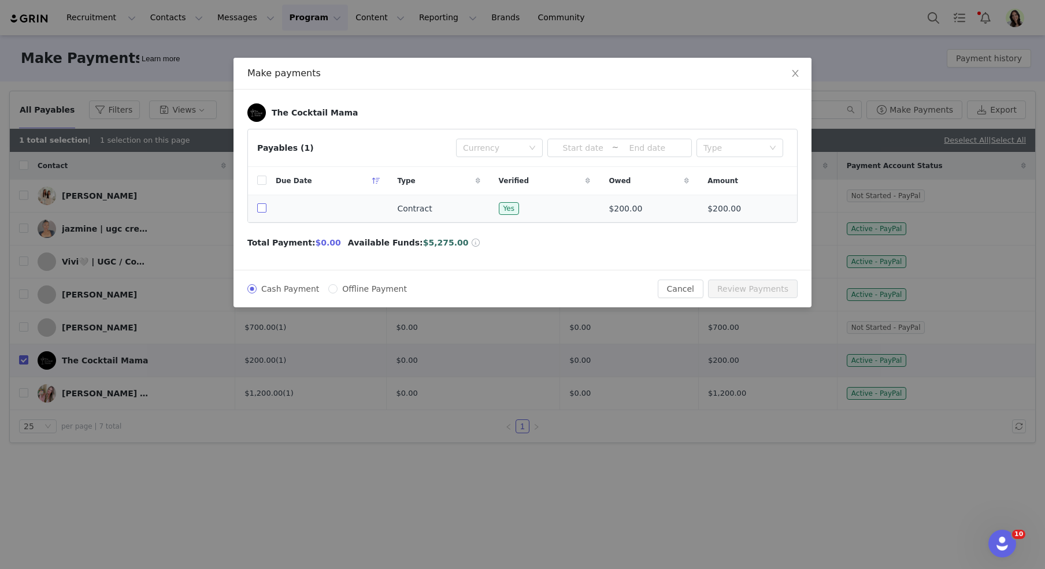
click at [261, 209] on input "checkbox" at bounding box center [261, 208] width 9 height 9
checkbox input "true"
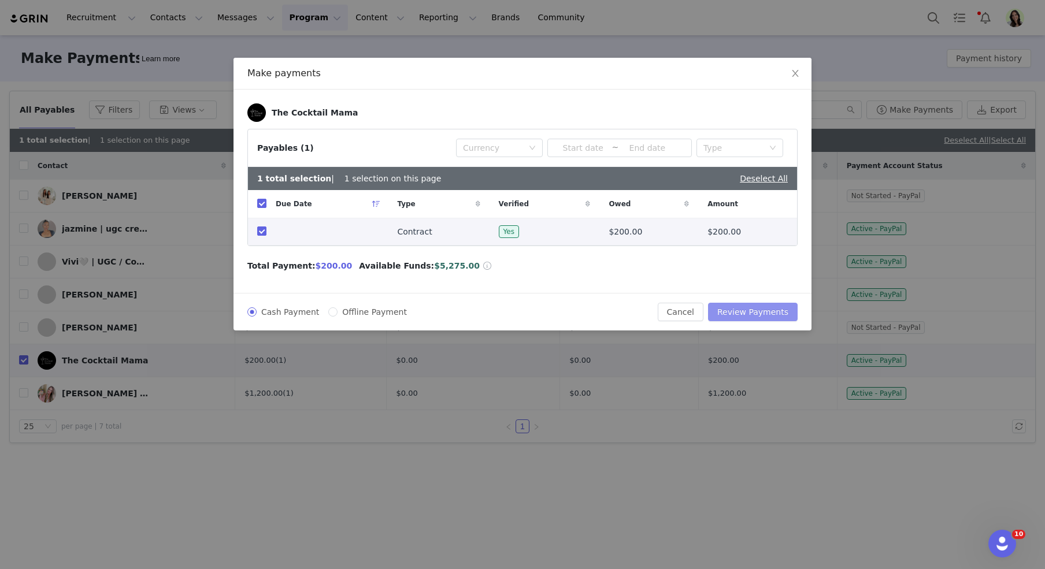
click at [730, 305] on button "Review Payments" at bounding box center [753, 312] width 90 height 19
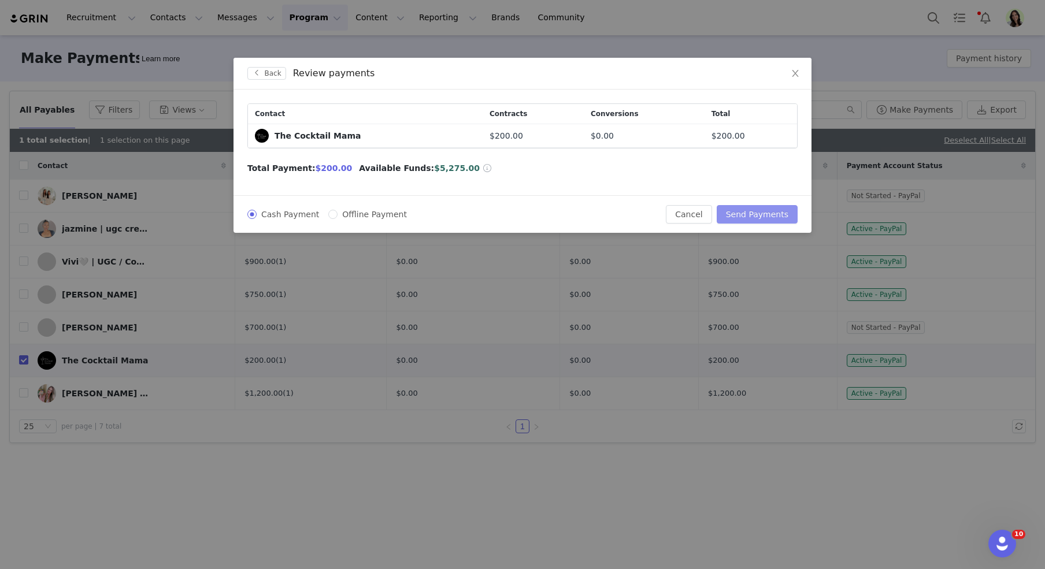
click at [748, 212] on button "Send Payments" at bounding box center [757, 214] width 81 height 19
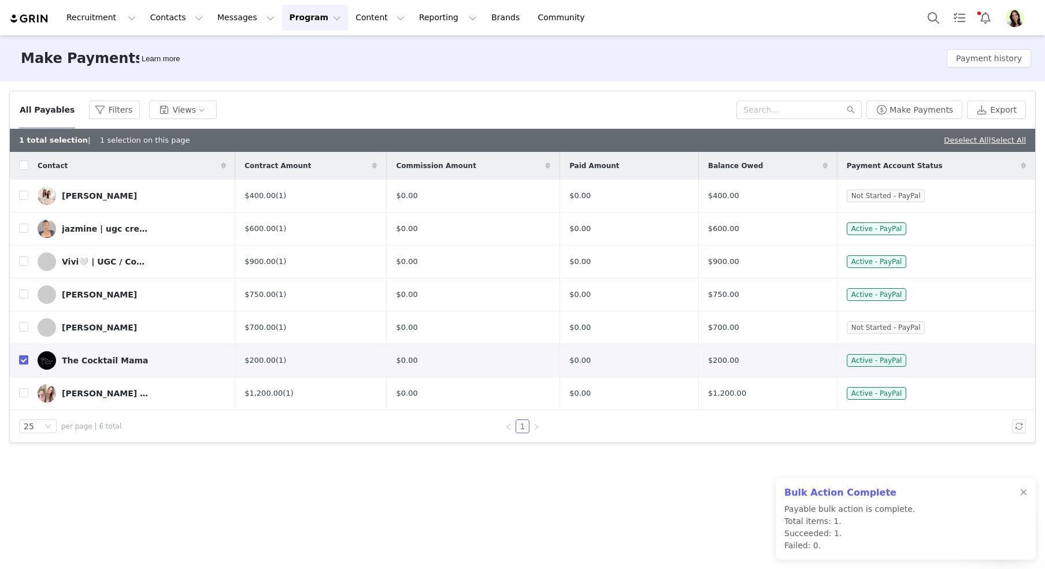
click at [24, 358] on input "checkbox" at bounding box center [23, 360] width 9 height 9
checkbox input "false"
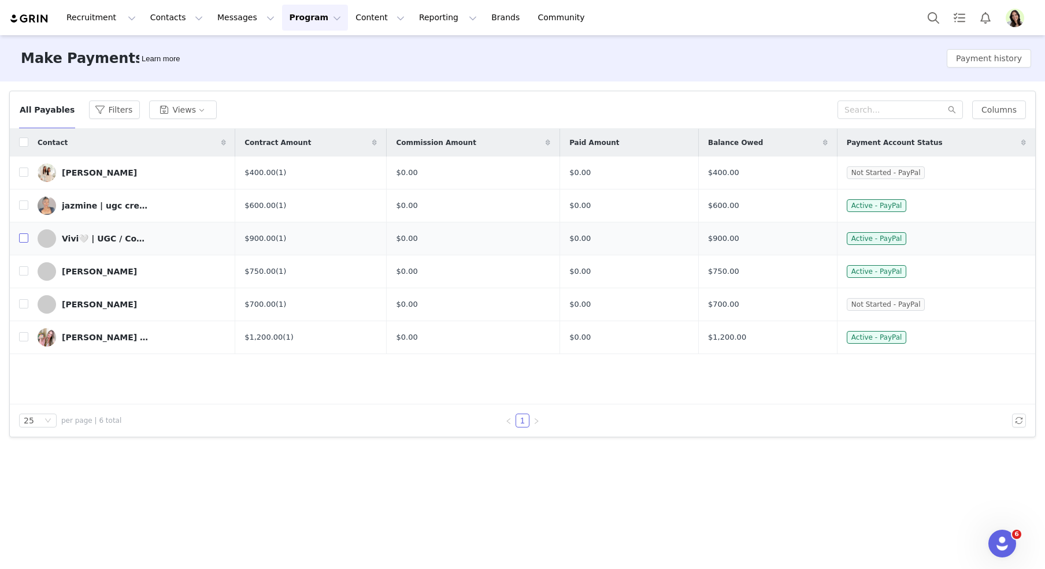
click at [23, 239] on input "checkbox" at bounding box center [23, 238] width 9 height 9
checkbox input "true"
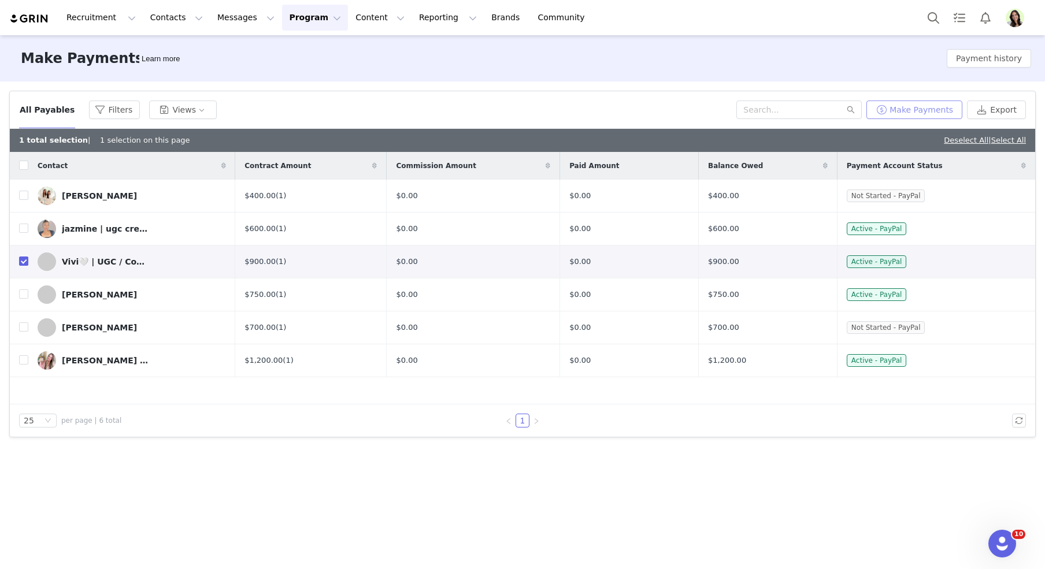
click at [907, 111] on button "Make Payments" at bounding box center [915, 110] width 96 height 19
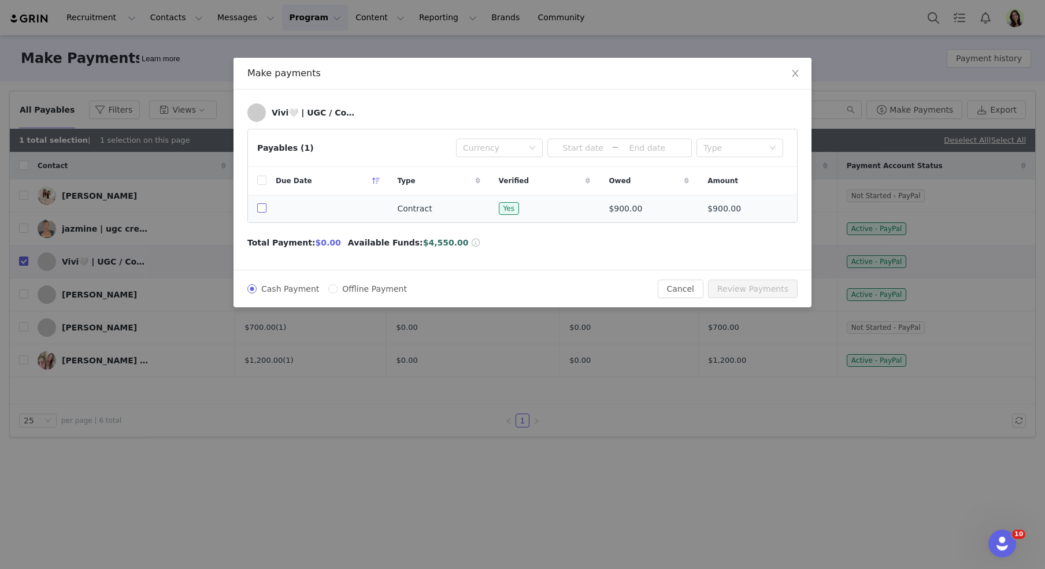
click at [262, 208] on input "checkbox" at bounding box center [261, 208] width 9 height 9
checkbox input "true"
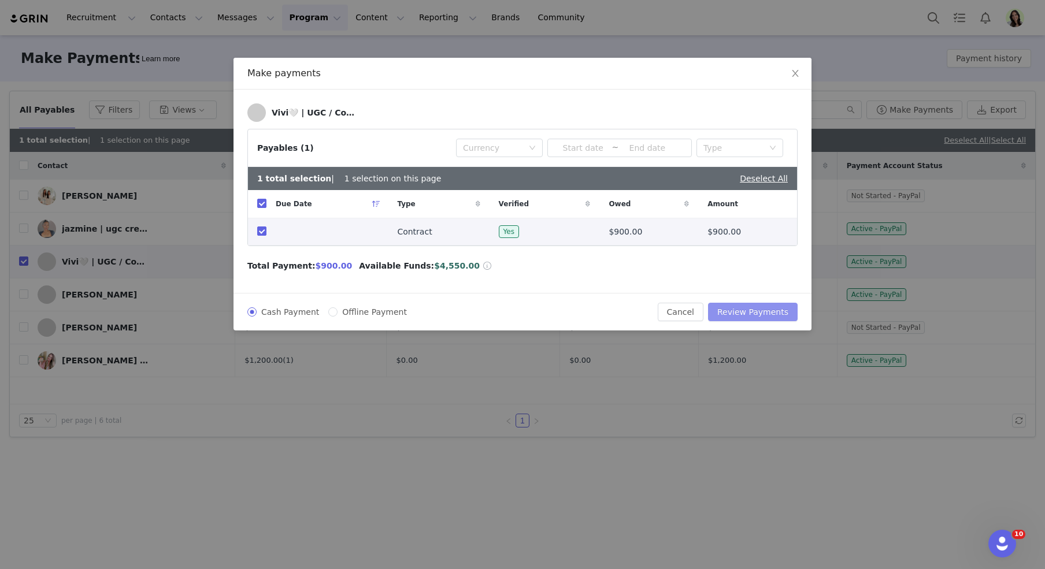
click at [742, 308] on button "Review Payments" at bounding box center [753, 312] width 90 height 19
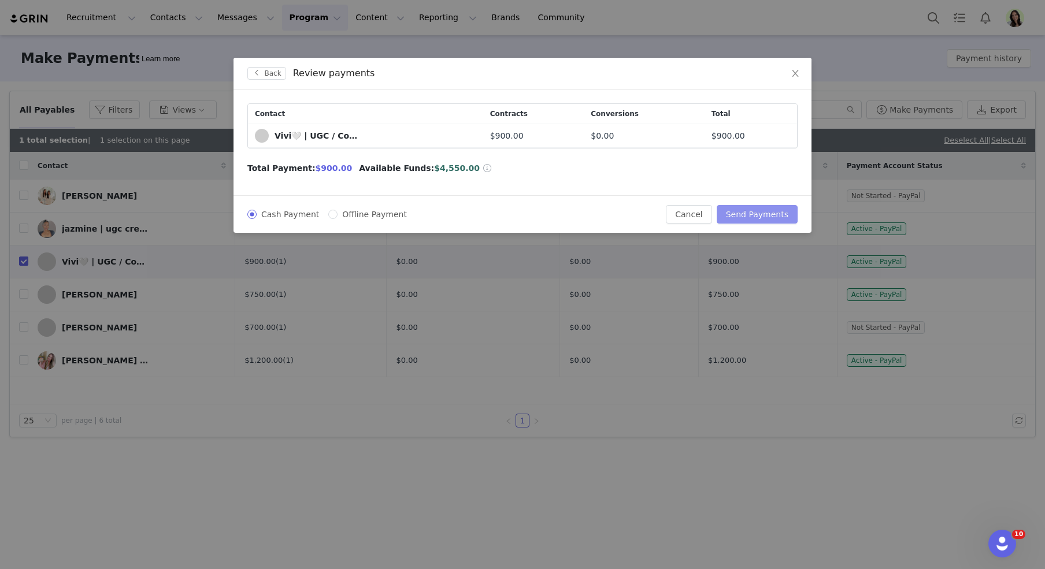
click at [742, 212] on button "Send Payments" at bounding box center [757, 214] width 81 height 19
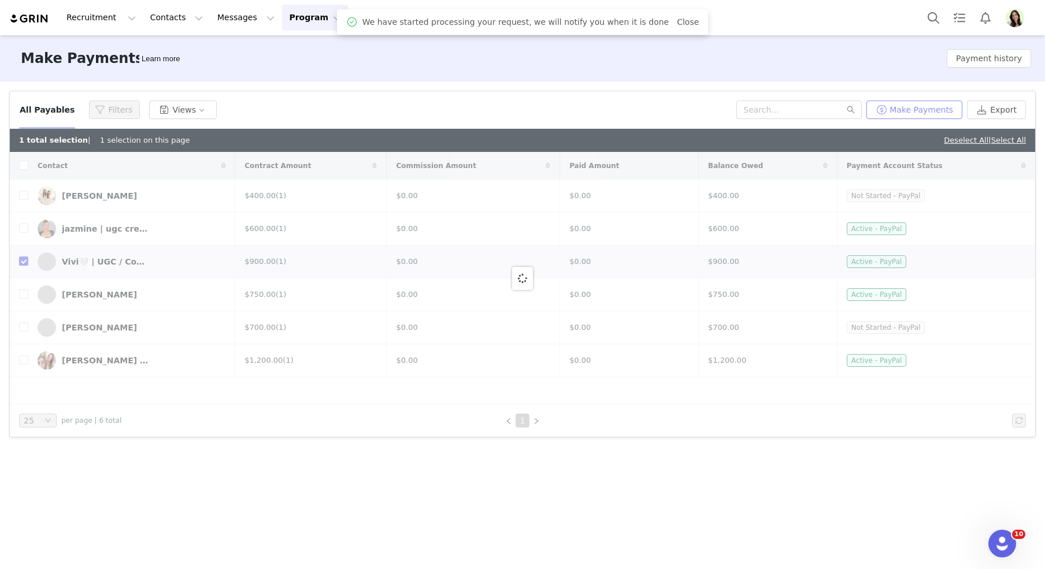
checkbox input "false"
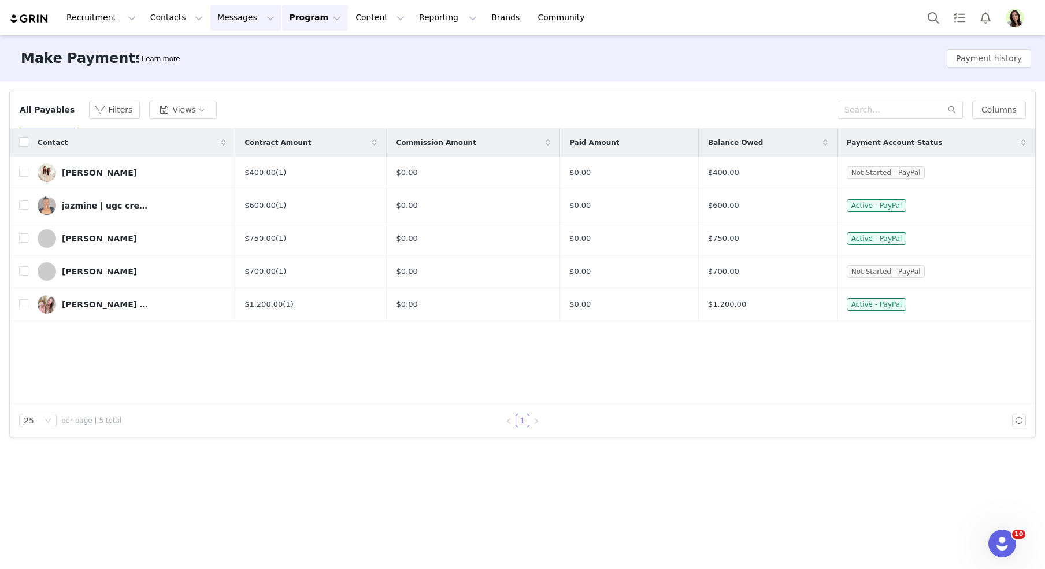
click at [214, 17] on button "Messages Messages" at bounding box center [245, 18] width 71 height 26
click at [224, 69] on p "Inbox" at bounding box center [218, 72] width 22 height 12
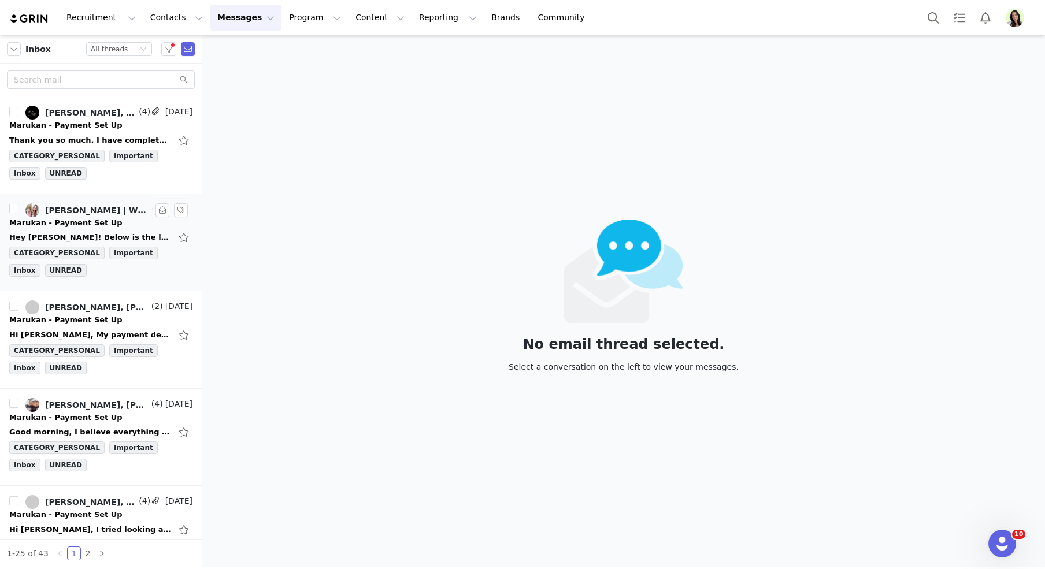
click at [92, 229] on div "Hey Meredith! Below is the link to the file, in the shrimp stir fry file is the…" at bounding box center [100, 237] width 183 height 19
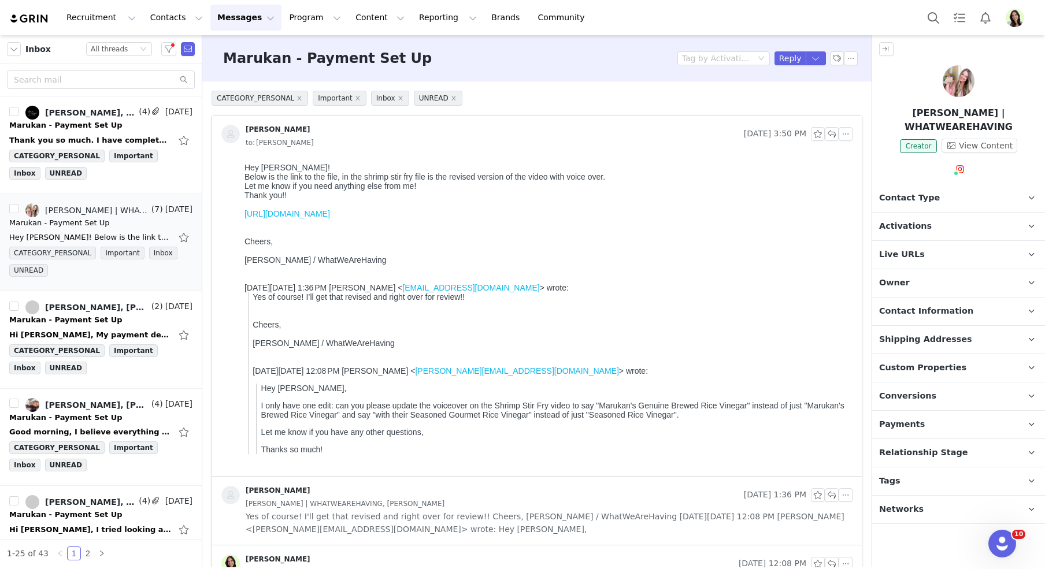
click at [330, 214] on link "https://drive.google.com/drive/folders/1MTm5Hv1ags4w-d3kiybCAZO7tN53WKFU" at bounding box center [288, 213] width 86 height 9
click at [831, 136] on button "button" at bounding box center [832, 134] width 14 height 14
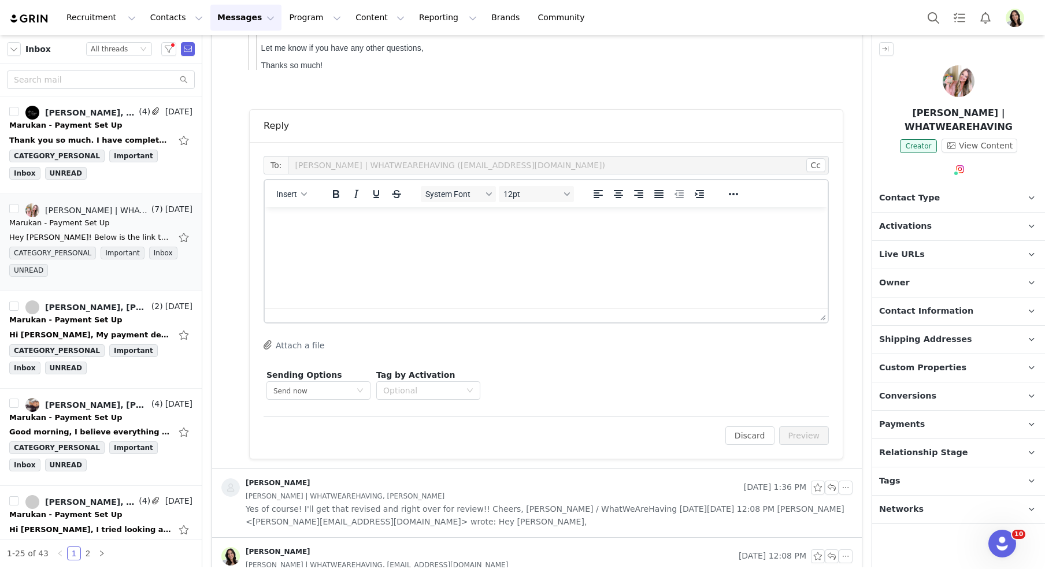
click at [348, 239] on html at bounding box center [546, 223] width 563 height 31
click at [819, 431] on button "Preview" at bounding box center [804, 436] width 50 height 19
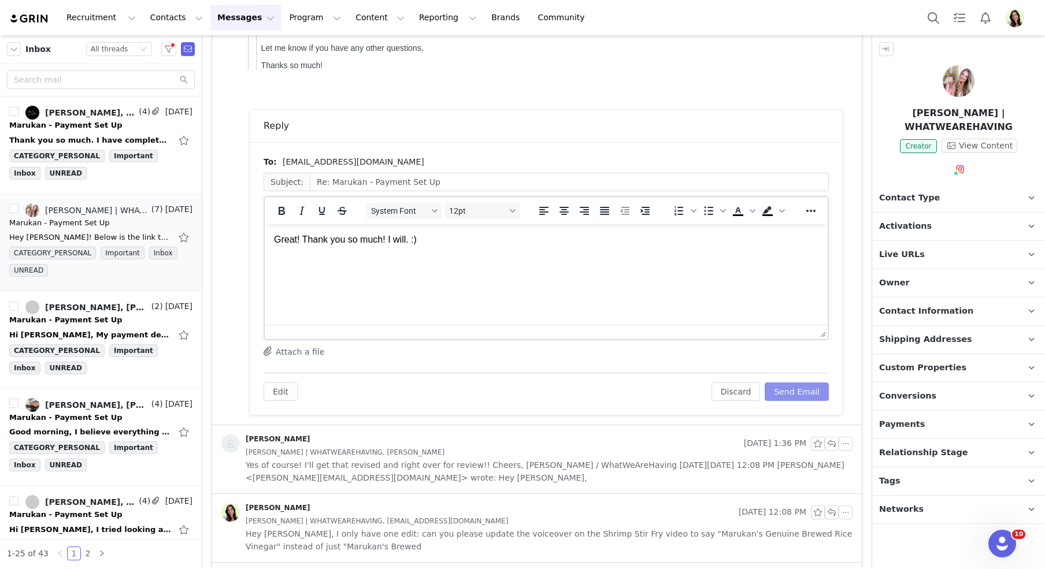
click at [801, 384] on button "Send Email" at bounding box center [797, 392] width 64 height 19
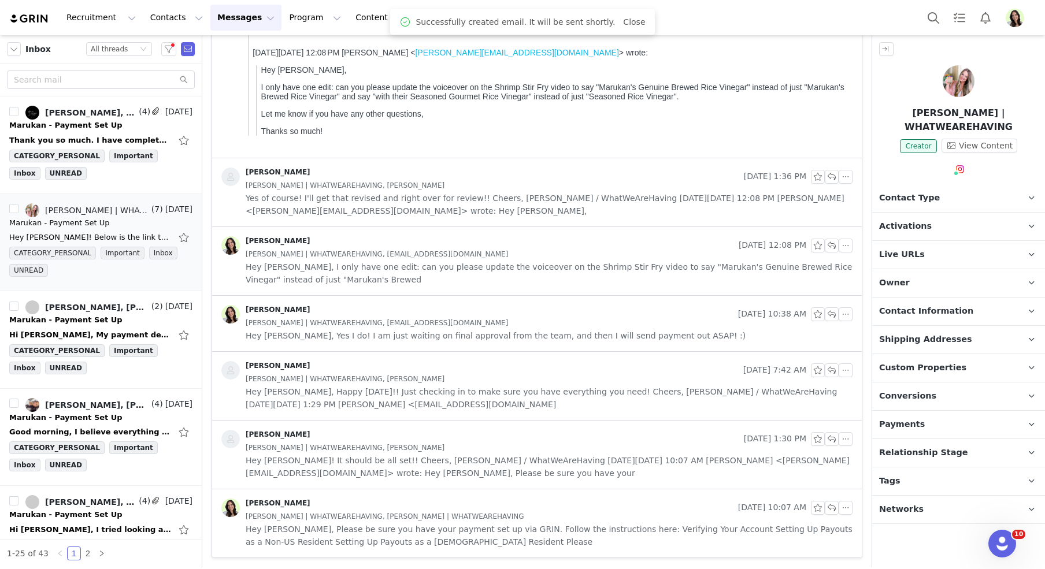
scroll to position [316, 0]
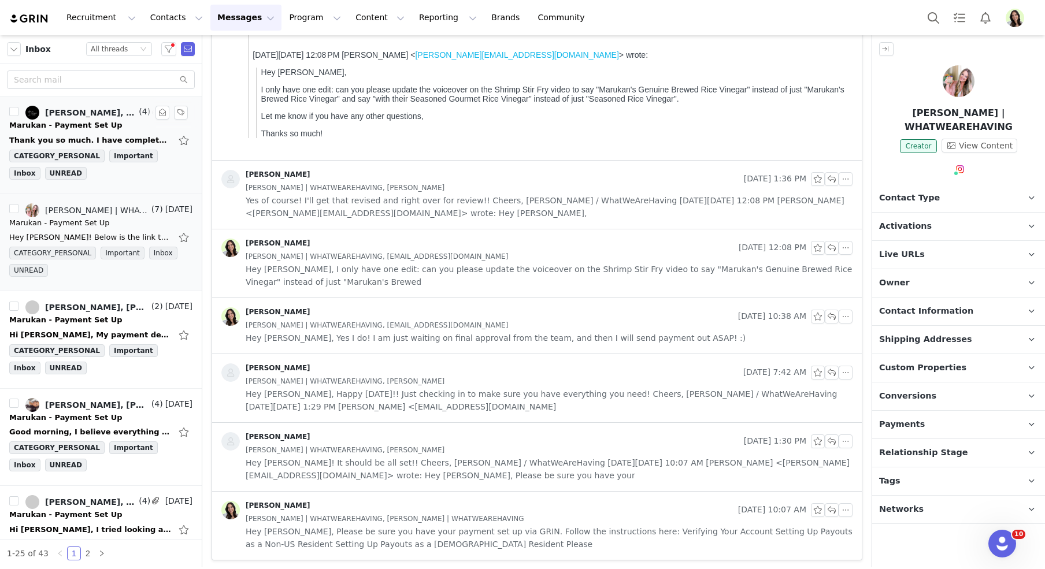
click at [60, 114] on div "Meredith Boyce, The Cocktail Mama" at bounding box center [90, 112] width 91 height 9
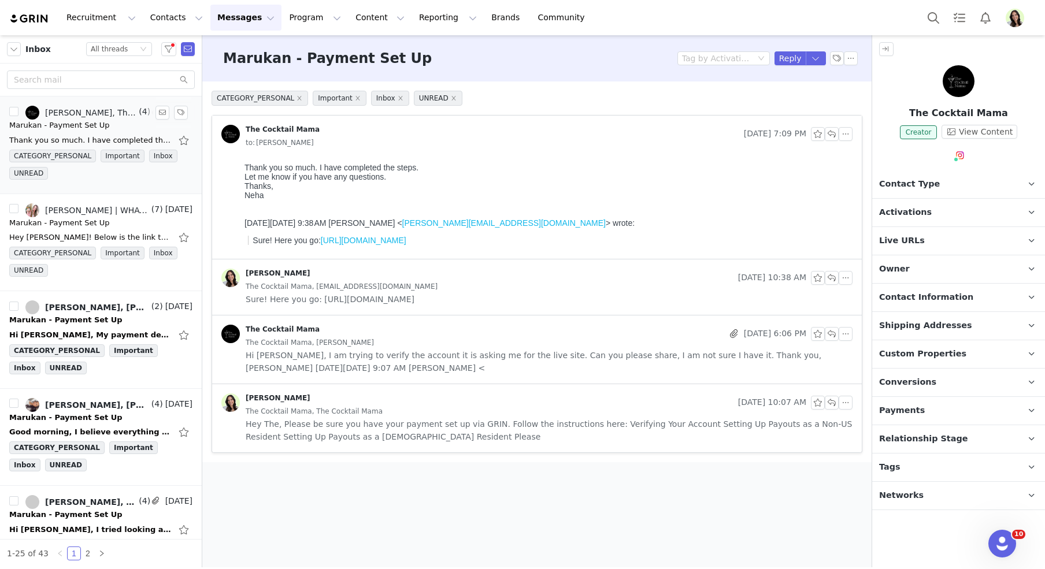
scroll to position [0, 0]
click at [834, 135] on button "button" at bounding box center [832, 134] width 14 height 14
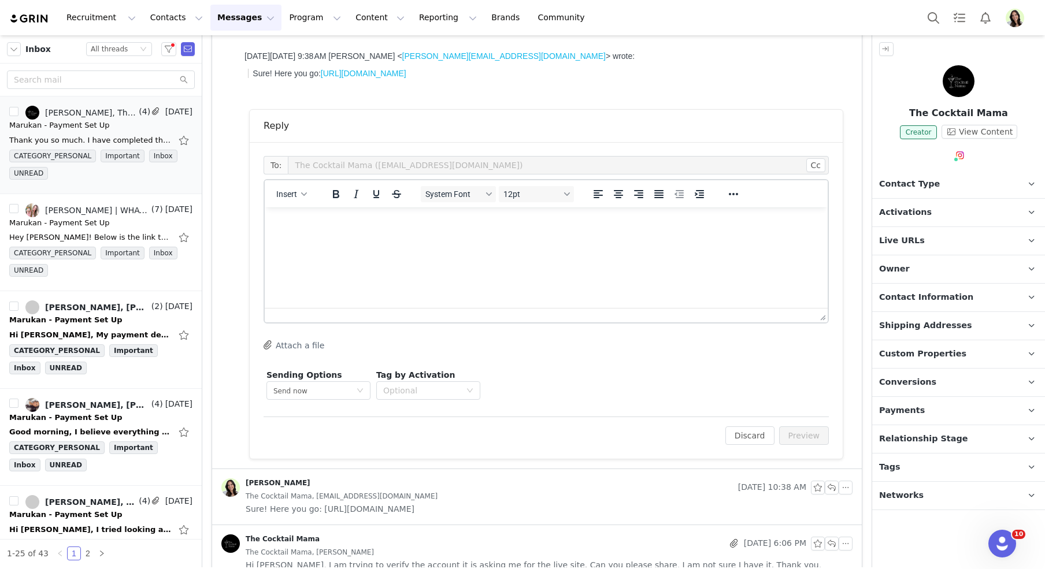
click at [330, 239] on html at bounding box center [546, 223] width 563 height 31
click at [811, 430] on button "Preview" at bounding box center [804, 436] width 50 height 19
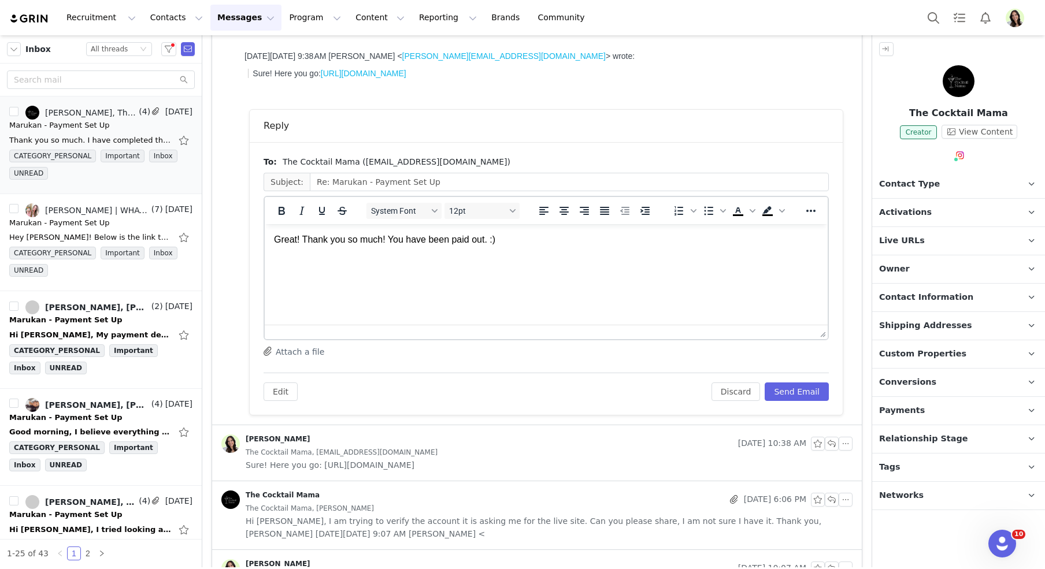
click at [402, 242] on p "Great! Thank you so much! You have been paid out. :)" at bounding box center [546, 240] width 545 height 13
copy p "Great! Thank you so much! You have been paid out. :)"
click at [804, 389] on button "Send Email" at bounding box center [797, 392] width 64 height 19
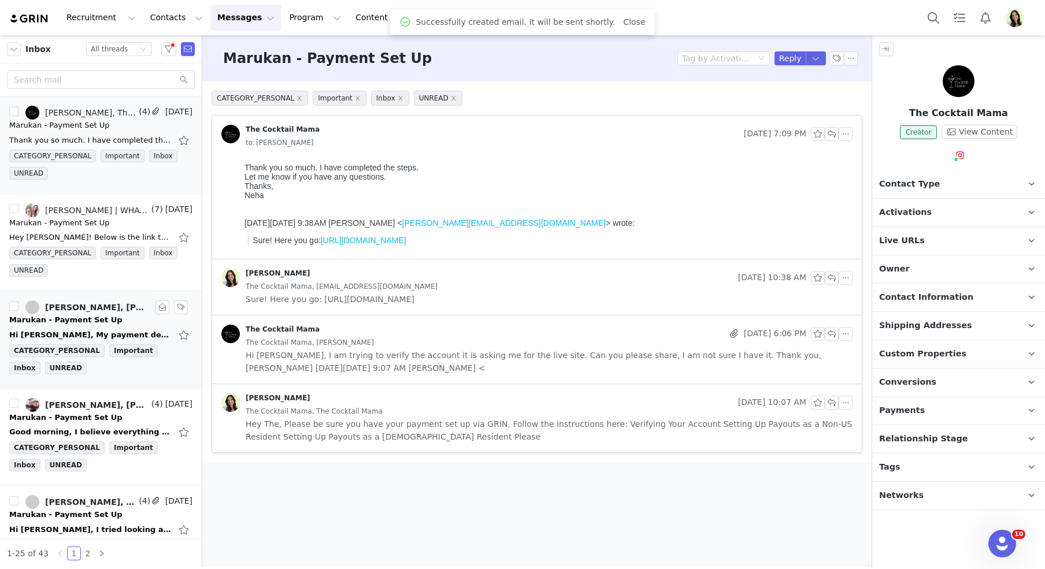
click at [85, 320] on div "Marukan - Payment Set Up" at bounding box center [65, 321] width 113 height 12
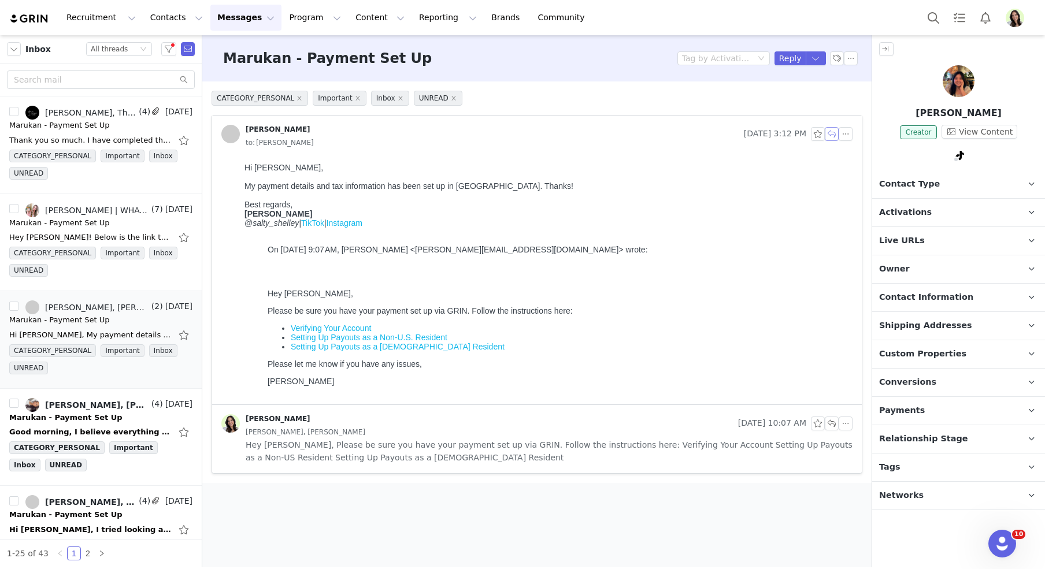
click at [832, 130] on button "button" at bounding box center [832, 134] width 14 height 14
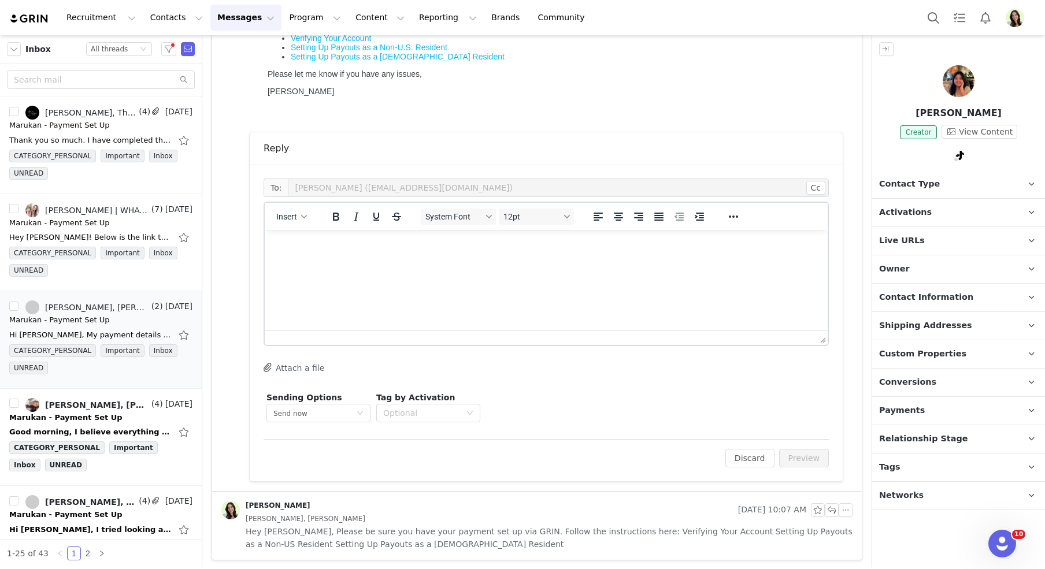
click at [934, 397] on p "Payments" at bounding box center [944, 411] width 145 height 28
click at [158, 308] on button "button" at bounding box center [163, 308] width 14 height 14
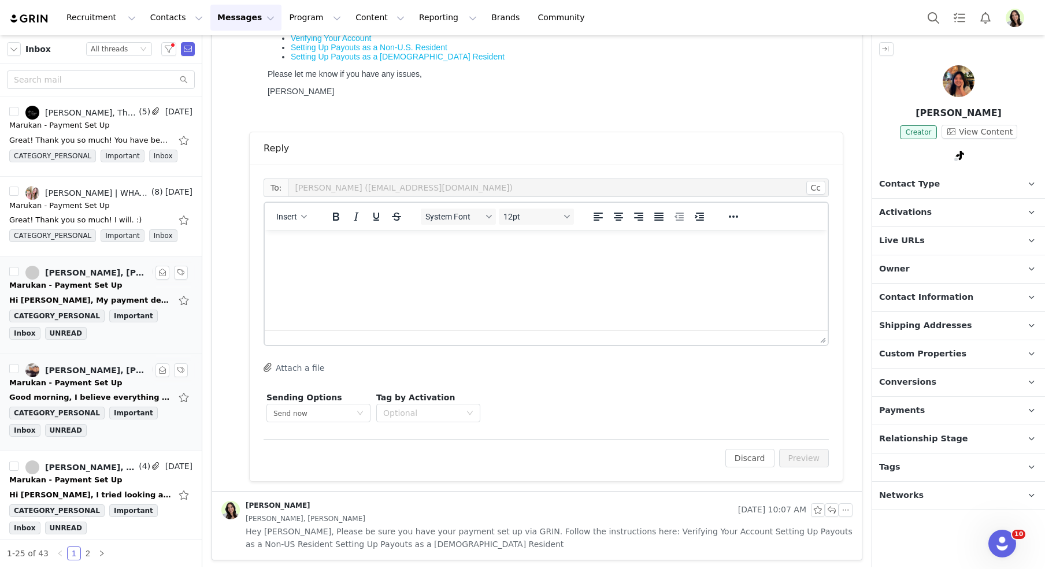
click at [106, 381] on div "Marukan - Payment Set Up" at bounding box center [65, 384] width 113 height 12
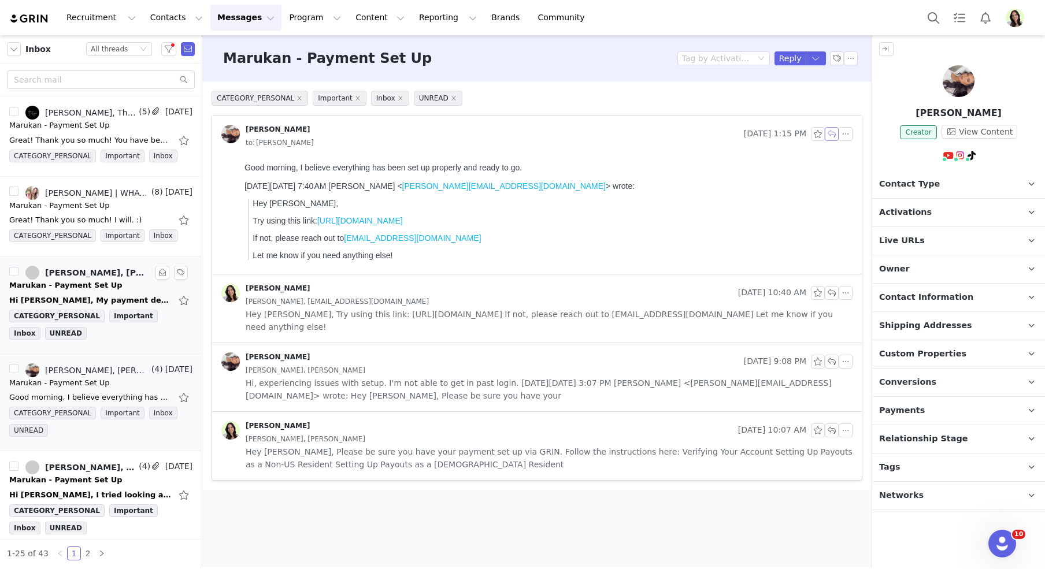
click at [831, 135] on button "button" at bounding box center [832, 134] width 14 height 14
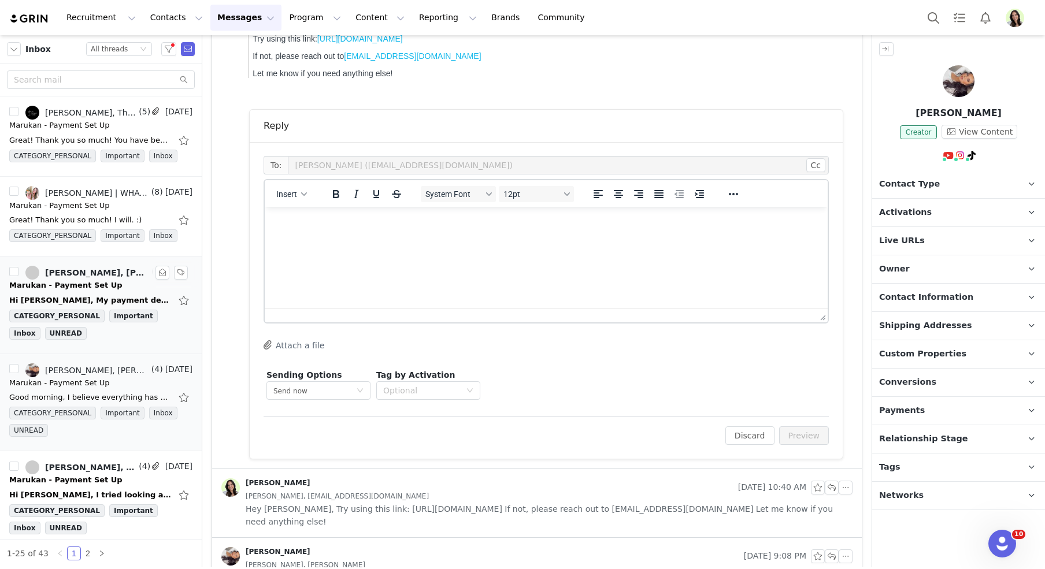
click at [460, 239] on html at bounding box center [546, 223] width 563 height 31
click at [811, 435] on button "Preview" at bounding box center [804, 436] width 50 height 19
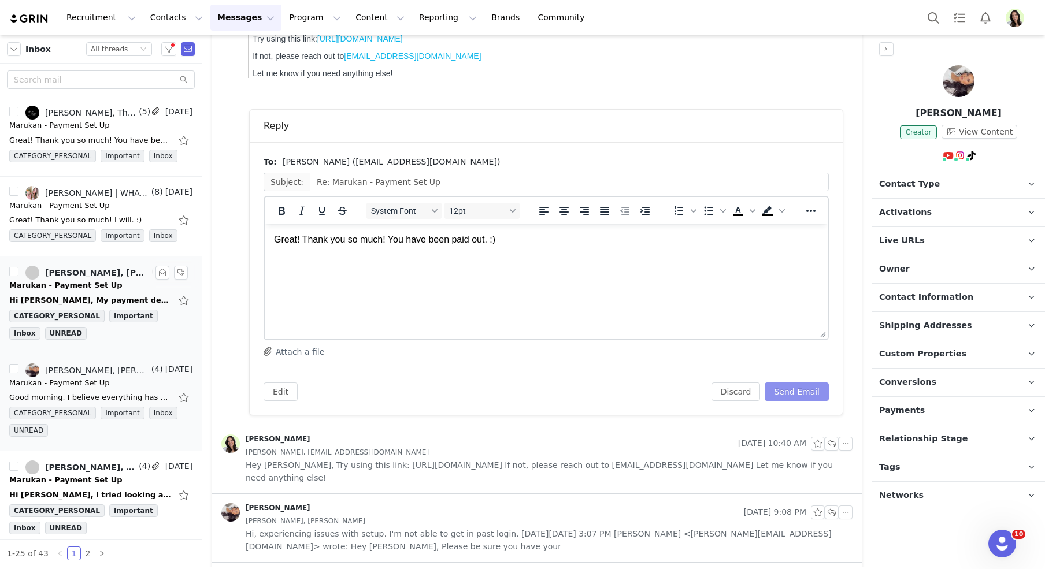
click at [796, 395] on button "Send Email" at bounding box center [797, 392] width 64 height 19
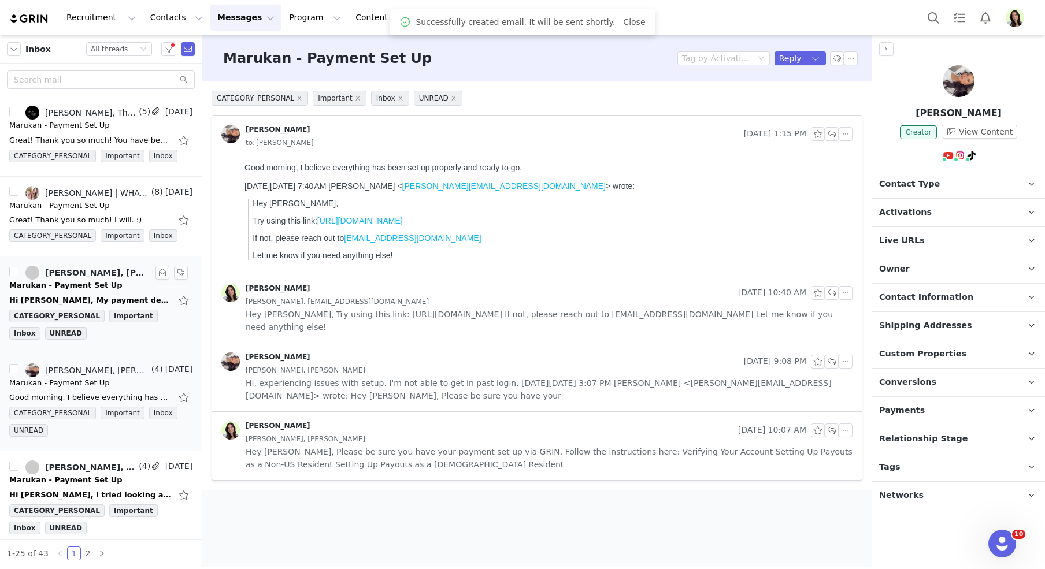
click at [299, 3] on div "Recruitment Recruitment Creator Search Curated Lists Landing Pages Web Extensio…" at bounding box center [522, 17] width 1045 height 35
click at [299, 17] on button "Program Program" at bounding box center [315, 18] width 66 height 26
click at [306, 93] on p "Payments" at bounding box center [293, 94] width 40 height 12
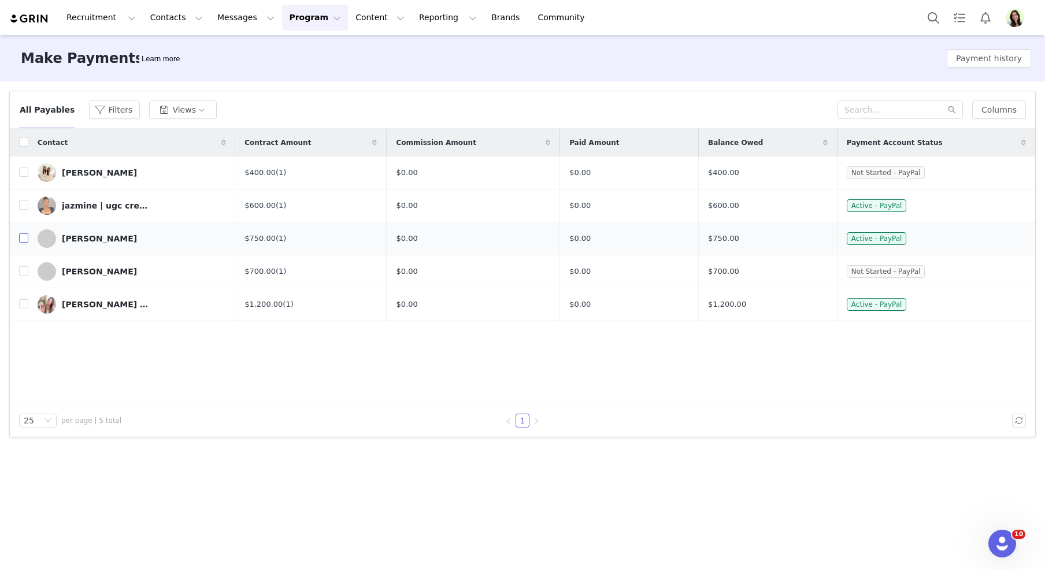
click at [25, 239] on input "checkbox" at bounding box center [23, 238] width 9 height 9
checkbox input "true"
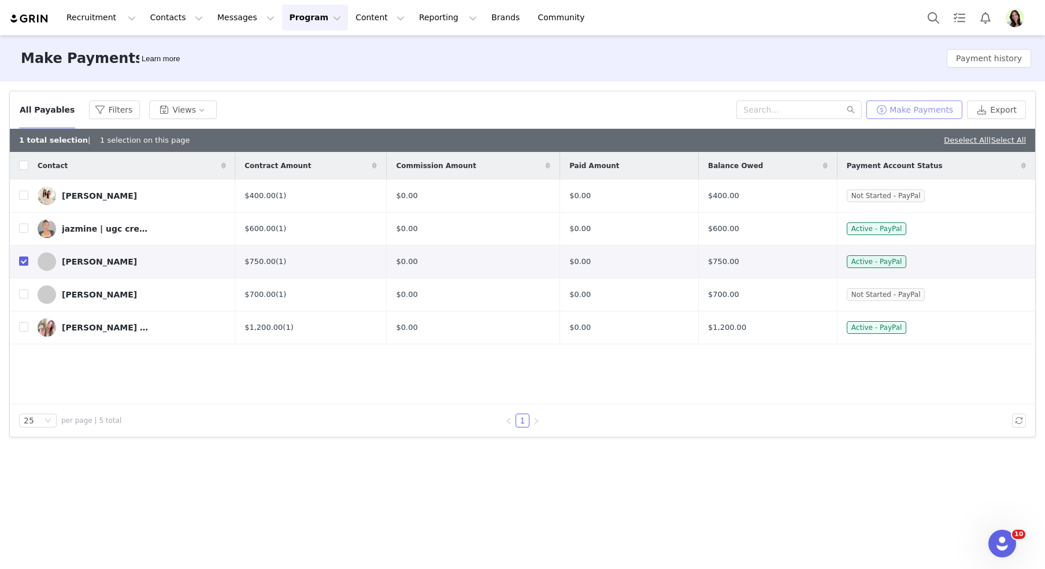
click at [916, 110] on button "Make Payments" at bounding box center [915, 110] width 96 height 19
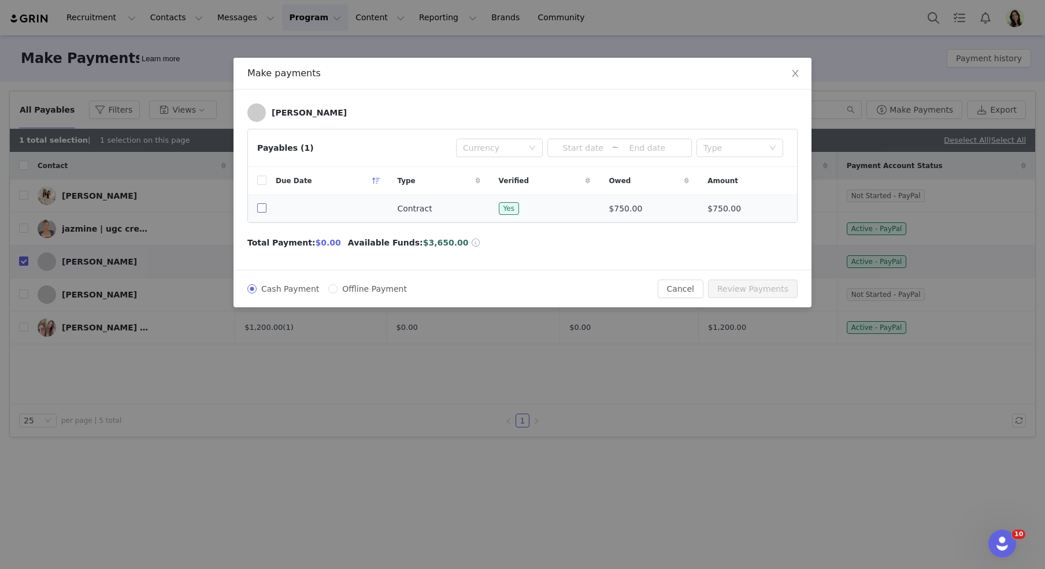
click at [263, 208] on input "checkbox" at bounding box center [261, 208] width 9 height 9
checkbox input "true"
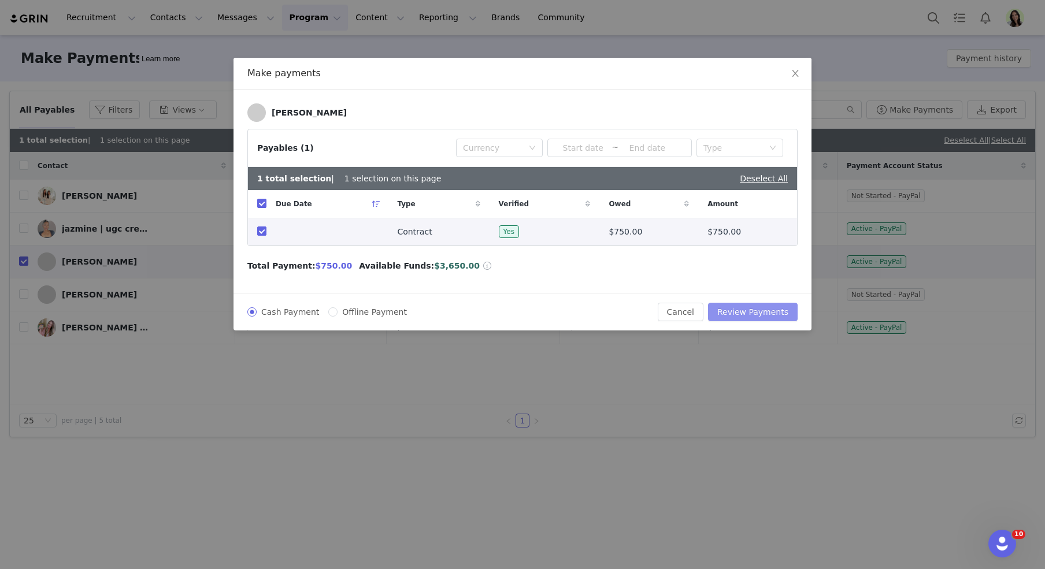
click at [749, 308] on button "Review Payments" at bounding box center [753, 312] width 90 height 19
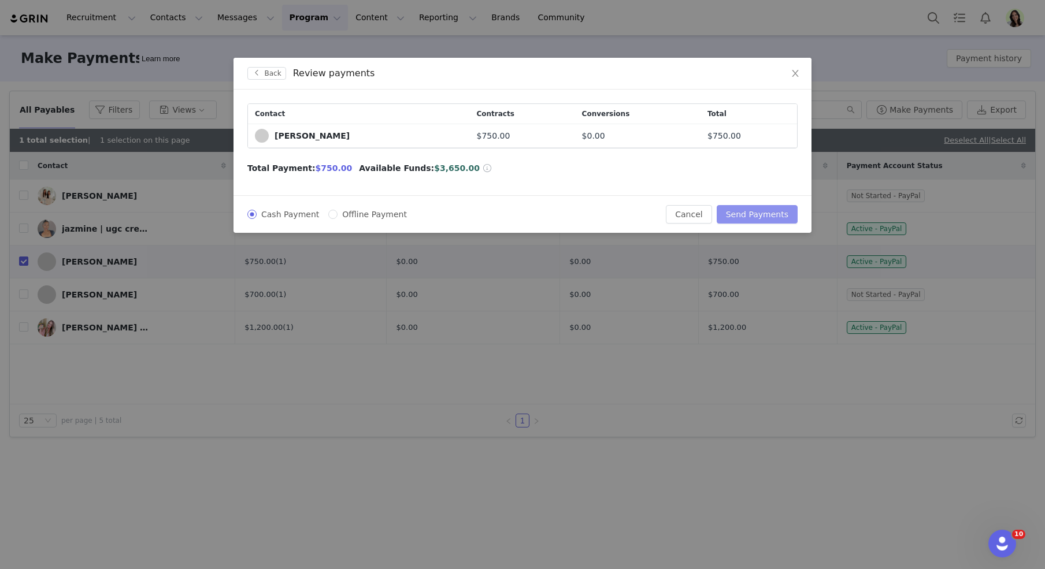
click at [747, 219] on button "Send Payments" at bounding box center [757, 214] width 81 height 19
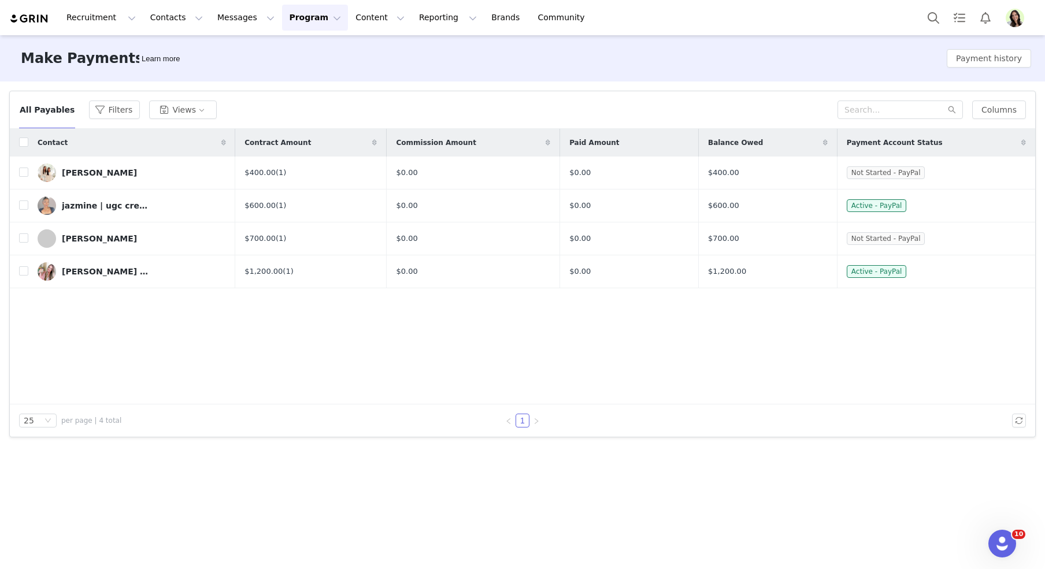
click at [1019, 18] on img "Profile" at bounding box center [1015, 18] width 19 height 19
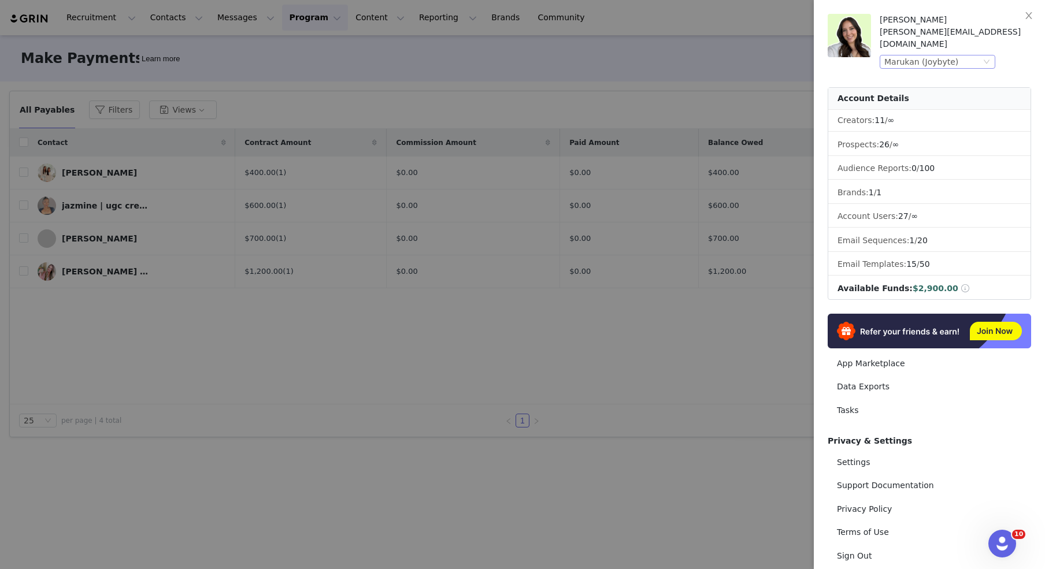
click at [942, 56] on div "Marukan (Joybyte)" at bounding box center [922, 62] width 74 height 13
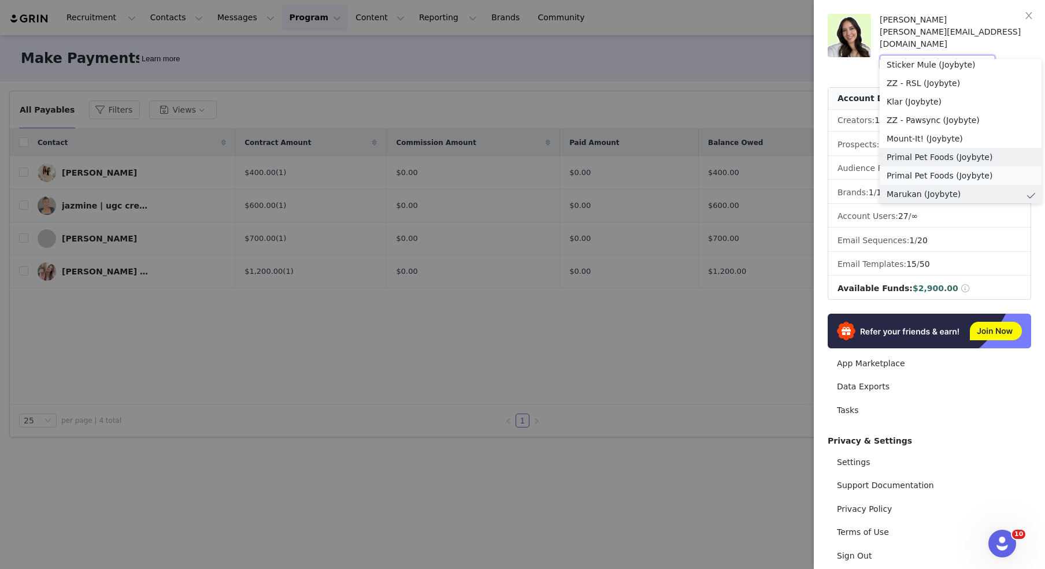
scroll to position [1248, 0]
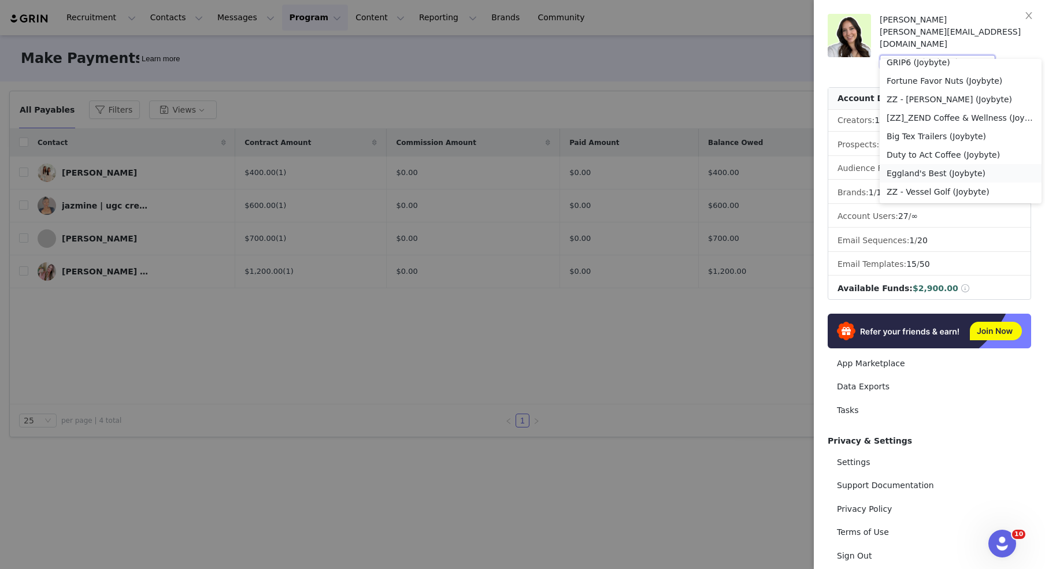
click at [922, 172] on li "Eggland's Best (Joybyte)" at bounding box center [961, 173] width 162 height 19
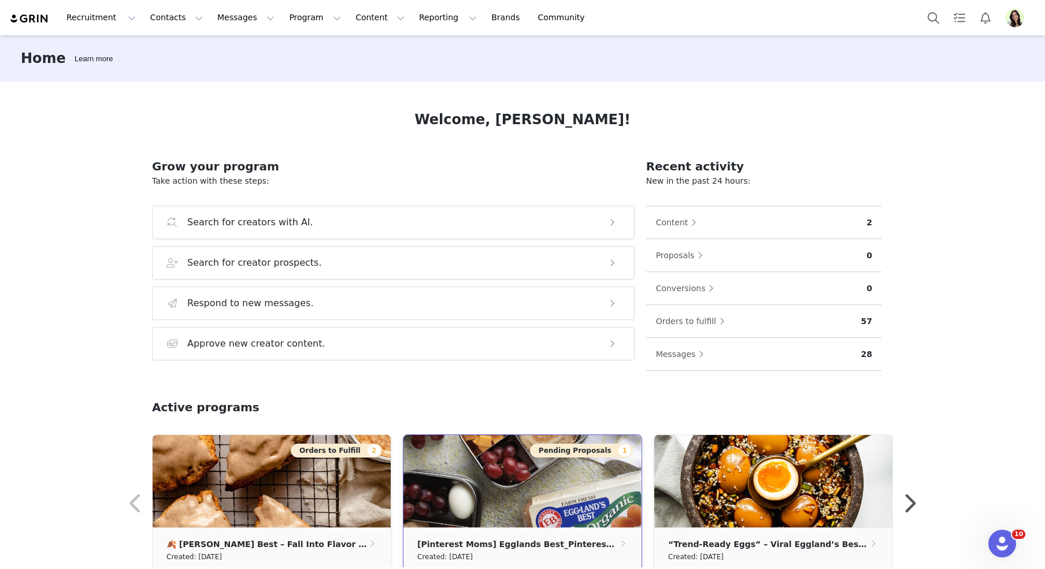
click at [557, 449] on button "Pending Proposals 1" at bounding box center [581, 451] width 103 height 14
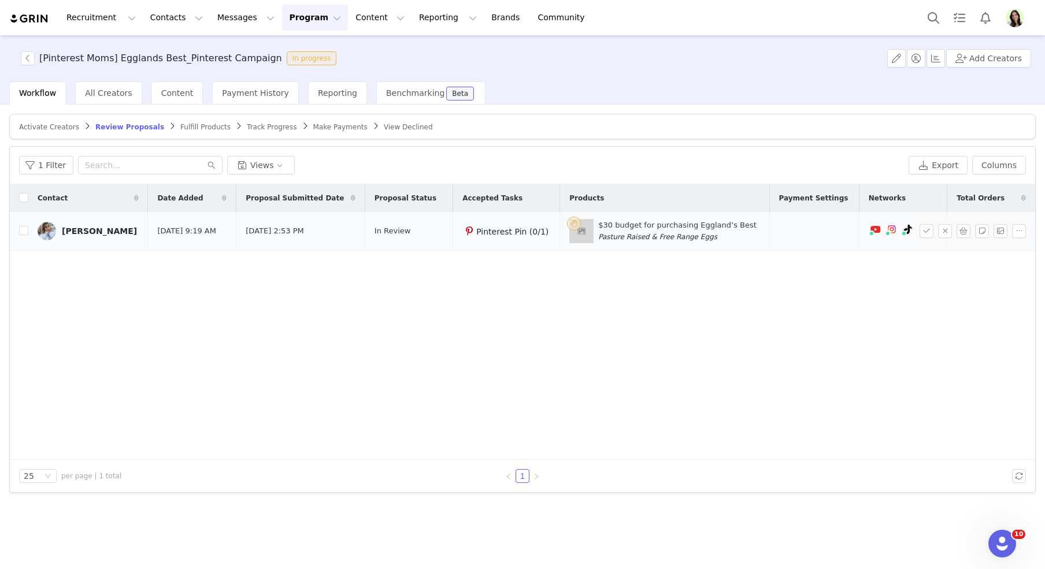
click at [68, 229] on div "[PERSON_NAME]" at bounding box center [99, 231] width 75 height 9
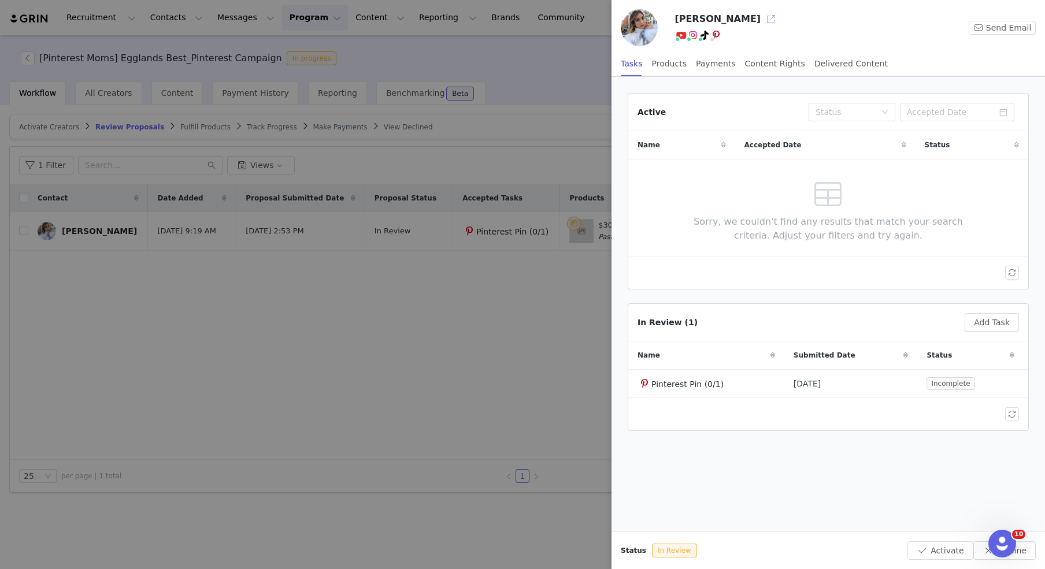
click at [762, 19] on button "button" at bounding box center [771, 19] width 19 height 19
click at [538, 342] on div at bounding box center [522, 284] width 1045 height 569
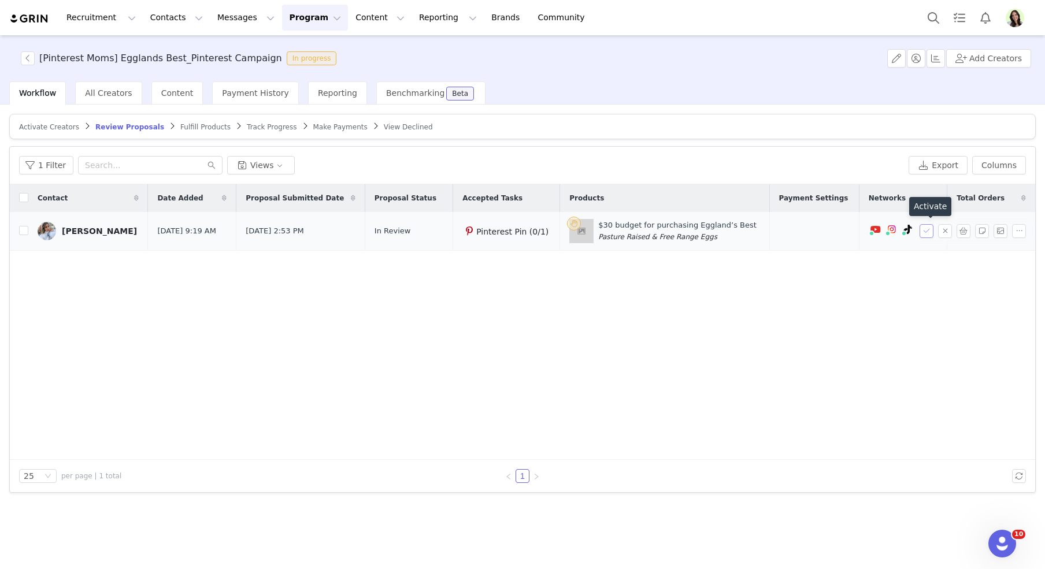
click at [932, 231] on button "button" at bounding box center [927, 231] width 14 height 14
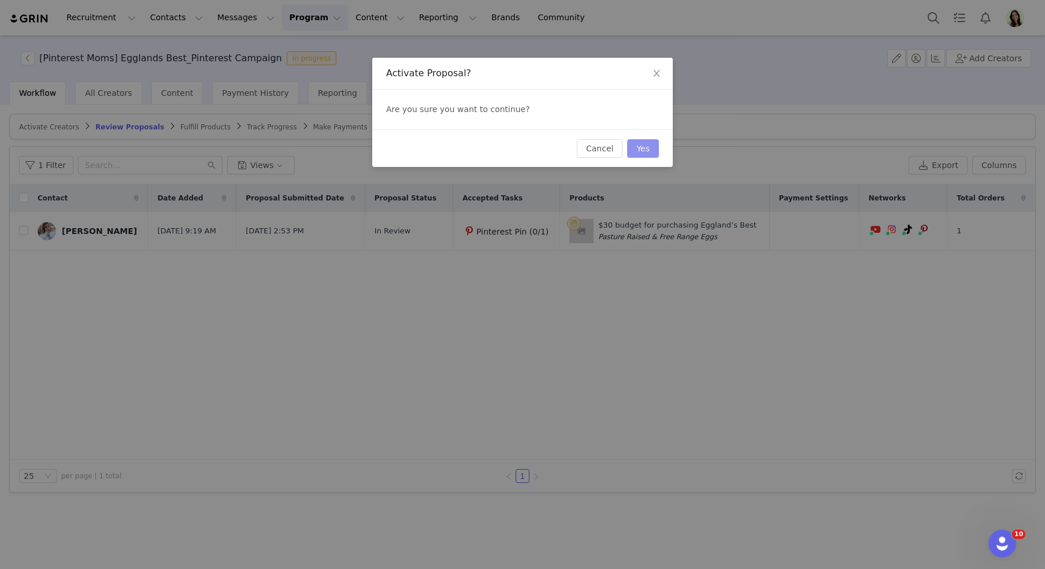
click at [648, 149] on button "Yes" at bounding box center [643, 148] width 32 height 19
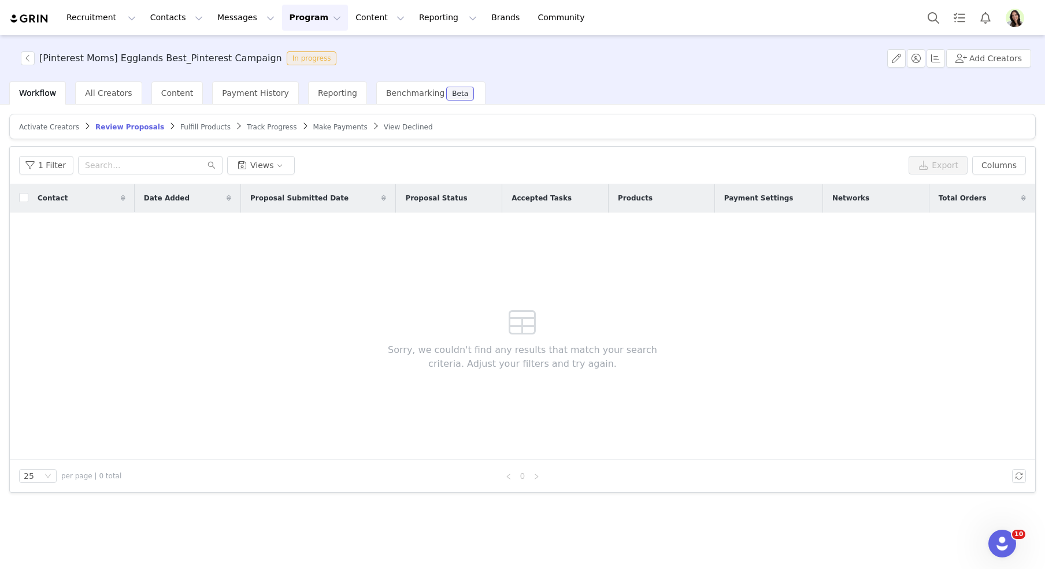
click at [186, 123] on span "Fulfill Products" at bounding box center [205, 127] width 50 height 8
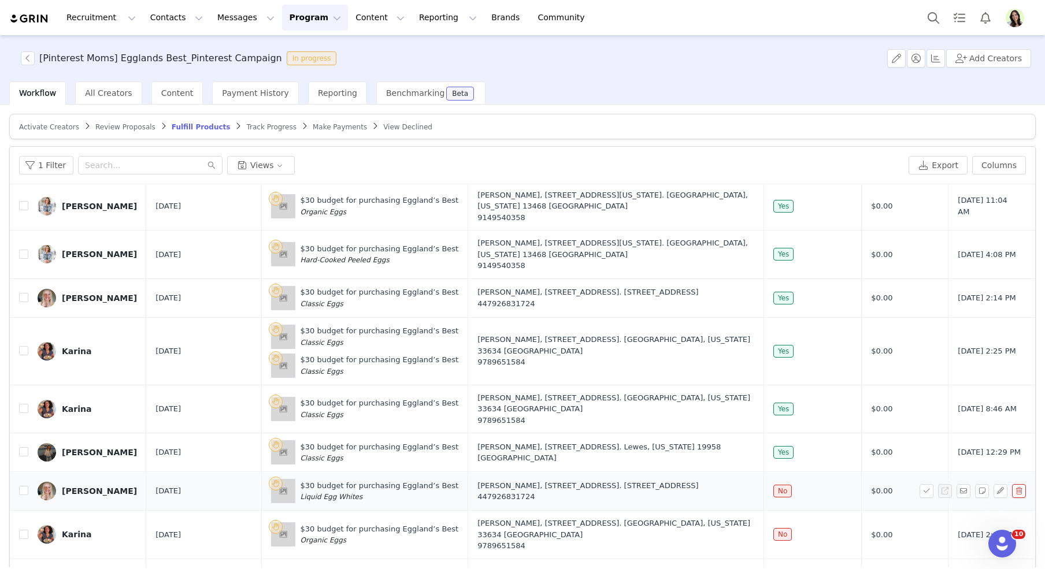
scroll to position [54, 0]
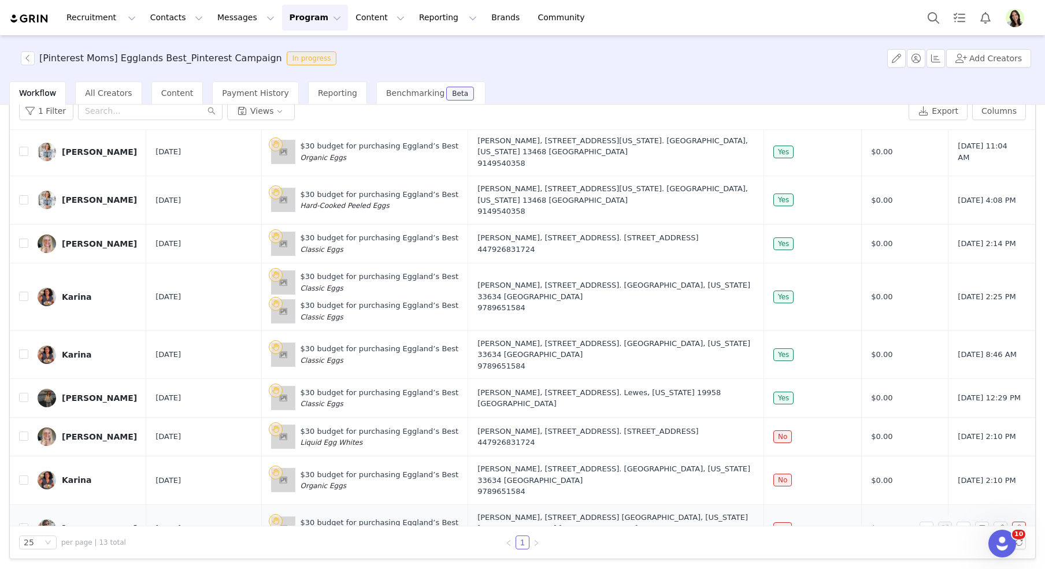
click at [69, 524] on div "Ana" at bounding box center [99, 528] width 75 height 9
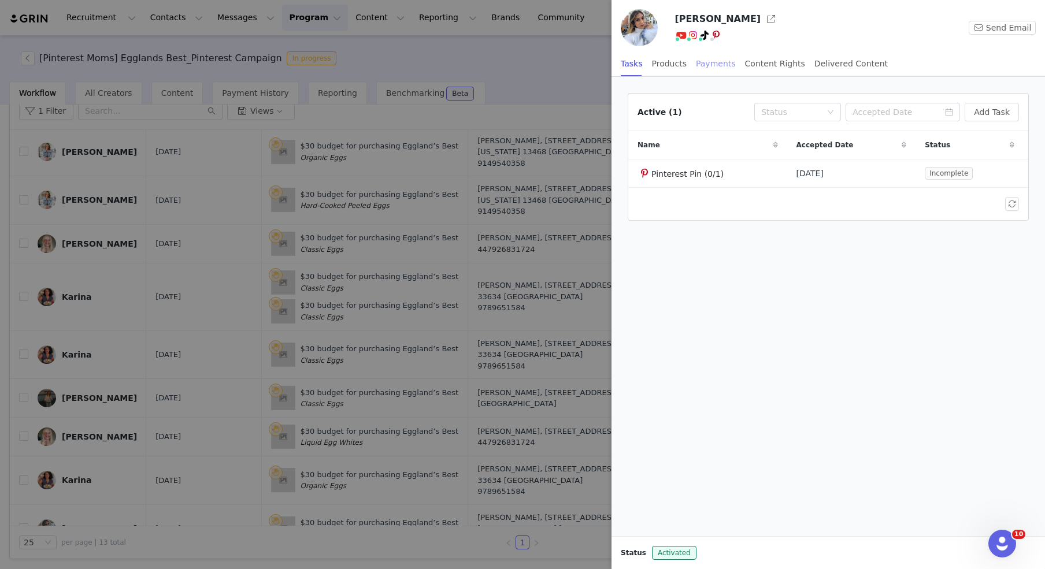
click at [707, 69] on div "Payments" at bounding box center [716, 64] width 40 height 26
click at [986, 108] on button "Manage Payments" at bounding box center [971, 112] width 97 height 19
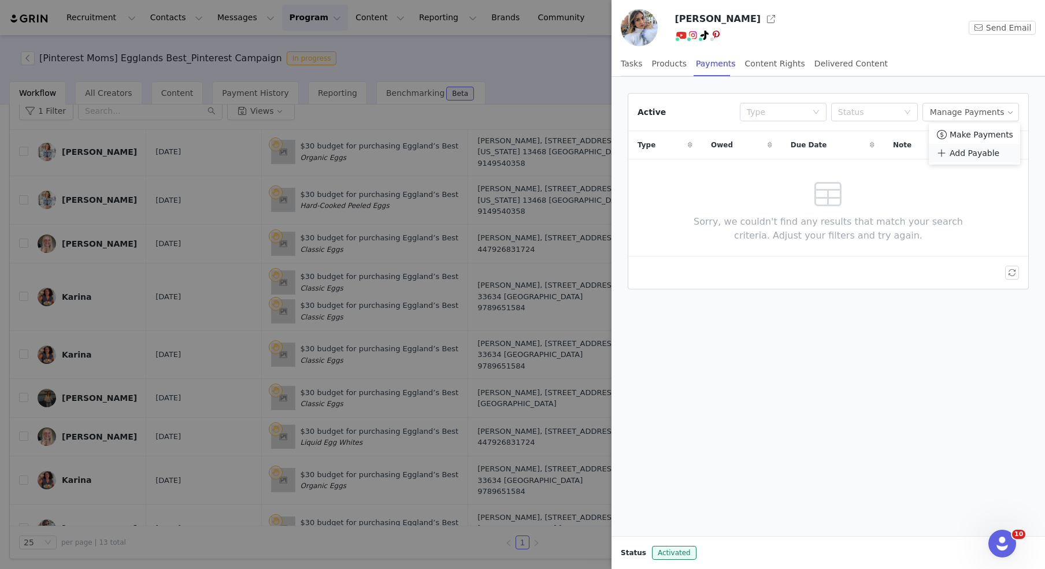
click at [977, 147] on span "Add Payable" at bounding box center [975, 153] width 50 height 13
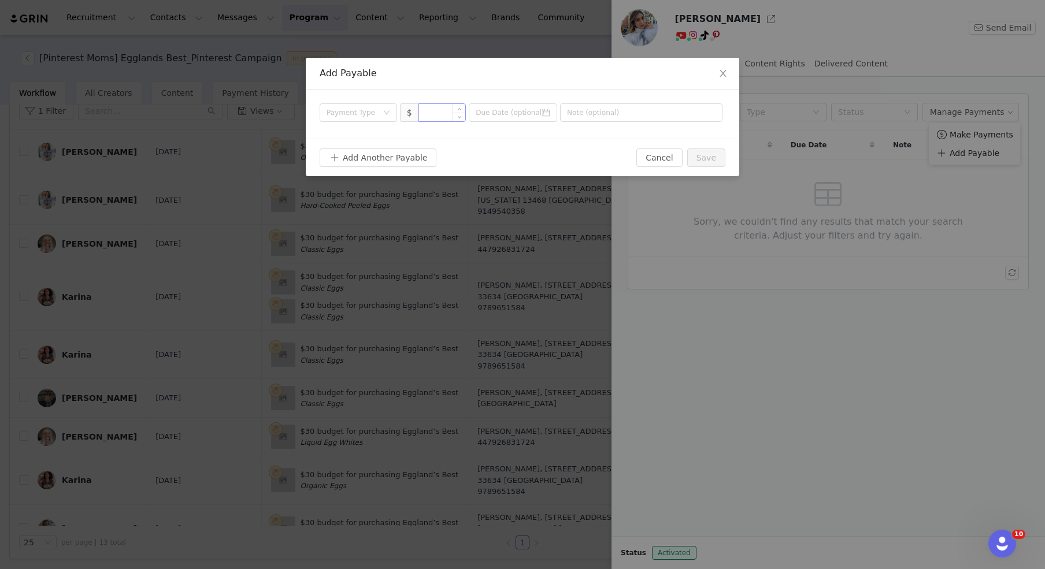
click at [438, 108] on input at bounding box center [442, 112] width 47 height 17
click at [369, 116] on div "Payment Type" at bounding box center [352, 113] width 51 height 12
type input "30"
click at [361, 207] on li "Contract" at bounding box center [358, 210] width 77 height 19
click at [696, 160] on button "Save" at bounding box center [706, 158] width 38 height 19
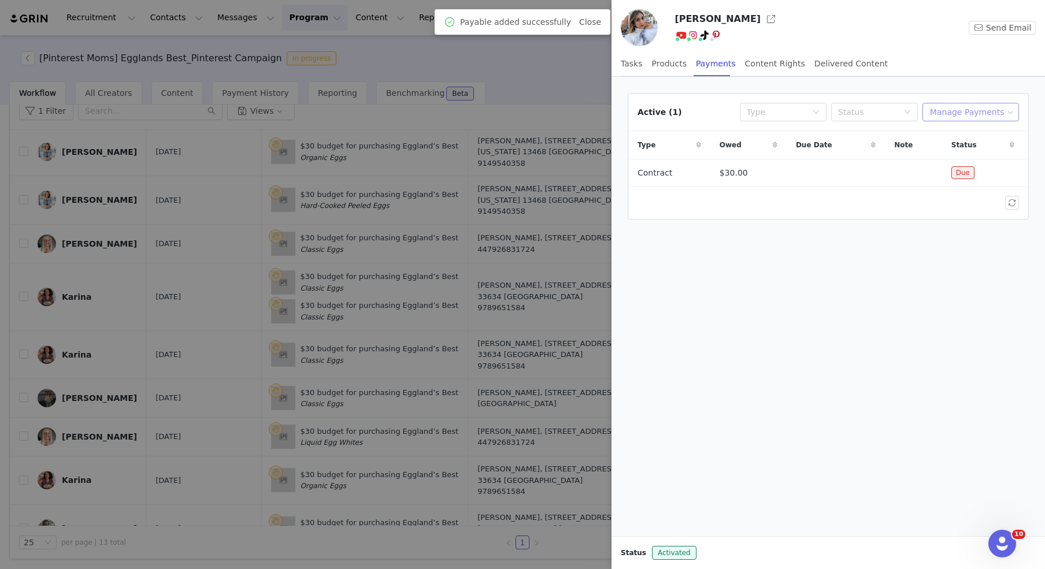
click at [998, 110] on button "Manage Payments" at bounding box center [971, 112] width 97 height 19
click at [960, 132] on span "Make Payments" at bounding box center [982, 134] width 64 height 13
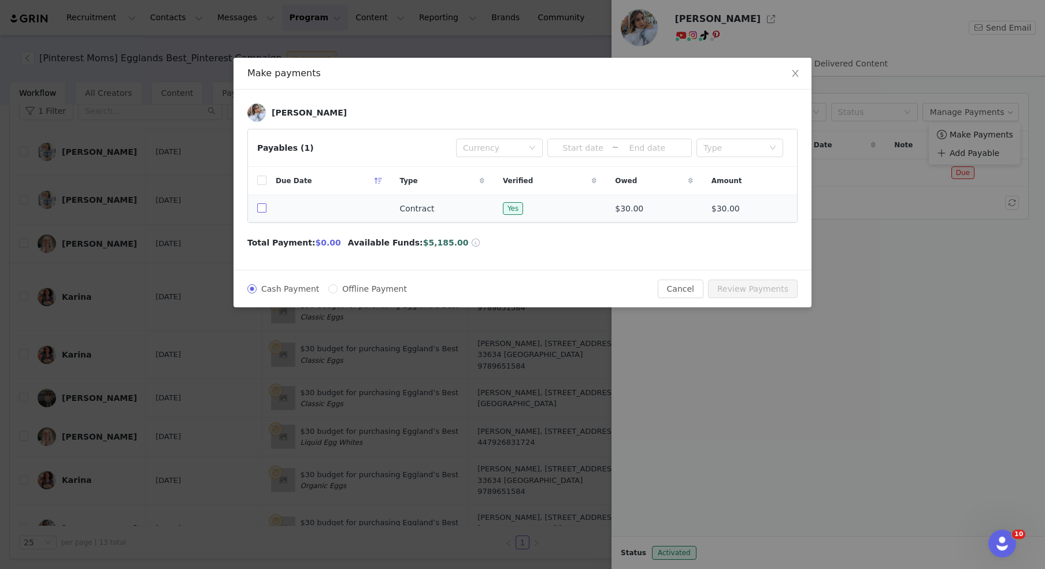
click at [265, 210] on input "checkbox" at bounding box center [261, 208] width 9 height 9
checkbox input "true"
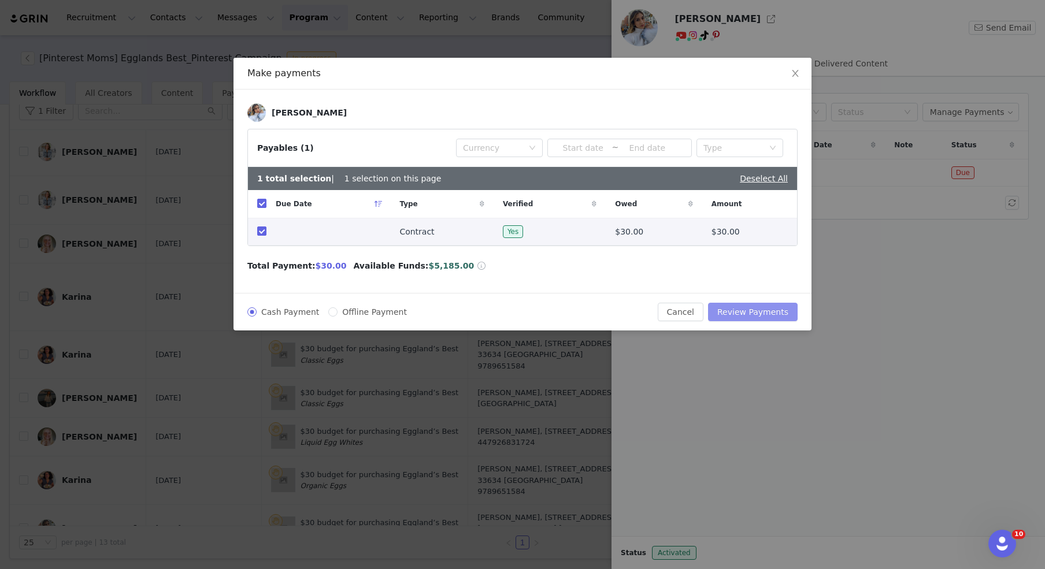
click at [737, 308] on button "Review Payments" at bounding box center [753, 312] width 90 height 19
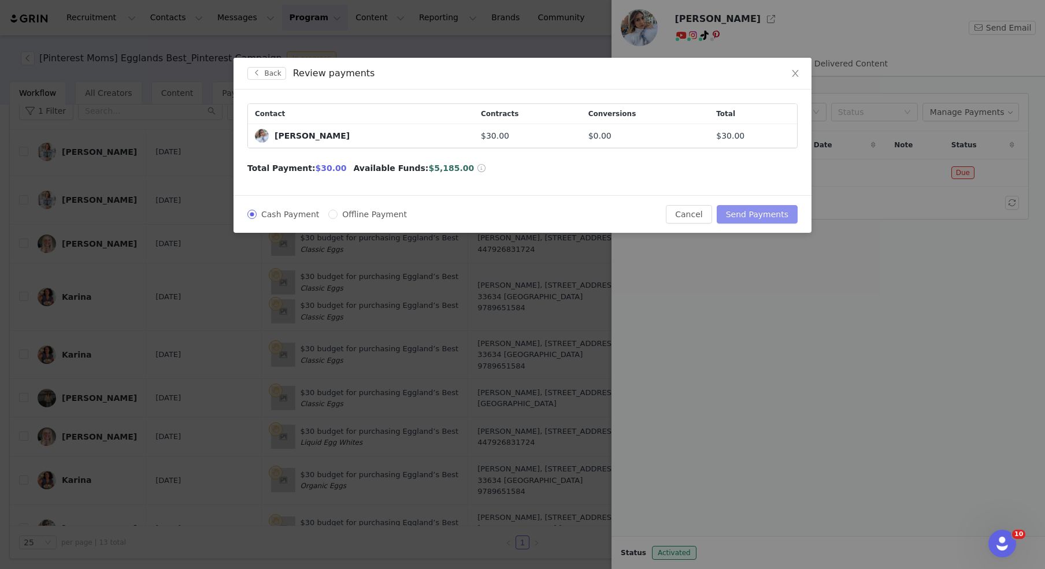
click at [752, 214] on button "Send Payments" at bounding box center [757, 214] width 81 height 19
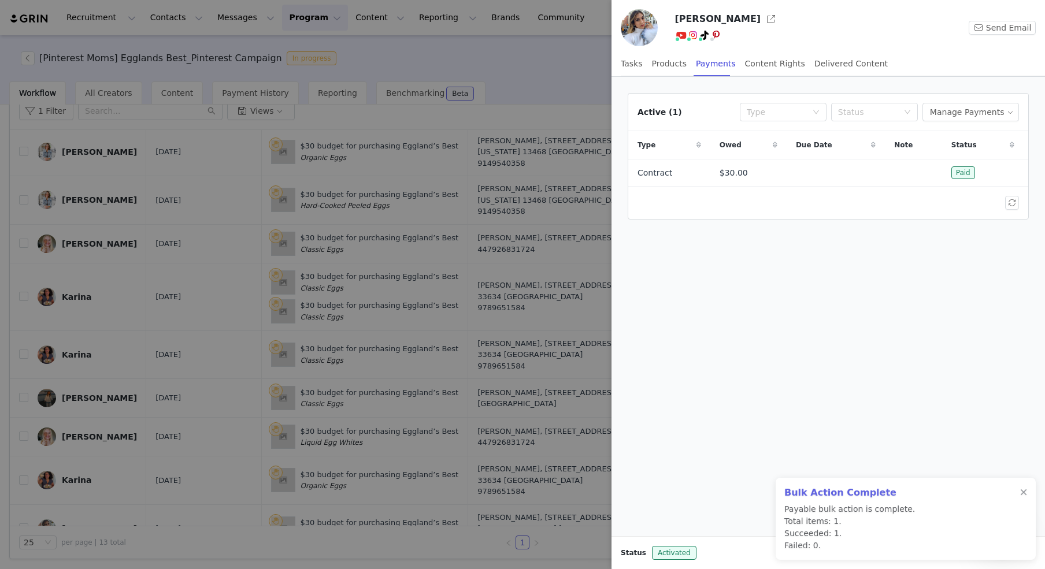
click at [398, 98] on div at bounding box center [522, 284] width 1045 height 569
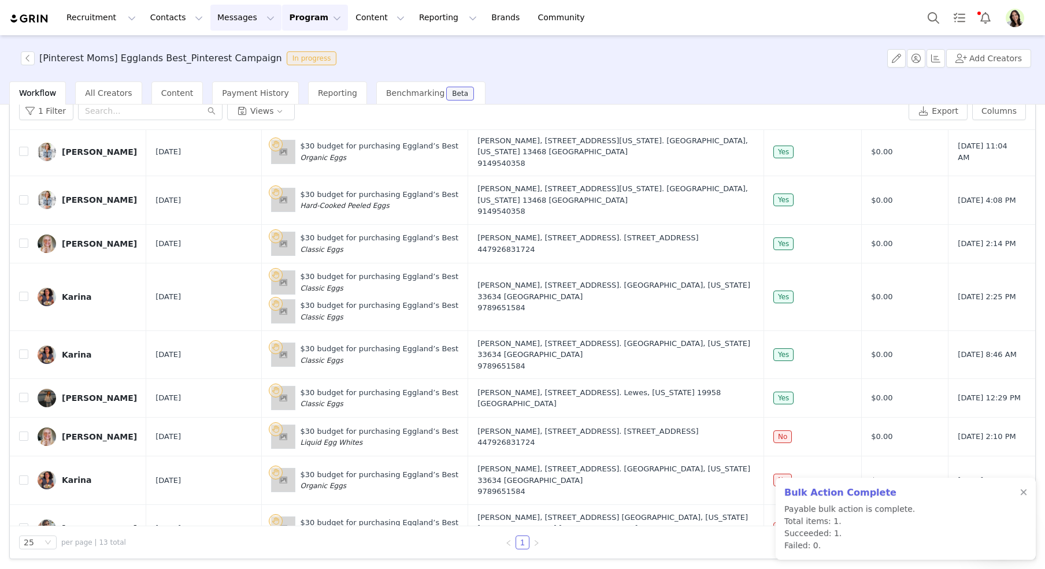
click at [210, 8] on button "Messages Messages" at bounding box center [245, 18] width 71 height 26
click at [241, 69] on div "Inbox" at bounding box center [243, 72] width 77 height 12
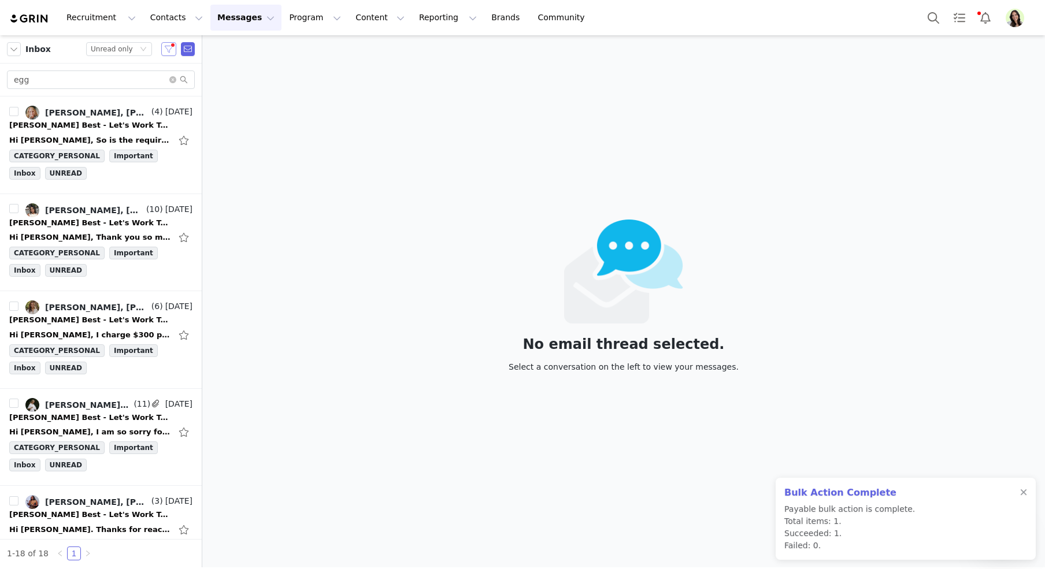
click at [168, 51] on button "button" at bounding box center [168, 49] width 15 height 14
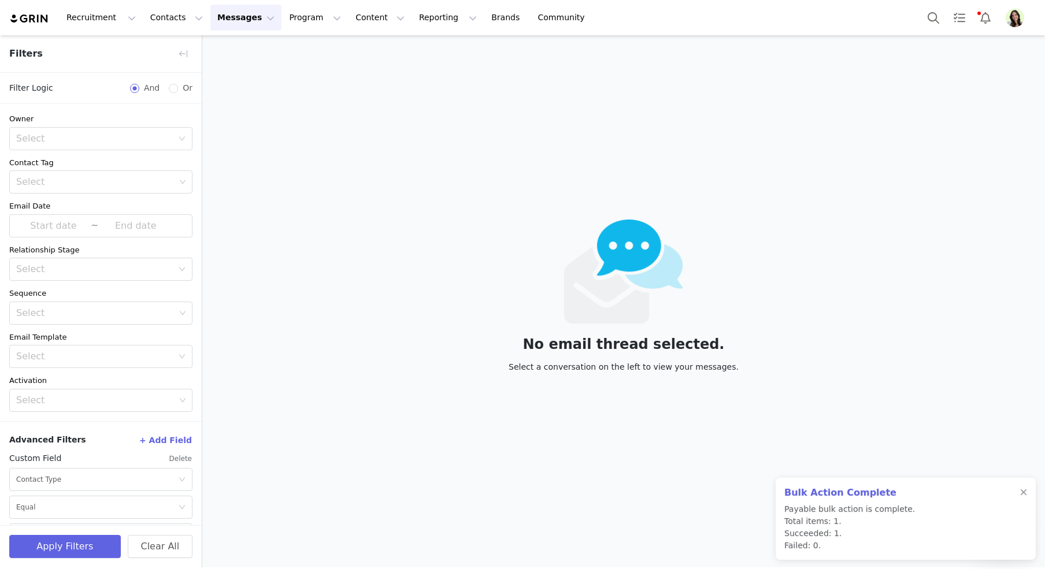
scroll to position [29, 0]
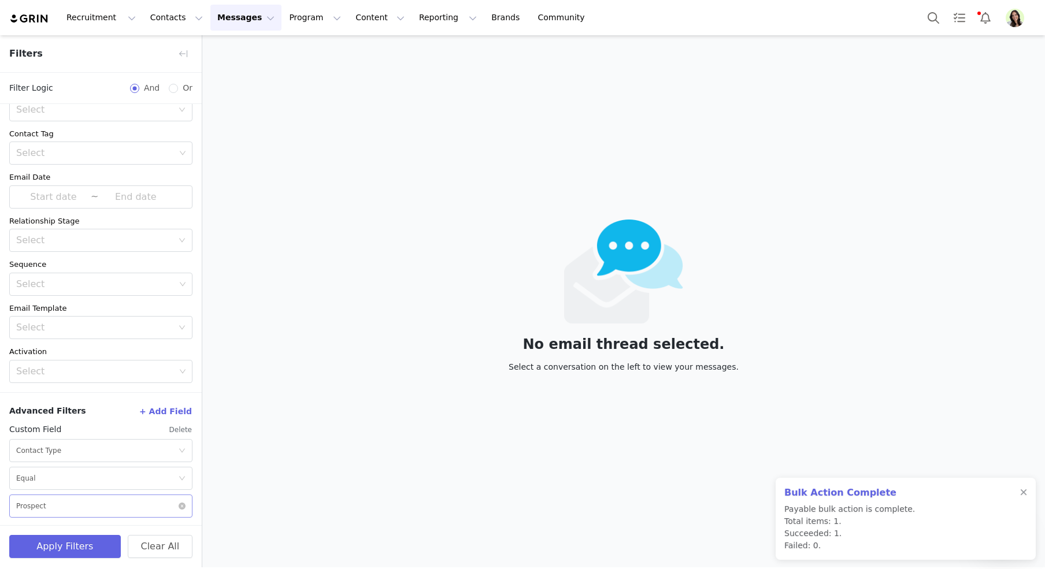
click at [46, 515] on div "Select Prospect" at bounding box center [97, 506] width 162 height 22
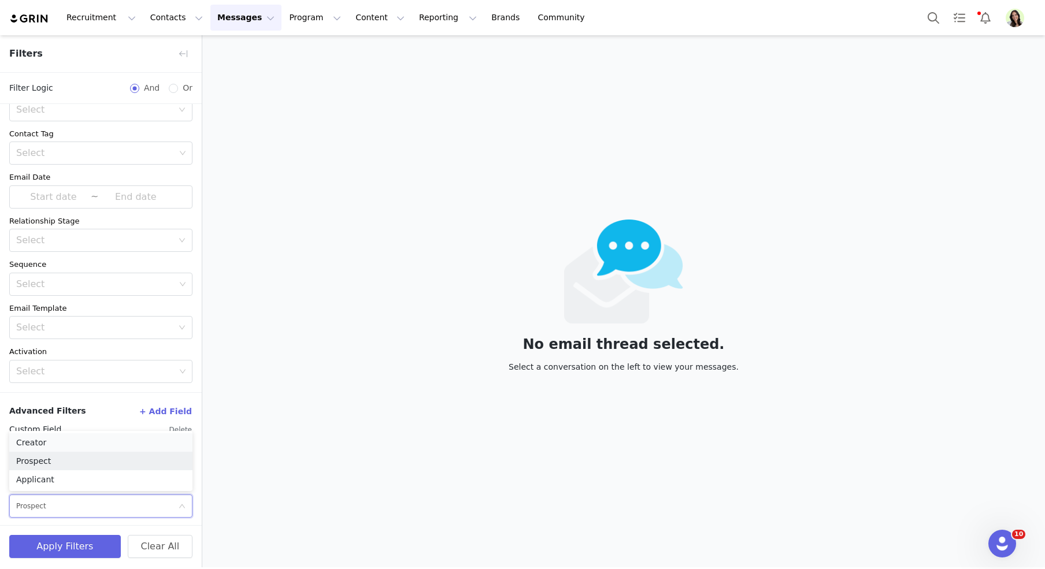
click at [45, 442] on li "Creator" at bounding box center [100, 443] width 183 height 19
click at [62, 548] on button "Apply Filters" at bounding box center [65, 546] width 112 height 23
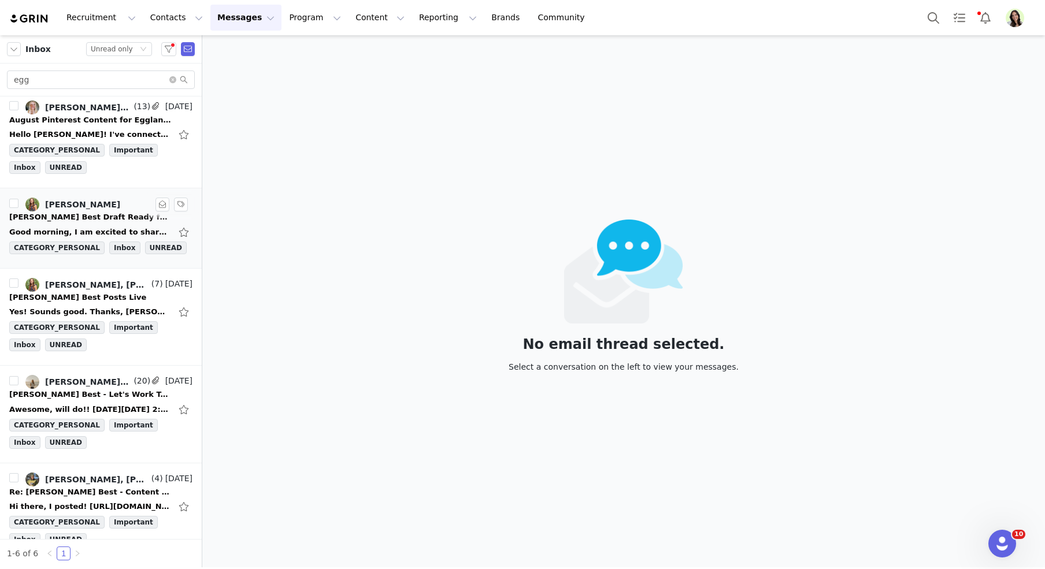
scroll to position [101, 0]
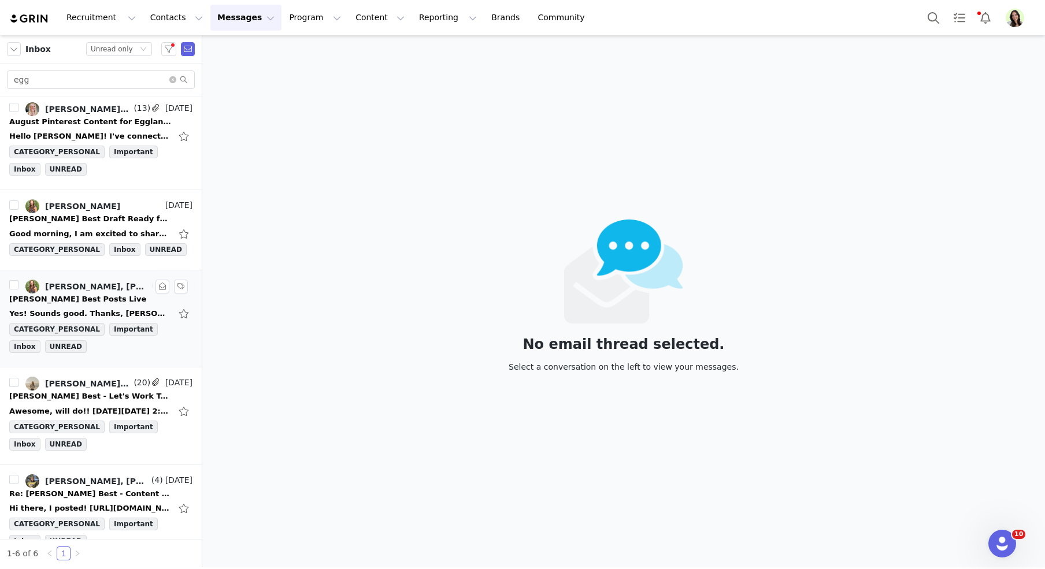
click at [83, 289] on link "Amanda Hernandez, Meredith Boyce" at bounding box center [87, 287] width 124 height 14
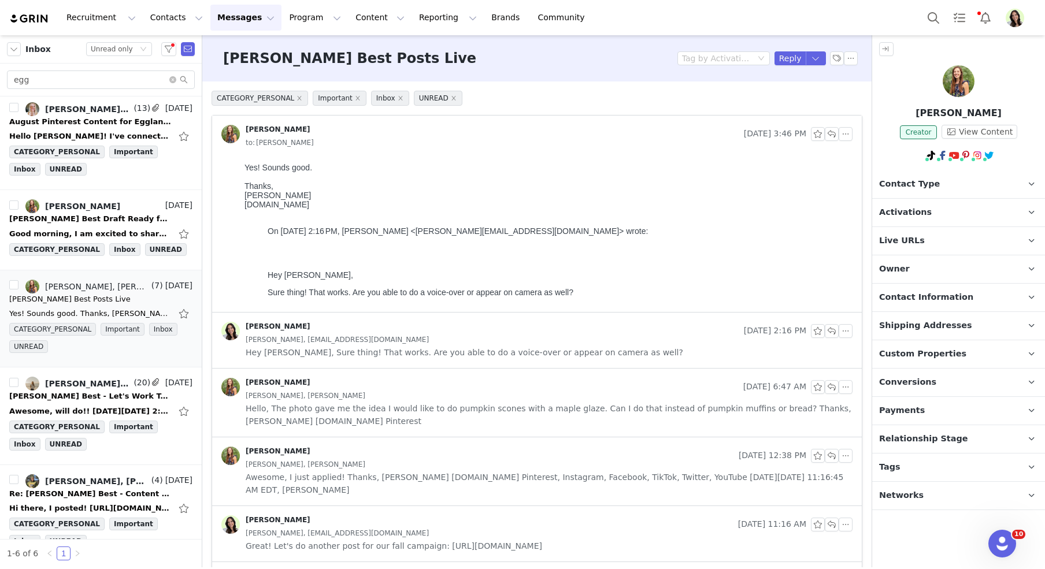
scroll to position [0, 0]
click at [834, 136] on button "button" at bounding box center [832, 134] width 14 height 14
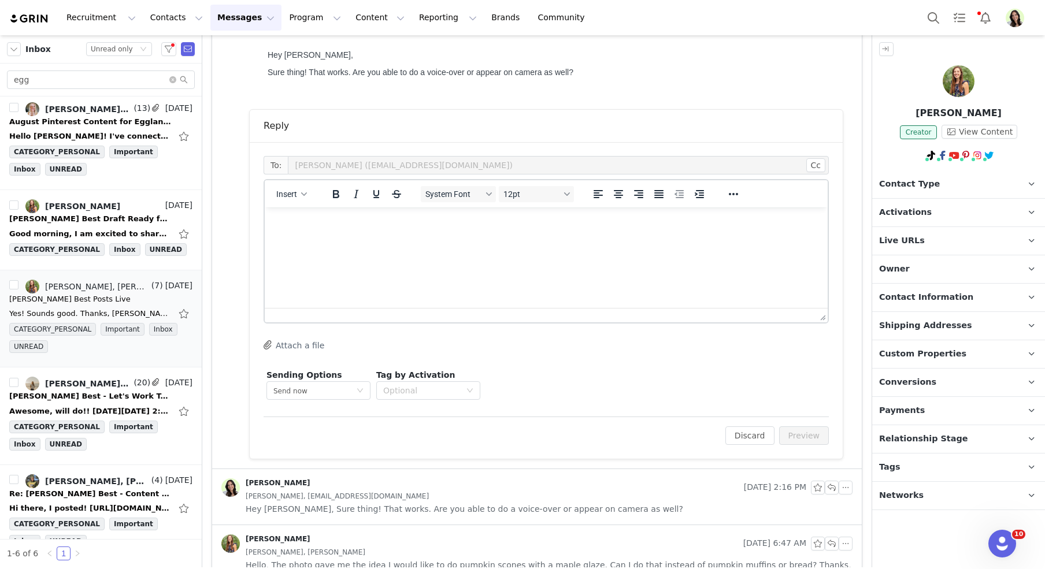
click at [382, 239] on html at bounding box center [546, 223] width 563 height 31
click at [805, 430] on button "Preview" at bounding box center [804, 436] width 50 height 19
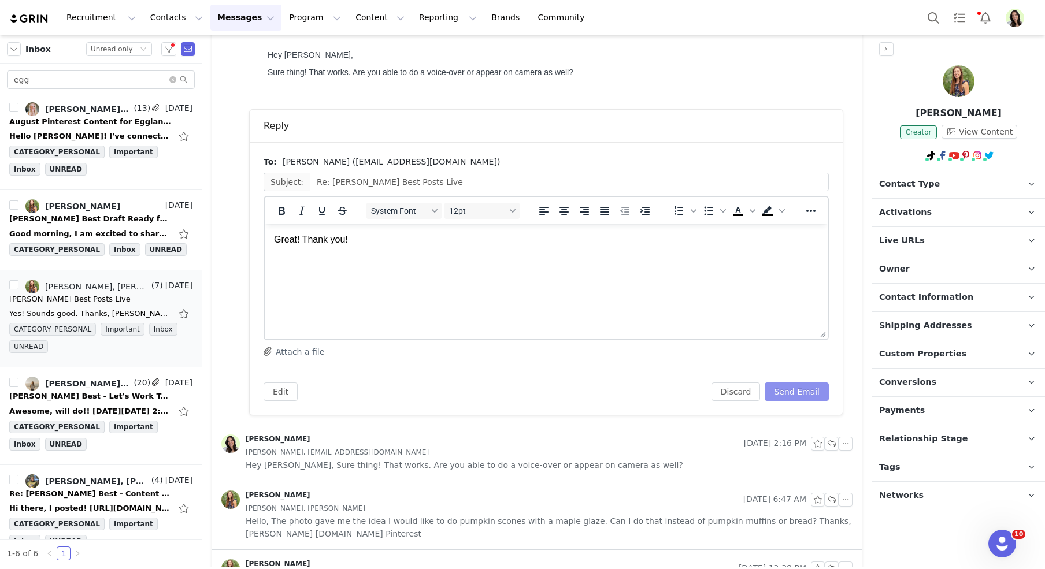
click at [789, 395] on button "Send Email" at bounding box center [797, 392] width 64 height 19
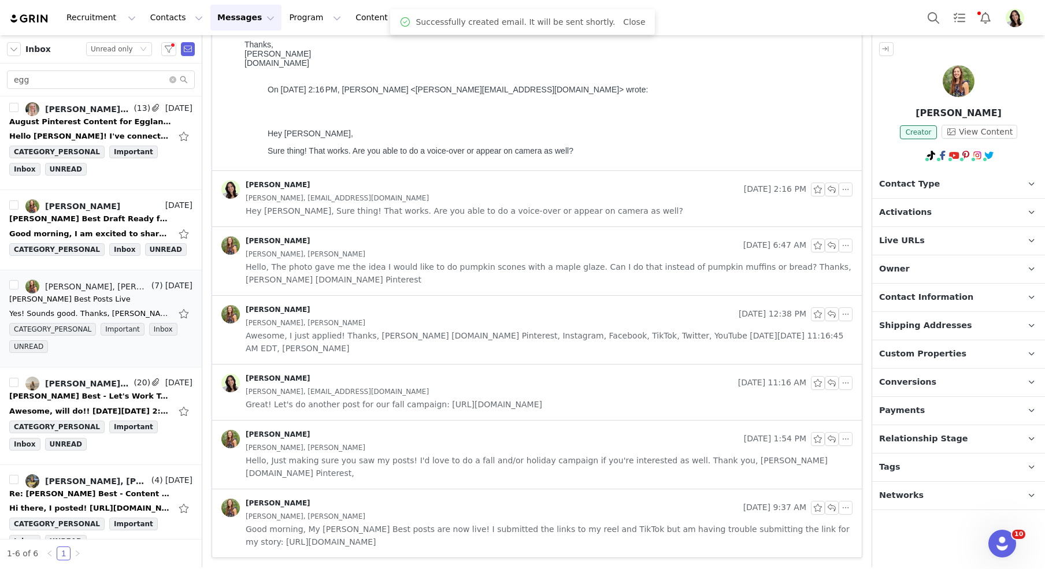
scroll to position [139, 0]
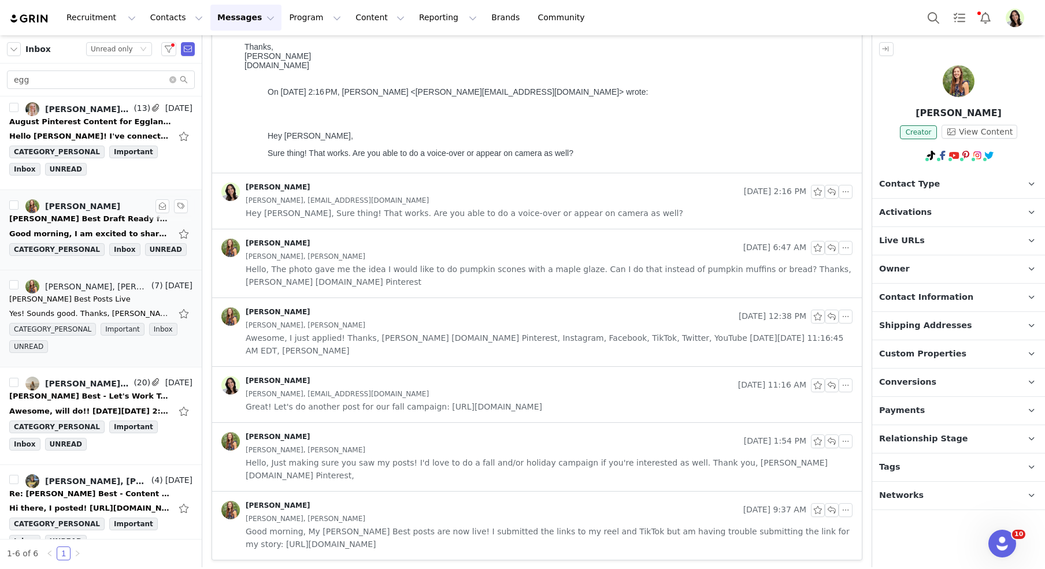
click at [98, 219] on div "Eggland's Best Draft Ready for Review" at bounding box center [90, 219] width 162 height 12
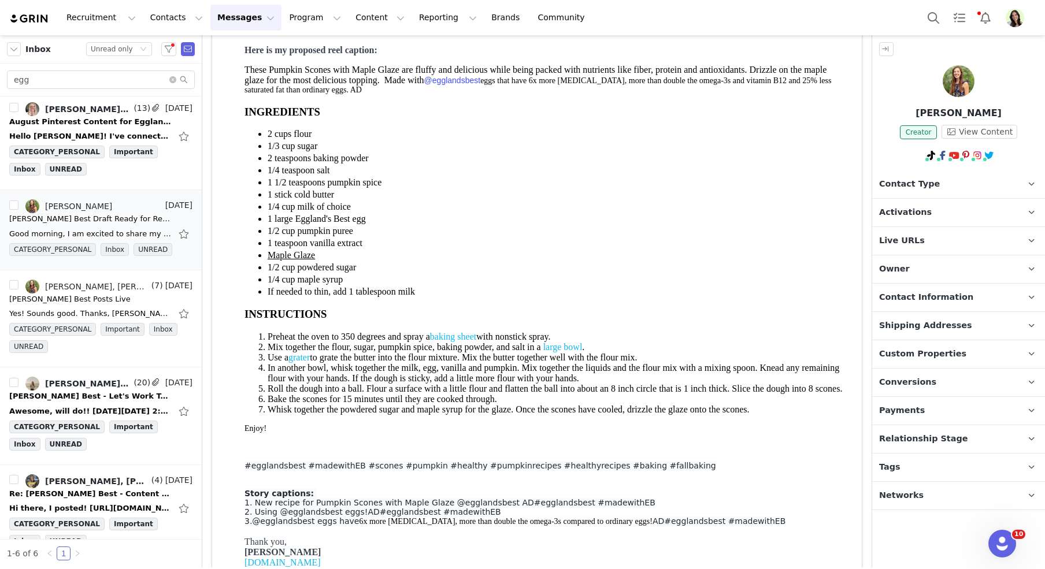
scroll to position [94, 0]
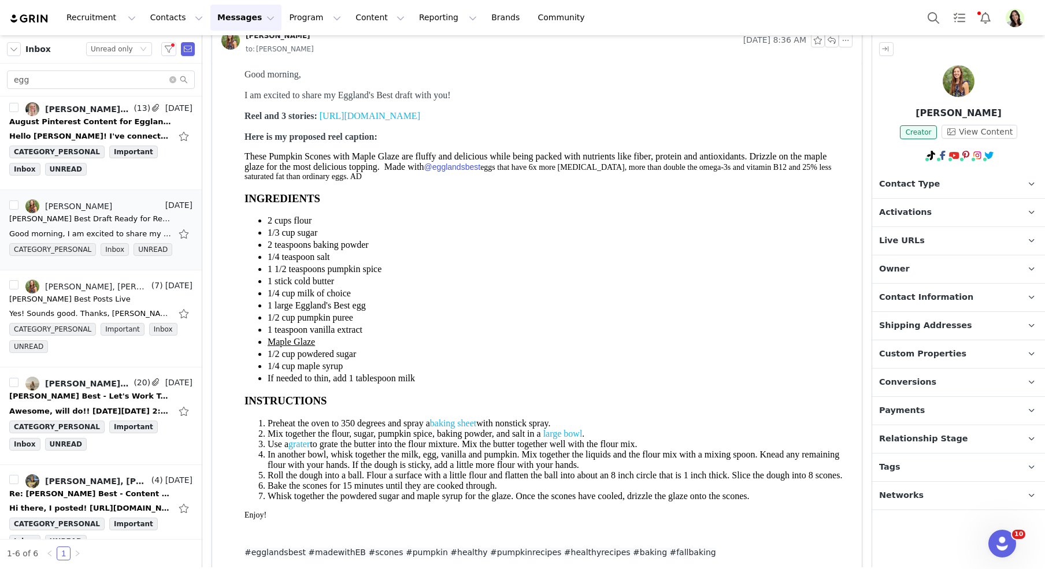
click at [401, 116] on link "https://drive.google.com/drive/folders/1aXZx0FGPrPFRq59kdOYR1uCiGHeD0iqm?usp=sh…" at bounding box center [370, 116] width 101 height 10
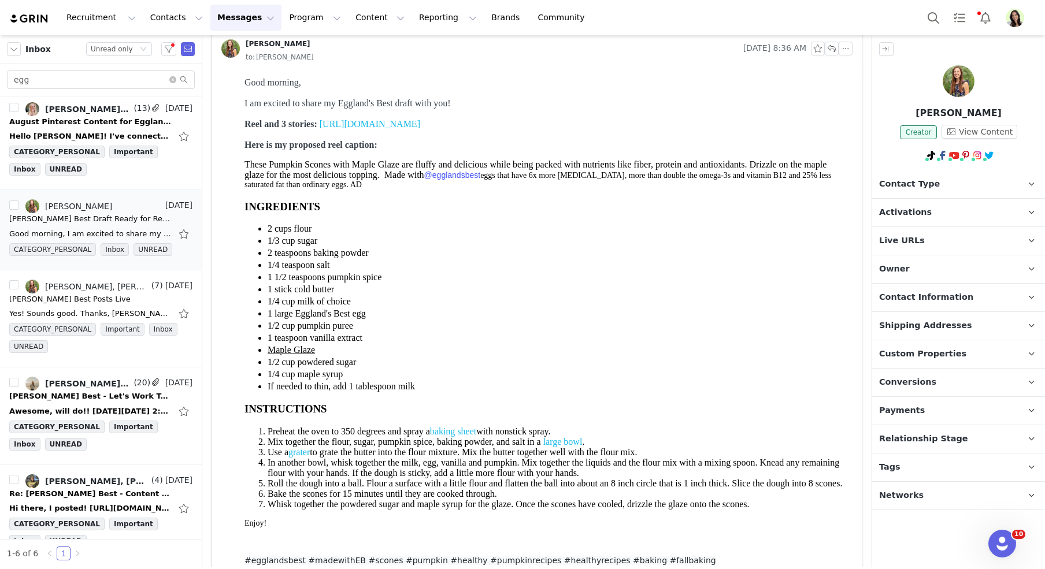
scroll to position [84, 0]
click at [287, 317] on li "1 large Eggland's Best egg" at bounding box center [558, 315] width 580 height 10
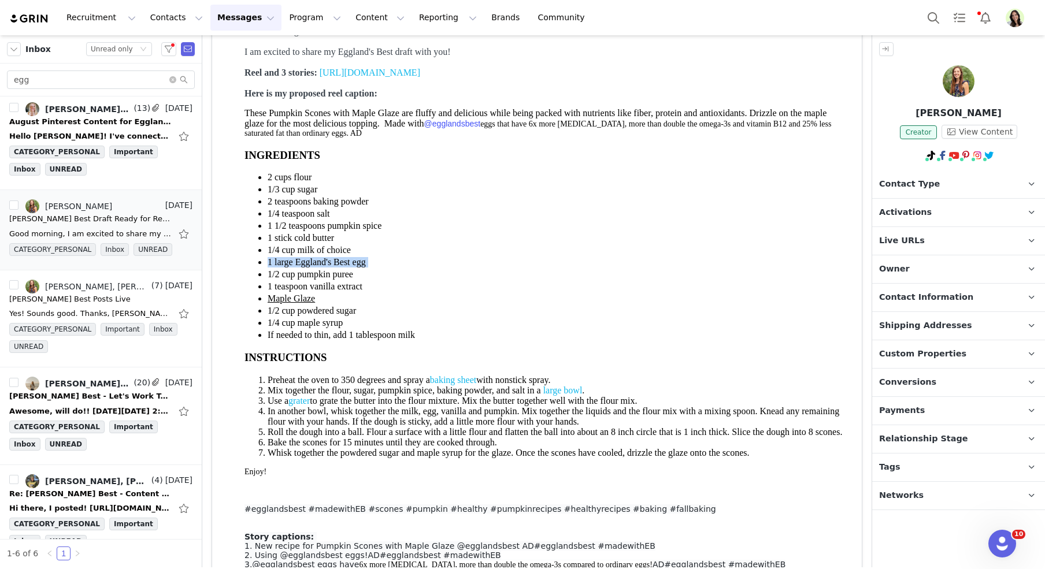
scroll to position [56, 0]
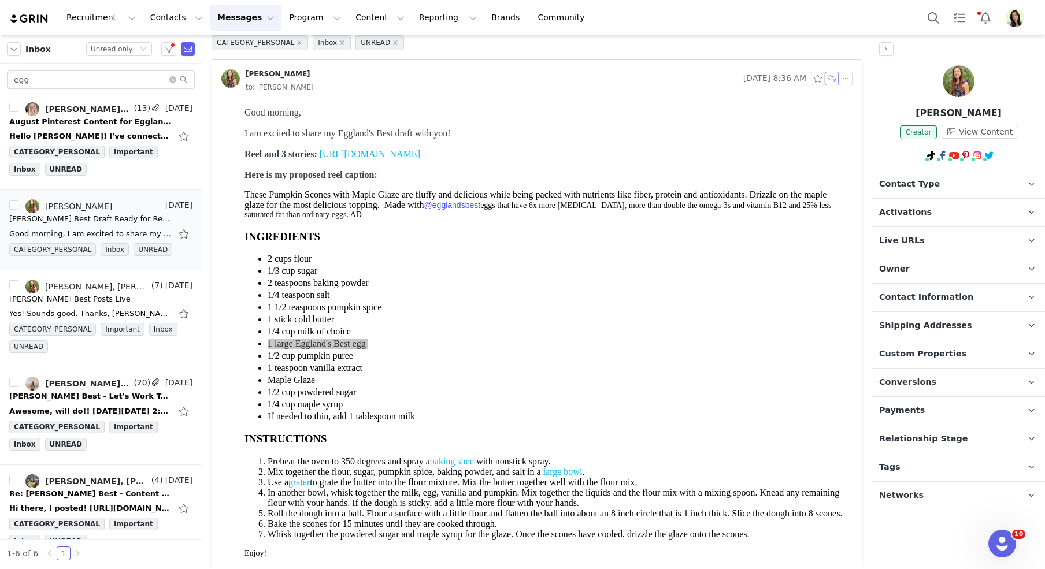
click at [830, 78] on button "button" at bounding box center [832, 79] width 14 height 14
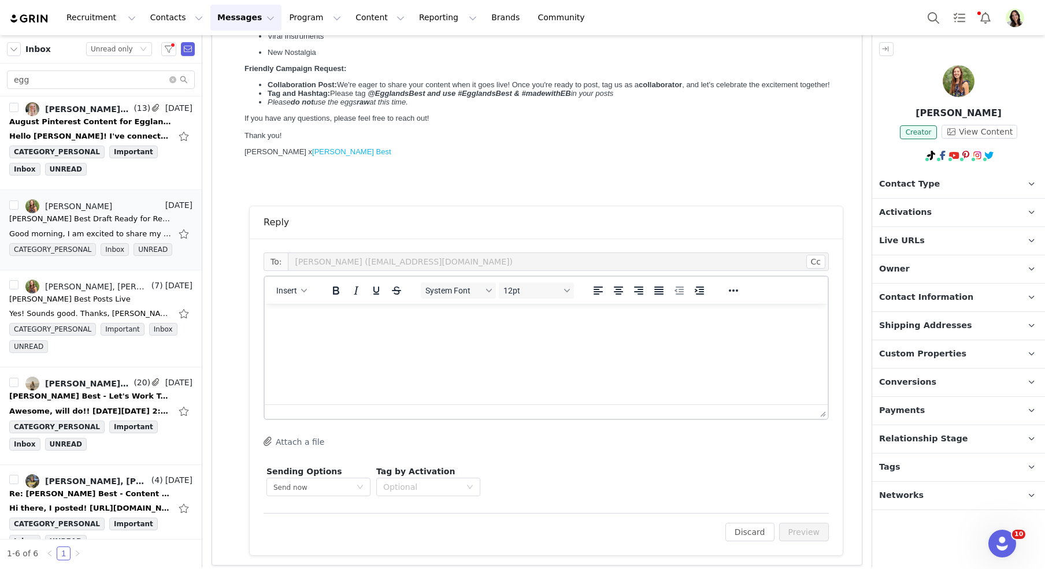
scroll to position [1063, 0]
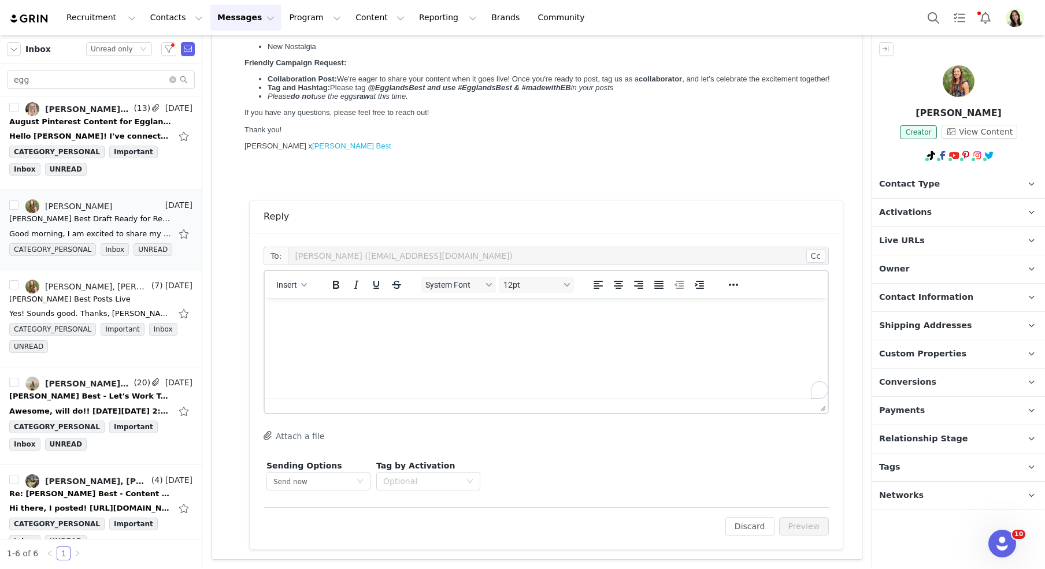
click at [294, 330] on html at bounding box center [546, 313] width 563 height 31
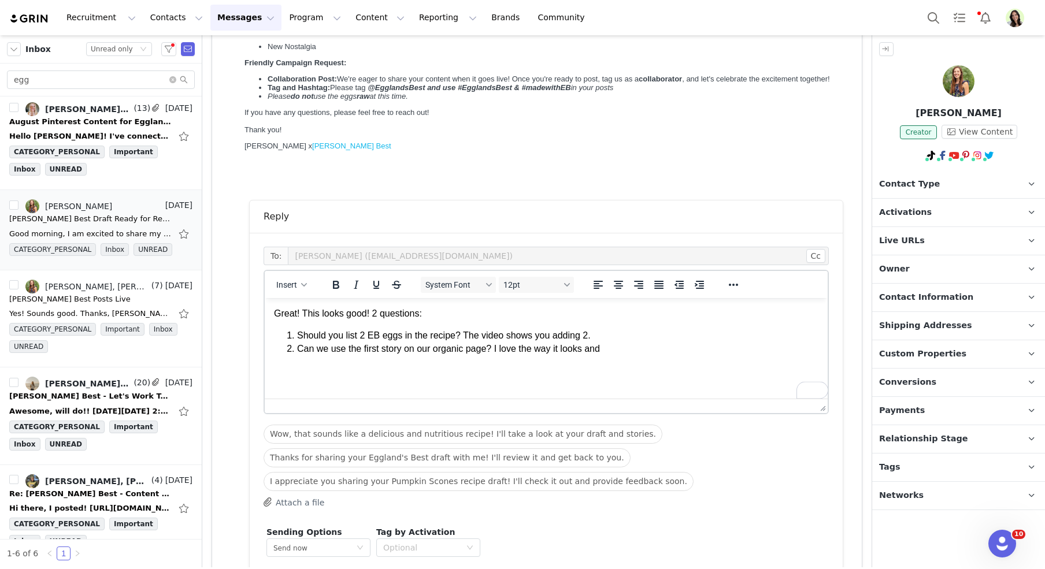
click at [489, 350] on li "Can we use the first story on our organic page? I love the way it looks and" at bounding box center [557, 349] width 521 height 13
click at [705, 344] on li "Can we use the first story on our organic page as an organic post? I love the w…" at bounding box center [557, 349] width 521 height 13
click at [291, 283] on span "Insert" at bounding box center [286, 284] width 21 height 9
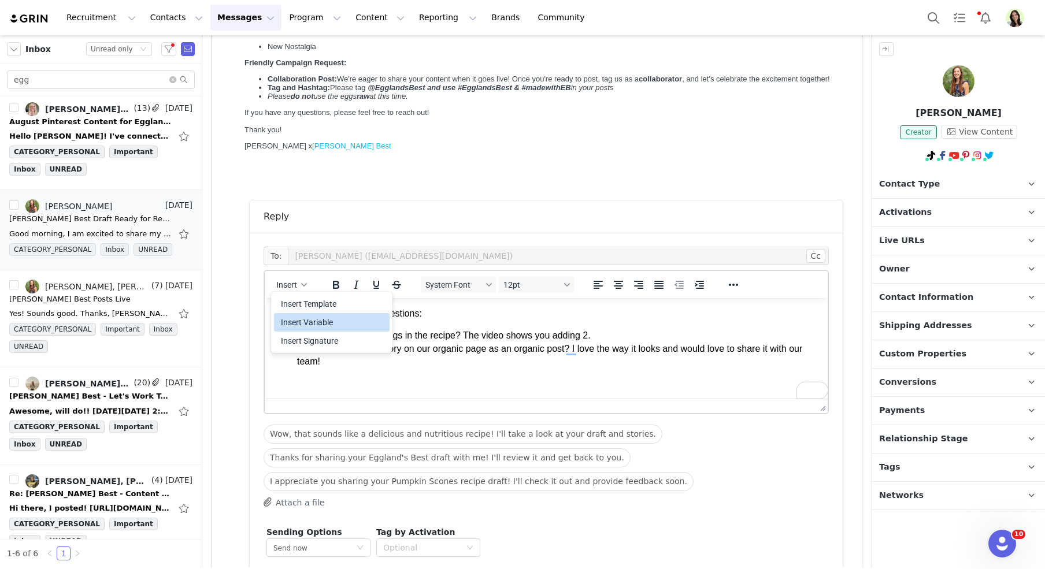
click at [311, 323] on div "Insert Variable" at bounding box center [333, 323] width 104 height 14
select select
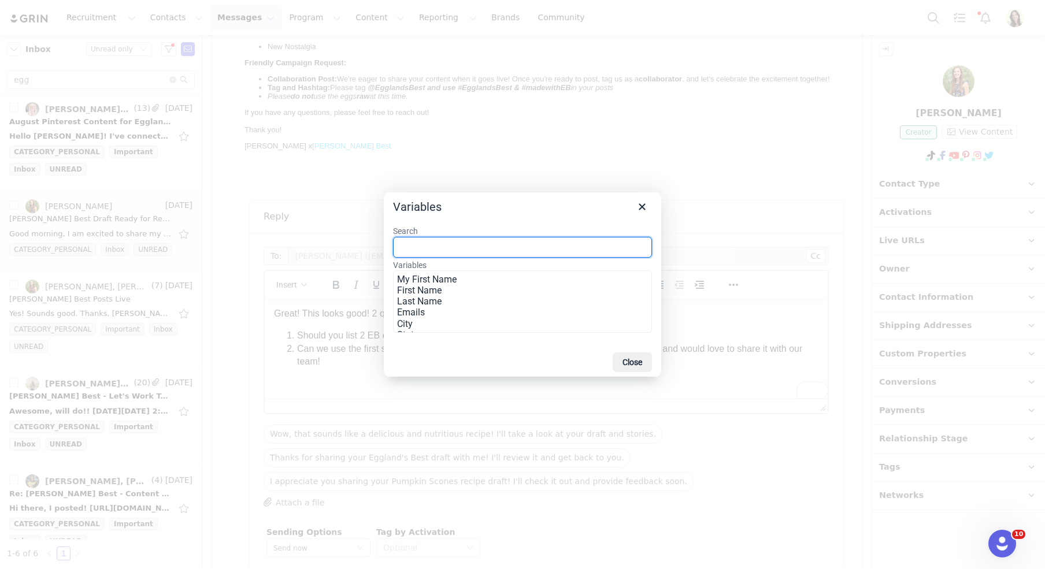
click at [300, 286] on div at bounding box center [522, 284] width 1045 height 569
click at [642, 202] on icon "Close" at bounding box center [642, 207] width 14 height 14
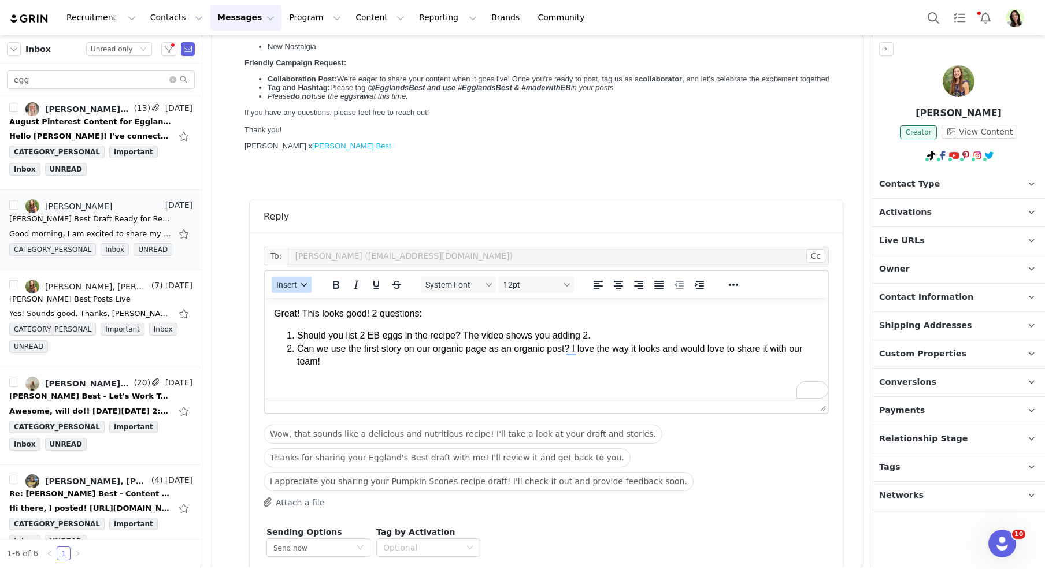
click at [300, 285] on div "button" at bounding box center [303, 285] width 9 height 6
click at [302, 313] on div "Insert Template" at bounding box center [332, 304] width 116 height 19
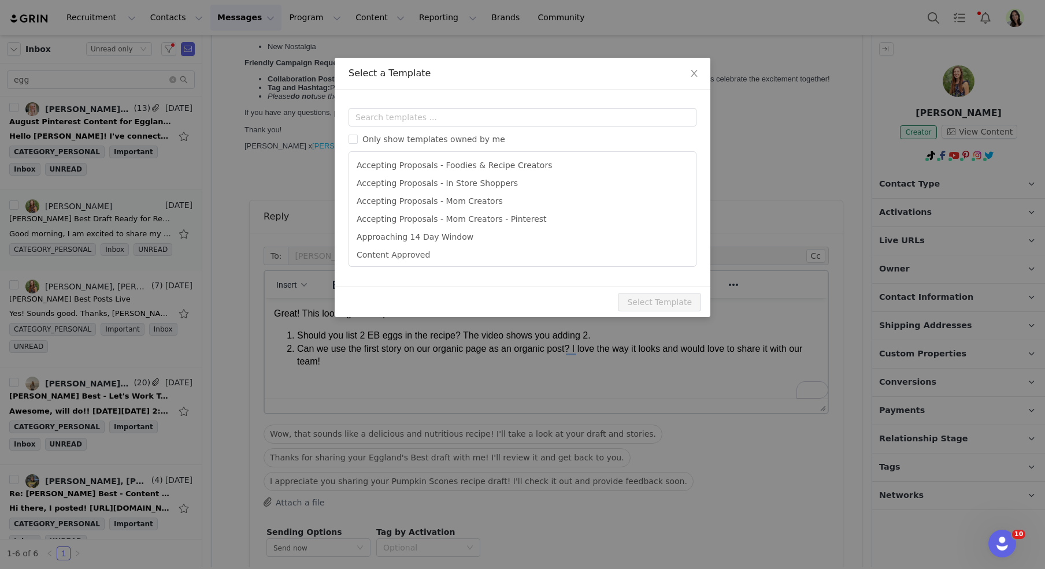
scroll to position [0, 0]
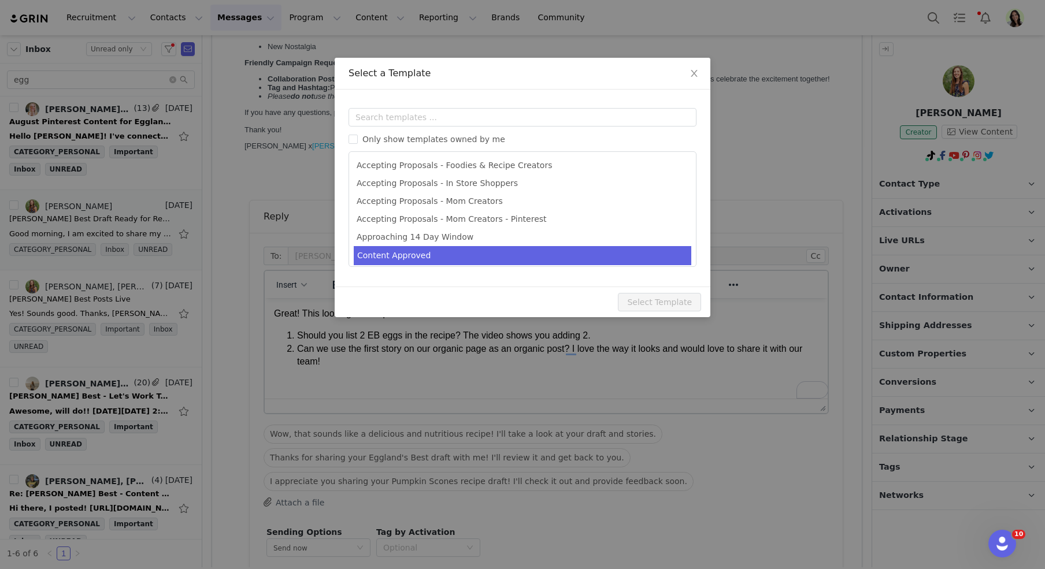
click at [416, 257] on li "Content Approved" at bounding box center [523, 255] width 338 height 19
type input "Your Eggland’s Best Content is Approved 🎉"
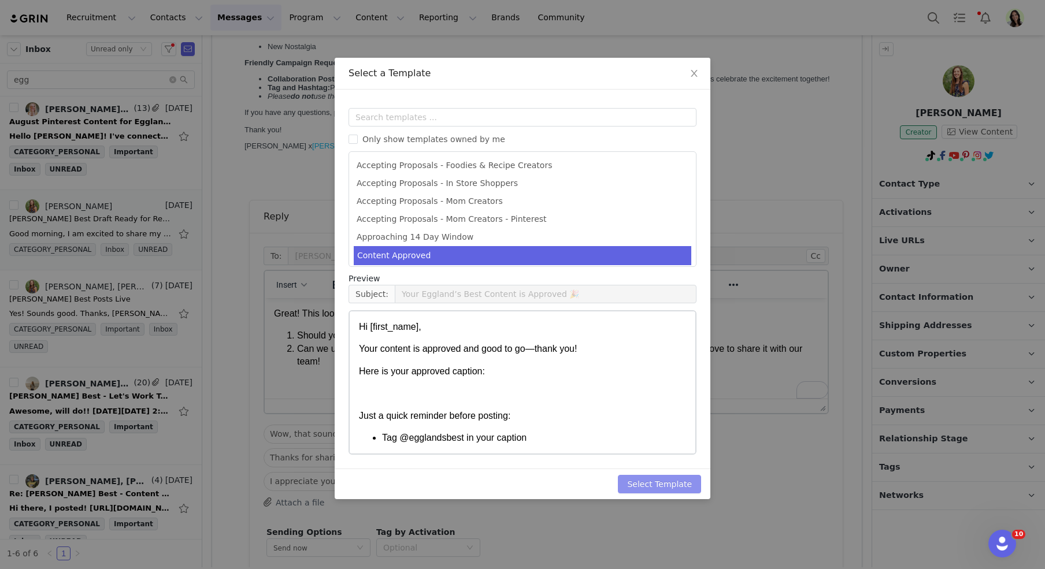
click at [640, 487] on button "Select Template" at bounding box center [659, 484] width 83 height 19
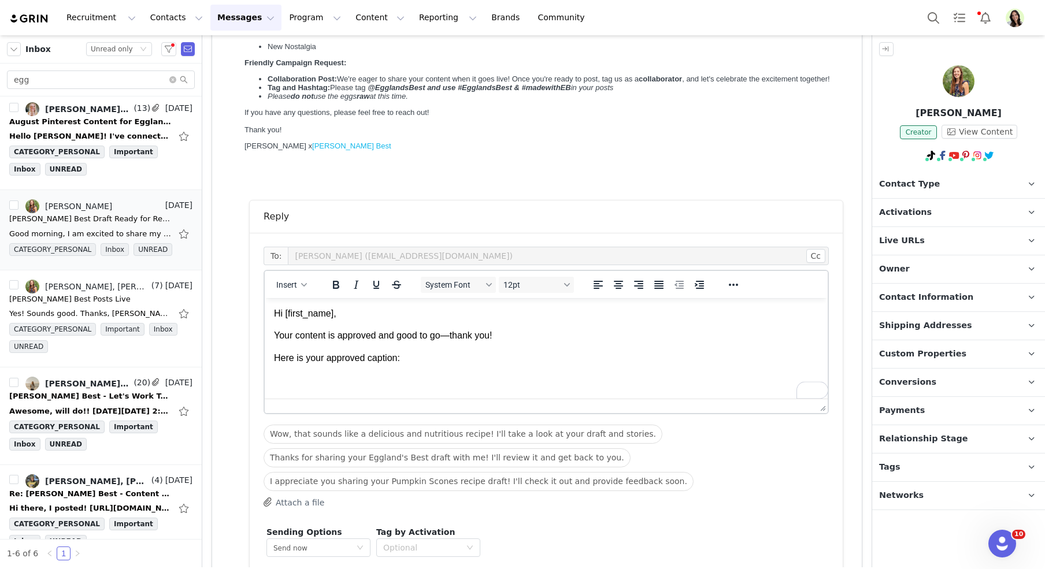
click at [449, 354] on p "Here is your approved caption:" at bounding box center [546, 358] width 545 height 13
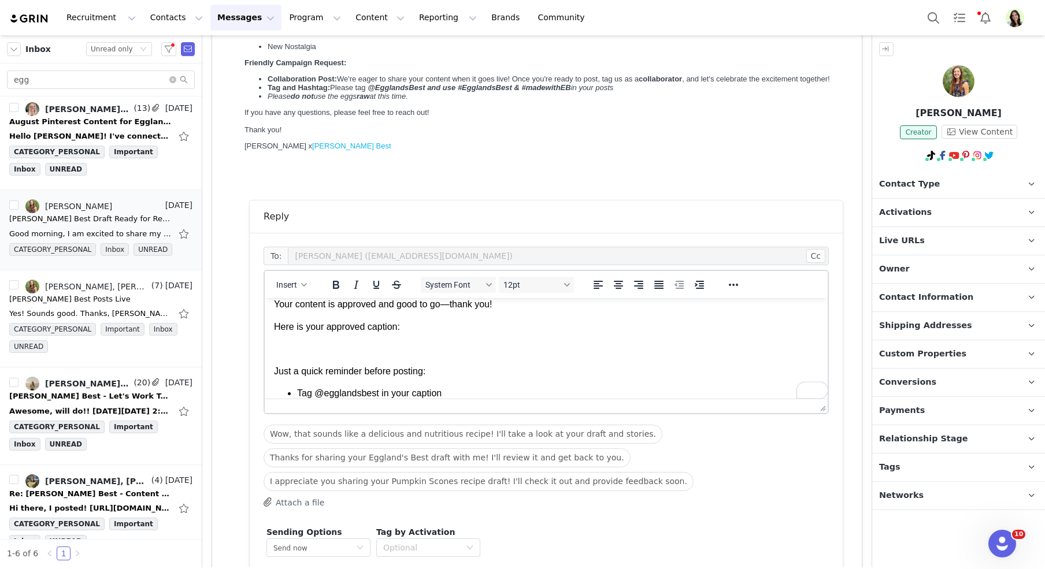
scroll to position [31, 0]
drag, startPoint x: 417, startPoint y: 333, endPoint x: 266, endPoint y: 325, distance: 151.1
click at [266, 325] on html "Hi First Name , Your content is approved and good to go—thank you! Here is your…" at bounding box center [546, 400] width 563 height 267
click at [528, 305] on p "Your content is approved and good to go—thank you!" at bounding box center [546, 304] width 545 height 13
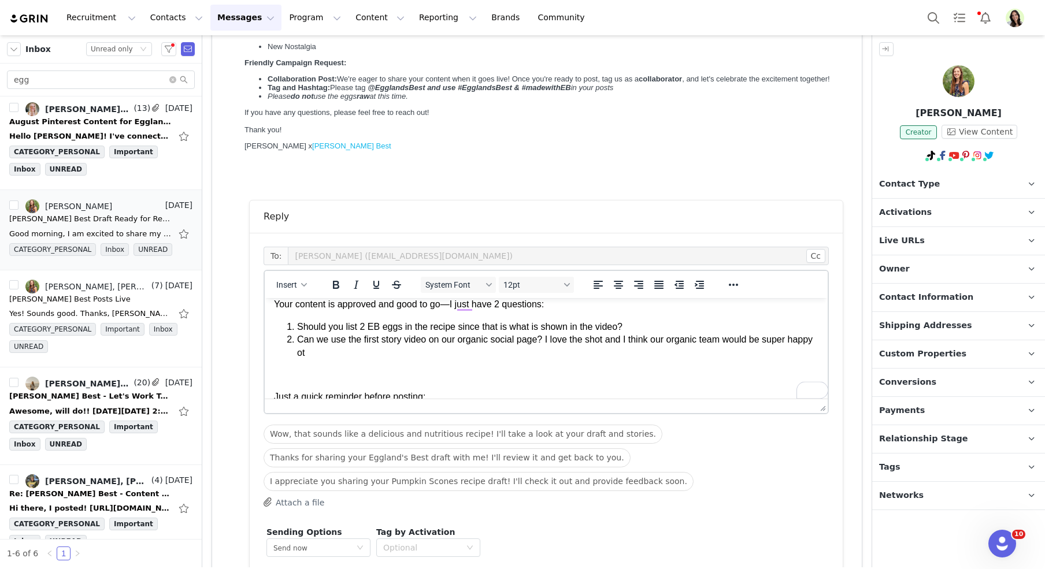
click at [616, 345] on li "Can we use the first story video on our organic social page? I love the shot an…" at bounding box center [557, 347] width 521 height 26
drag, startPoint x: 550, startPoint y: 340, endPoint x: 550, endPoint y: 354, distance: 14.5
click at [550, 354] on li "Can we use the first story video on our organic social page? I love the shot an…" at bounding box center [557, 347] width 521 height 26
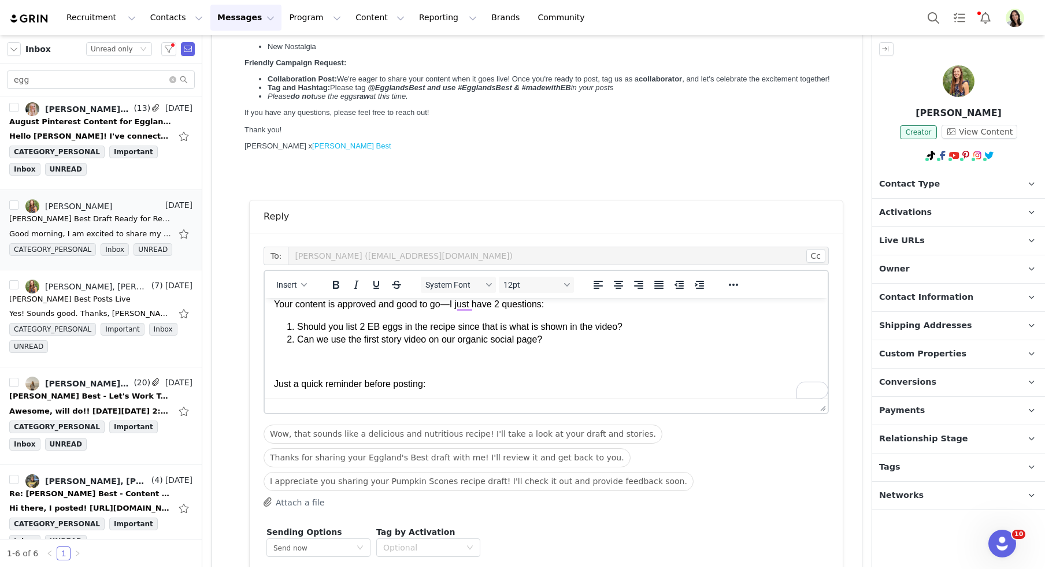
click at [494, 338] on li "Can we use the first story video on our organic social page?" at bounding box center [557, 340] width 521 height 13
click at [890, 197] on p "Contact Type Contact type can be Creator, Prospect, Application, or Manager." at bounding box center [944, 185] width 145 height 28
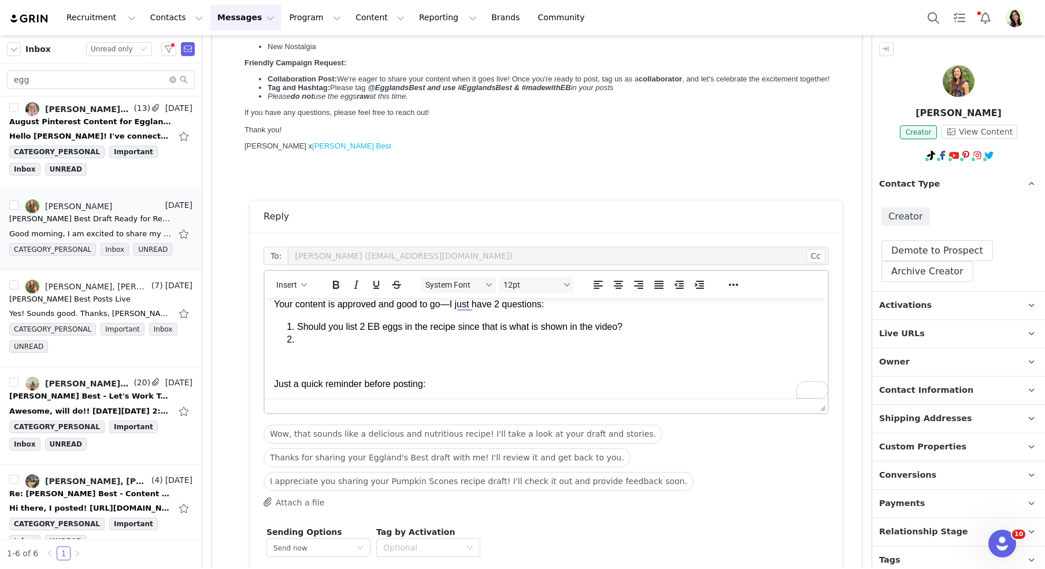
click at [898, 186] on span "Contact Type" at bounding box center [909, 184] width 61 height 13
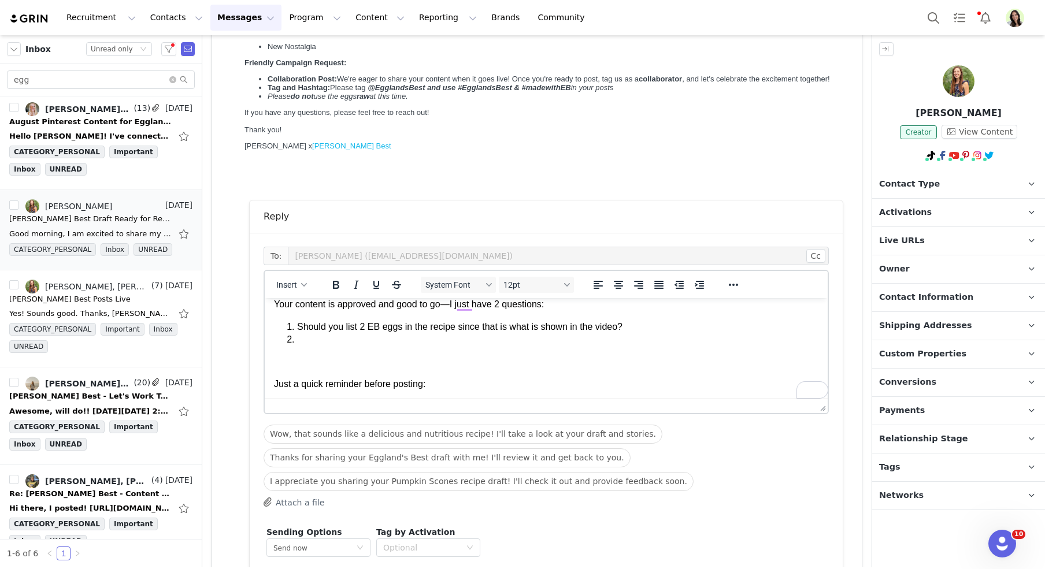
click at [904, 214] on span "Activations" at bounding box center [905, 212] width 53 height 13
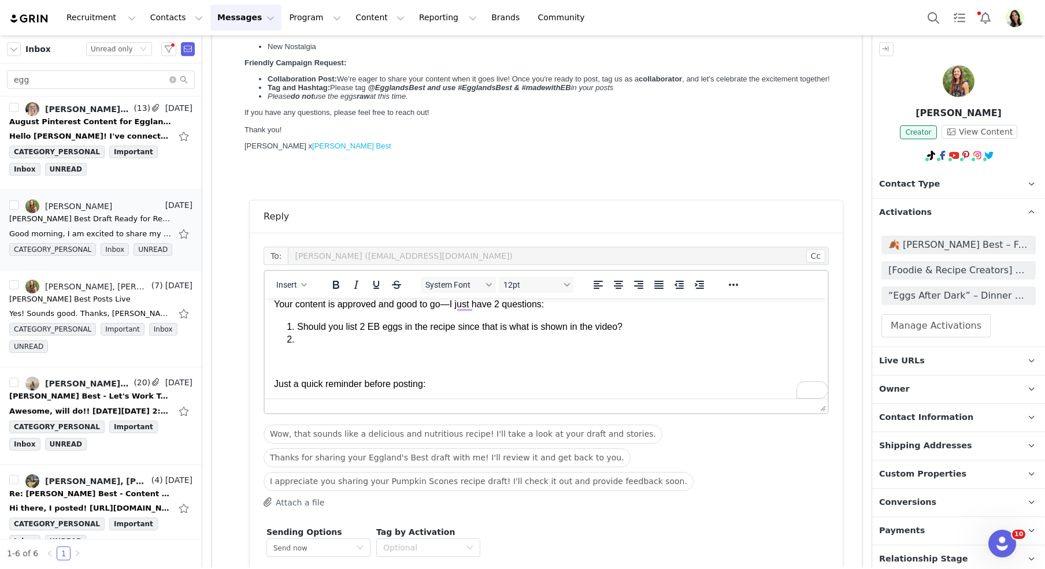
click at [904, 214] on span "Activations" at bounding box center [905, 212] width 53 height 13
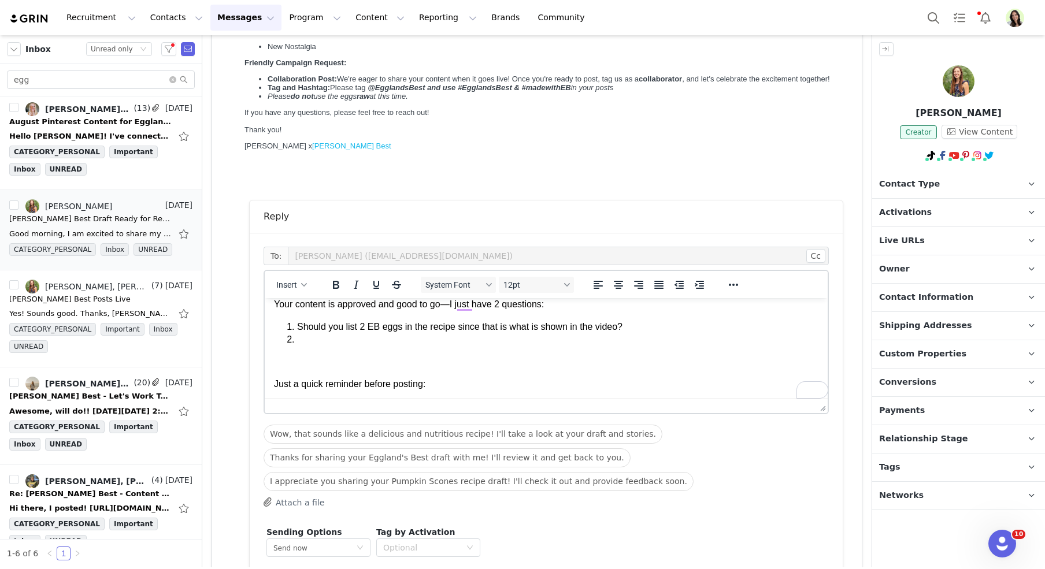
click at [373, 349] on body "Hi First Name , Your content is approved and good to go—I just have 2 questions…" at bounding box center [546, 406] width 545 height 261
click at [506, 305] on p "Your content is approved and good to go—I just have 2 questions:" at bounding box center [546, 304] width 545 height 13
click at [544, 305] on p "Your content is approved and good to go—I just have 1 questions:" at bounding box center [546, 304] width 545 height 13
click at [338, 348] on body "Hi First Name , Your content is approved and good to go—I just have 1 question:…" at bounding box center [546, 406] width 545 height 261
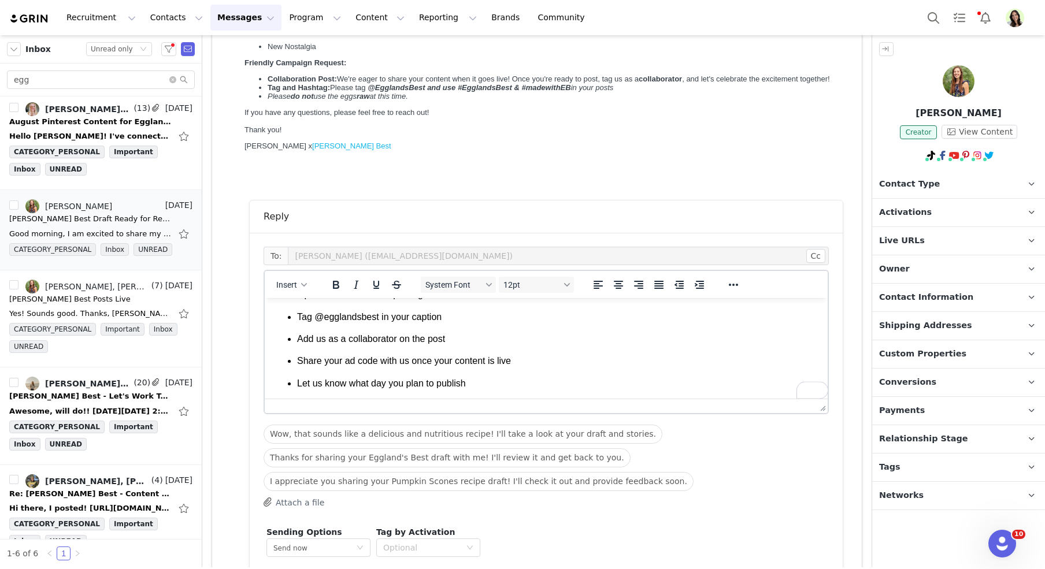
scroll to position [91, 0]
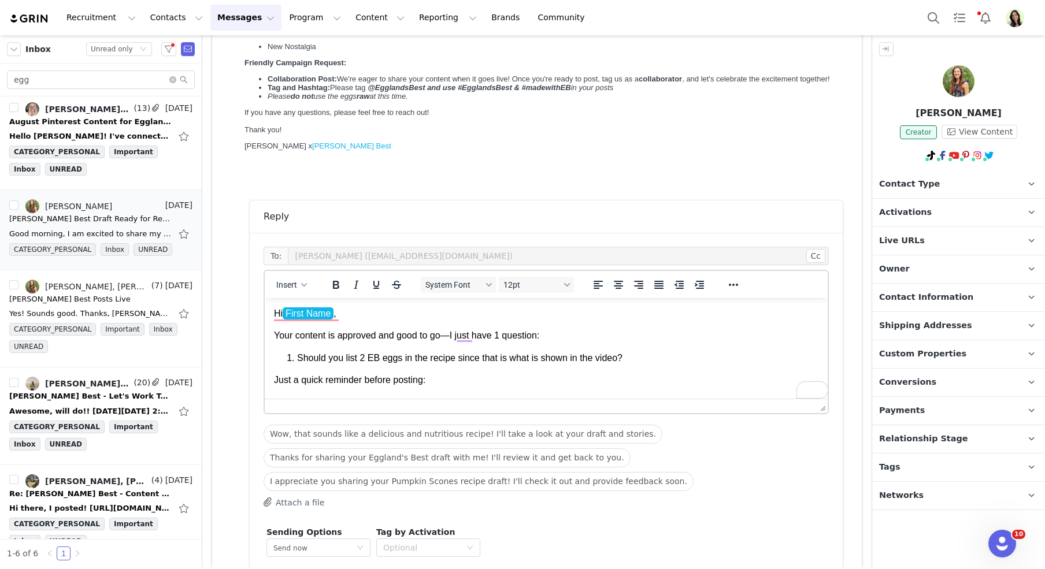
click at [407, 315] on p "Hi First Name ," at bounding box center [546, 314] width 545 height 13
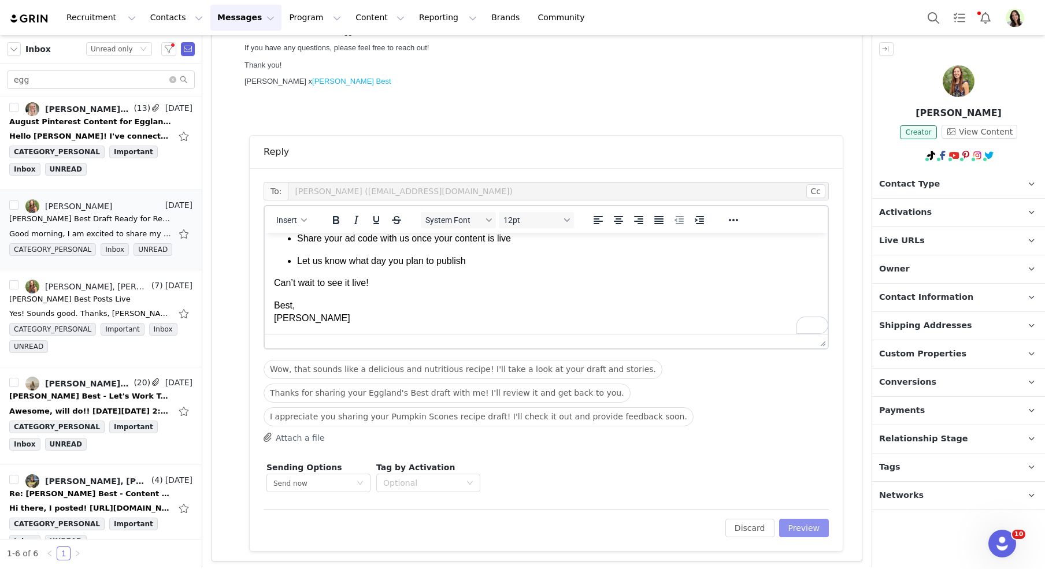
click at [813, 523] on button "Preview" at bounding box center [804, 528] width 50 height 19
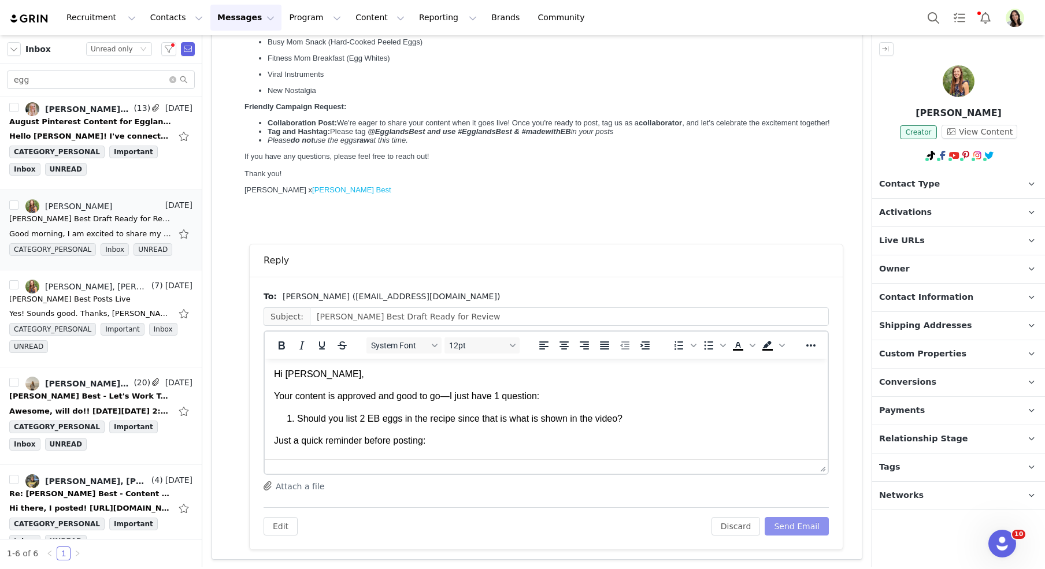
click at [813, 524] on button "Send Email" at bounding box center [797, 526] width 64 height 19
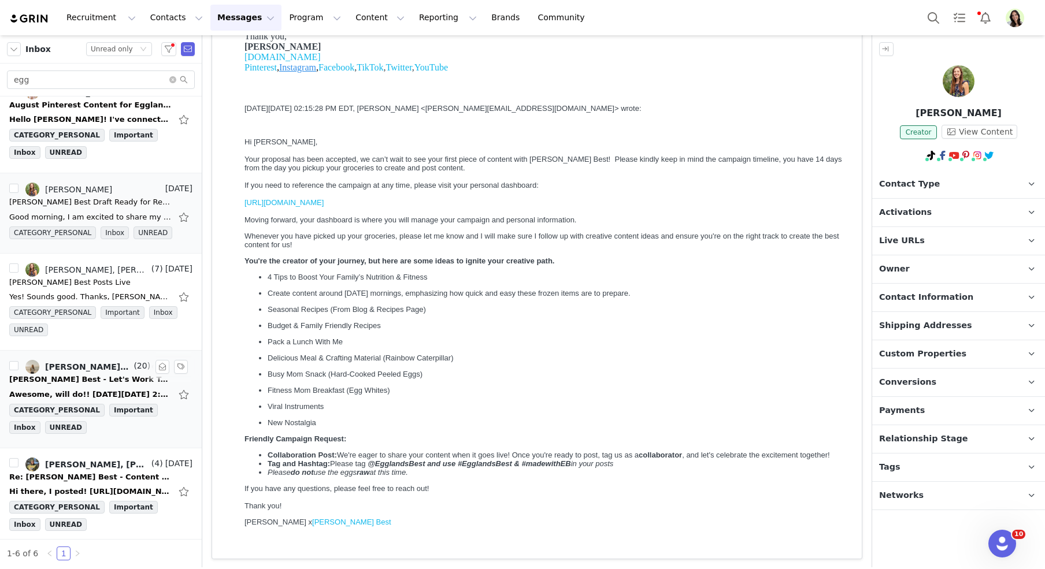
click at [76, 376] on div "Eggland's Best - Let's Work Together" at bounding box center [90, 380] width 162 height 12
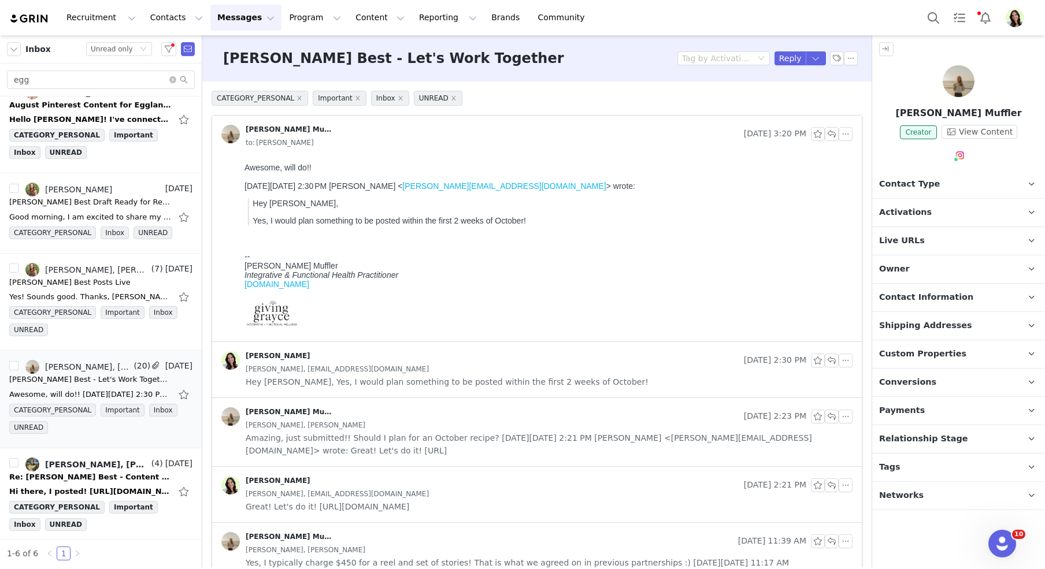
scroll to position [0, 0]
click at [830, 134] on button "button" at bounding box center [832, 134] width 14 height 14
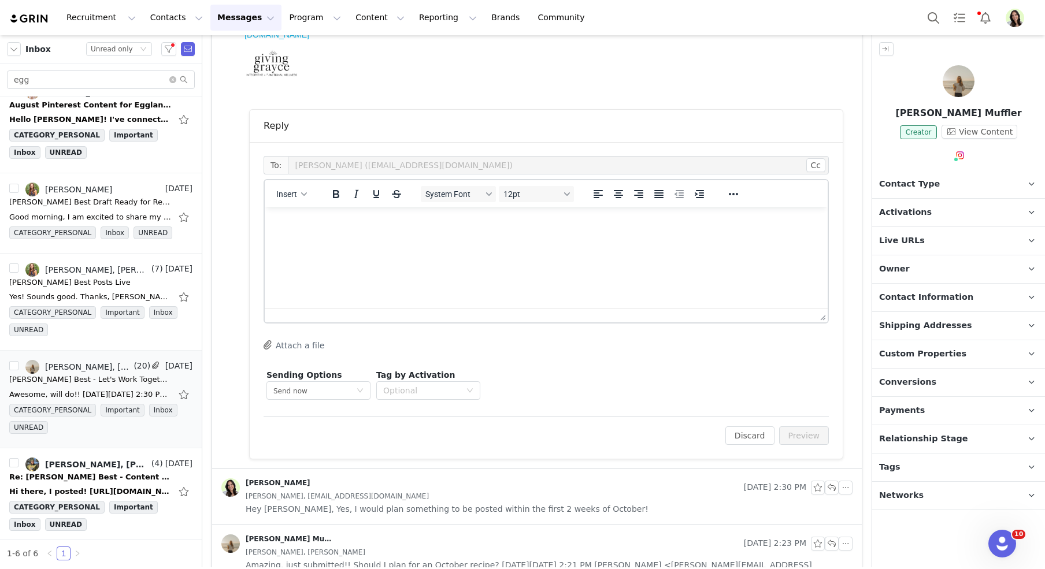
click at [373, 239] on html at bounding box center [546, 223] width 563 height 31
click at [347, 239] on html "Great!" at bounding box center [546, 223] width 563 height 31
click at [785, 436] on button "Preview" at bounding box center [804, 436] width 50 height 19
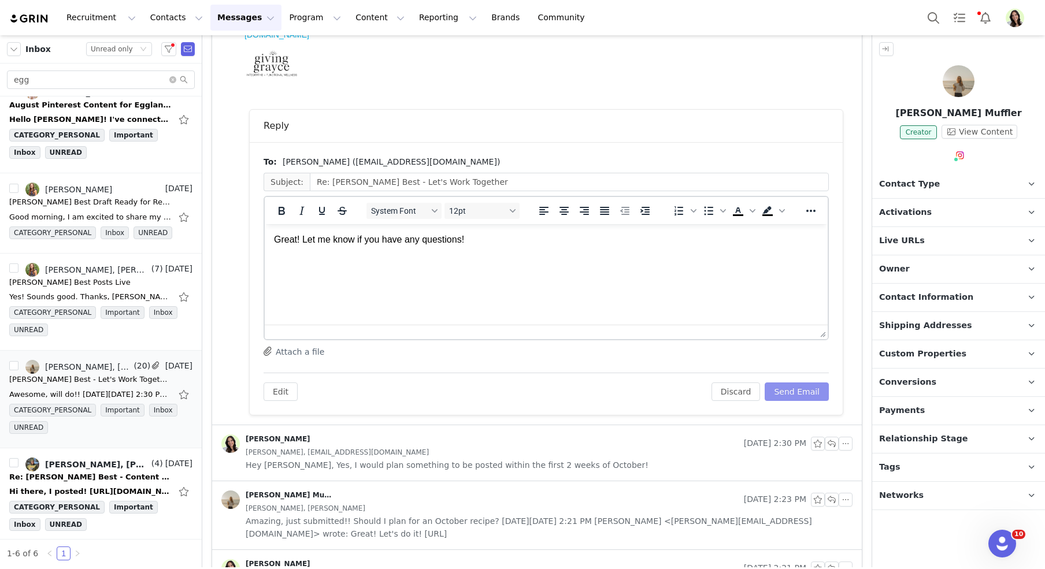
click at [783, 391] on button "Send Email" at bounding box center [797, 392] width 64 height 19
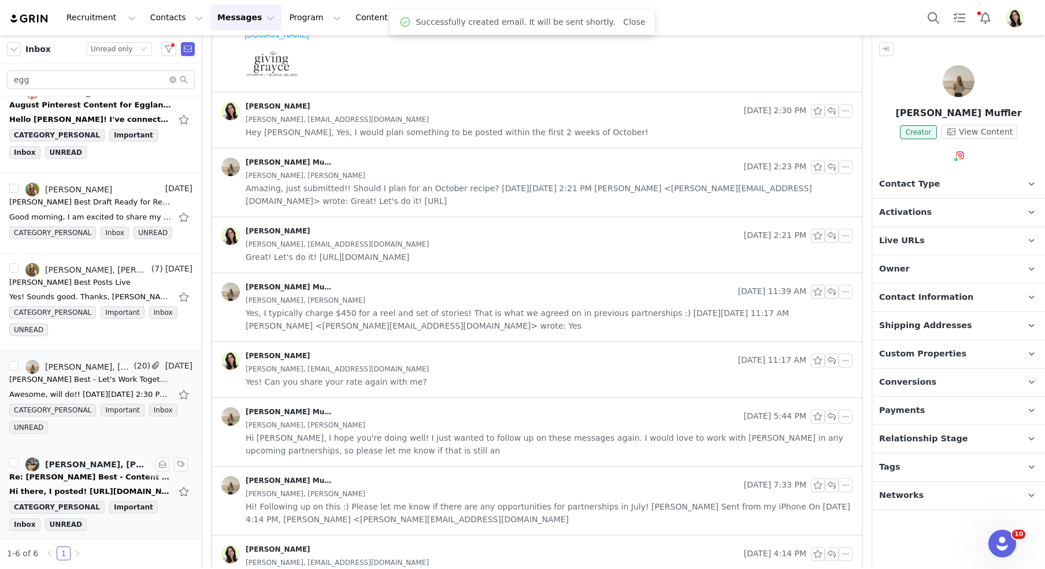
click at [77, 472] on div "Re: Eggland's Best - Content Is Past Due" at bounding box center [90, 478] width 162 height 12
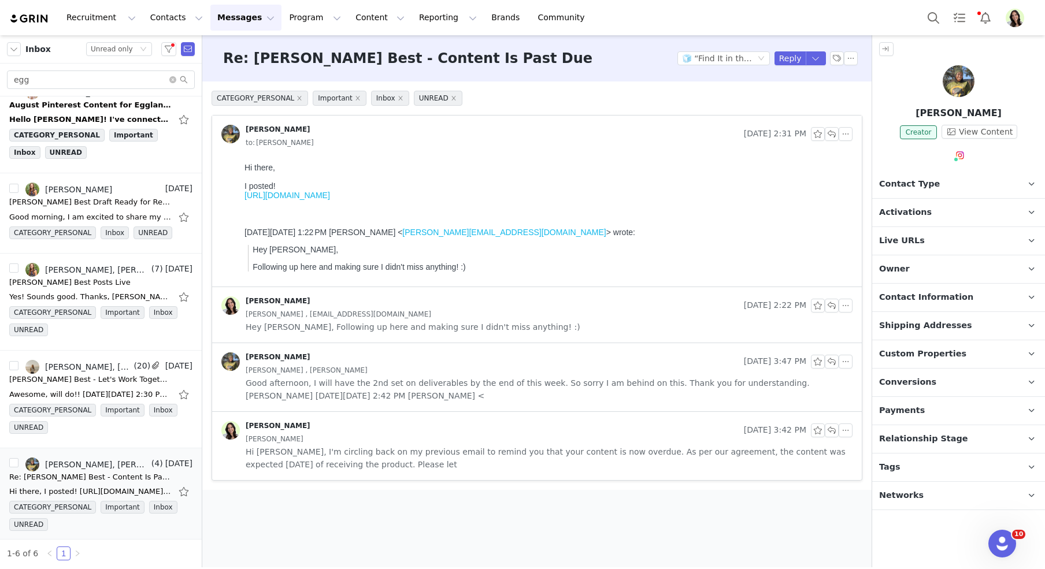
click at [330, 197] on link "https://www.instagram.com/reel/DO6aXglEXOA/?igsh=MTA2bGt0eWgwbGZybw==" at bounding box center [288, 195] width 86 height 9
click at [831, 134] on button "button" at bounding box center [832, 134] width 14 height 14
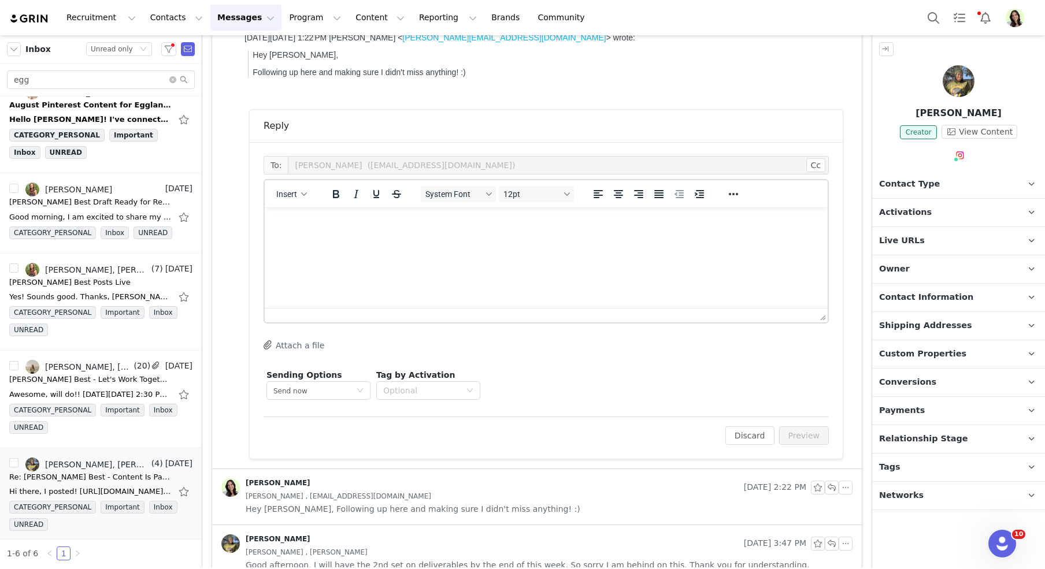
click at [347, 239] on html at bounding box center [546, 223] width 563 height 31
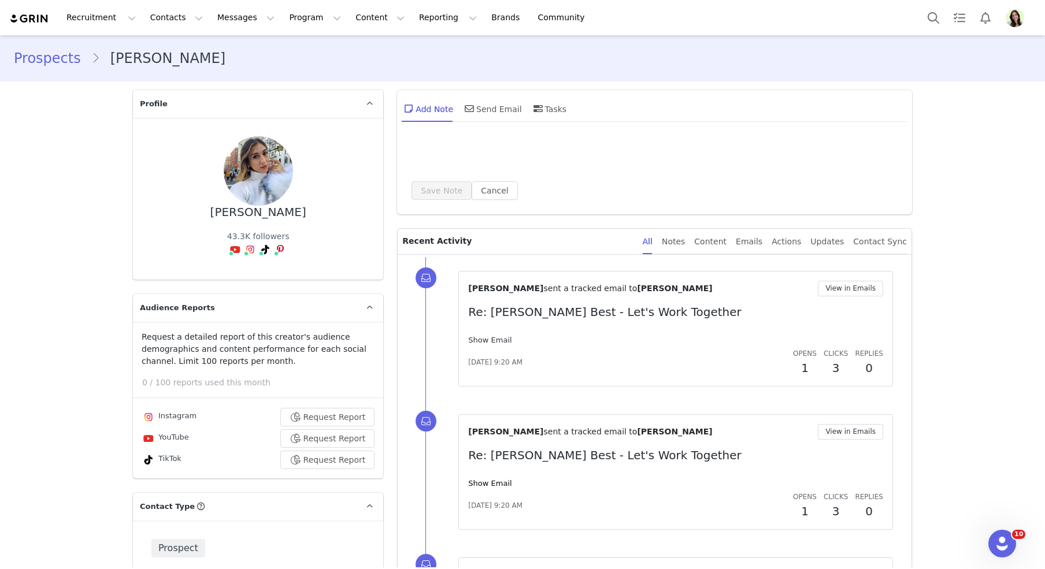
click at [485, 336] on link "Show Email" at bounding box center [489, 340] width 43 height 9
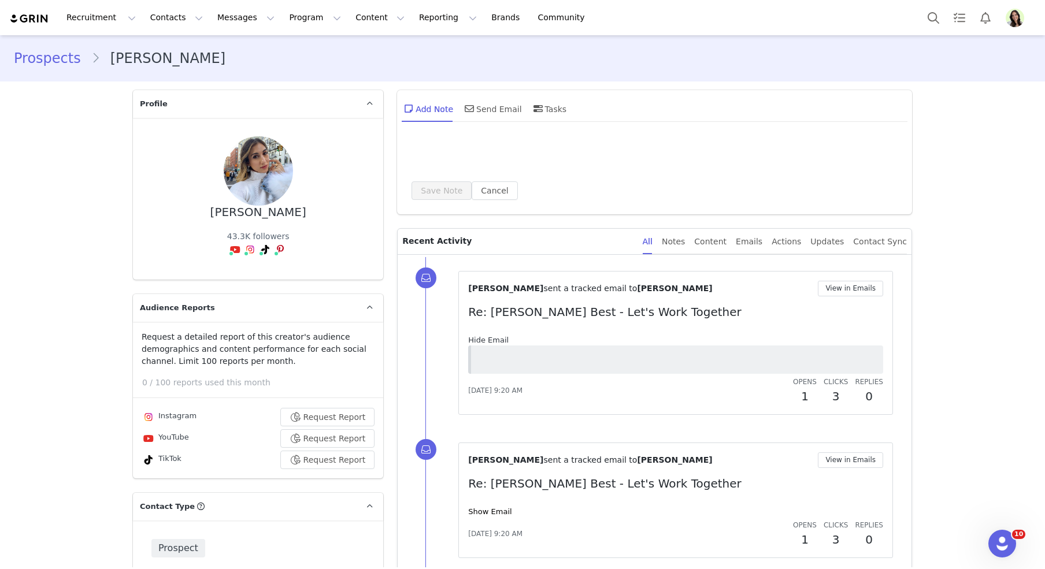
click at [487, 336] on link "Hide Email" at bounding box center [488, 340] width 40 height 9
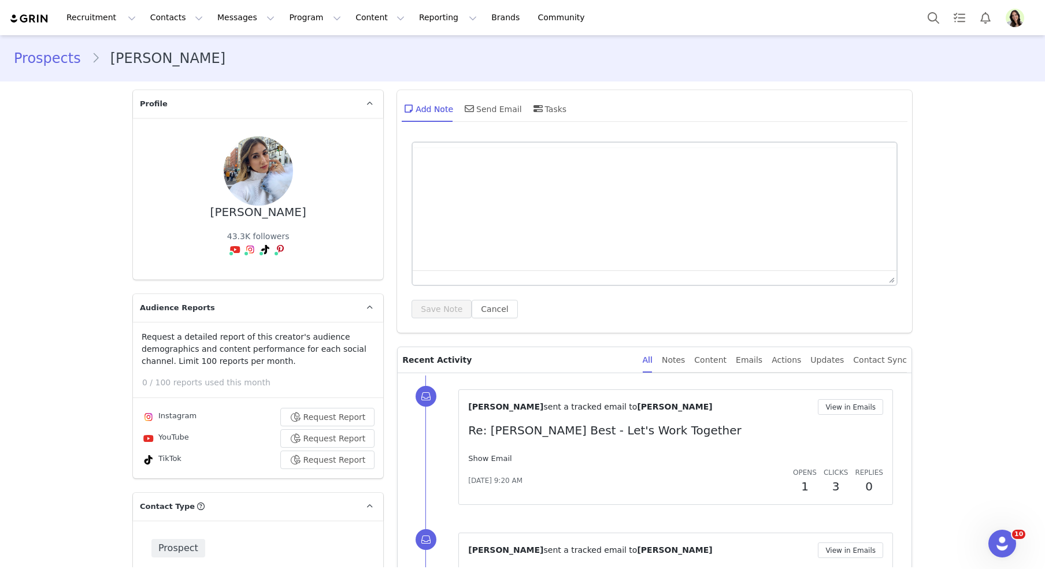
click at [485, 460] on link "Show Email" at bounding box center [489, 458] width 43 height 9
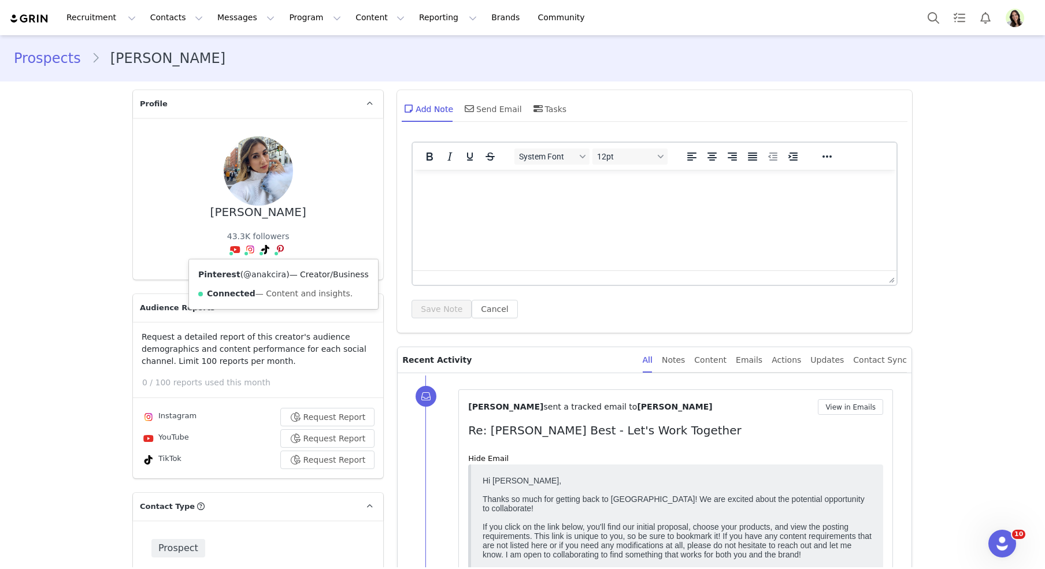
click at [271, 273] on link "@anakcira" at bounding box center [264, 274] width 43 height 9
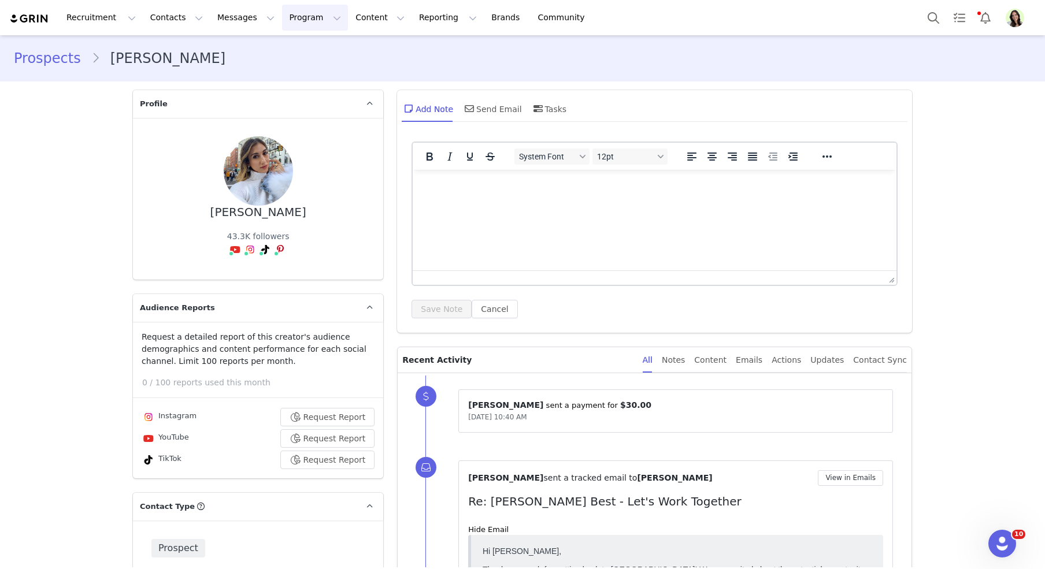
click at [284, 27] on button "Program Program" at bounding box center [315, 18] width 66 height 26
click at [294, 58] on link "Activations" at bounding box center [309, 50] width 91 height 21
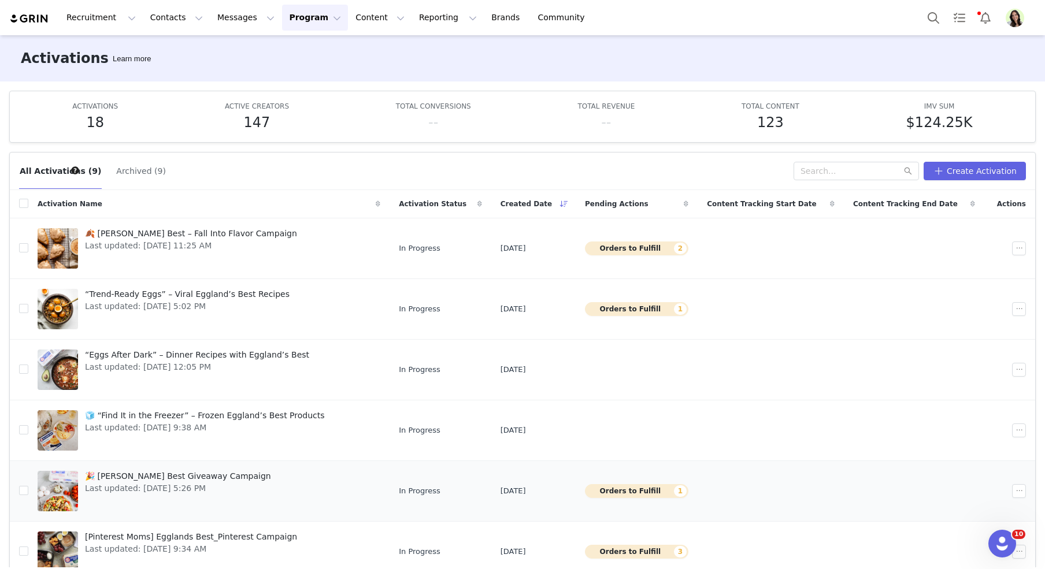
scroll to position [17, 0]
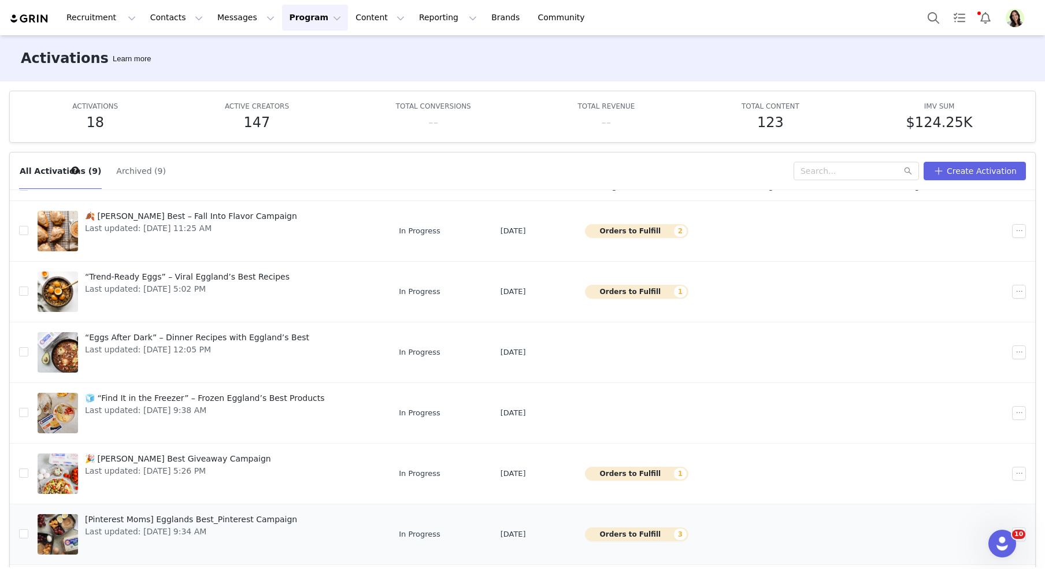
click at [174, 515] on span "[Pinterest Moms] Egglands Best_Pinterest Campaign" at bounding box center [191, 520] width 212 height 12
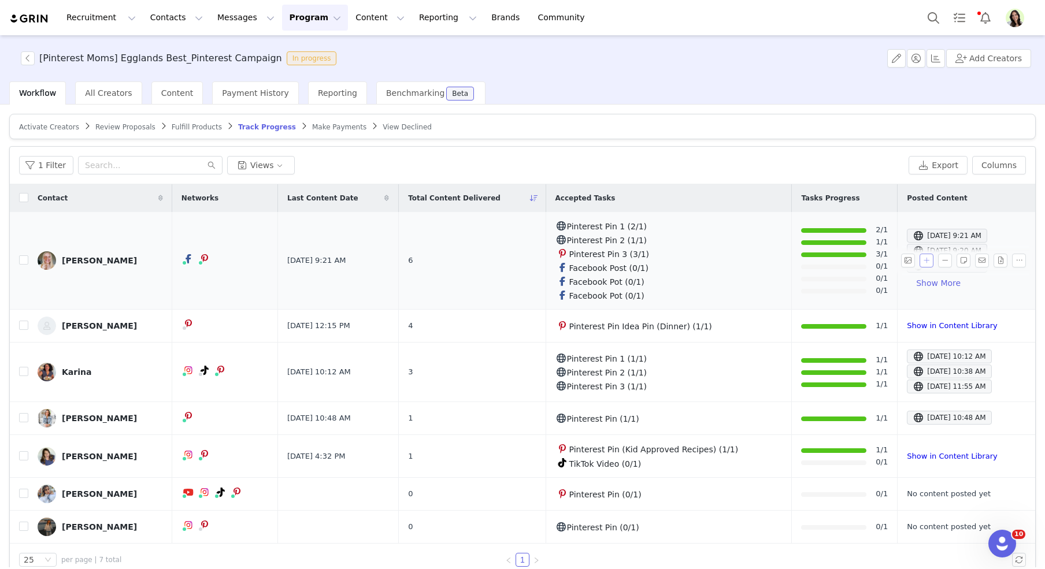
click at [928, 262] on button "button" at bounding box center [927, 261] width 14 height 14
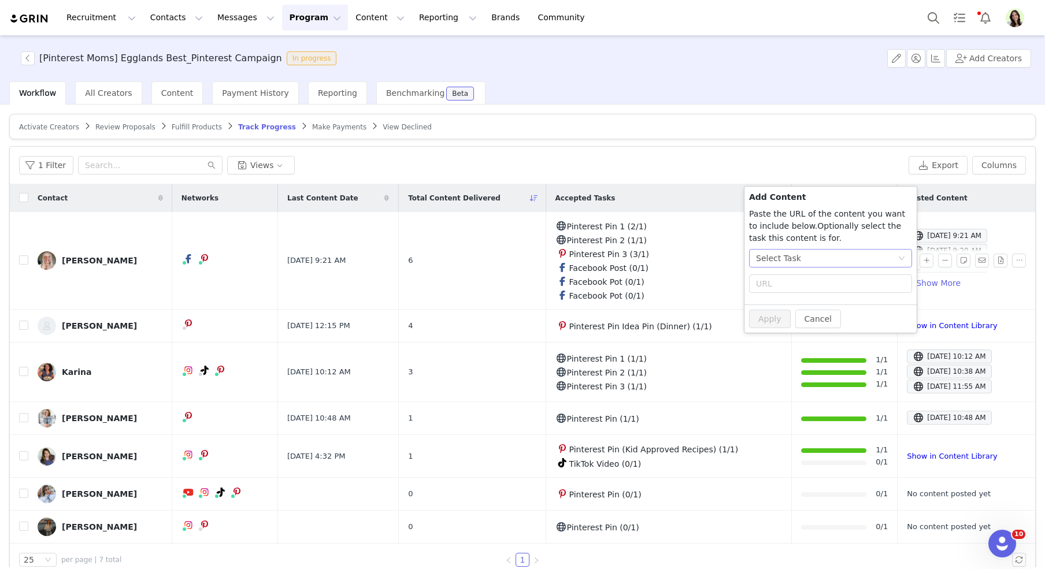
click at [786, 258] on div "Select Task" at bounding box center [778, 258] width 45 height 17
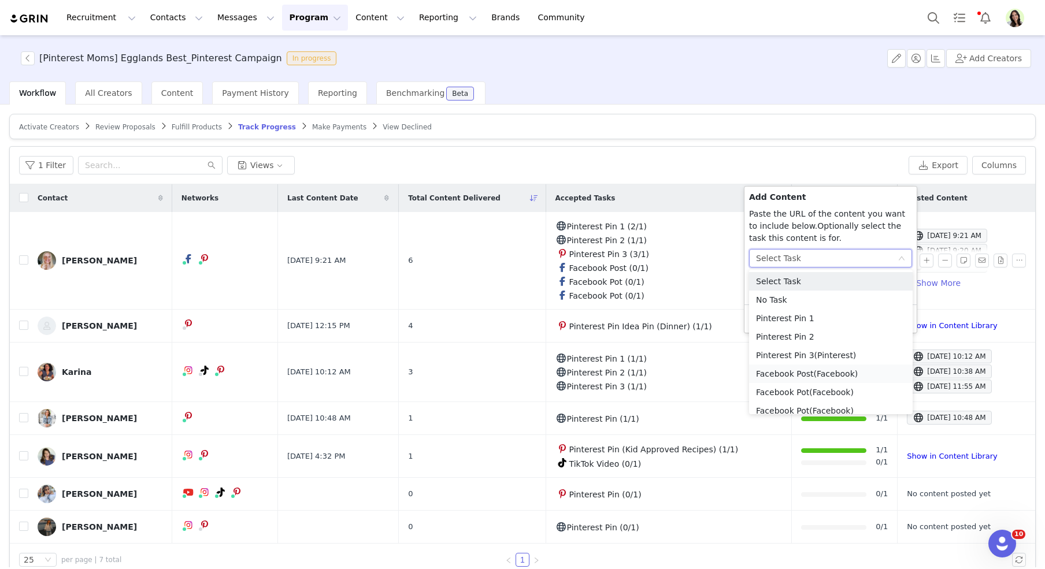
click at [791, 371] on li "Facebook Post (Facebook)" at bounding box center [831, 374] width 164 height 19
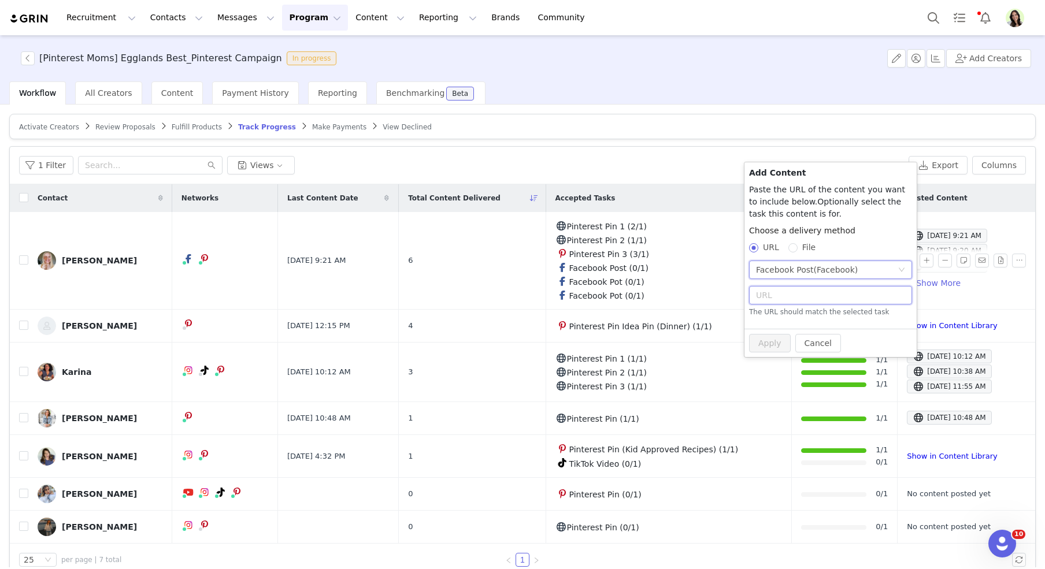
click at [782, 301] on input "text" at bounding box center [830, 295] width 163 height 19
paste input "https://www.facebook.com/allnutritious/posts/pfbid0mZLJcHKhjd28FLNc2itUXwbGhb2X…"
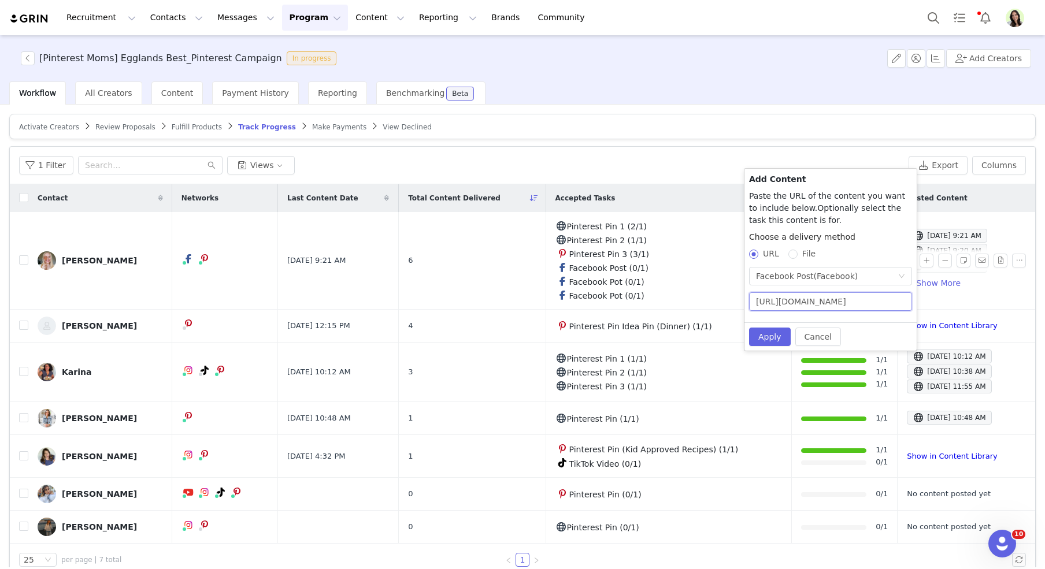
scroll to position [0, 463]
type input "https://www.facebook.com/allnutritious/posts/pfbid0mZLJcHKhjd28FLNc2itUXwbGhb2X…"
click at [777, 334] on button "Apply" at bounding box center [770, 337] width 42 height 19
click at [772, 338] on button "Apply" at bounding box center [770, 337] width 42 height 19
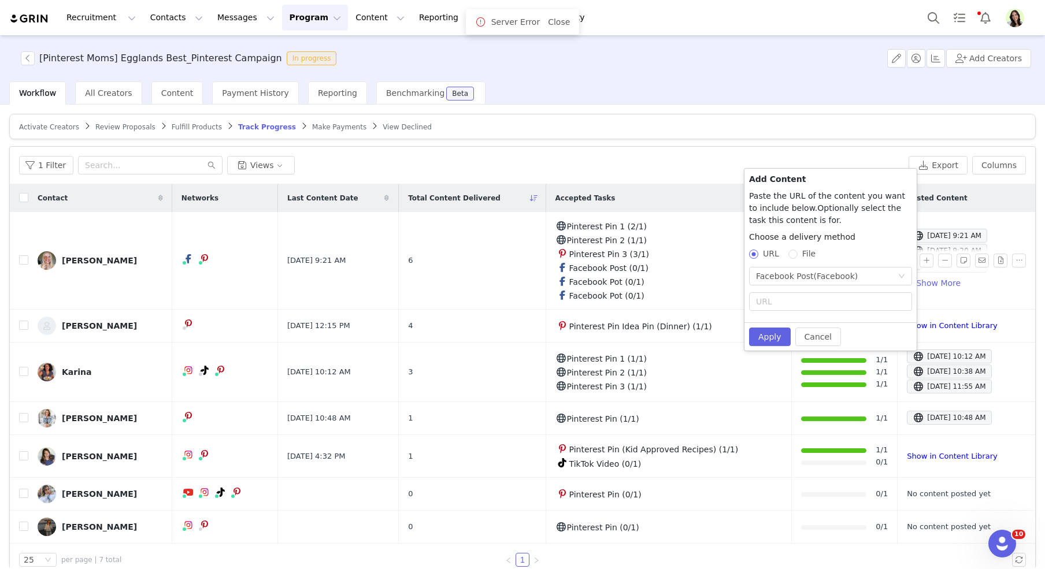
click at [707, 150] on div "1 Filter Views Export Columns" at bounding box center [523, 166] width 1026 height 38
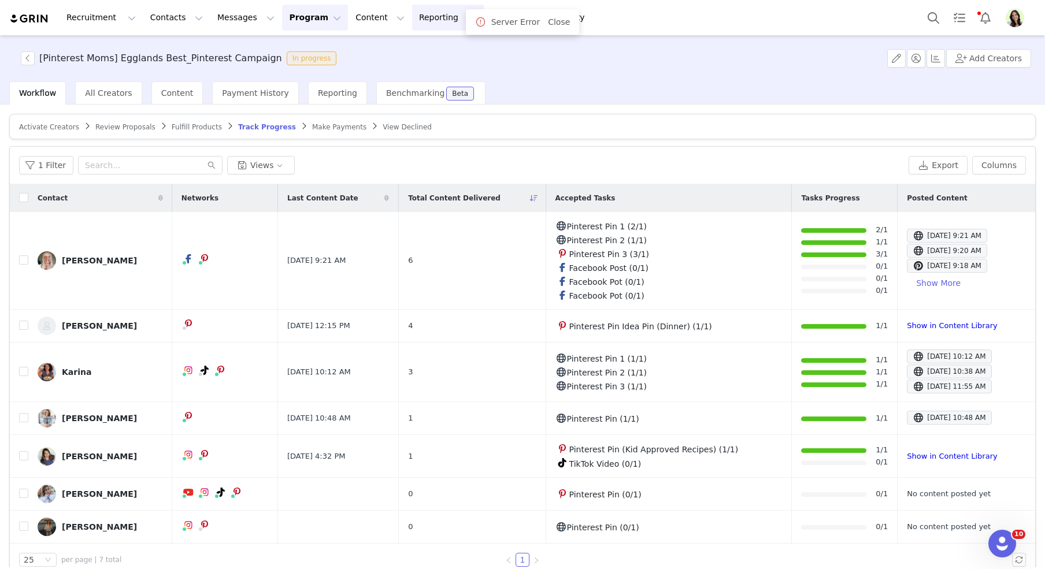
click at [412, 17] on button "Reporting Reporting" at bounding box center [448, 18] width 72 height 26
click at [363, 15] on button "Content Content" at bounding box center [380, 18] width 63 height 26
click at [369, 48] on p "Creator Content" at bounding box center [366, 51] width 65 height 12
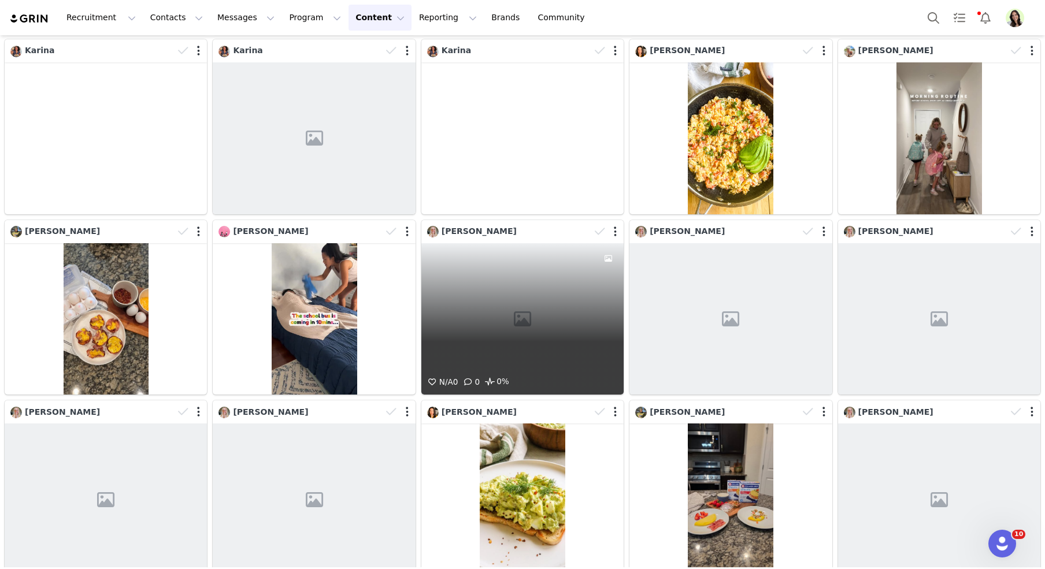
scroll to position [227, 0]
click at [505, 315] on div "N/A 0 0 0%" at bounding box center [522, 320] width 202 height 152
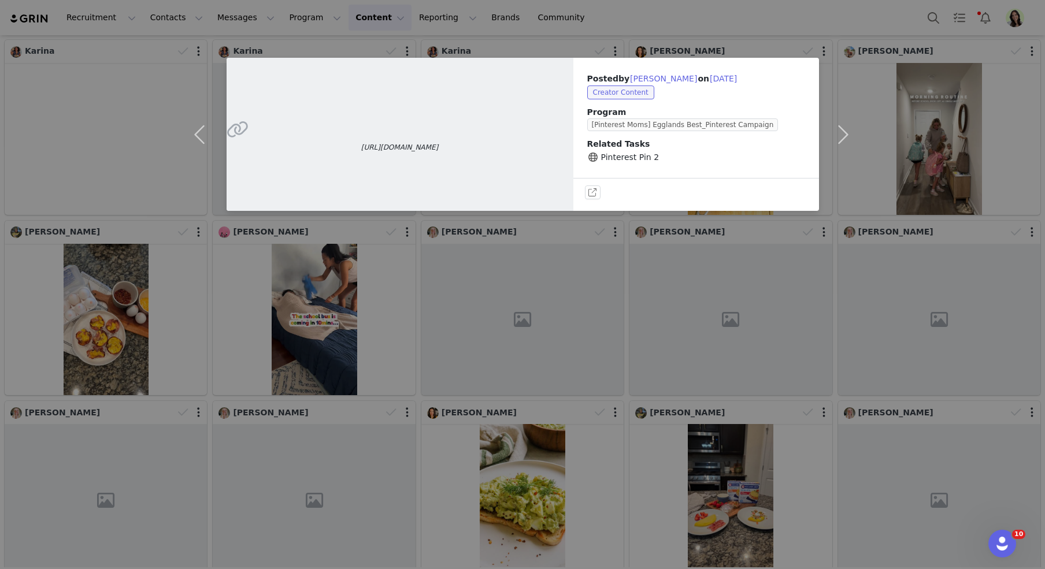
click at [626, 45] on div "https://pinterest.com/pin/765612005451523242/ Posted by Karolina Miles on Sep 1…" at bounding box center [522, 284] width 1045 height 569
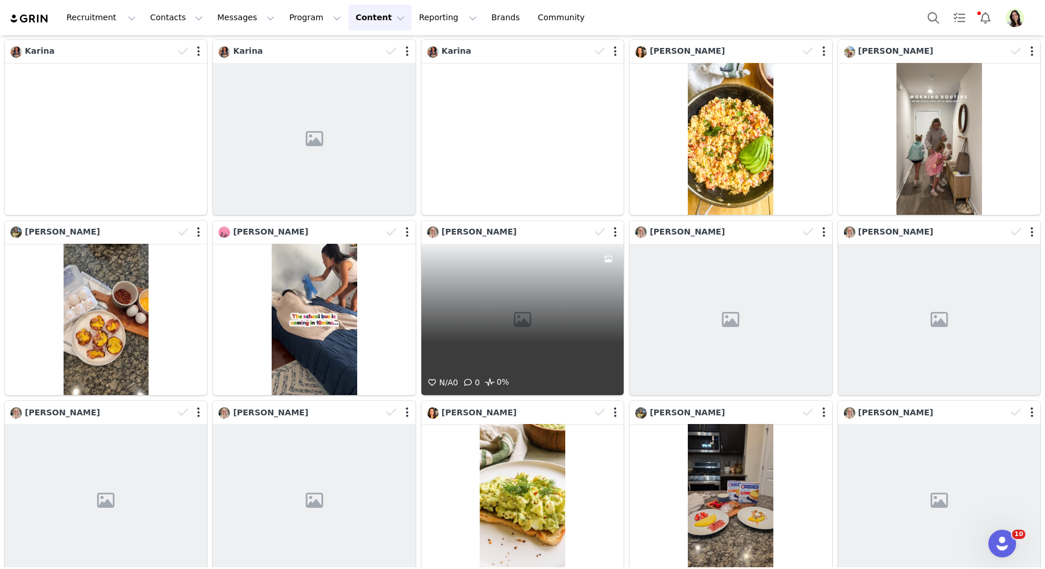
click at [493, 331] on div "N/A 0 0 0%" at bounding box center [522, 320] width 202 height 152
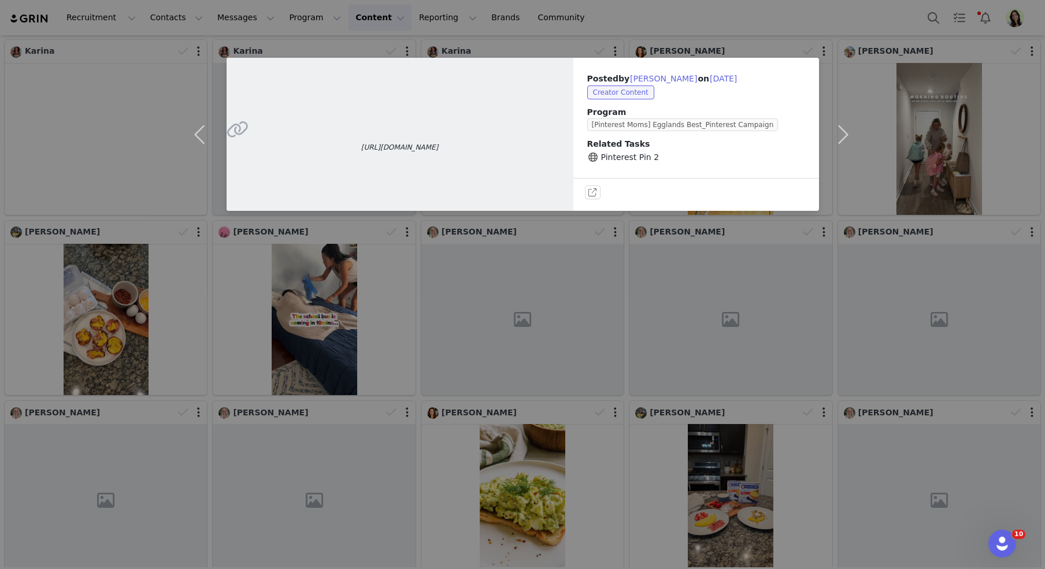
click at [548, 35] on div "https://pinterest.com/pin/765612005451523242/ Posted by Karolina Miles on Sep 1…" at bounding box center [522, 284] width 1045 height 569
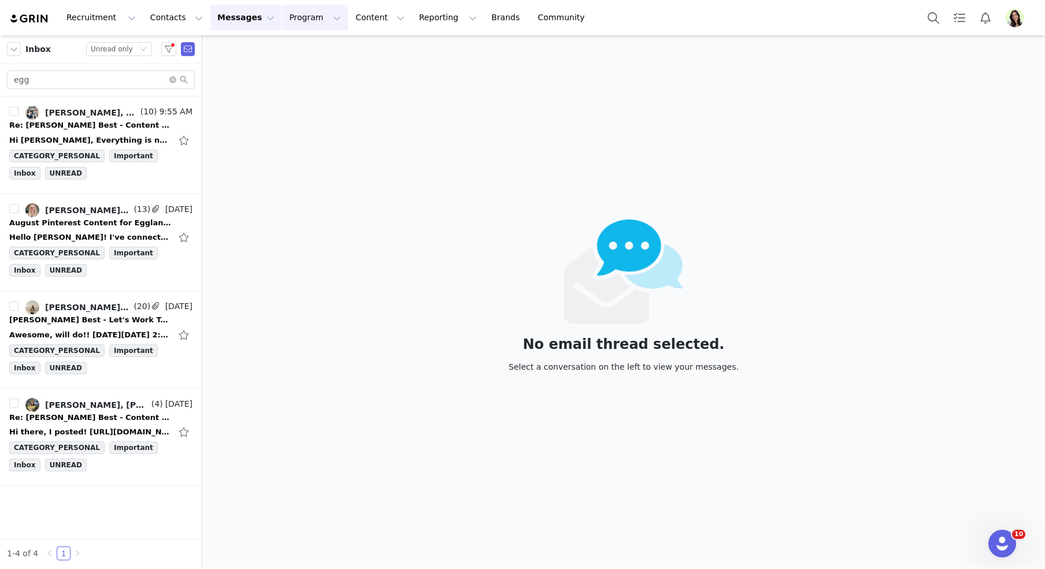
click at [286, 19] on button "Program Program" at bounding box center [315, 18] width 66 height 26
click at [299, 51] on p "Activations" at bounding box center [295, 51] width 45 height 12
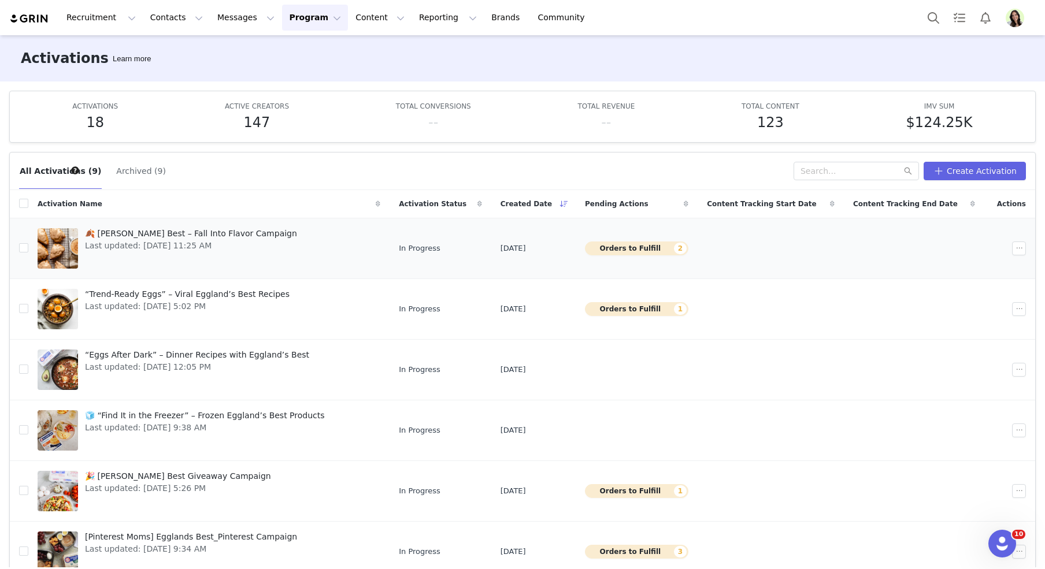
click at [202, 231] on span "🍂 [PERSON_NAME] Best – Fall Into Flavor Campaign" at bounding box center [191, 234] width 212 height 12
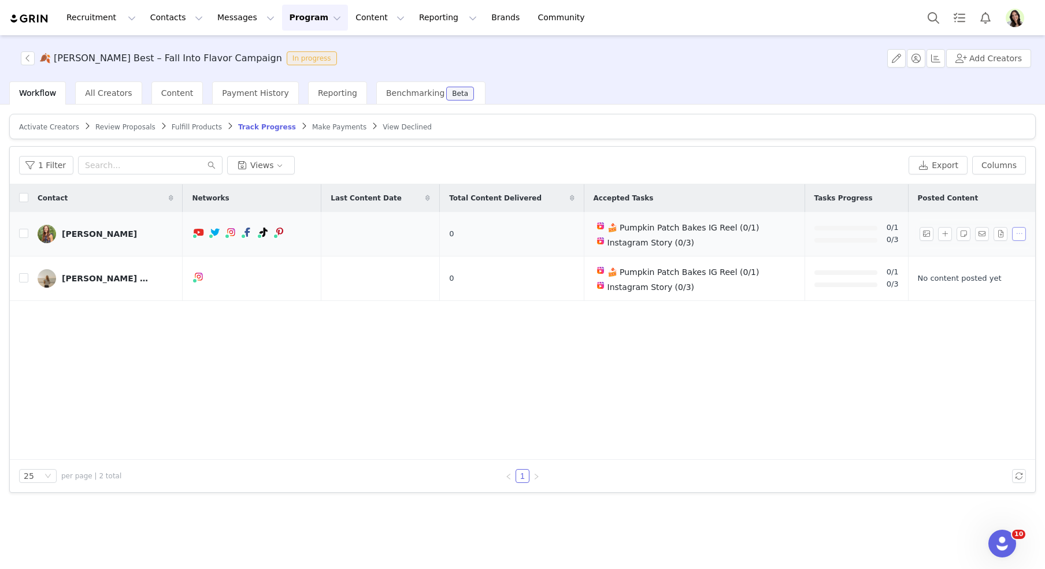
click at [1020, 235] on button "button" at bounding box center [1019, 234] width 14 height 14
click at [135, 232] on div "[PERSON_NAME]" at bounding box center [99, 234] width 75 height 9
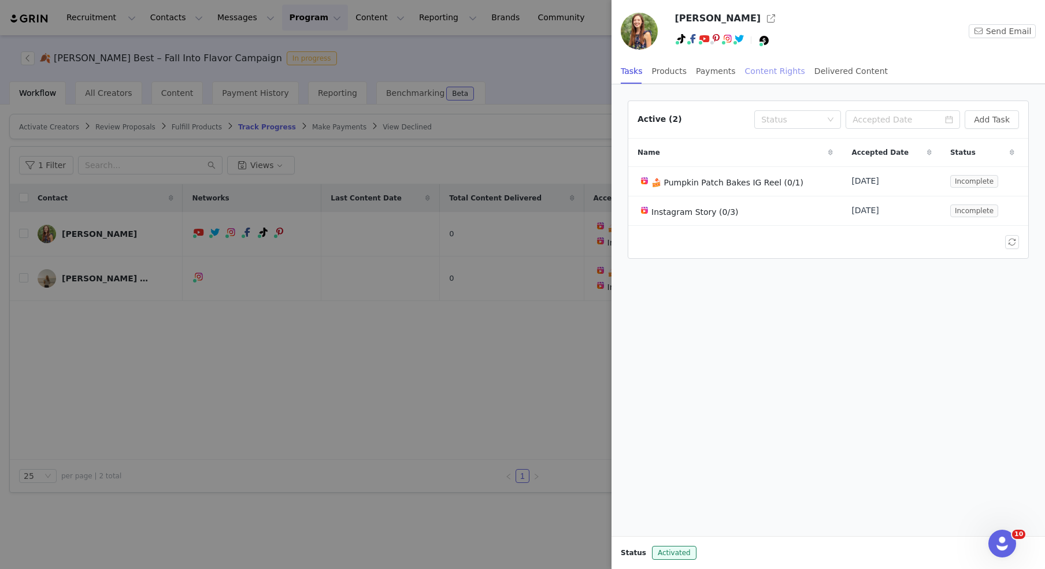
click at [770, 72] on div "Content Rights" at bounding box center [775, 71] width 60 height 26
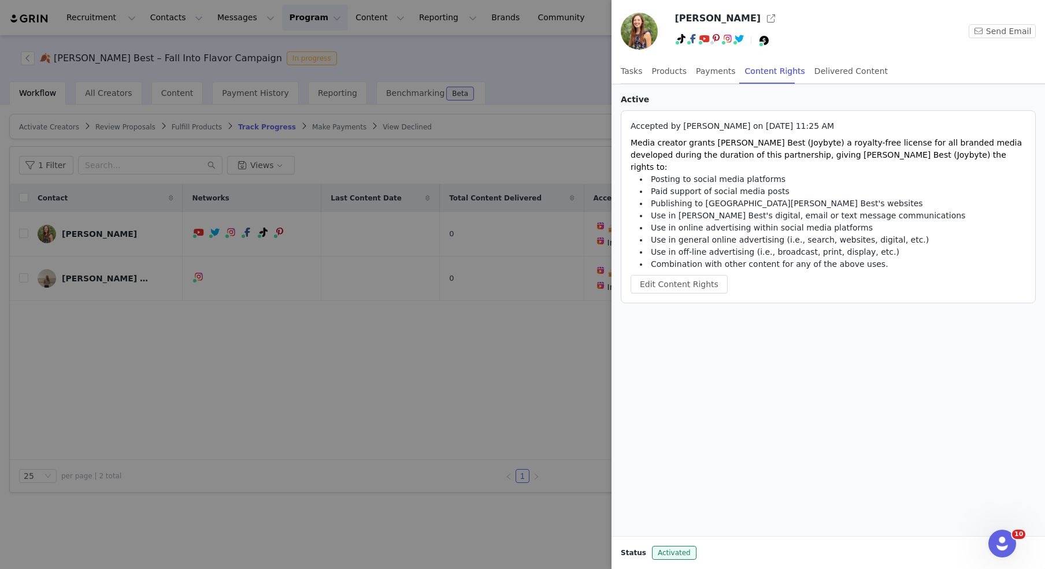
click at [302, 23] on div at bounding box center [522, 284] width 1045 height 569
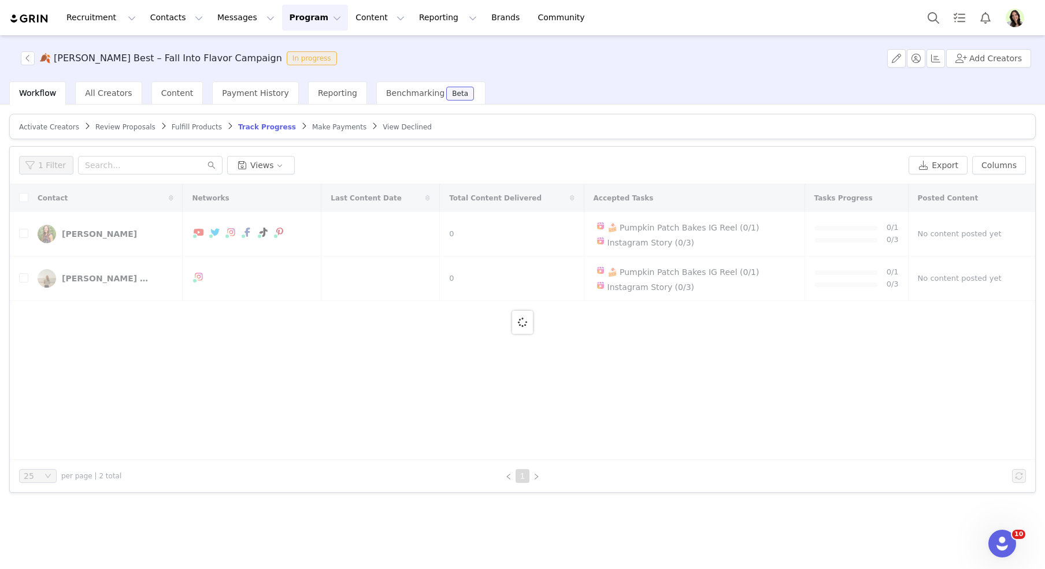
click at [289, 16] on button "Program Program" at bounding box center [315, 18] width 66 height 26
click at [301, 52] on p "Activations" at bounding box center [295, 51] width 45 height 12
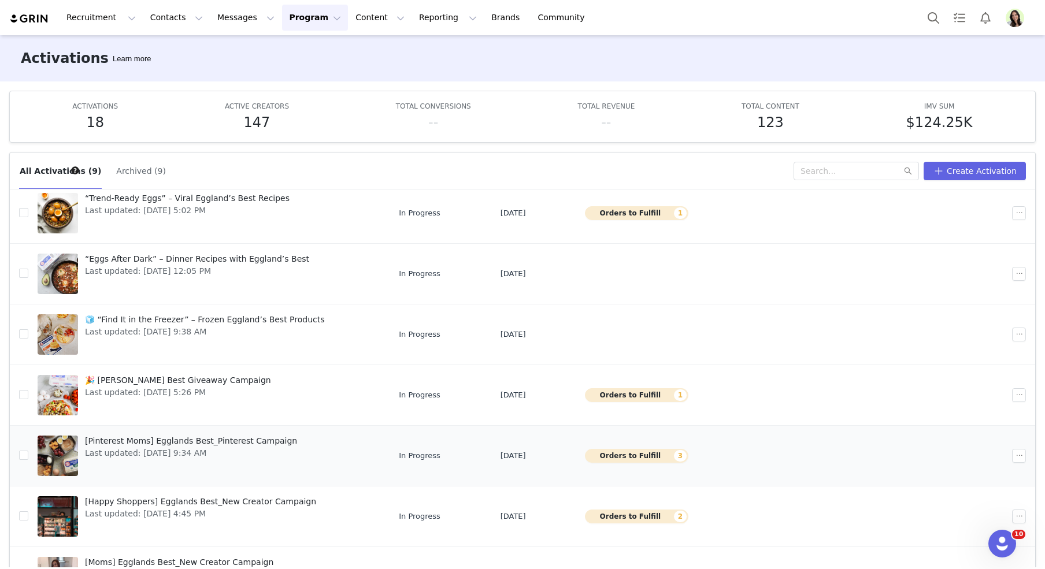
scroll to position [101, 0]
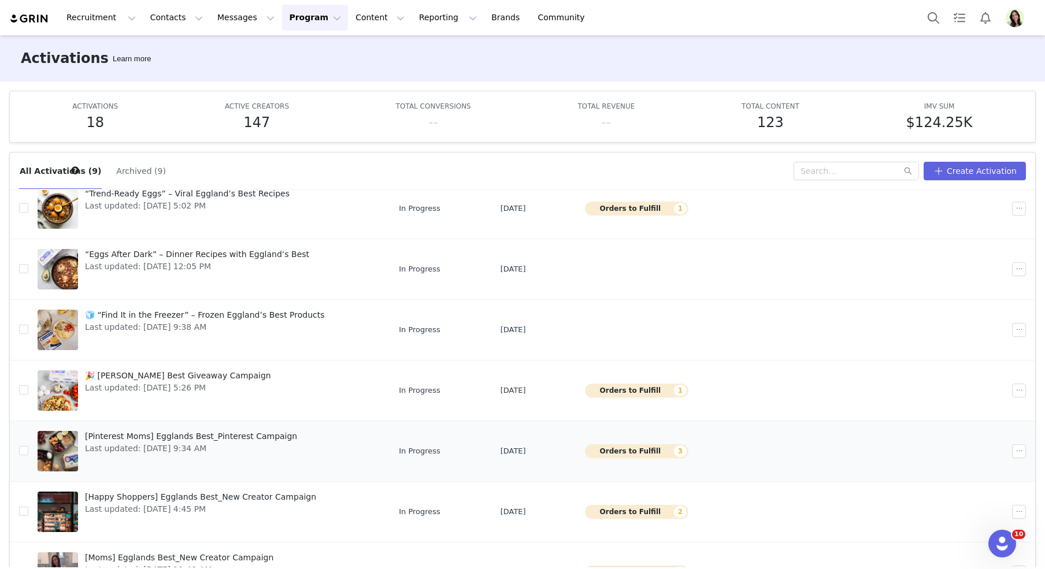
click at [211, 434] on span "[Pinterest Moms] Egglands Best_Pinterest Campaign" at bounding box center [191, 437] width 212 height 12
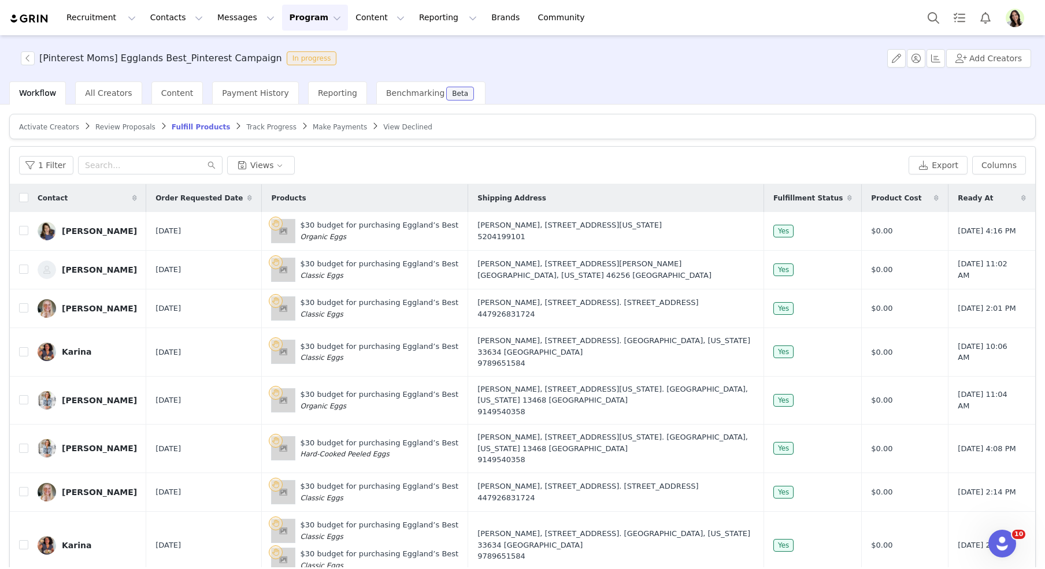
click at [261, 125] on span "Track Progress" at bounding box center [271, 127] width 50 height 8
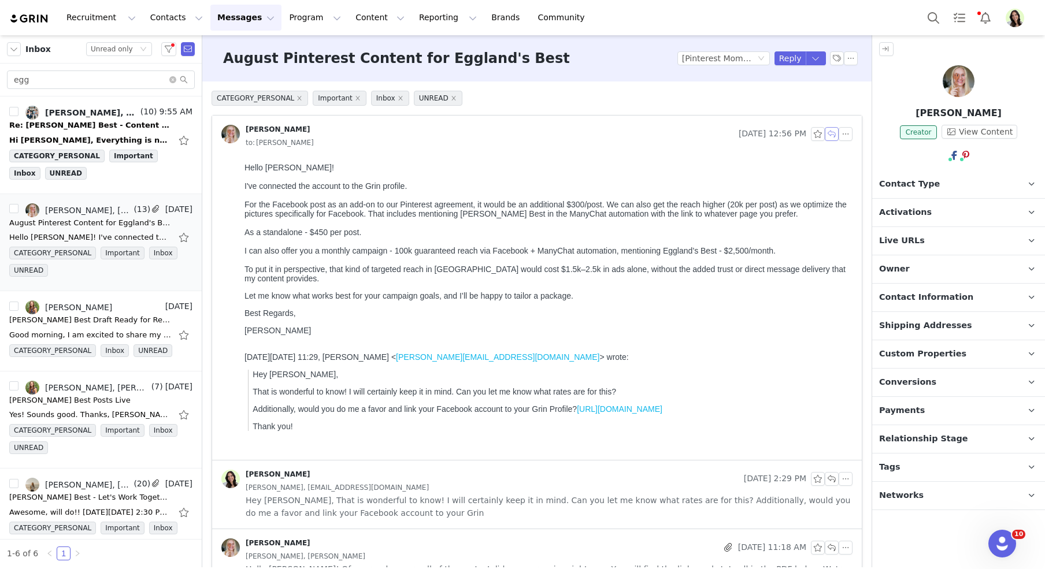
click at [831, 134] on button "button" at bounding box center [832, 134] width 14 height 14
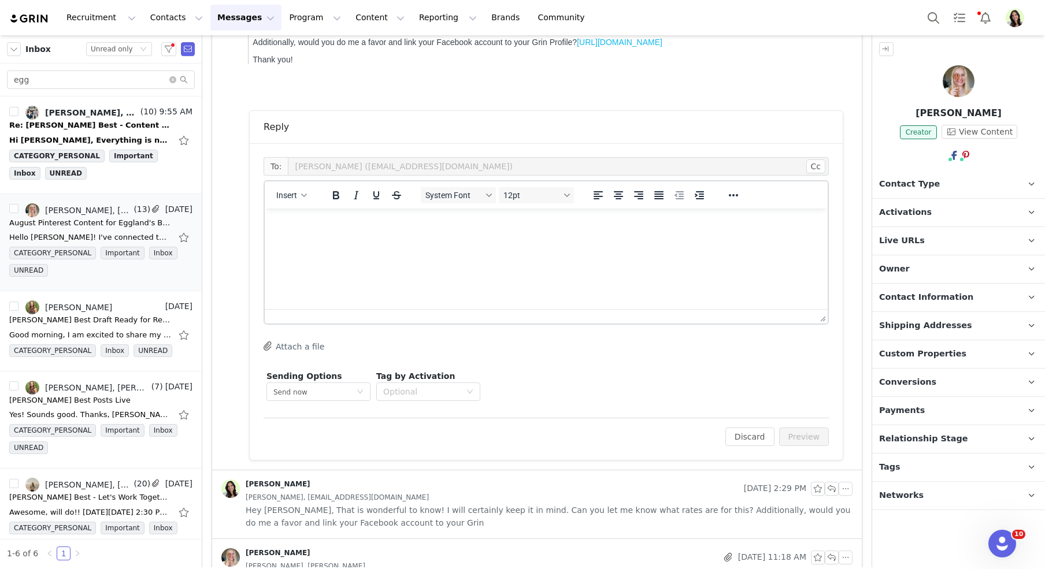
scroll to position [368, 0]
click at [423, 239] on html at bounding box center [546, 223] width 563 height 31
click at [316, 224] on p "Thank you Karolina," at bounding box center [546, 223] width 545 height 13
click at [367, 225] on p "Thank you, Karolina," at bounding box center [546, 223] width 545 height 13
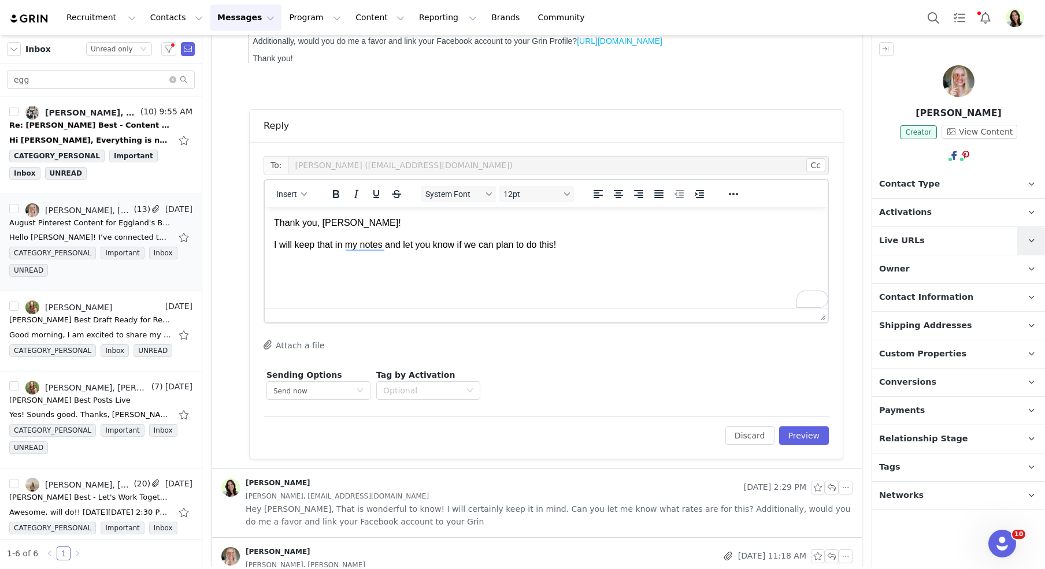
click at [1029, 239] on icon at bounding box center [1032, 241] width 6 height 8
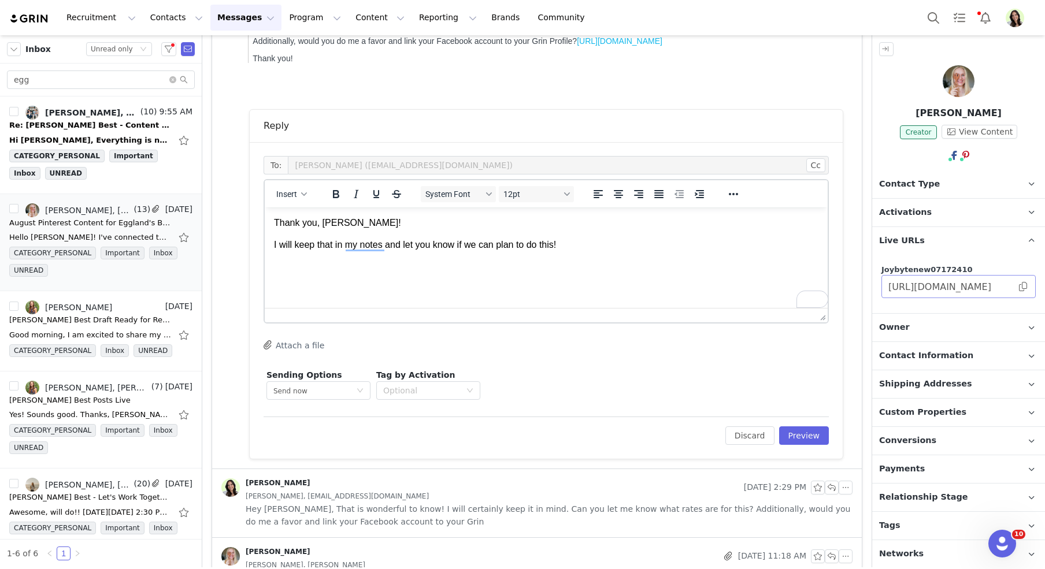
click at [1024, 287] on span at bounding box center [1024, 287] width 12 height 0
click at [560, 262] on p "To enrich screen reader interactions, please activate Accessibility in Grammarl…" at bounding box center [546, 267] width 545 height 13
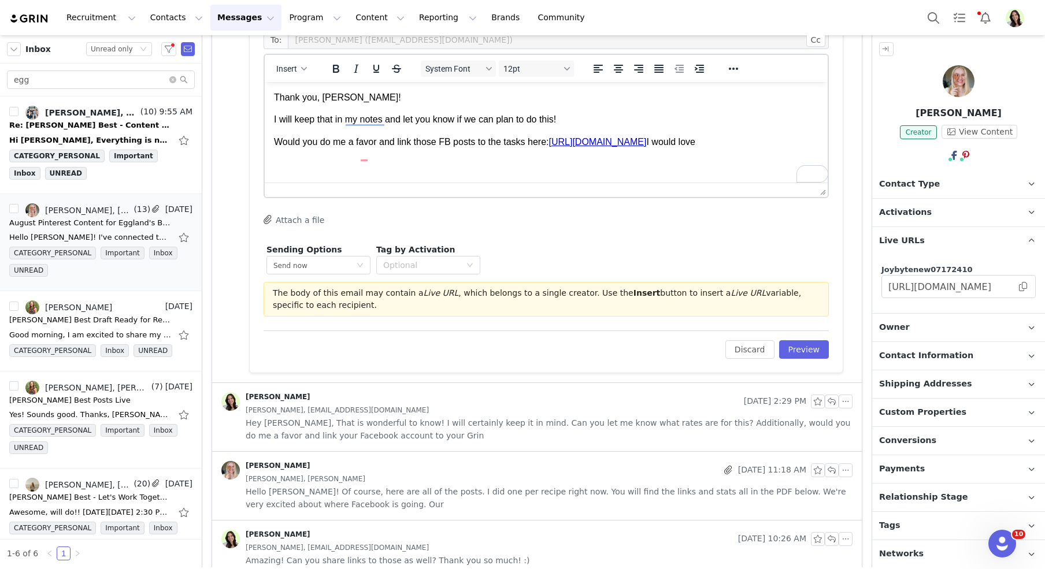
scroll to position [501, 0]
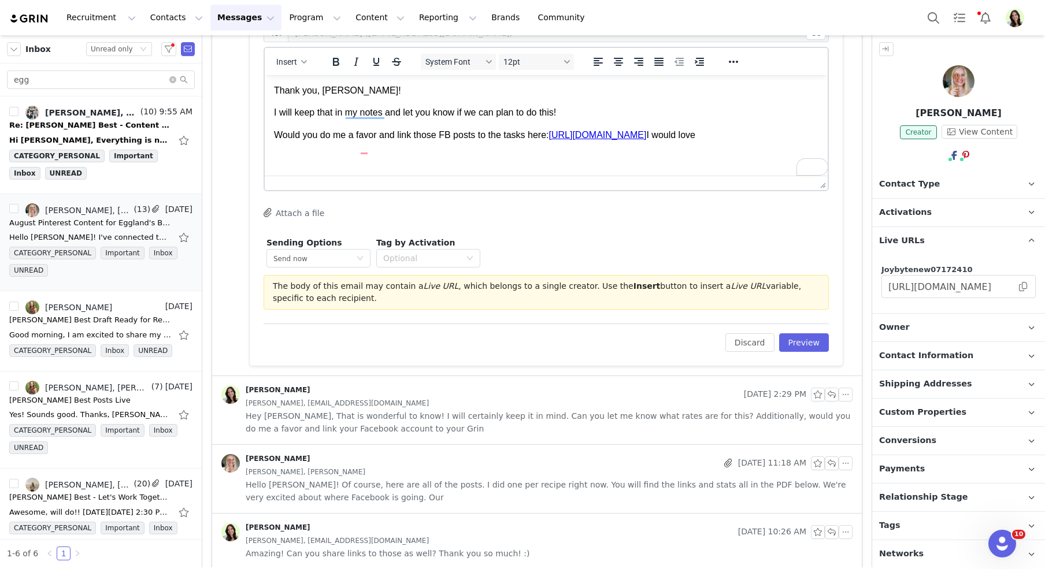
click at [415, 467] on div "[PERSON_NAME], [PERSON_NAME]" at bounding box center [549, 472] width 607 height 13
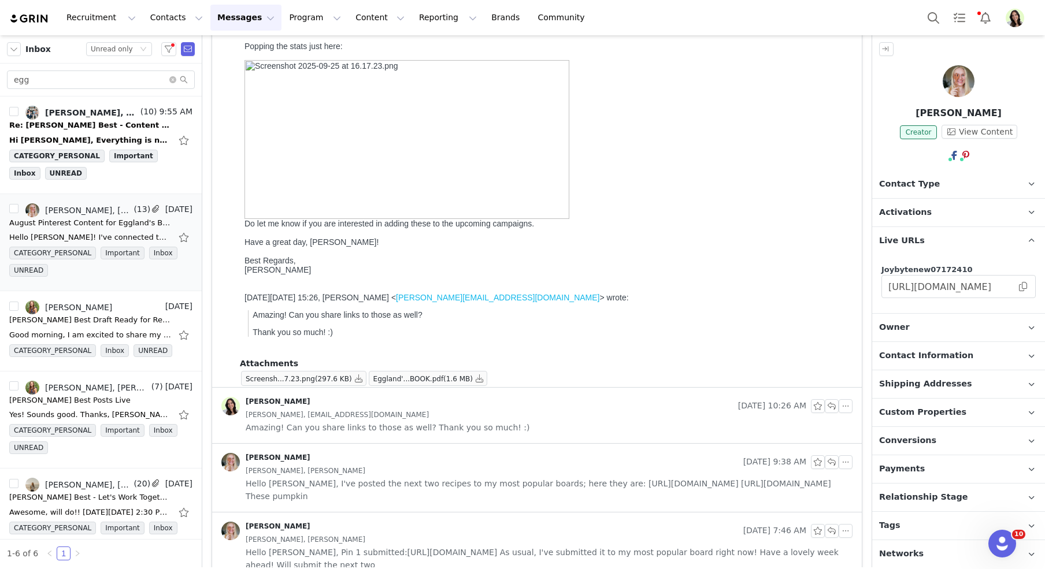
scroll to position [1147, 0]
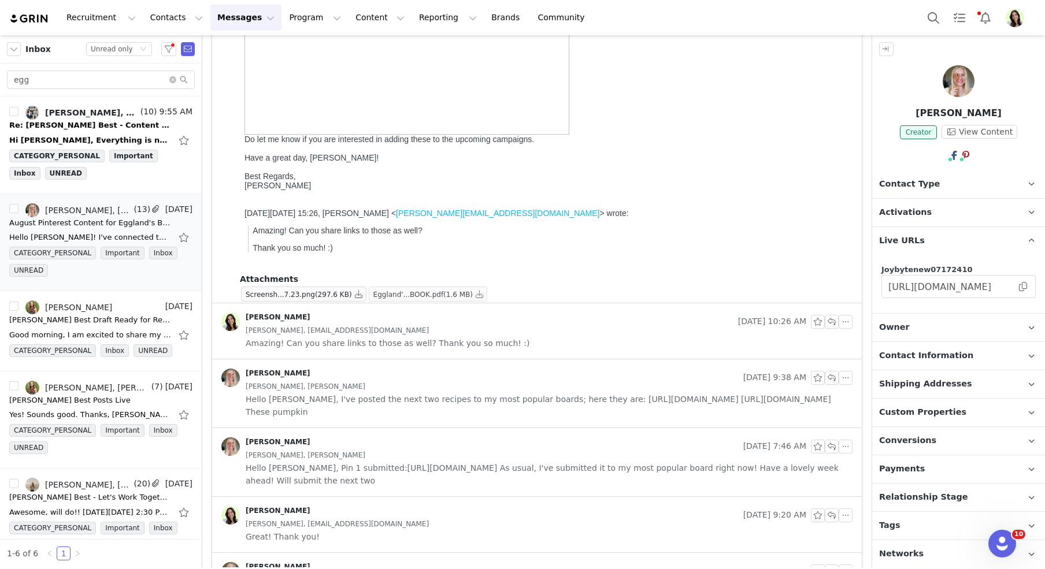
click at [456, 291] on span "(1.6 MB)" at bounding box center [457, 295] width 29 height 8
click at [484, 294] on button "button" at bounding box center [480, 294] width 14 height 14
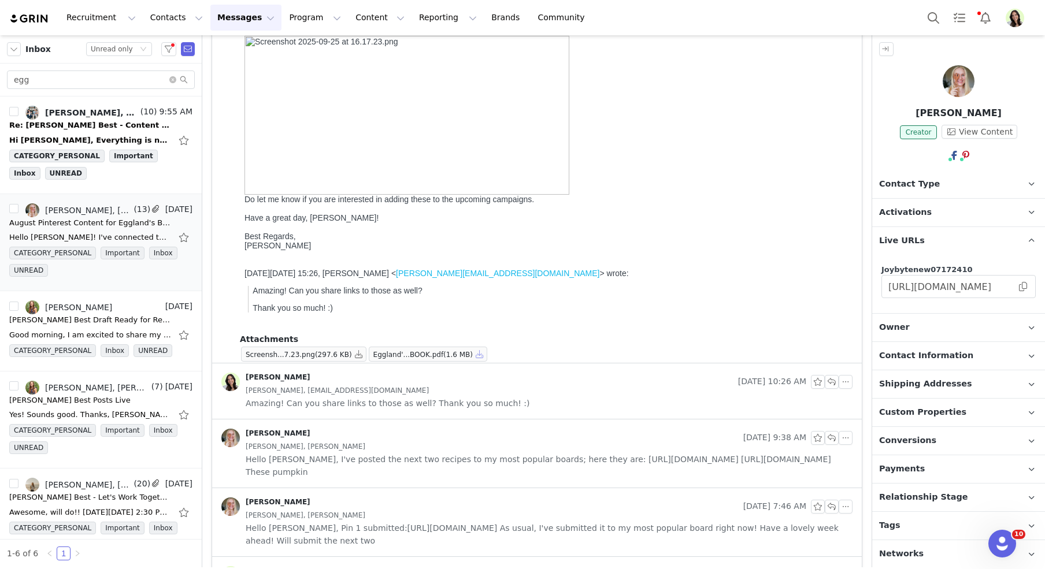
scroll to position [1057, 0]
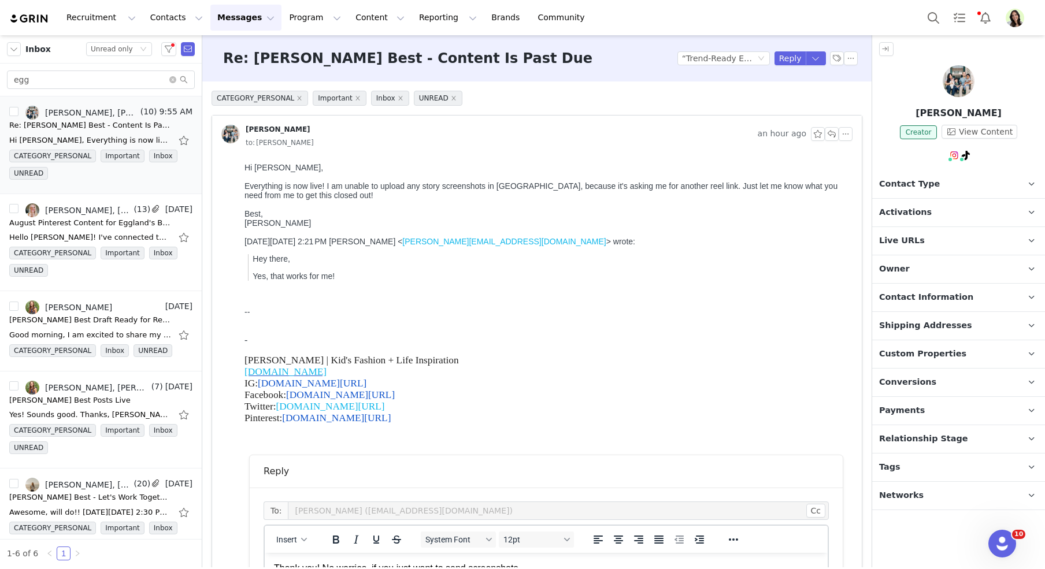
scroll to position [346, 0]
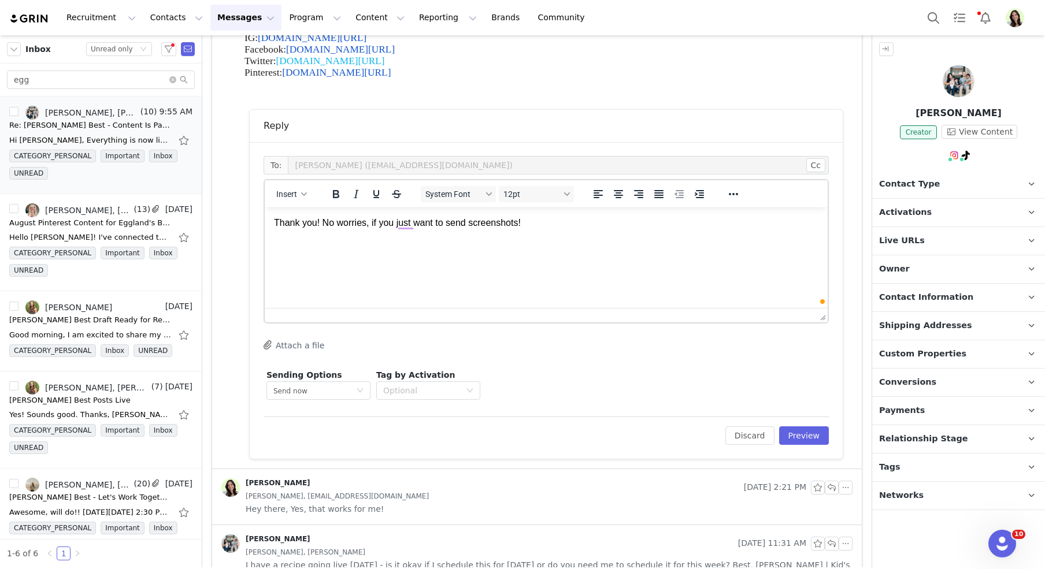
click at [813, 424] on div "Edit Discard Preview" at bounding box center [546, 431] width 565 height 28
click at [816, 434] on button "Preview" at bounding box center [804, 436] width 50 height 19
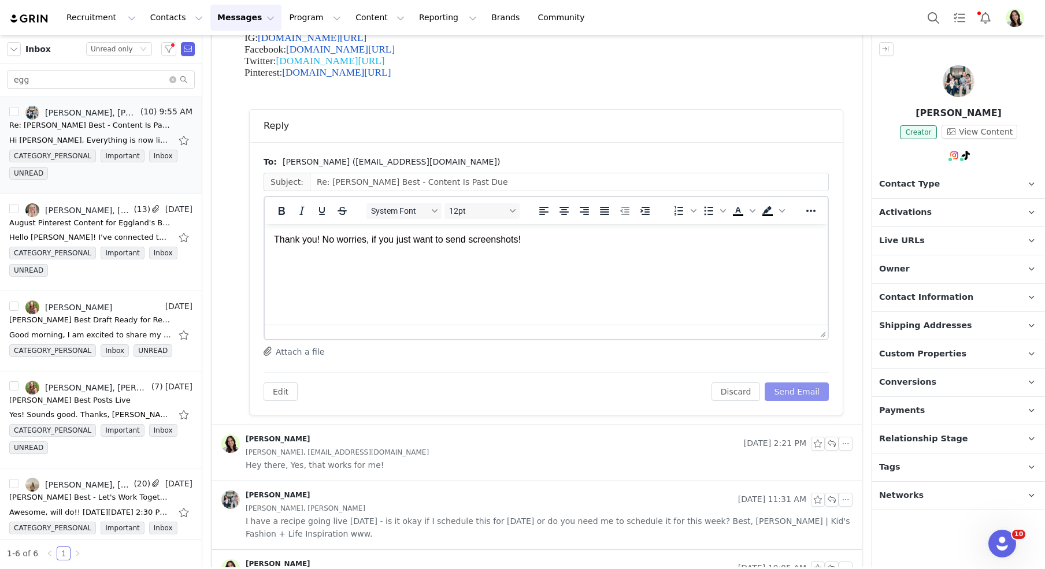
scroll to position [0, 0]
click at [797, 384] on button "Send Email" at bounding box center [797, 392] width 64 height 19
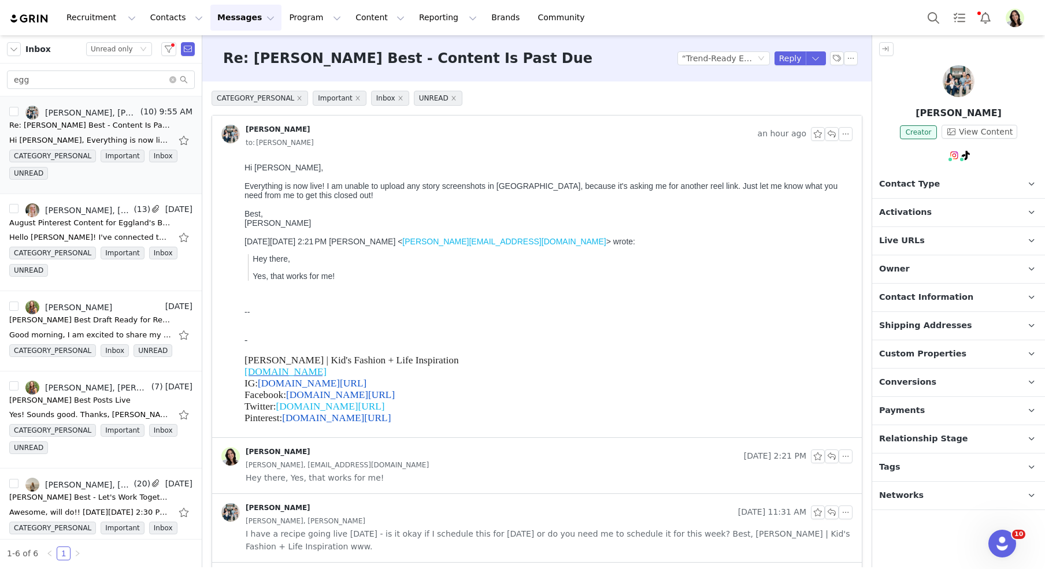
click at [1017, 17] on img "Profile" at bounding box center [1015, 18] width 19 height 19
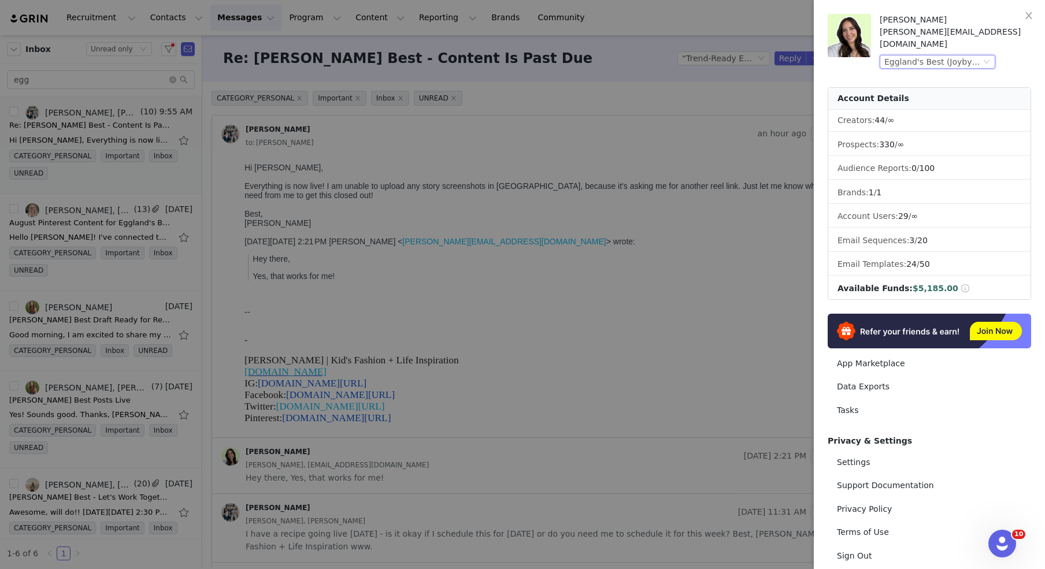
click at [897, 56] on div "Eggland's Best (Joybyte)" at bounding box center [933, 62] width 97 height 13
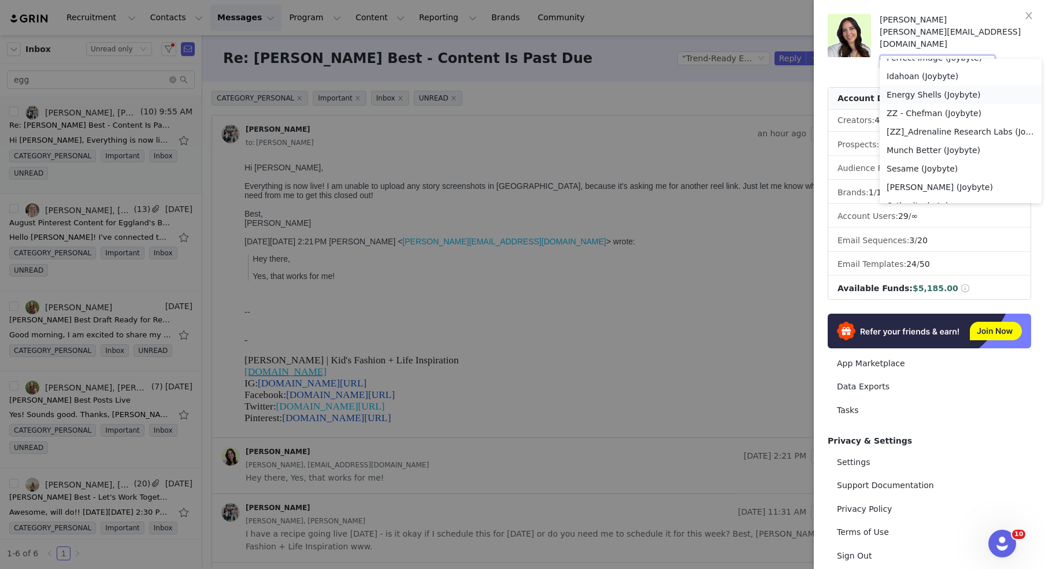
scroll to position [559, 0]
click at [904, 84] on li "Idahoan (Joybyte)" at bounding box center [961, 85] width 162 height 19
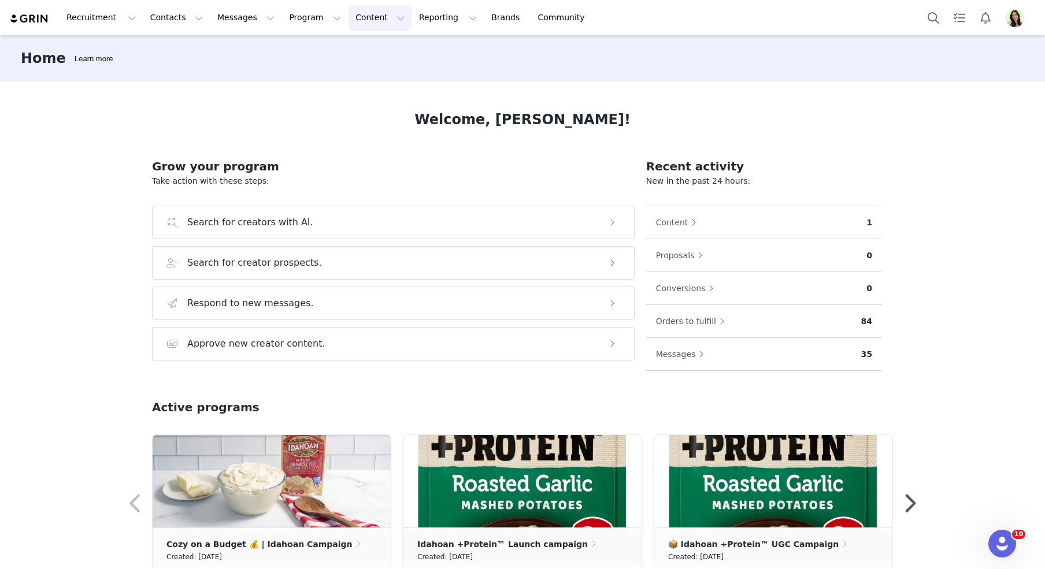
click at [361, 18] on button "Content Content" at bounding box center [380, 18] width 63 height 26
click at [368, 61] on link "Creator Content" at bounding box center [370, 50] width 91 height 21
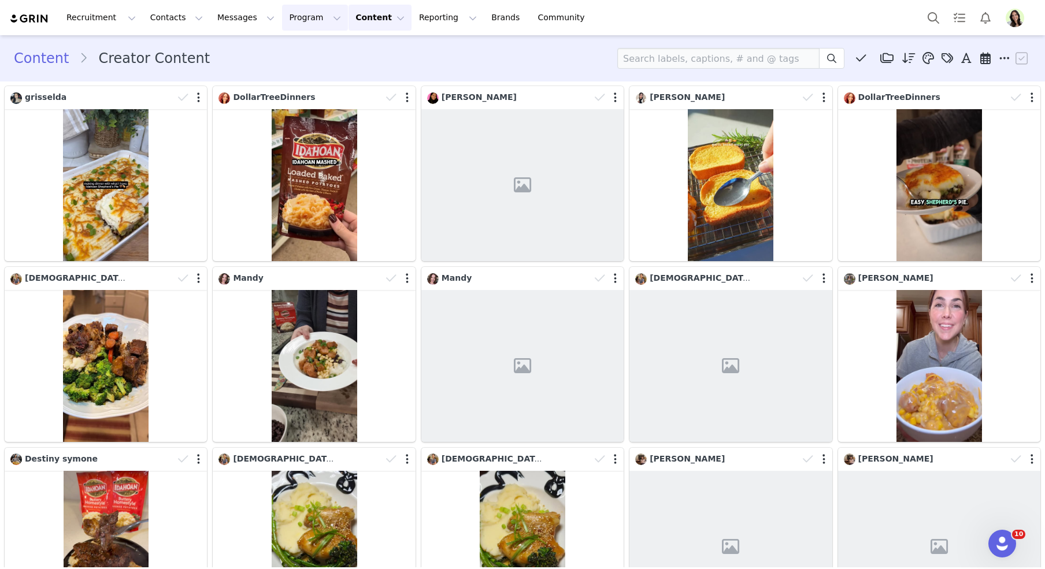
click at [286, 17] on button "Program Program" at bounding box center [315, 18] width 66 height 26
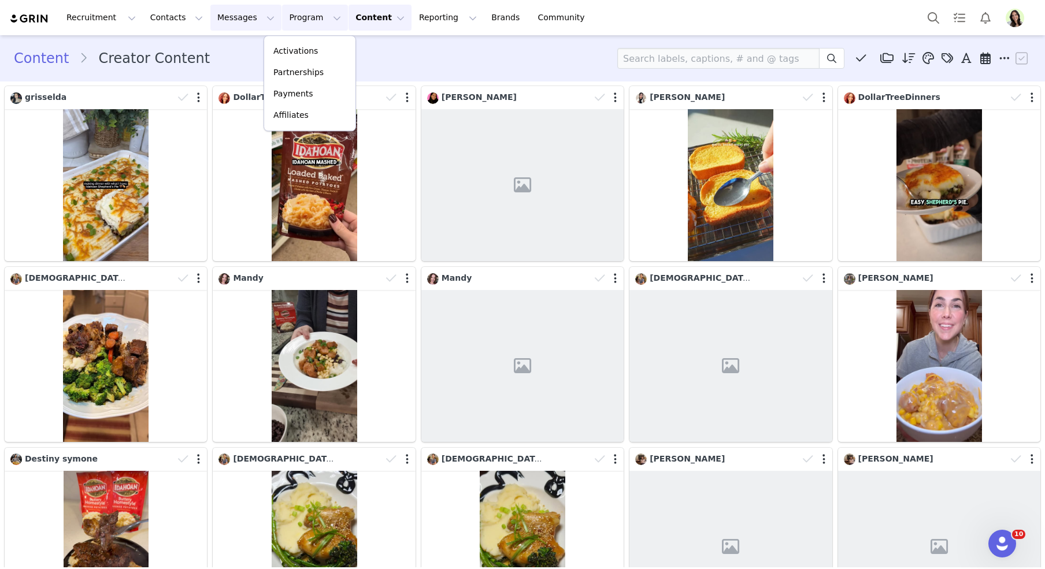
click at [228, 18] on button "Messages Messages" at bounding box center [245, 18] width 71 height 26
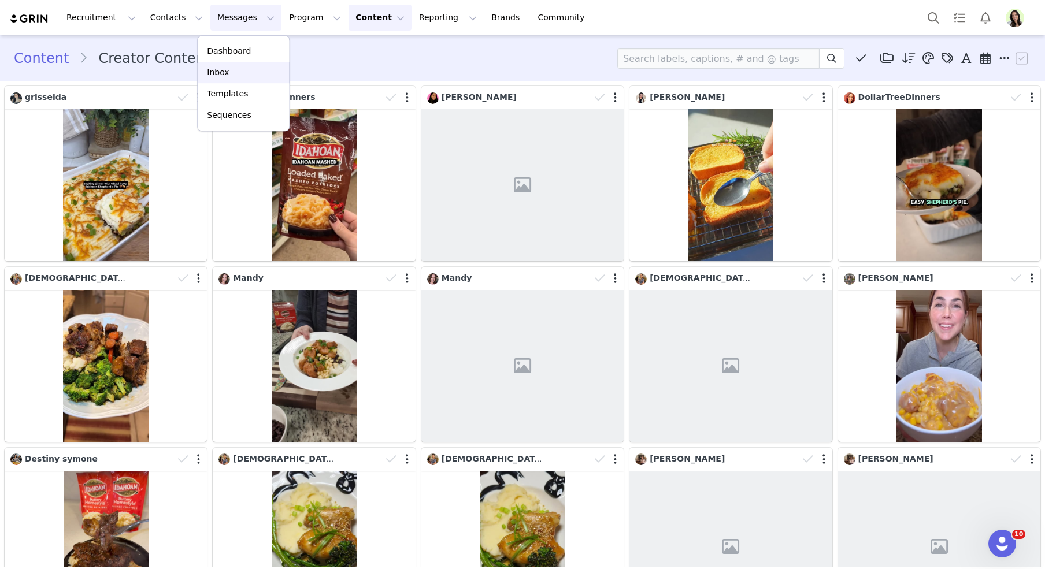
click at [231, 69] on div "Inbox" at bounding box center [243, 72] width 77 height 12
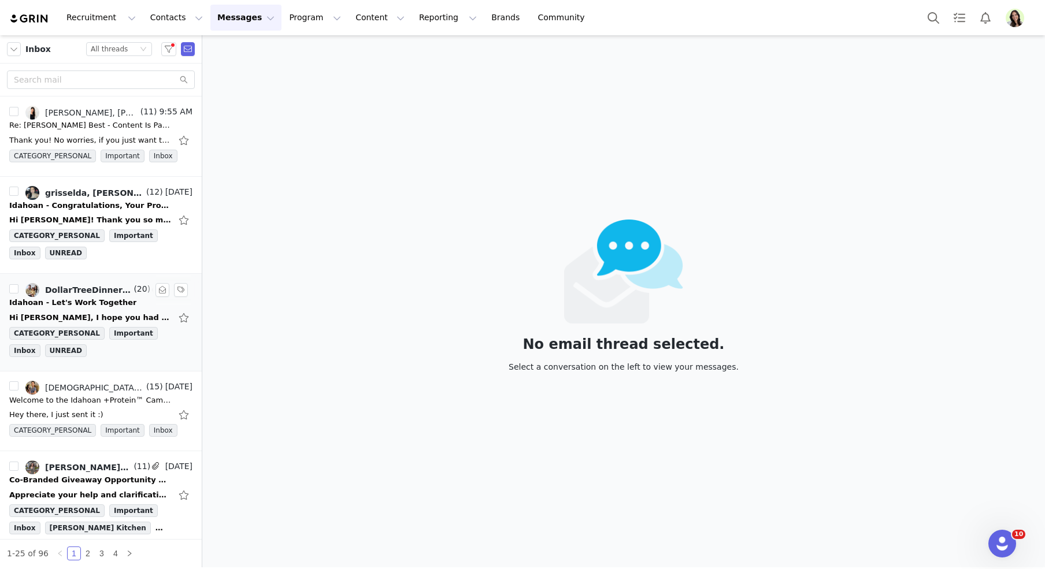
click at [73, 309] on div "Hi Meredith, I hope you had a great weekend! :) Jumping back in here while Soph…" at bounding box center [100, 318] width 183 height 19
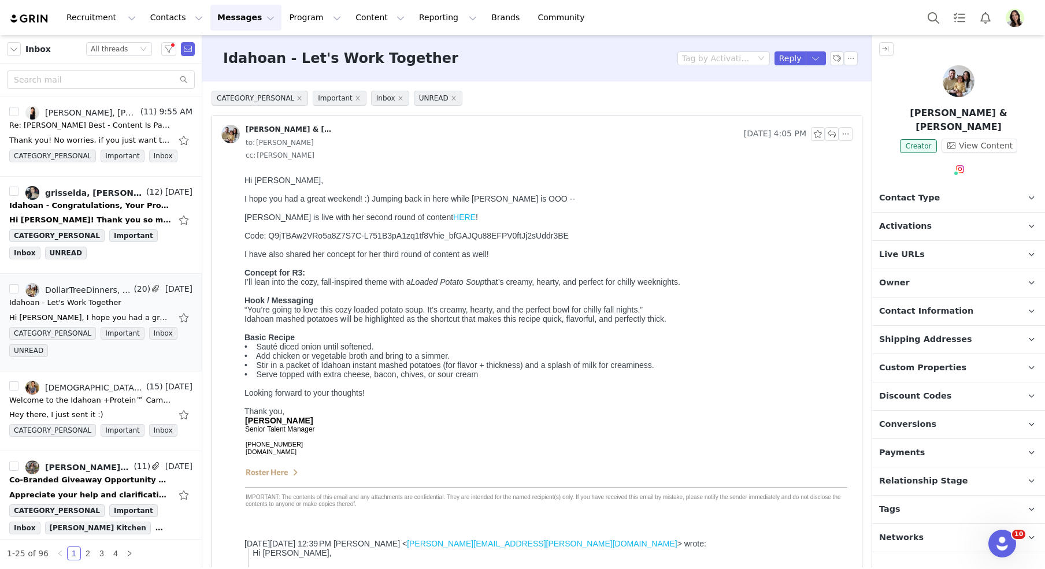
click at [453, 217] on link "HERE" at bounding box center [464, 217] width 23 height 9
drag, startPoint x: 504, startPoint y: 378, endPoint x: 476, endPoint y: 445, distance: 72.6
click at [240, 274] on html "Hi Meredith, I hope you had a great weekend! :) Jumping back in here while Soph…" at bounding box center [546, 484] width 613 height 627
click at [438, 365] on font "• Stir in a packet of Idahoan instant mashed potatoes (for flavor + thickness) …" at bounding box center [450, 365] width 410 height 9
click at [457, 240] on font "Code: Q9jTBAw2VRo5a8Z7S7C-L751B3pA1zq1tf8Vhie_bfGAJQu88EFPV0ftJj2sUddr3BE" at bounding box center [407, 235] width 324 height 9
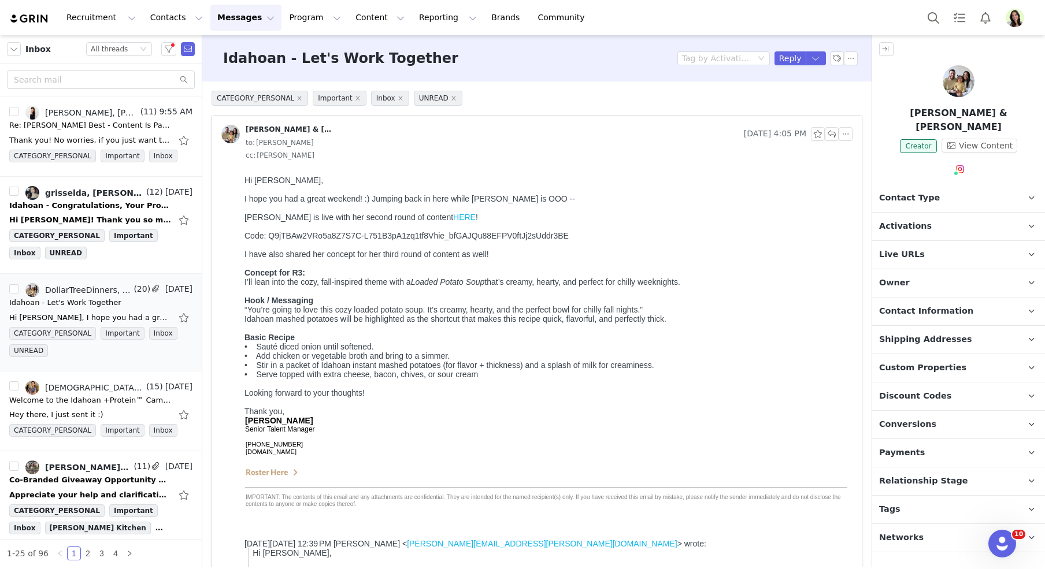
click at [457, 240] on font "Code: Q9jTBAw2VRo5a8Z7S7C-L751B3pA1zq1tf8Vhie_bfGAJQu88EFPV0ftJj2sUddr3BE" at bounding box center [407, 235] width 324 height 9
drag, startPoint x: 585, startPoint y: 239, endPoint x: 271, endPoint y: 235, distance: 314.5
click at [271, 235] on div "Code: Q9jTBAw2VRo5a8Z7S7C-L751B3pA1zq1tf8Vhie_bfGAJQu88EFPV0ftJj2sUddr3BE" at bounding box center [547, 235] width 604 height 9
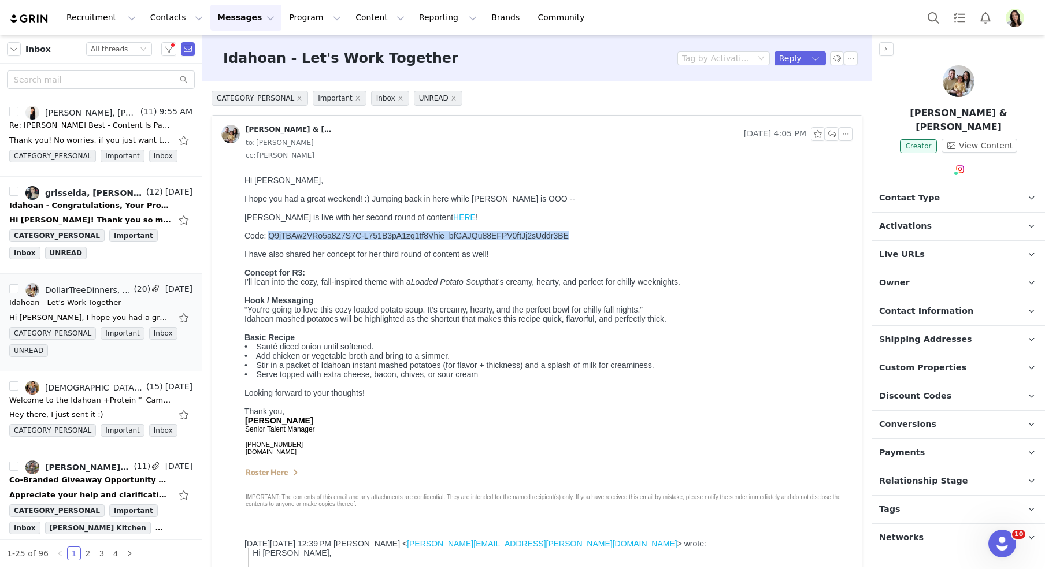
copy font "Q9jTBAw2VRo5a8Z7S7C-L751B3pA1zq1tf8Vhie_bfGAJQu88EFPV0ftJj2sUddr3BE"
click at [831, 135] on button "button" at bounding box center [832, 134] width 14 height 14
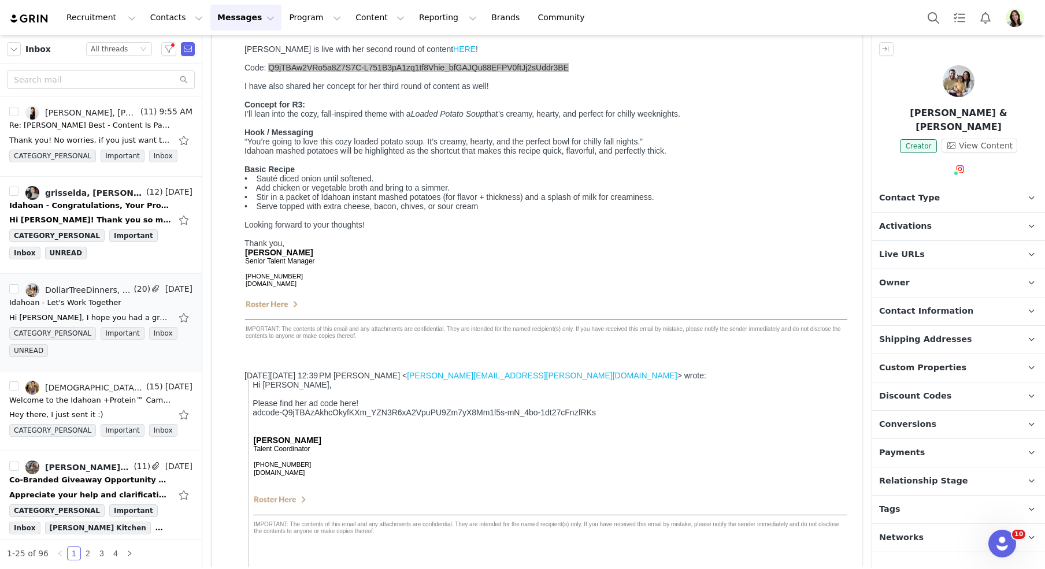
scroll to position [706, 0]
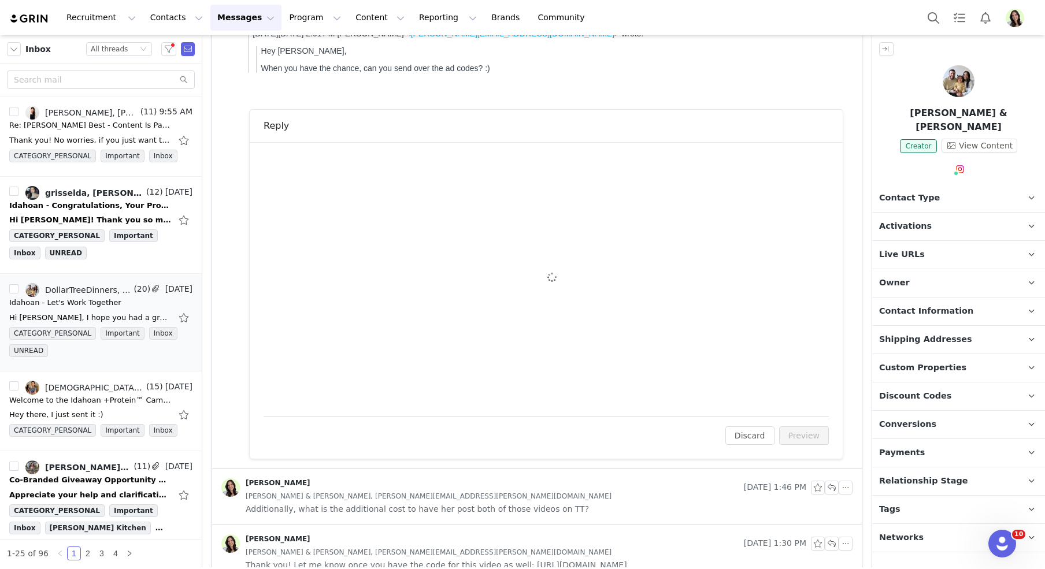
click at [350, 239] on div "To: Joey & Cynthia Dionne (katherine.blidy@famfluence.com) Cc Cc: Attach a file…" at bounding box center [546, 279] width 565 height 247
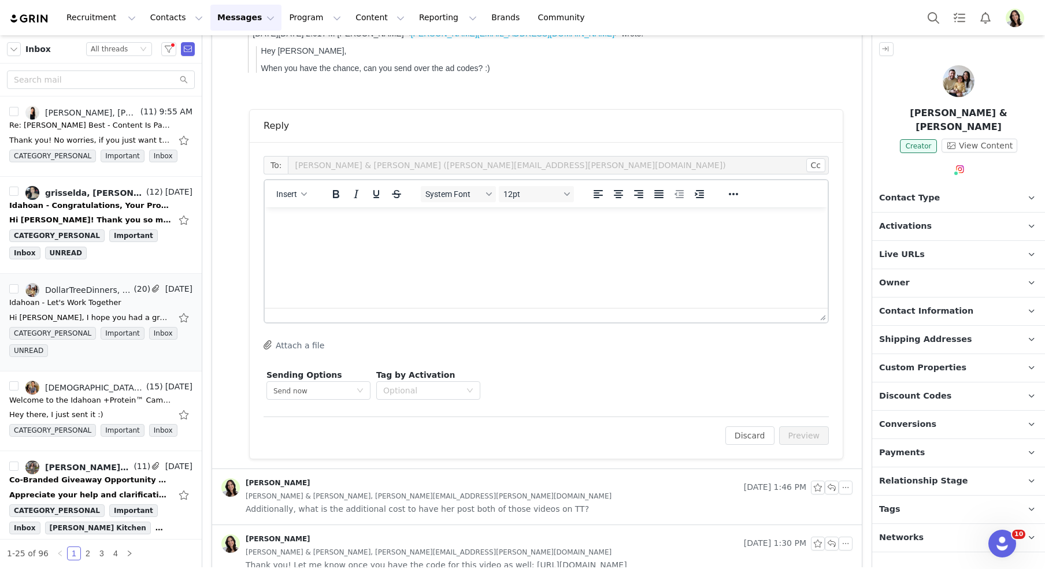
scroll to position [0, 0]
click at [363, 239] on html at bounding box center [546, 223] width 563 height 31
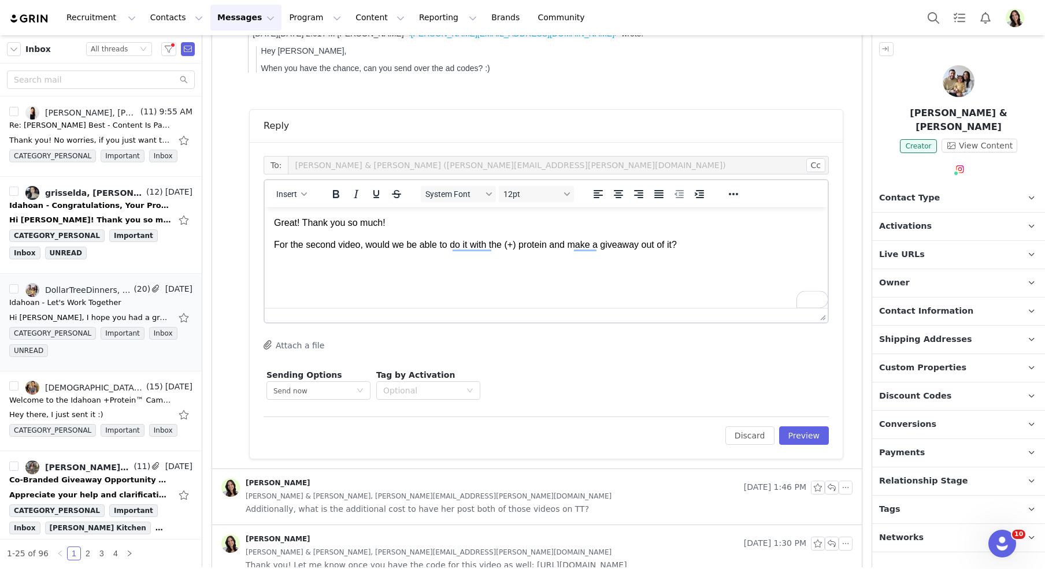
click at [707, 251] on p "For the second video, would we be able to do it with the (+) protein and make a…" at bounding box center [546, 245] width 545 height 13
click at [460, 284] on p "Let me know if that would be possible." at bounding box center [546, 280] width 545 height 13
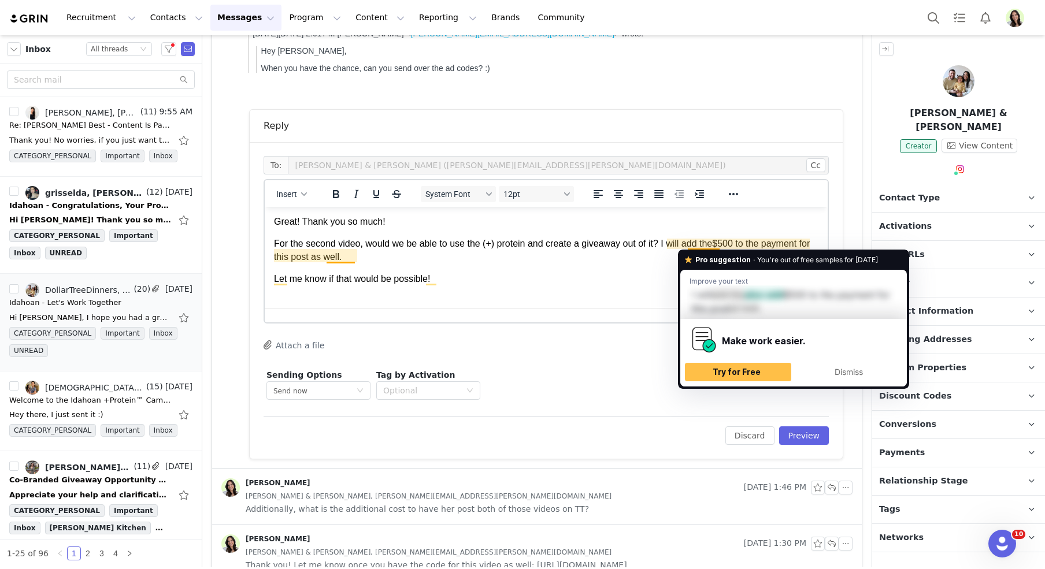
click at [830, 365] on div "Dismiss" at bounding box center [849, 372] width 96 height 19
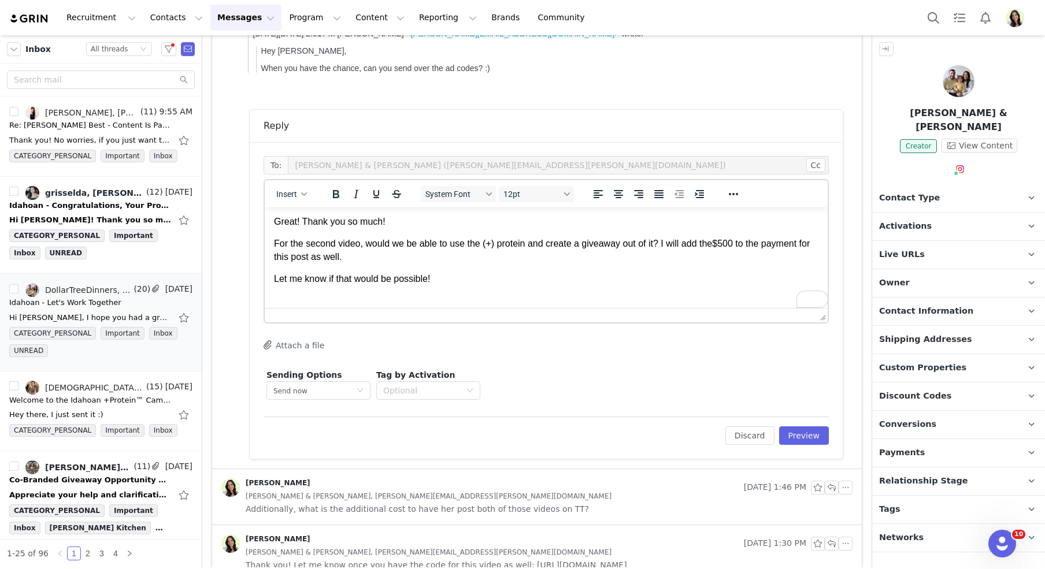
click at [503, 245] on p "For the second video, would we be able to use the (+) protein and create a give…" at bounding box center [546, 251] width 545 height 26
click at [530, 247] on p "For the second video, would we be able to use the (+)protein and create a givea…" at bounding box center [546, 251] width 545 height 26
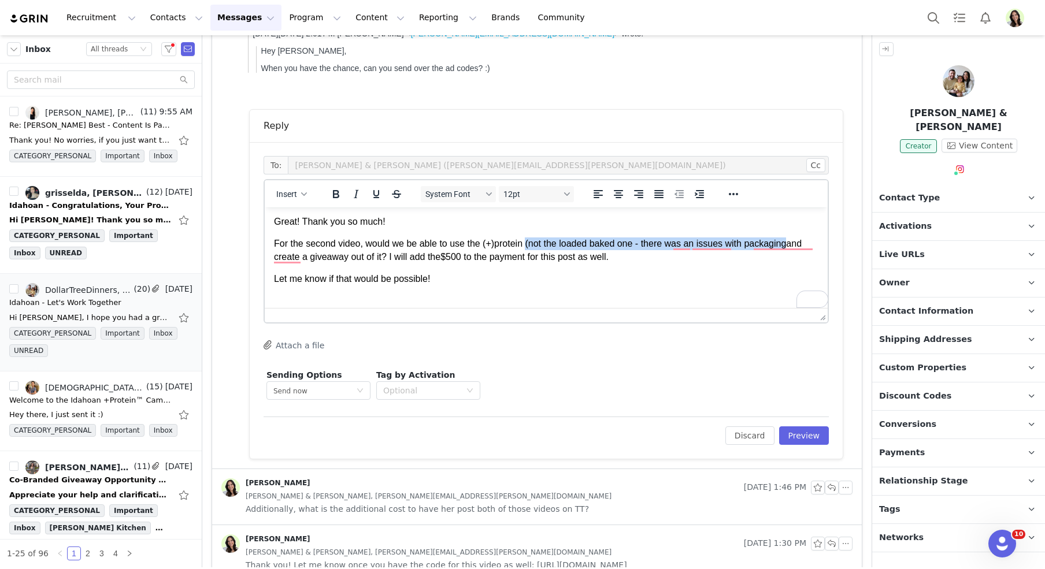
drag, startPoint x: 795, startPoint y: 245, endPoint x: 532, endPoint y: 247, distance: 263.1
click at [532, 247] on p "For the second video, would we be able to use the (+)protein (not the loaded ba…" at bounding box center [546, 251] width 545 height 26
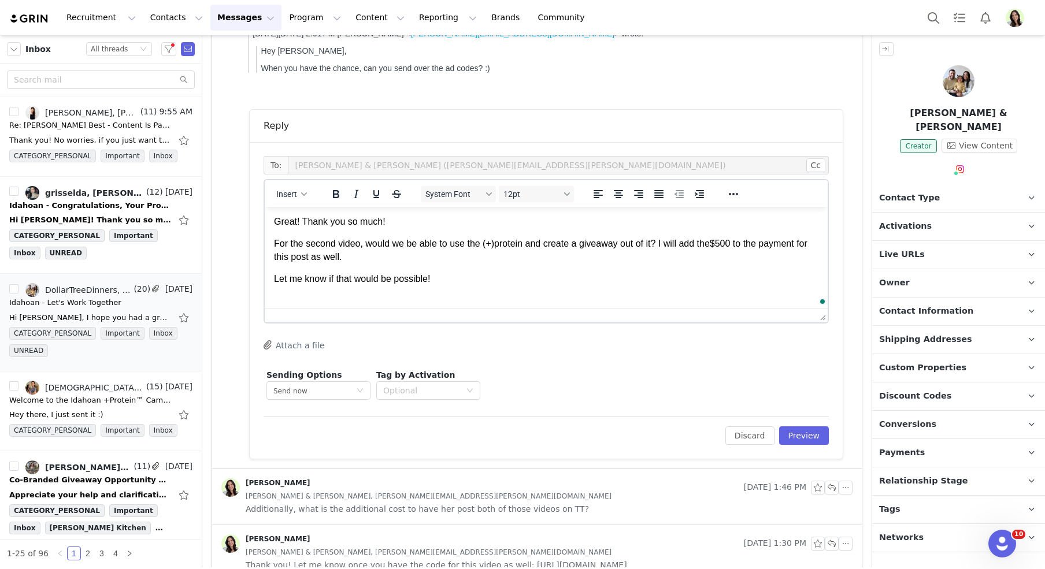
click at [505, 253] on p "For the second video, would we be able to use the (+)protein and create a givea…" at bounding box center [546, 251] width 545 height 26
click at [565, 258] on p "For the second video, would we be able to use the (+)protein and create a givea…" at bounding box center [546, 251] width 545 height 26
click at [679, 256] on p "For the second video, would we be able to use the (+)protein and create a givea…" at bounding box center [546, 251] width 545 height 26
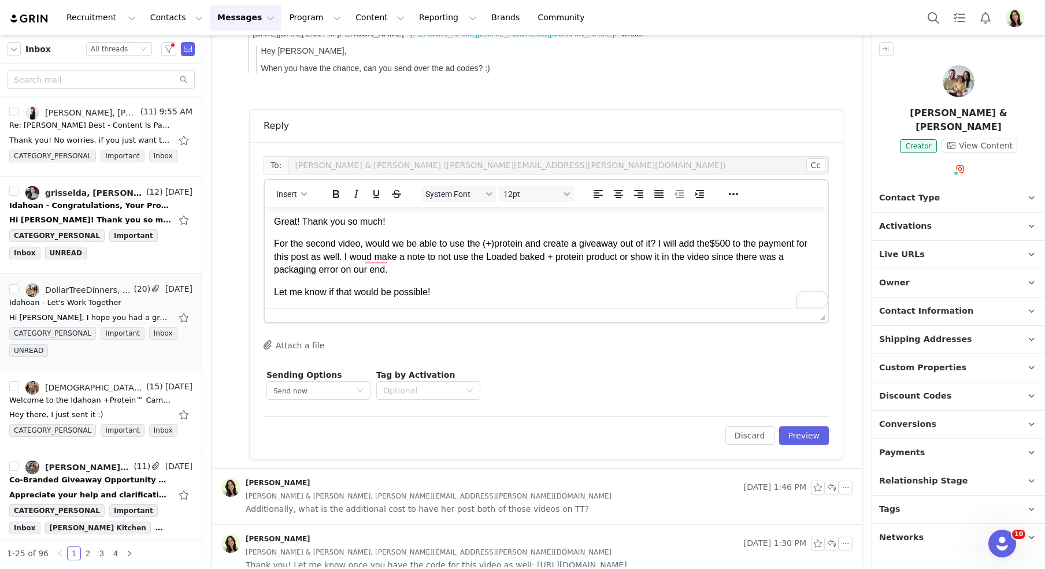
click at [498, 244] on p "For the second video, would we be able to use the (+)protein and create a givea…" at bounding box center [546, 257] width 545 height 39
click at [566, 256] on p "For the second video, would we be able to use the +protein and create a giveawa…" at bounding box center [546, 257] width 545 height 39
click at [560, 258] on p "For the second video, would we be able to use the +protein and create a giveawa…" at bounding box center [546, 257] width 545 height 39
click at [516, 238] on p "For the second video, would we be able to use the +protein and create a giveawa…" at bounding box center [546, 257] width 545 height 39
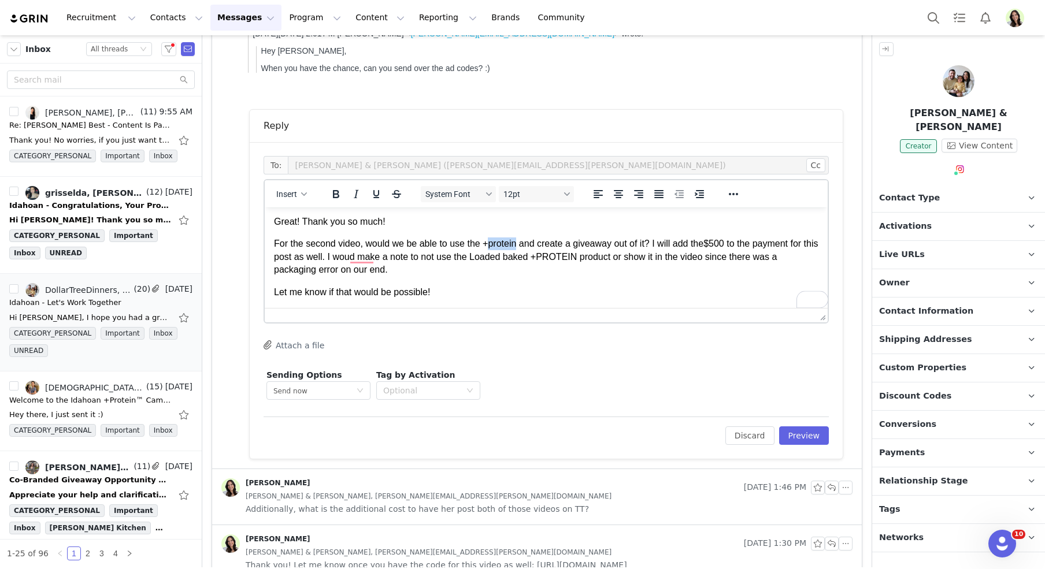
click at [516, 238] on p "For the second video, would we be able to use the +protein and create a giveawa…" at bounding box center [546, 257] width 545 height 39
click at [367, 246] on p "For the second video, would we be able to use the +PROTEIN and create a giveawa…" at bounding box center [546, 257] width 545 height 39
click at [813, 430] on button "Preview" at bounding box center [804, 436] width 50 height 19
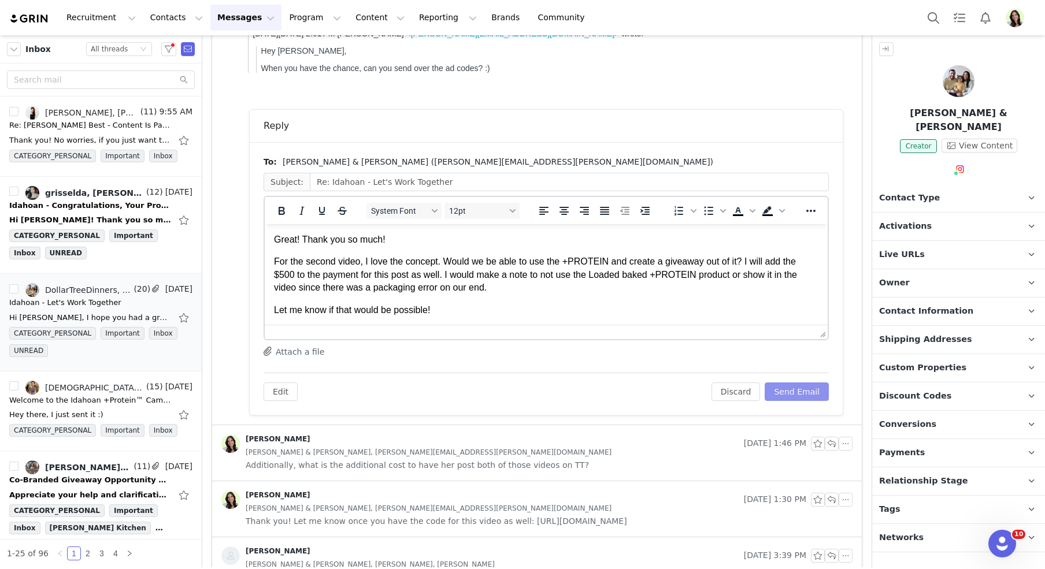
scroll to position [0, 0]
click at [789, 394] on button "Send Email" at bounding box center [797, 392] width 64 height 19
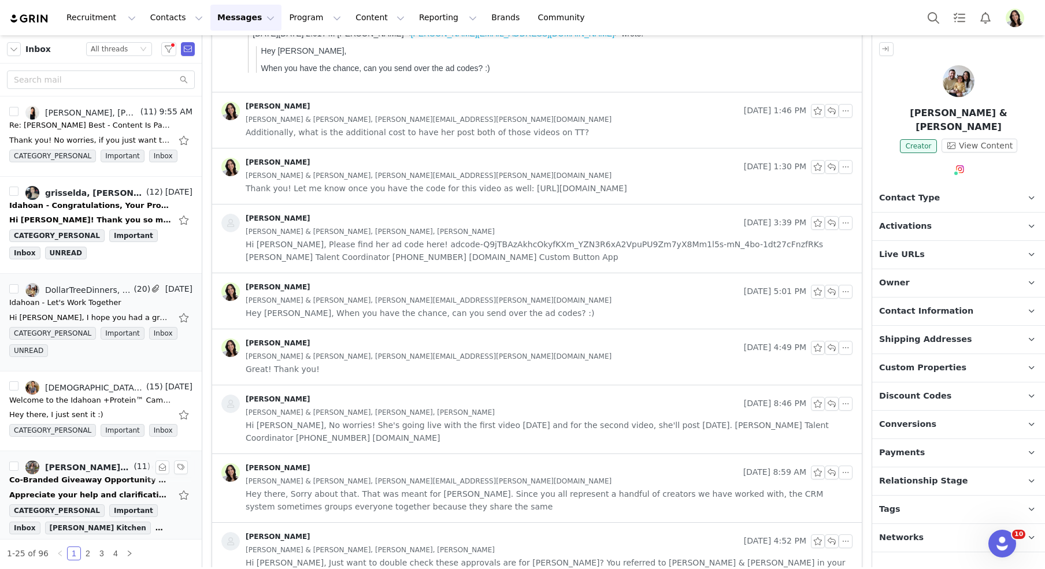
click at [88, 475] on div "Co-Branded Giveaway Opportunity with Soules Kitchen & Idahoan 🥔🍗" at bounding box center [90, 481] width 162 height 12
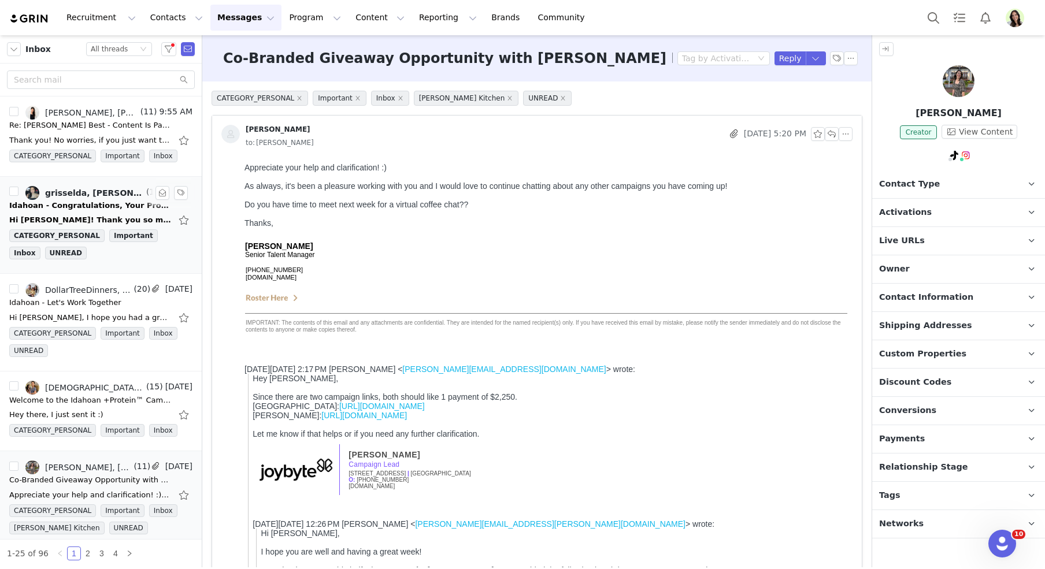
click at [72, 200] on div "Idahoan - Congratulations, Your Proposal Has Been Accepted" at bounding box center [90, 206] width 162 height 12
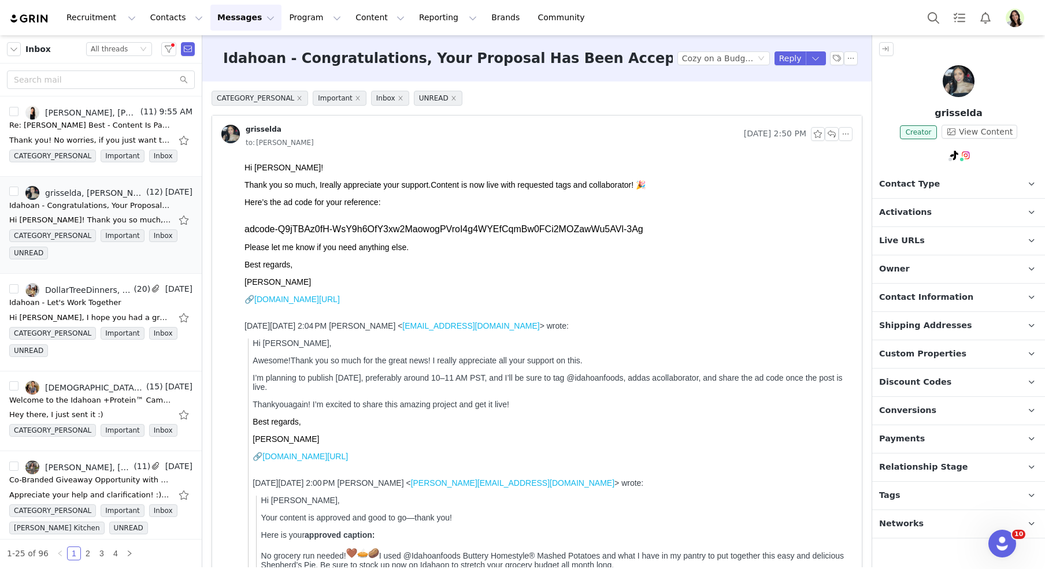
click at [384, 235] on div "adcode-Q9jTBAz0fH- WsY9h6OfY3xw2MaowogPVroI4g4WYE fCqmBw0FCi2MOZawWu5AVl-3Ag" at bounding box center [547, 229] width 604 height 10
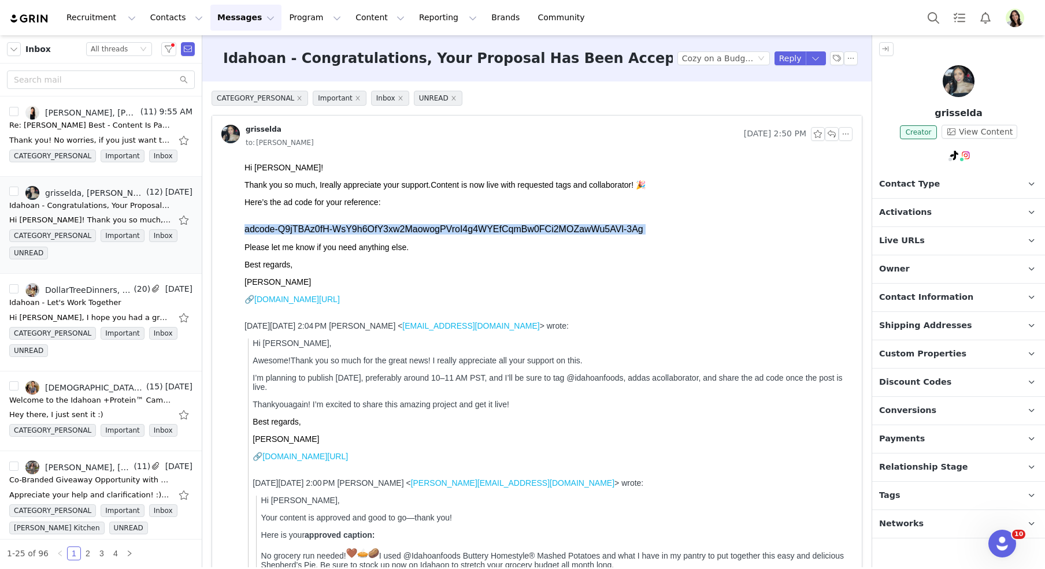
click at [384, 235] on div "adcode-Q9jTBAz0fH- WsY9h6OfY3xw2MaowogPVroI4g4WYE fCqmBw0FCi2MOZawWu5AVl-3Ag" at bounding box center [547, 229] width 604 height 10
copy div "adcode-Q9jTBAz0fH- WsY9h6OfY3xw2MaowogPVroI4g4WYE fCqmBw0FCi2MOZawWu5AVl-3Ag"
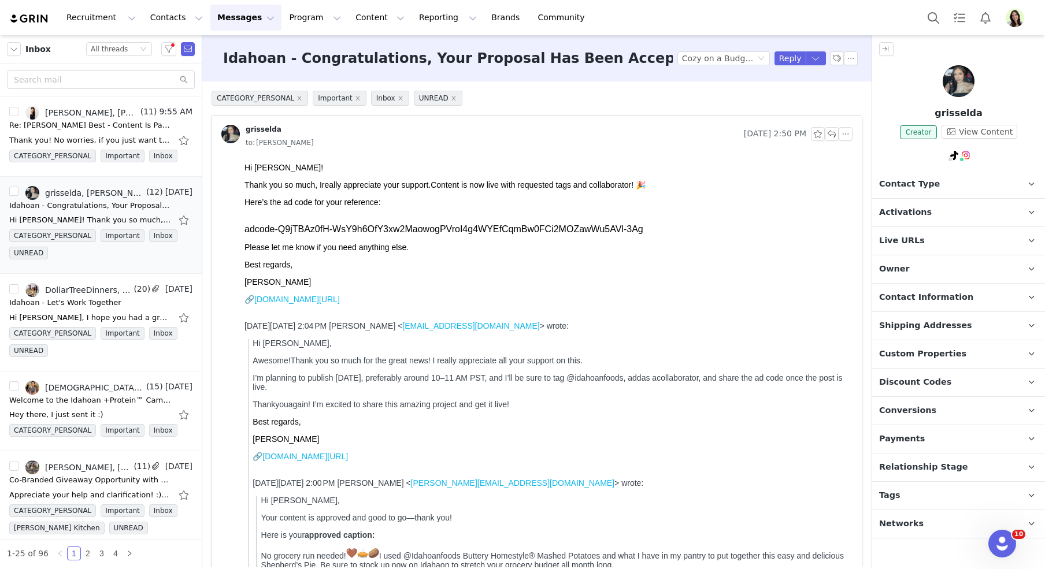
click at [391, 202] on p "Here’s the ad code for your reference:" at bounding box center [547, 207] width 604 height 19
click at [908, 201] on p "Activations" at bounding box center [944, 213] width 145 height 28
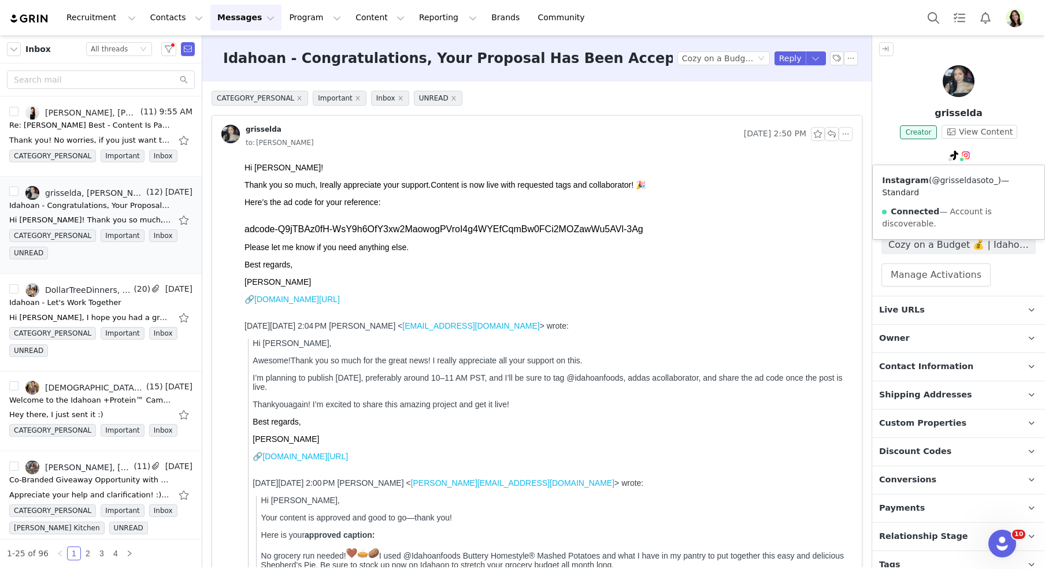
click at [963, 181] on link "@grisseldasoto_" at bounding box center [965, 180] width 66 height 9
click at [170, 51] on button "button" at bounding box center [168, 49] width 15 height 14
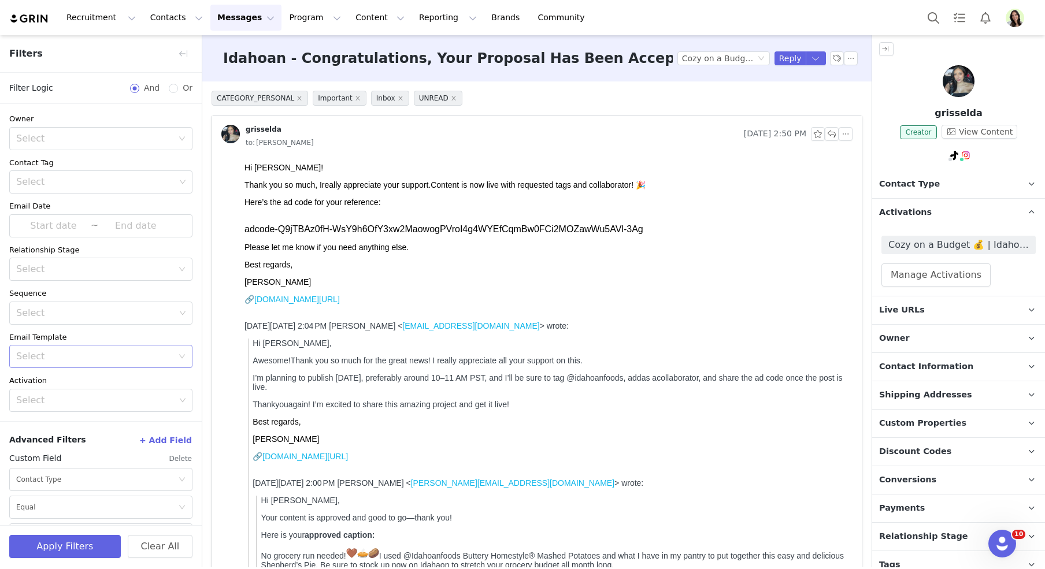
scroll to position [29, 0]
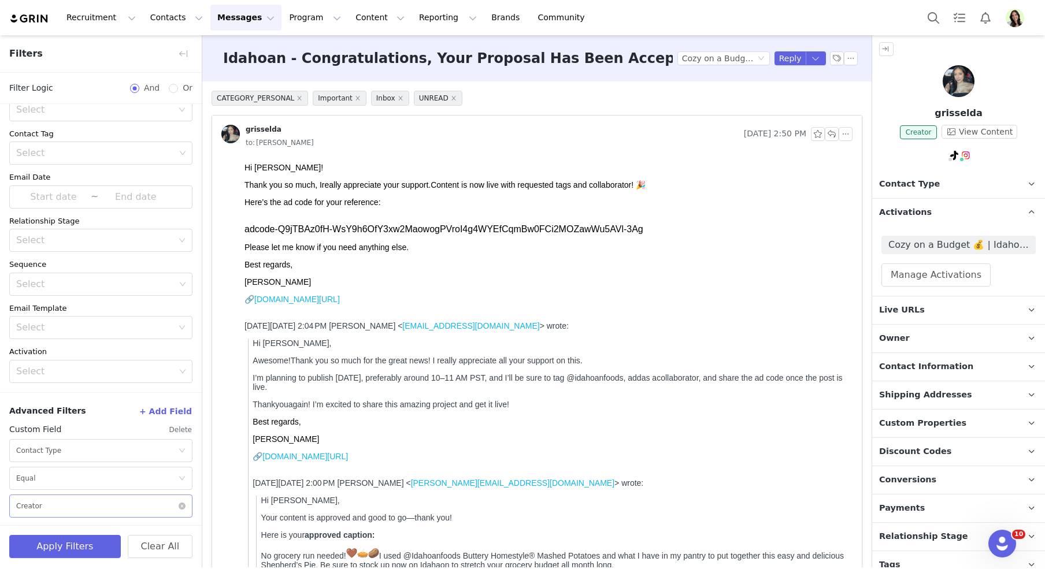
click at [68, 508] on div "Select Creator" at bounding box center [97, 506] width 162 height 22
click at [56, 460] on li "Prospect" at bounding box center [100, 461] width 183 height 19
click at [83, 540] on button "Apply Filters" at bounding box center [65, 546] width 112 height 23
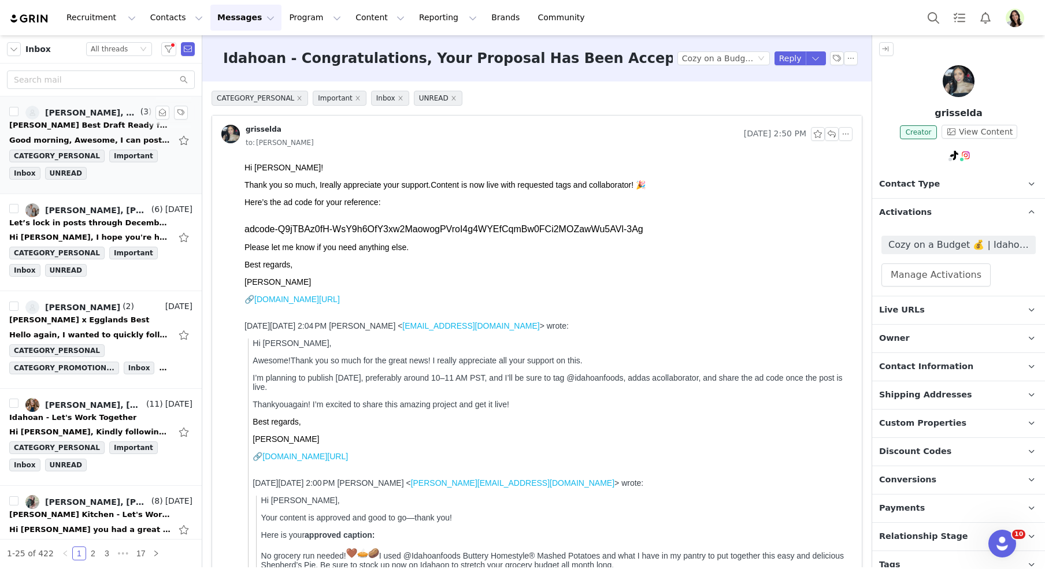
click at [85, 120] on div "Eggland's Best Draft Ready for Review" at bounding box center [90, 126] width 162 height 12
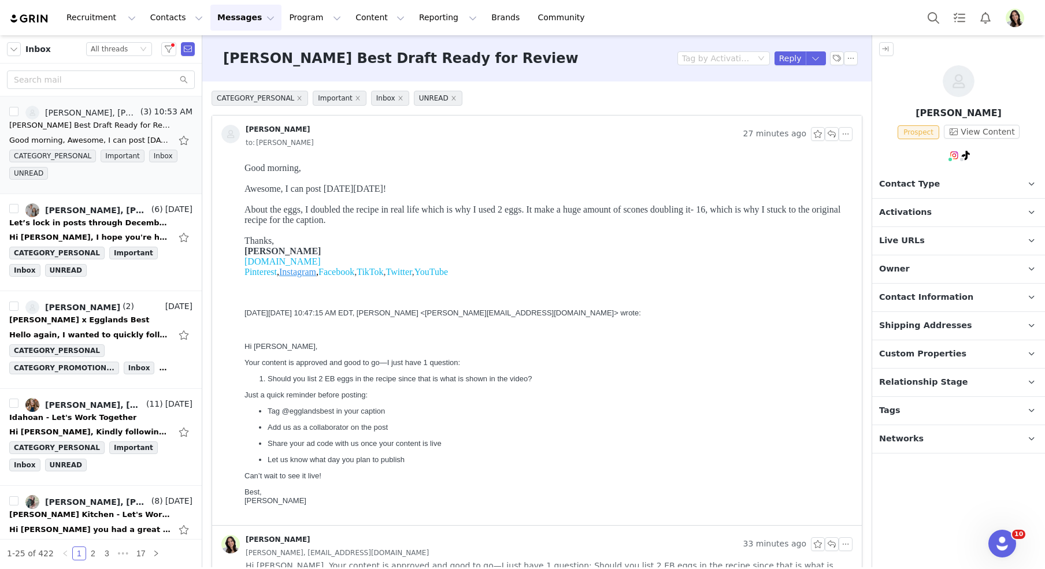
scroll to position [0, 0]
click at [951, 177] on link "@minutritionist" at bounding box center [963, 180] width 62 height 9
click at [160, 109] on button "button" at bounding box center [163, 113] width 14 height 14
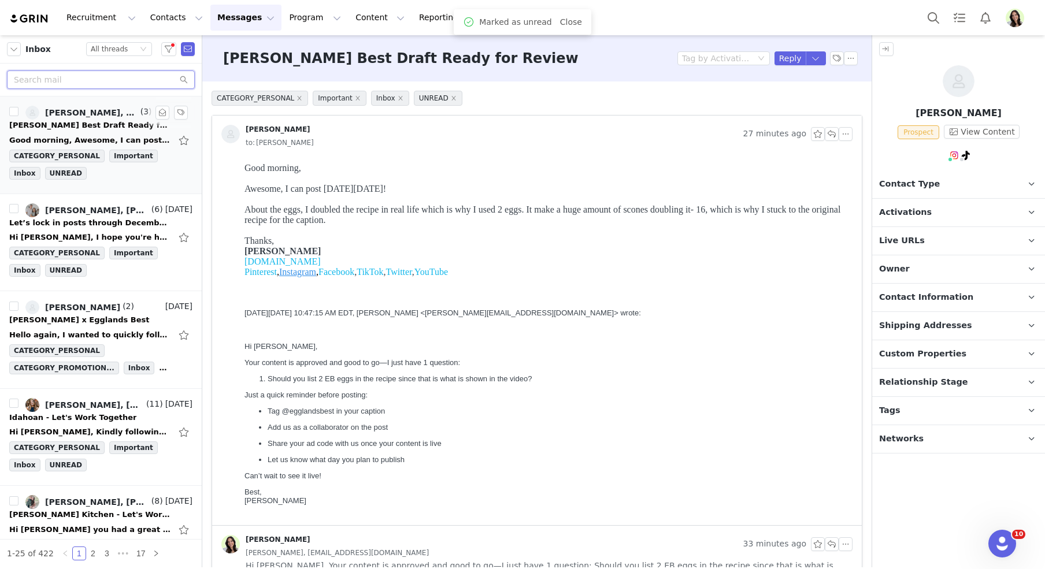
click at [104, 79] on input "text" at bounding box center [101, 80] width 188 height 19
type input "o"
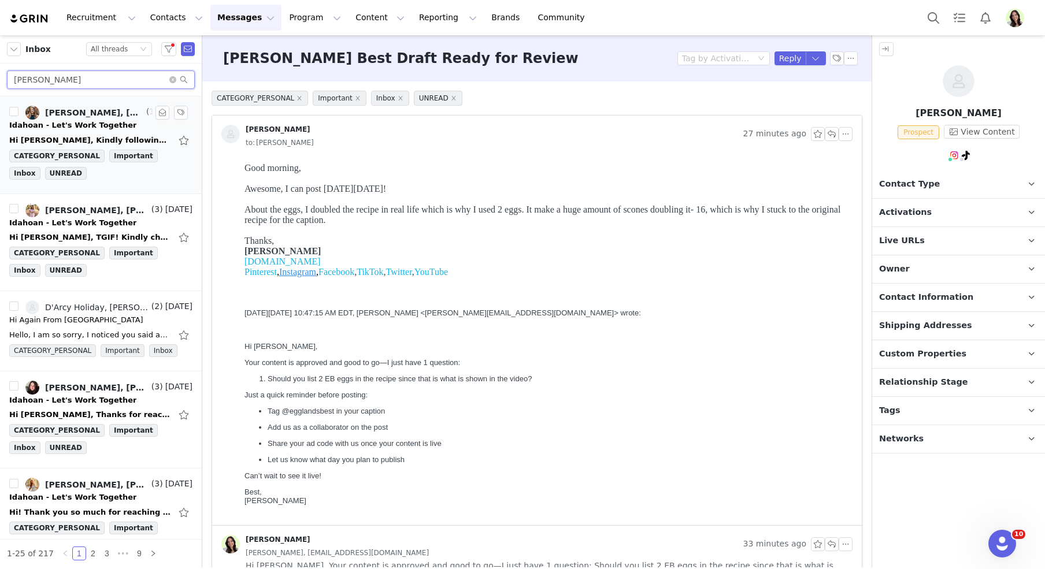
type input "ida"
click at [93, 128] on div "Idahoan - Let's Work Together" at bounding box center [72, 126] width 127 height 12
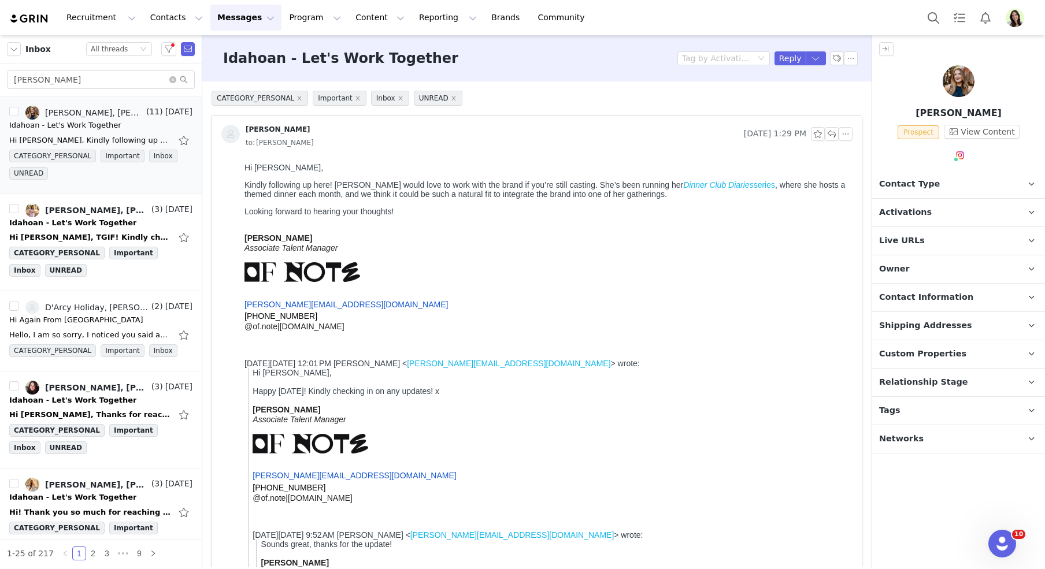
click at [686, 186] on em "Dinner Club Diaries" at bounding box center [718, 184] width 70 height 9
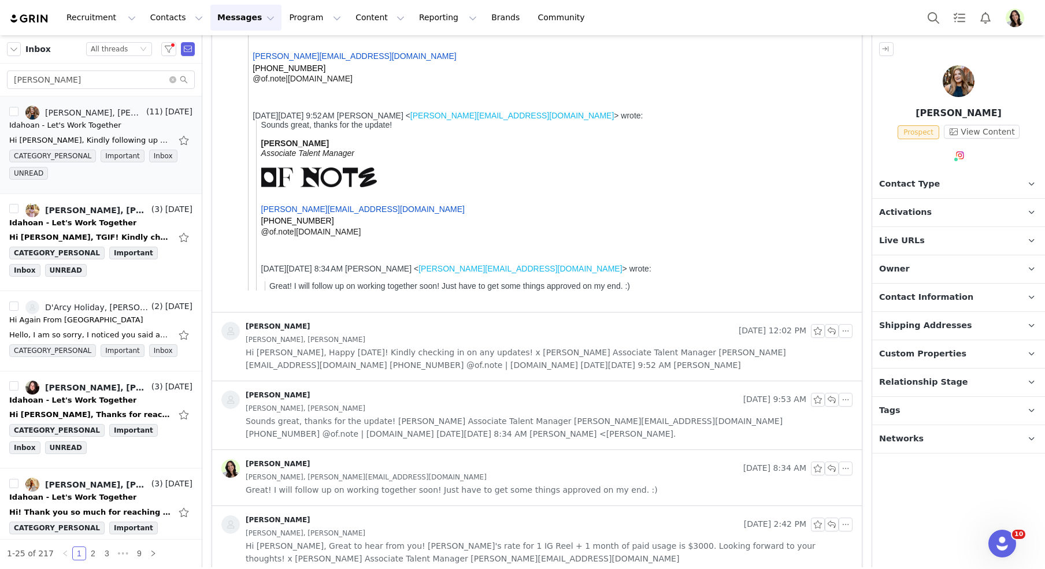
scroll to position [453, 0]
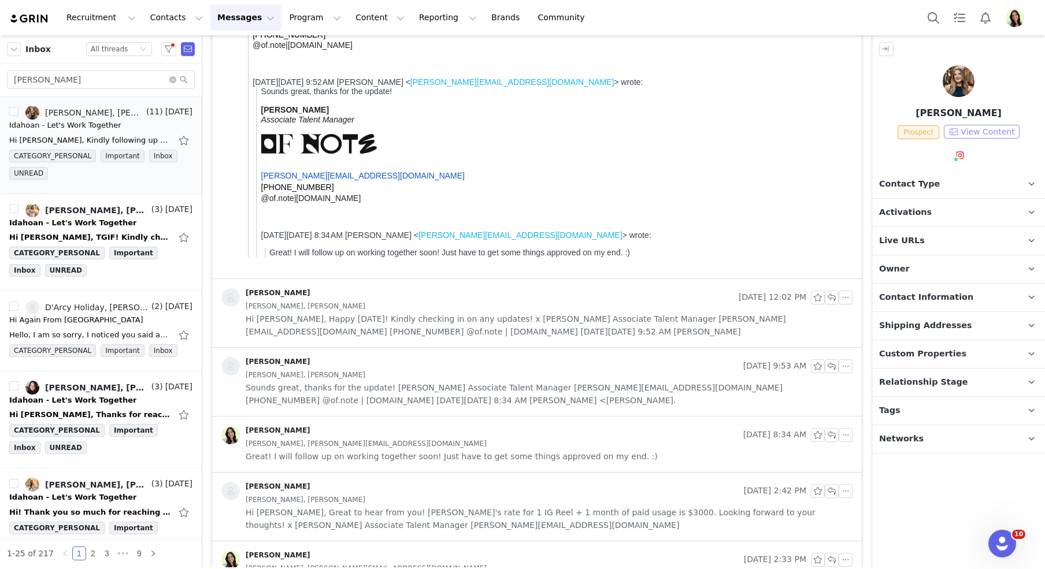
click at [983, 131] on button "View Content" at bounding box center [982, 132] width 76 height 14
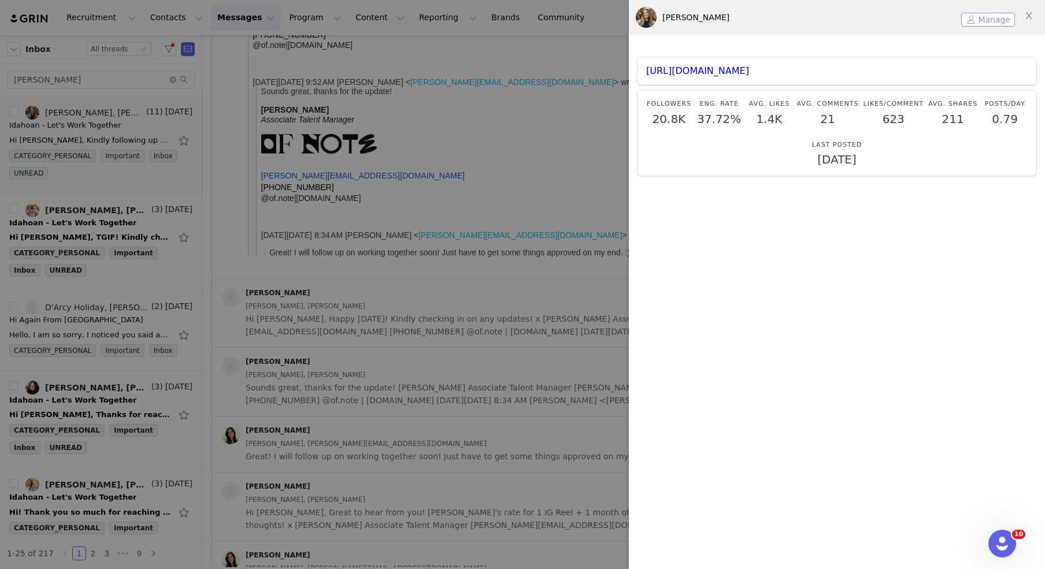
click at [983, 16] on button "Manage" at bounding box center [988, 20] width 54 height 14
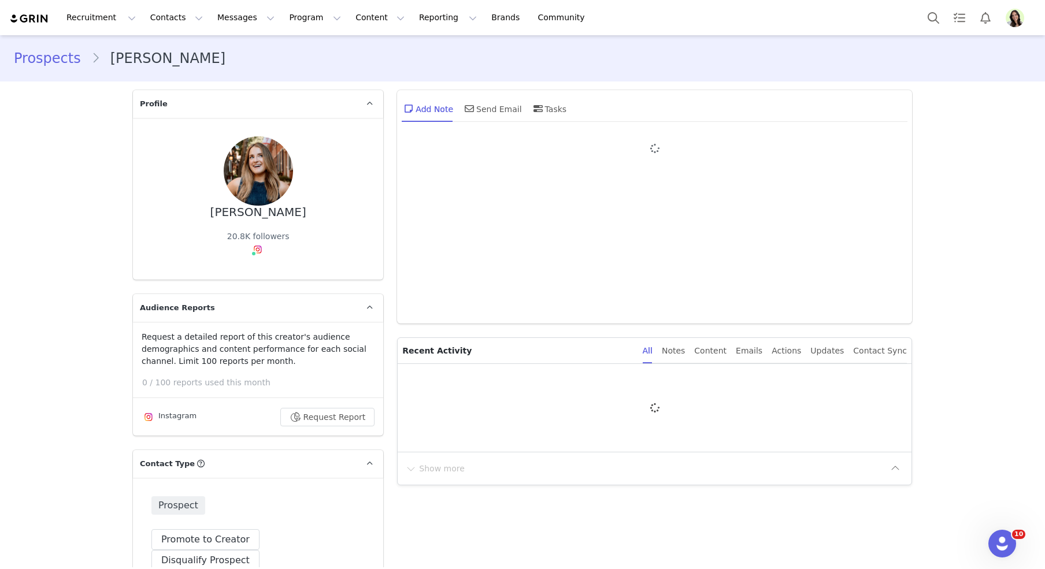
type input "+1 (United States)"
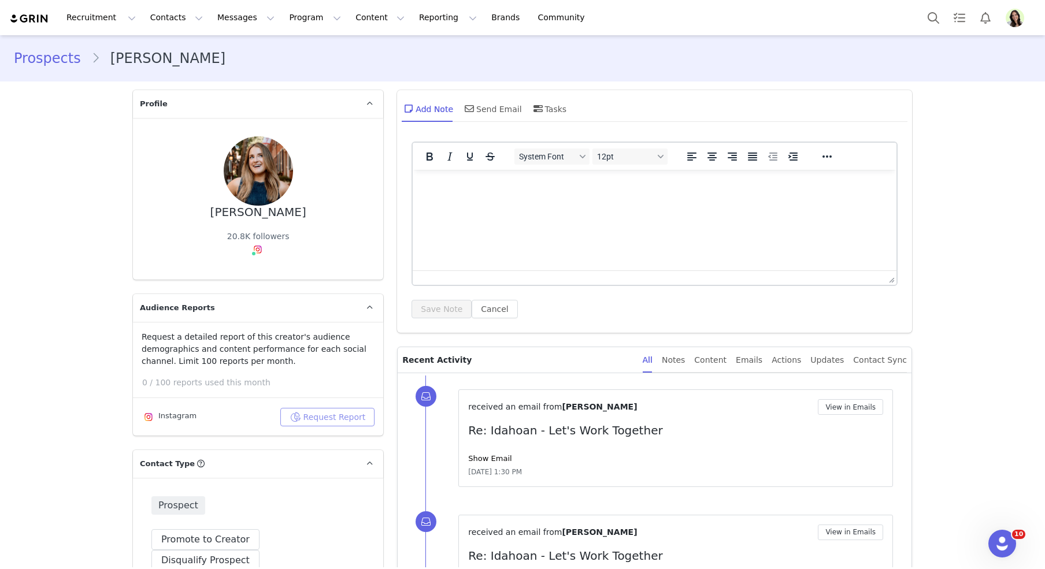
click at [309, 416] on button "Request Report" at bounding box center [327, 417] width 95 height 19
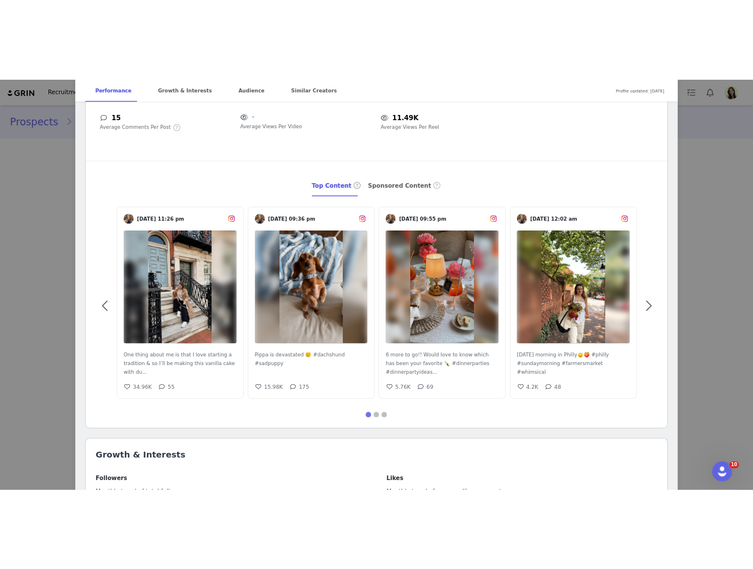
scroll to position [201, 0]
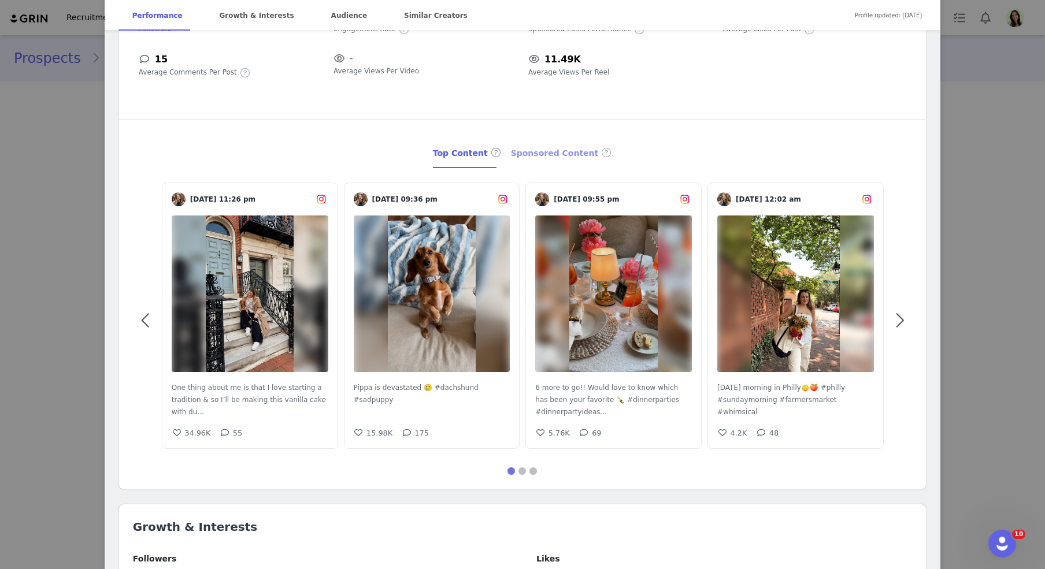
click at [559, 151] on div "Sponsored Content" at bounding box center [562, 154] width 102 height 30
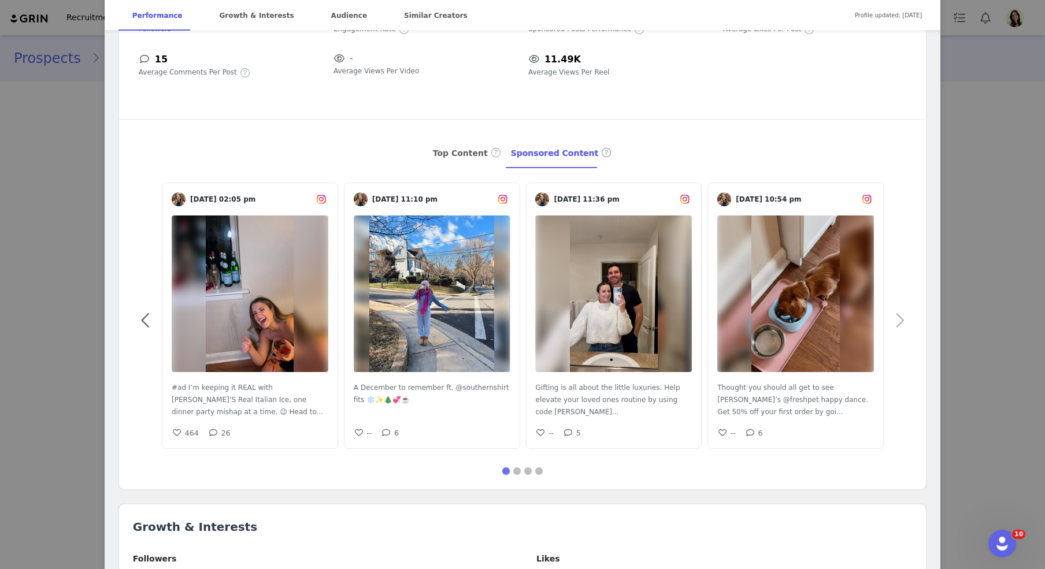
click at [901, 321] on span at bounding box center [900, 321] width 26 height 0
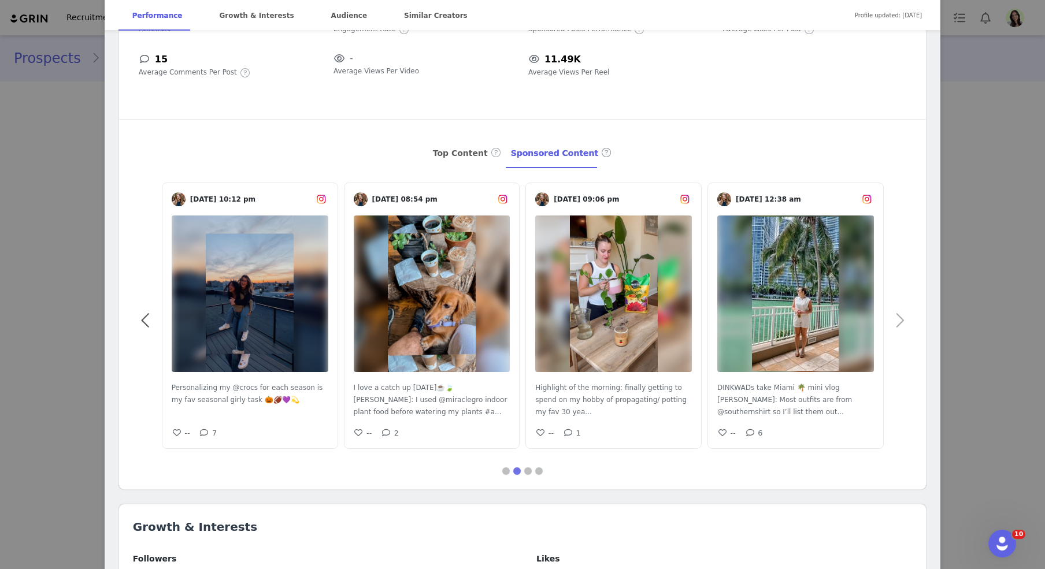
click at [901, 321] on span at bounding box center [900, 321] width 26 height 0
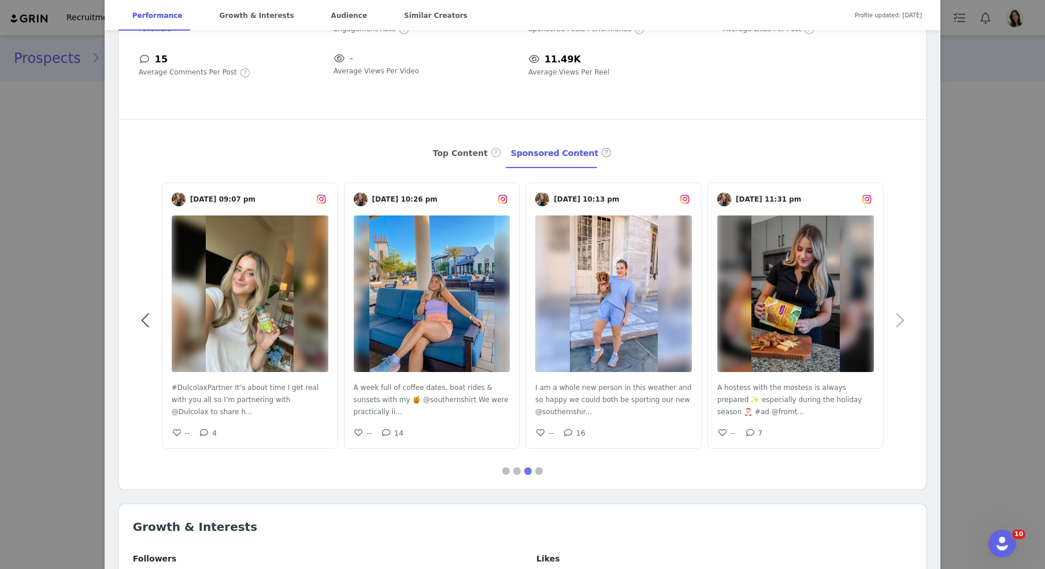
click at [898, 321] on span at bounding box center [900, 321] width 26 height 0
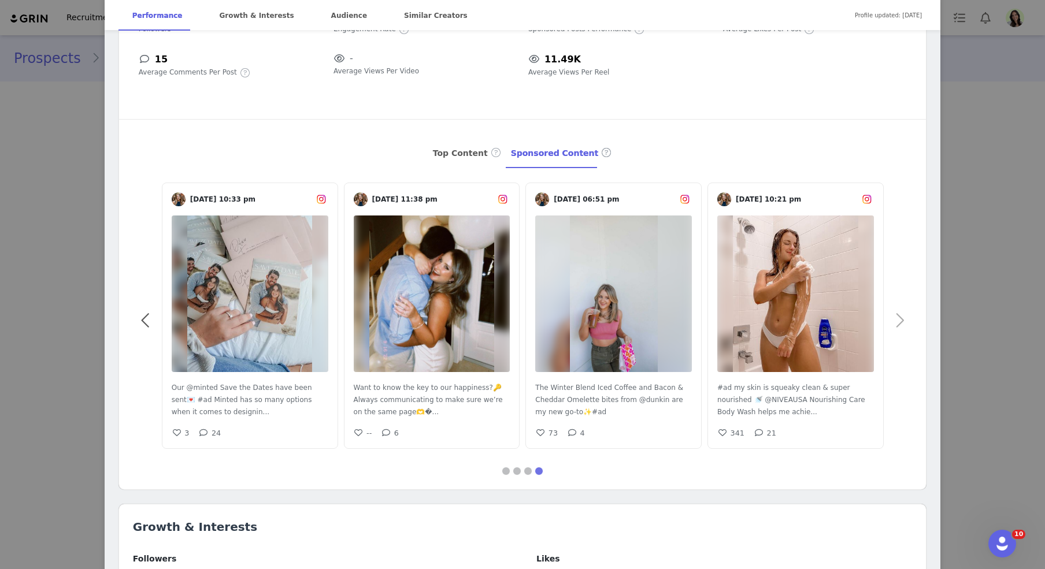
click at [898, 321] on span at bounding box center [900, 321] width 26 height 0
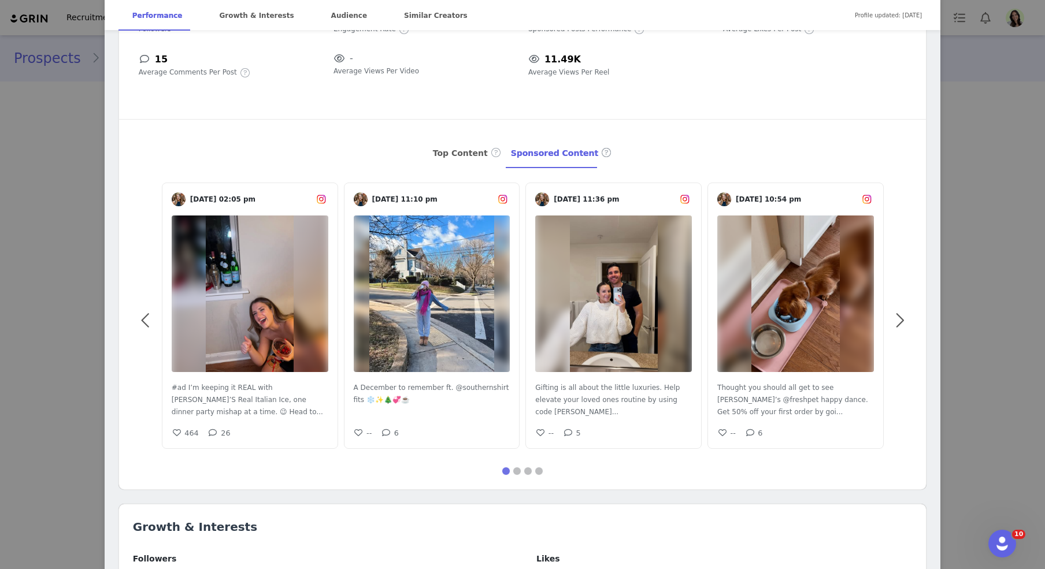
click at [282, 295] on img at bounding box center [250, 294] width 88 height 157
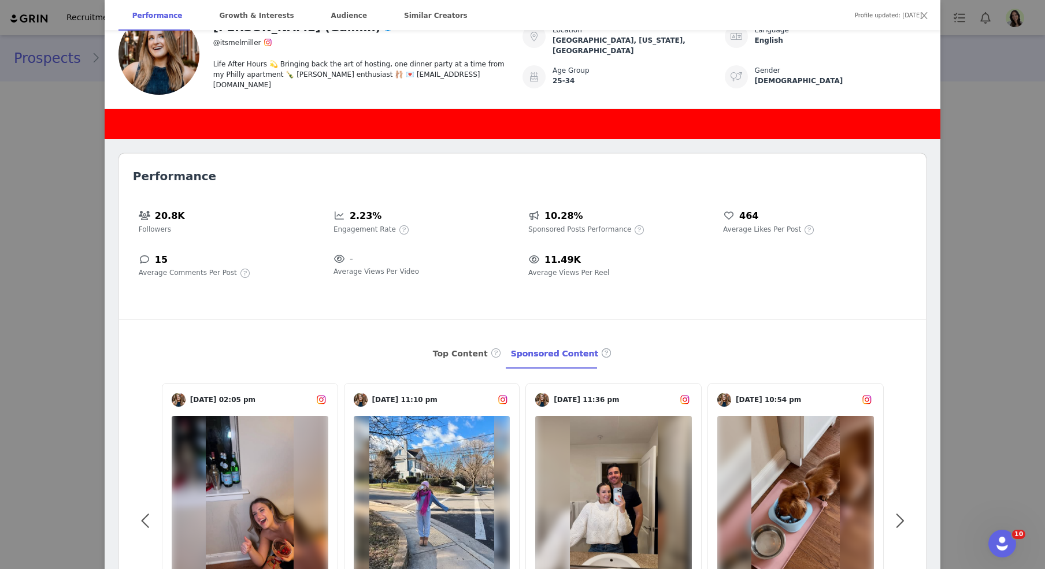
scroll to position [201, 0]
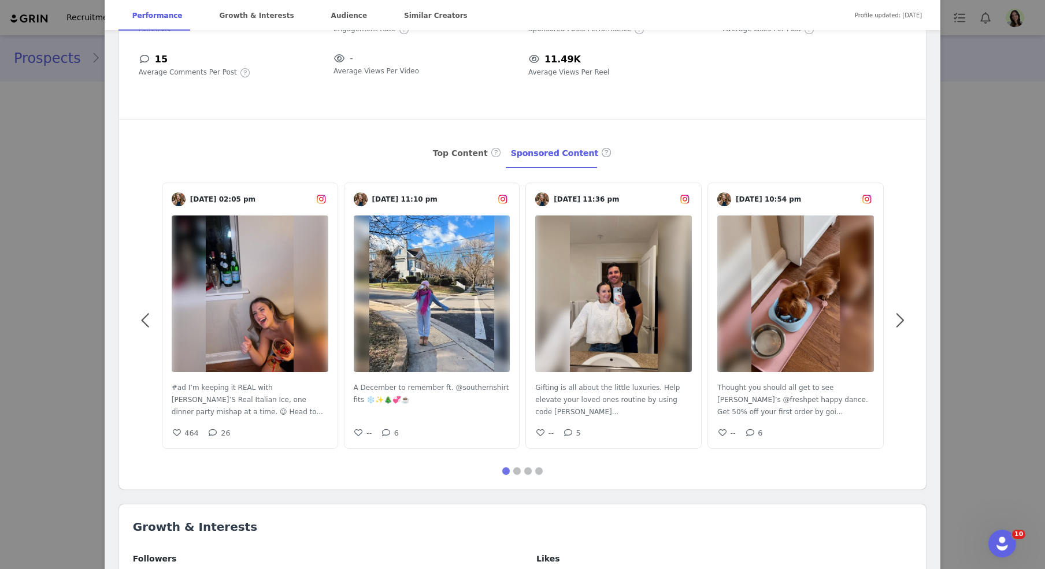
click at [753, 182] on div "[PERSON_NAME] (Galmin) Verified @itsmelmiller Life After Hours 💫 Bringing back …" at bounding box center [522, 284] width 1045 height 569
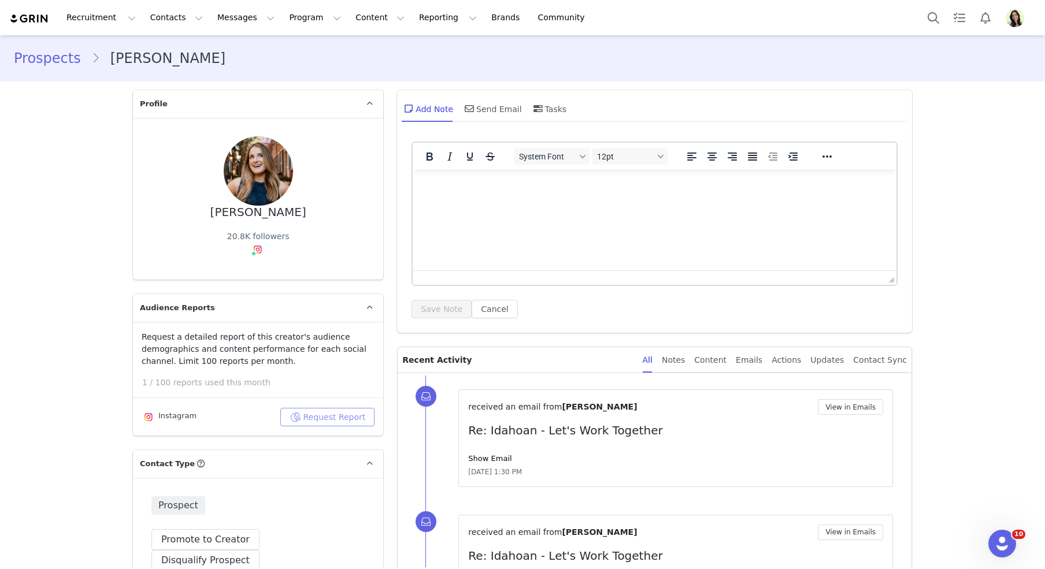
scroll to position [0, 0]
click at [349, 19] on button "Content Content" at bounding box center [380, 18] width 63 height 26
click at [353, 46] on p "Creator Content" at bounding box center [366, 51] width 65 height 12
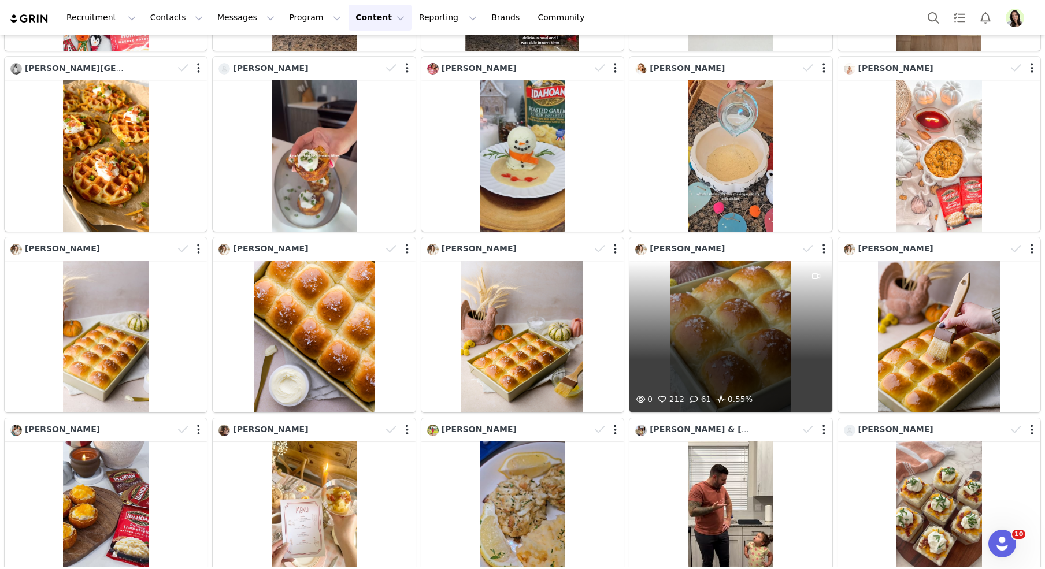
scroll to position [3886, 0]
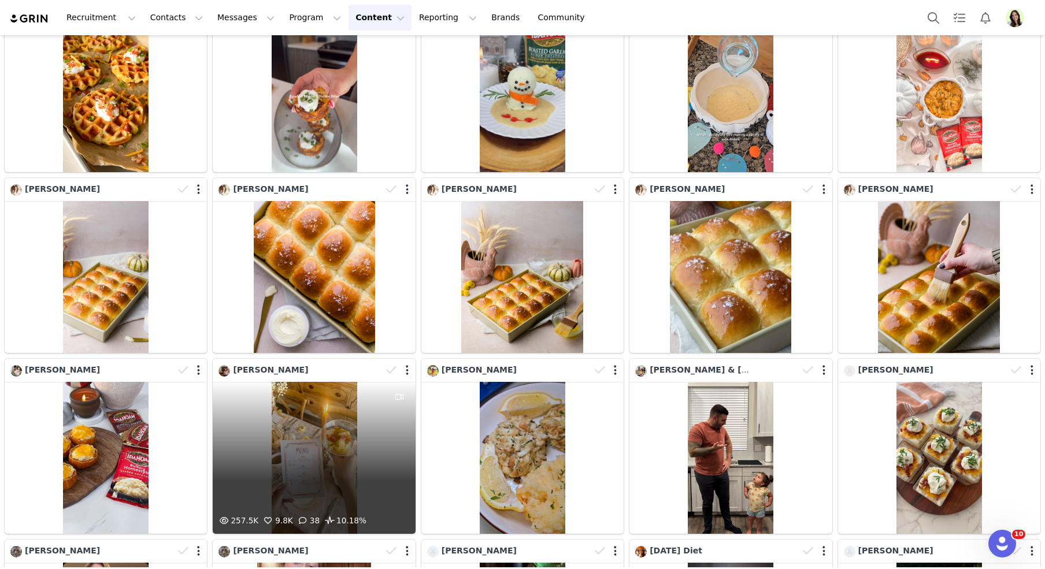
click at [341, 483] on div "257.5K 9.8K 38 10.18%" at bounding box center [314, 458] width 202 height 152
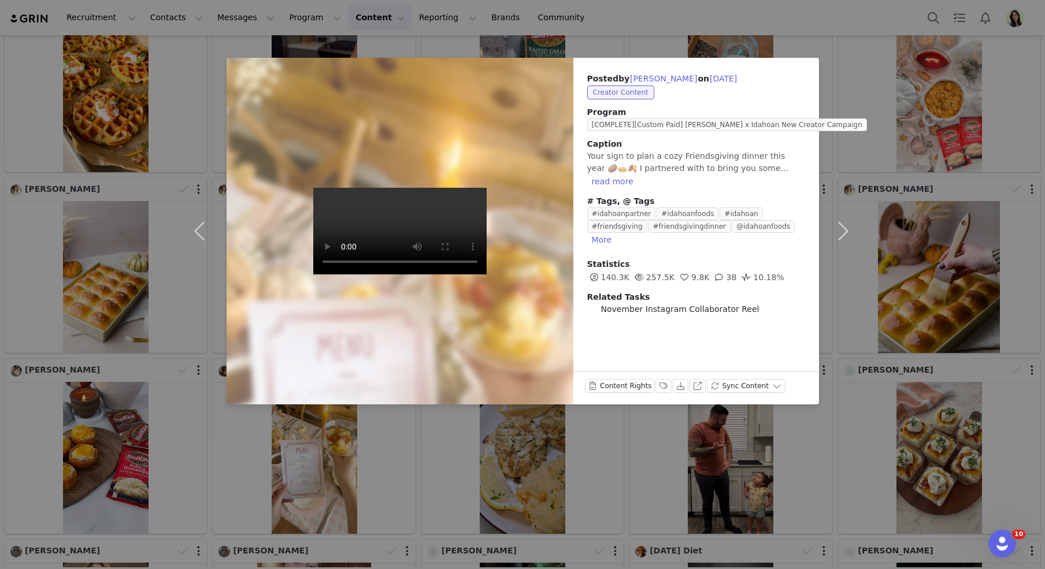
click at [730, 43] on div "Posted by Skyler Mann on Nov 12, 2024 Creator Content Program [COMPLETE][Custom…" at bounding box center [522, 284] width 1045 height 569
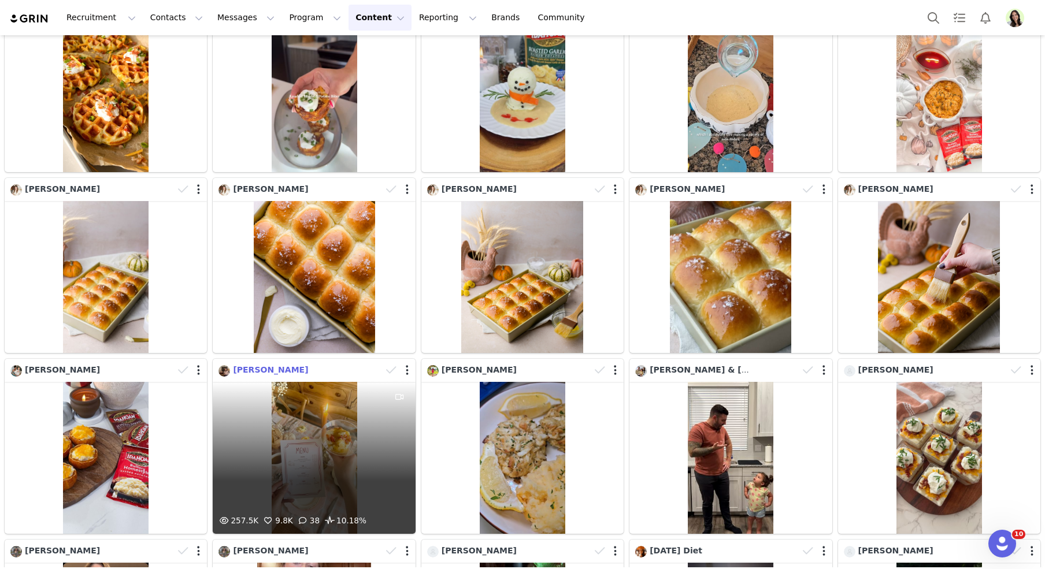
click at [275, 369] on span "Skyler Mann" at bounding box center [270, 369] width 75 height 9
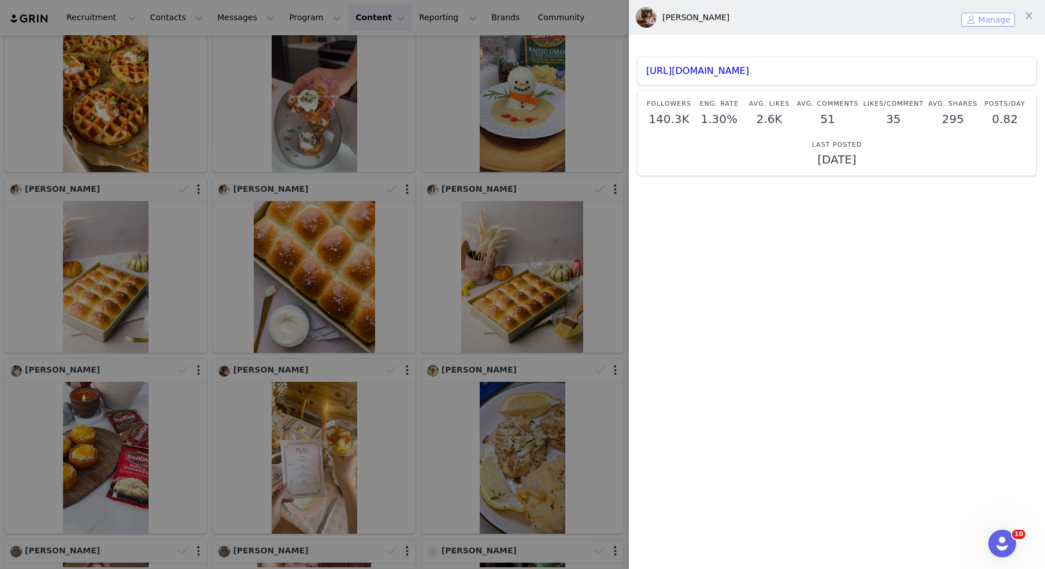
click at [753, 20] on button "Manage" at bounding box center [988, 20] width 54 height 14
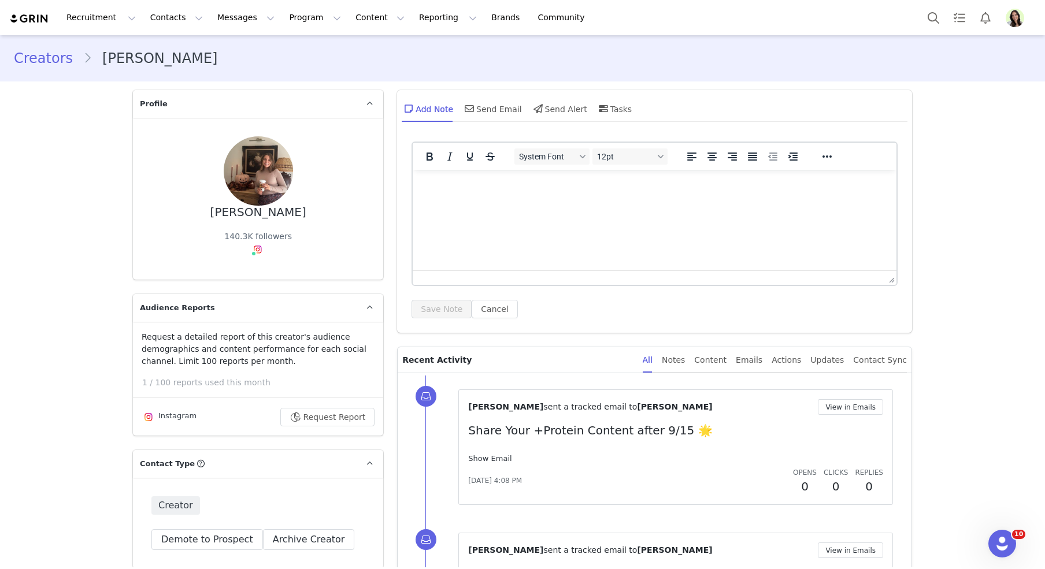
click at [481, 460] on link "Show Email" at bounding box center [489, 458] width 43 height 9
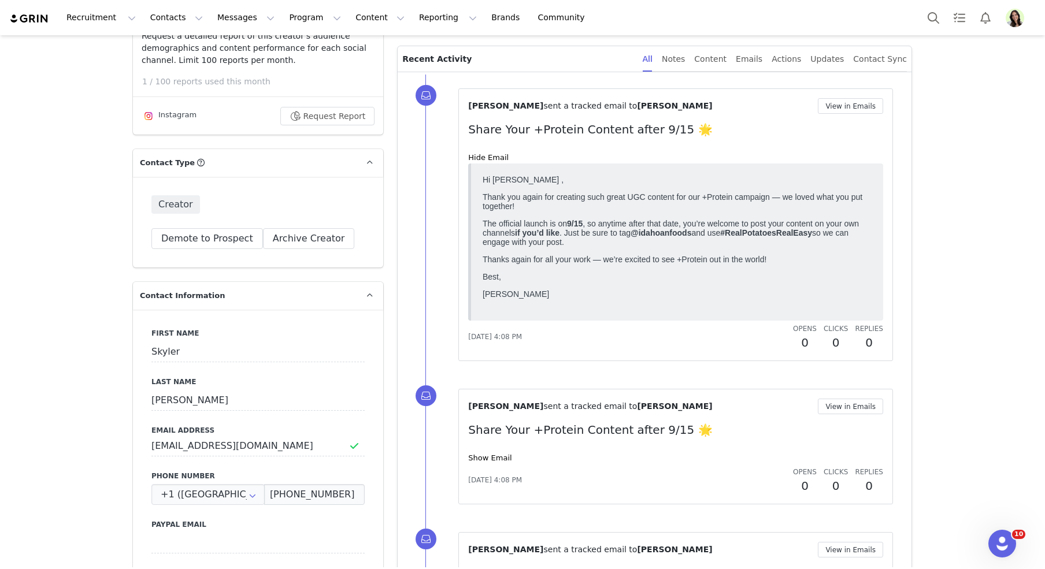
scroll to position [301, 0]
click at [498, 457] on link "Show Email" at bounding box center [489, 458] width 43 height 9
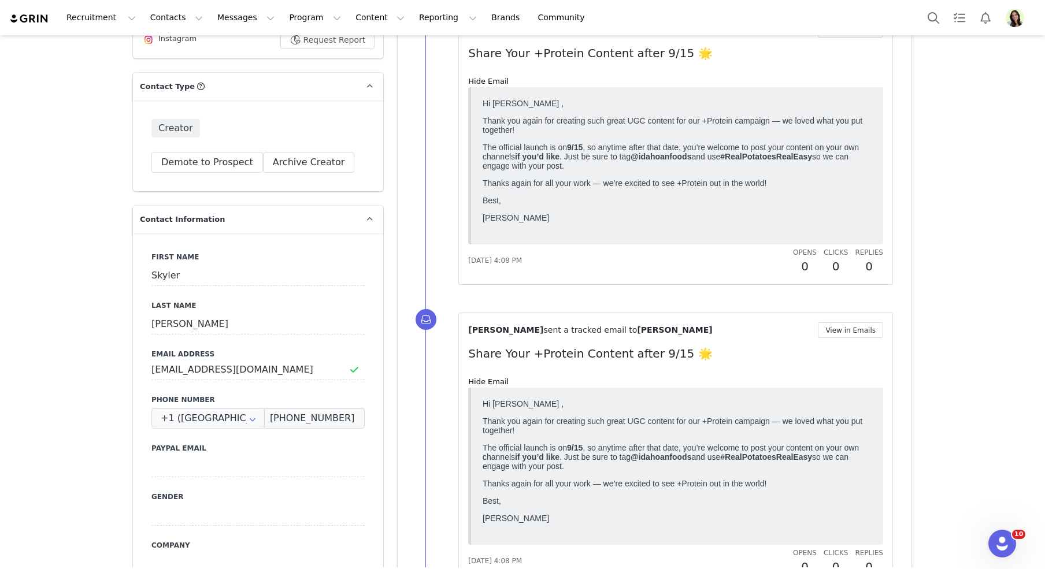
scroll to position [0, 0]
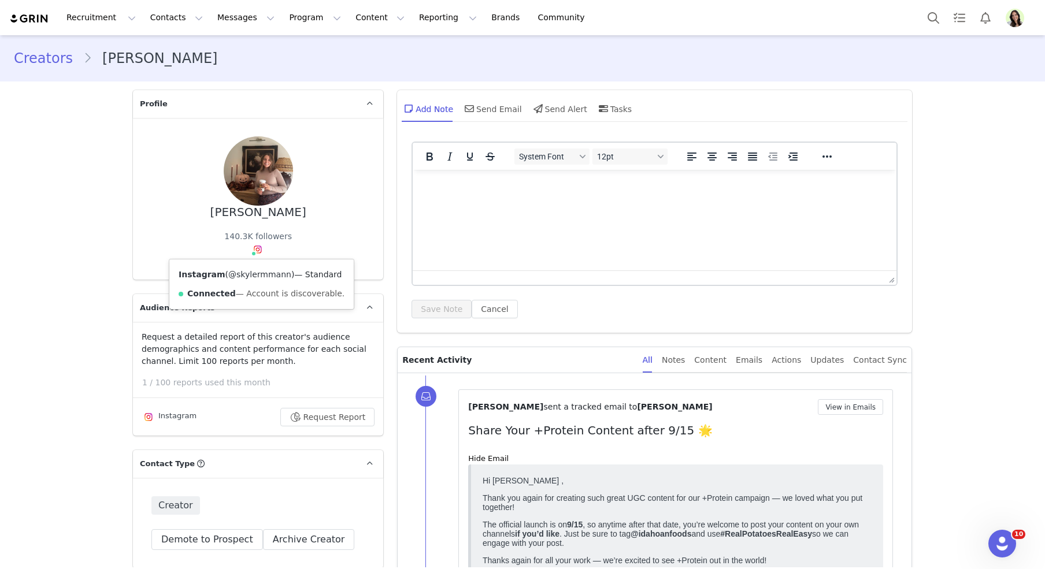
click at [271, 276] on link "@skylermmann" at bounding box center [259, 274] width 63 height 9
click at [353, 13] on button "Content Content" at bounding box center [380, 18] width 63 height 26
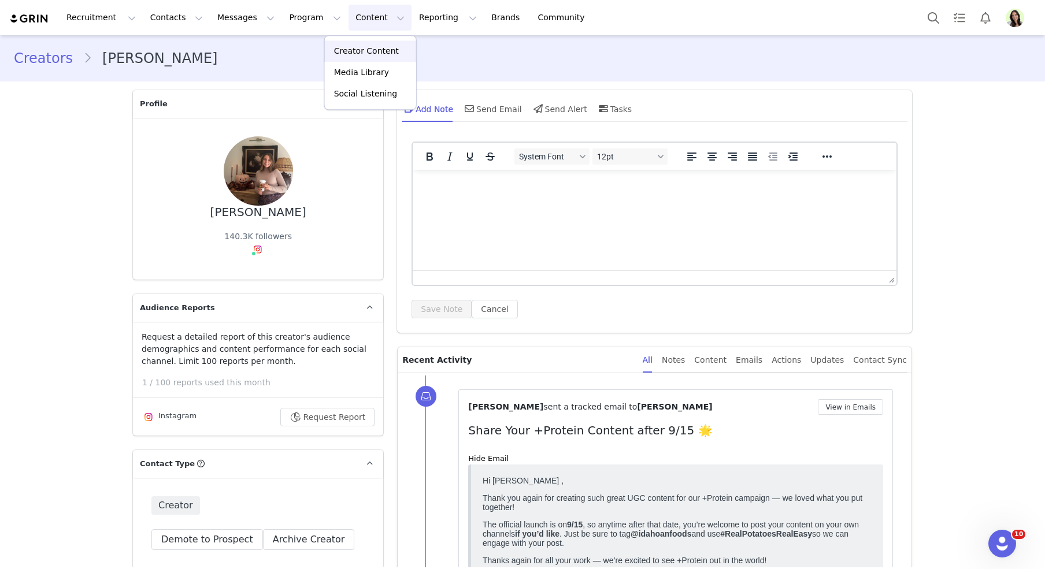
click at [375, 49] on p "Creator Content" at bounding box center [366, 51] width 65 height 12
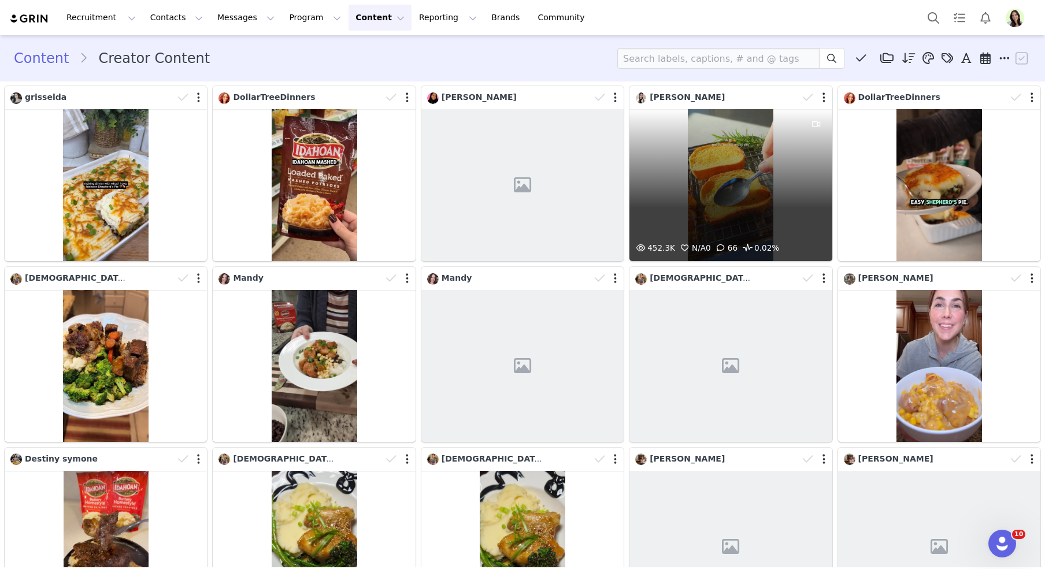
click at [726, 185] on div "452.3K N/A 0 66 0.02%" at bounding box center [731, 185] width 202 height 152
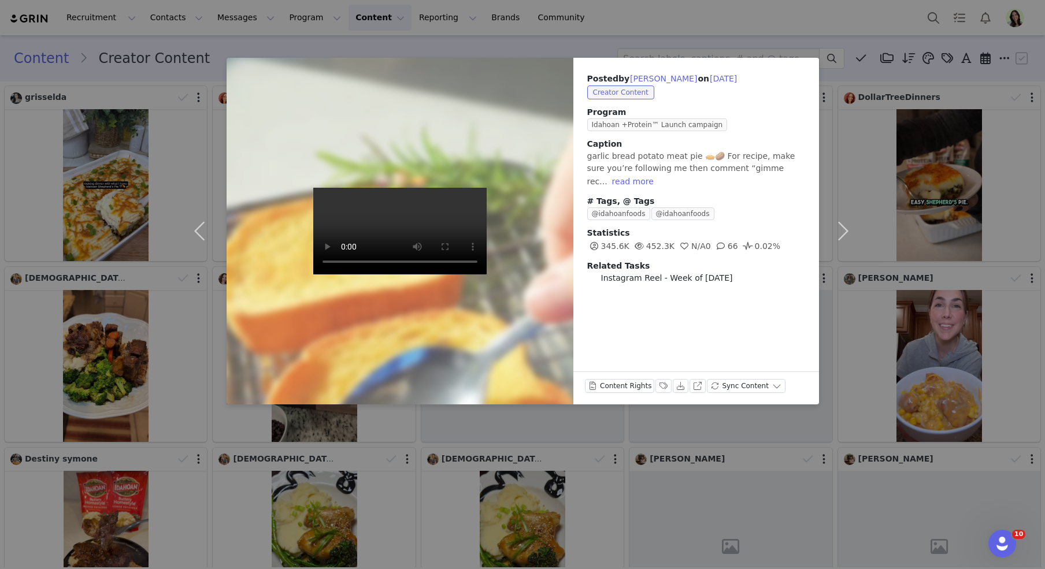
click at [623, 27] on div "Posted by Kay Liu on Sep 21, 2025 Creator Content Program Idahoan +Protein™ Lau…" at bounding box center [522, 284] width 1045 height 569
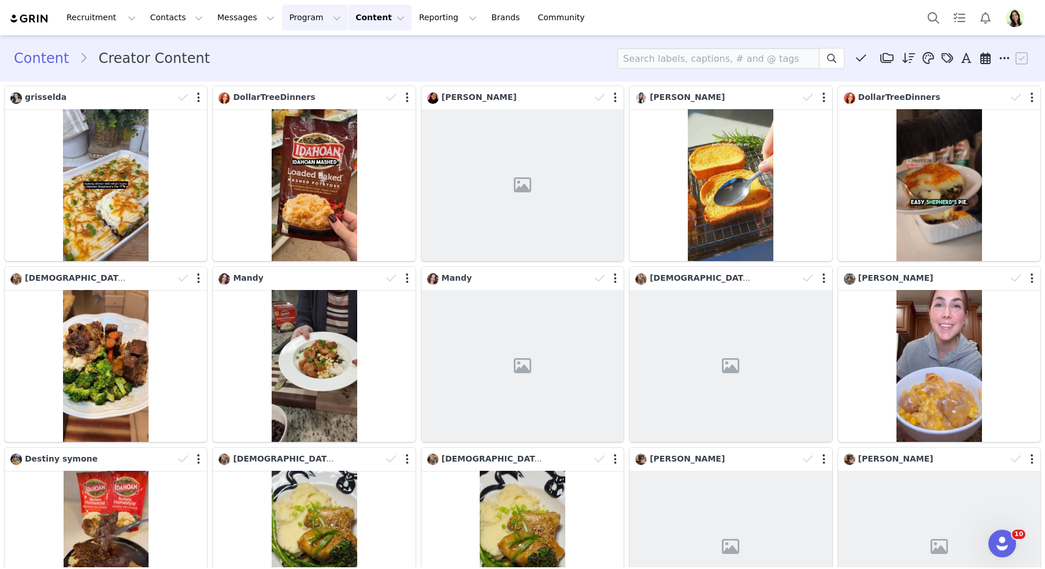
click at [283, 15] on button "Program Program" at bounding box center [315, 18] width 66 height 26
click at [305, 50] on p "Activations" at bounding box center [295, 51] width 45 height 12
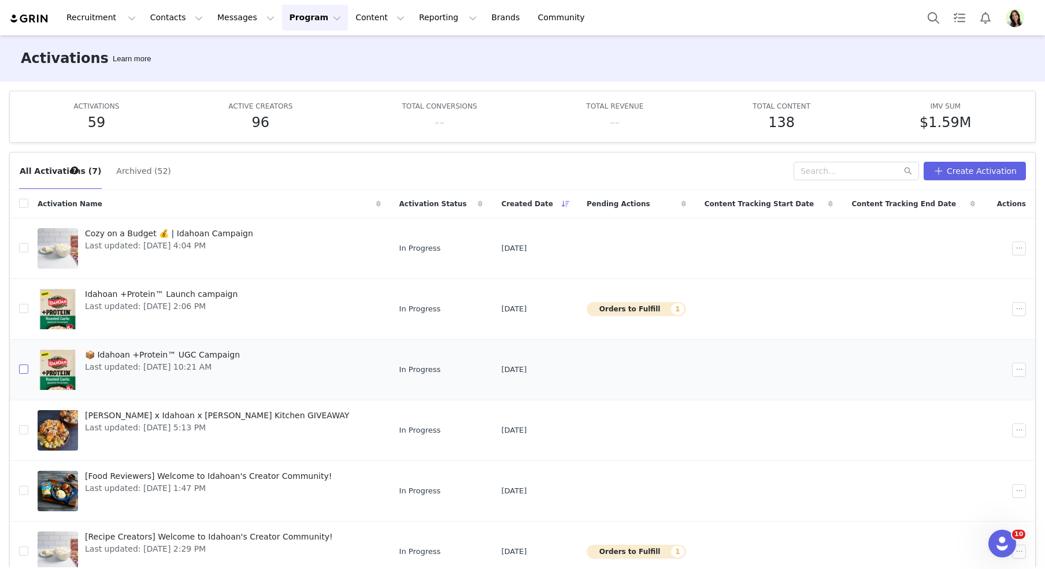
click at [24, 369] on input "checkbox" at bounding box center [23, 369] width 9 height 9
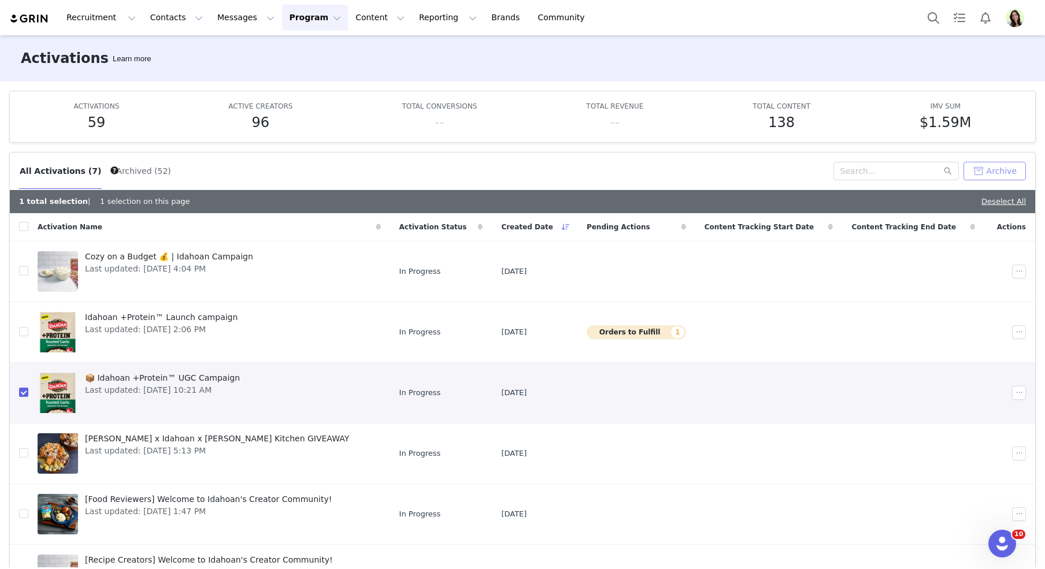
click at [753, 164] on button "Archive" at bounding box center [995, 171] width 62 height 19
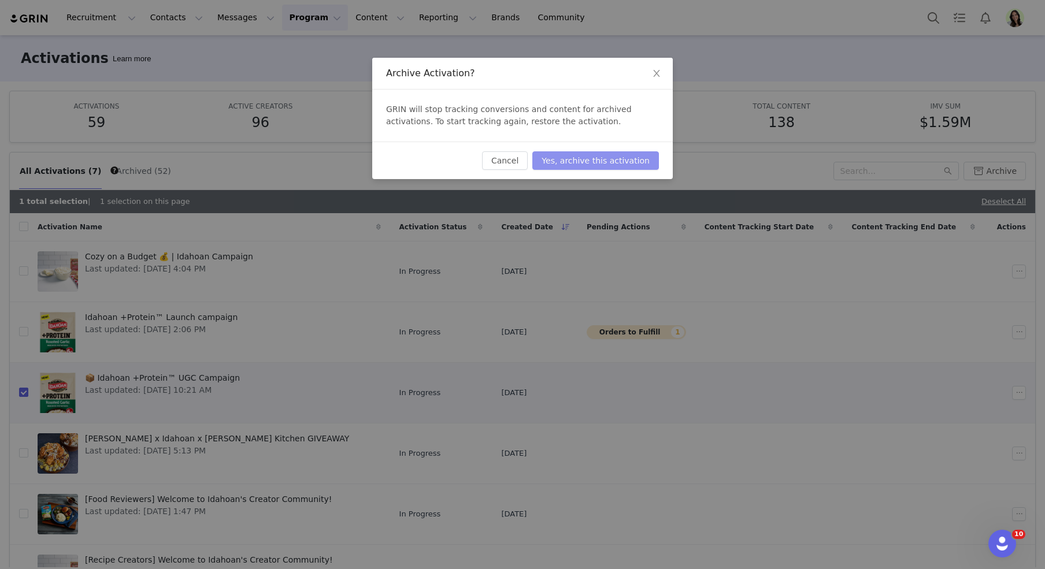
click at [642, 167] on button "Yes, archive this activation" at bounding box center [595, 160] width 127 height 19
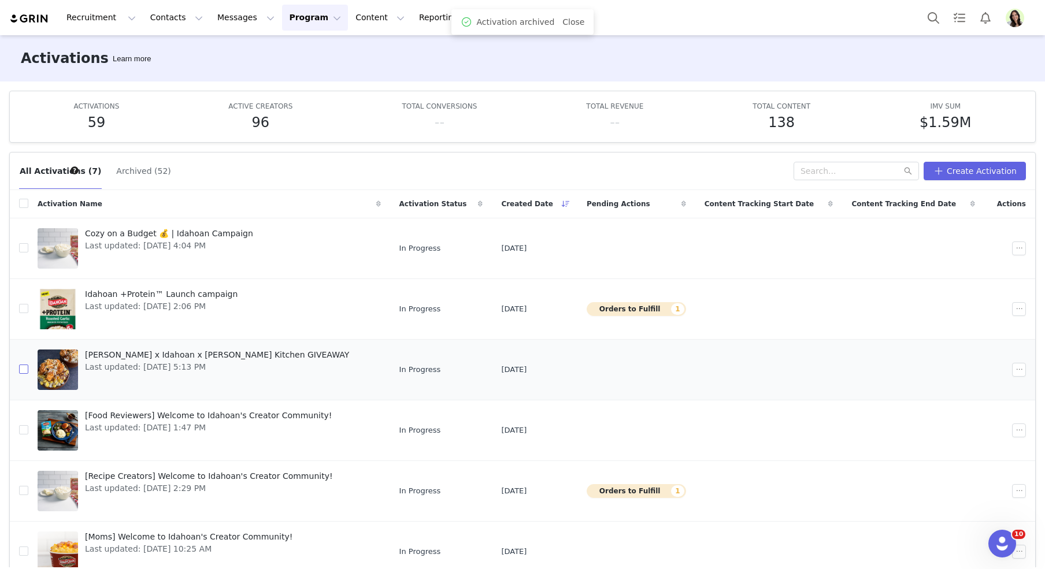
click at [24, 365] on input "checkbox" at bounding box center [23, 369] width 9 height 9
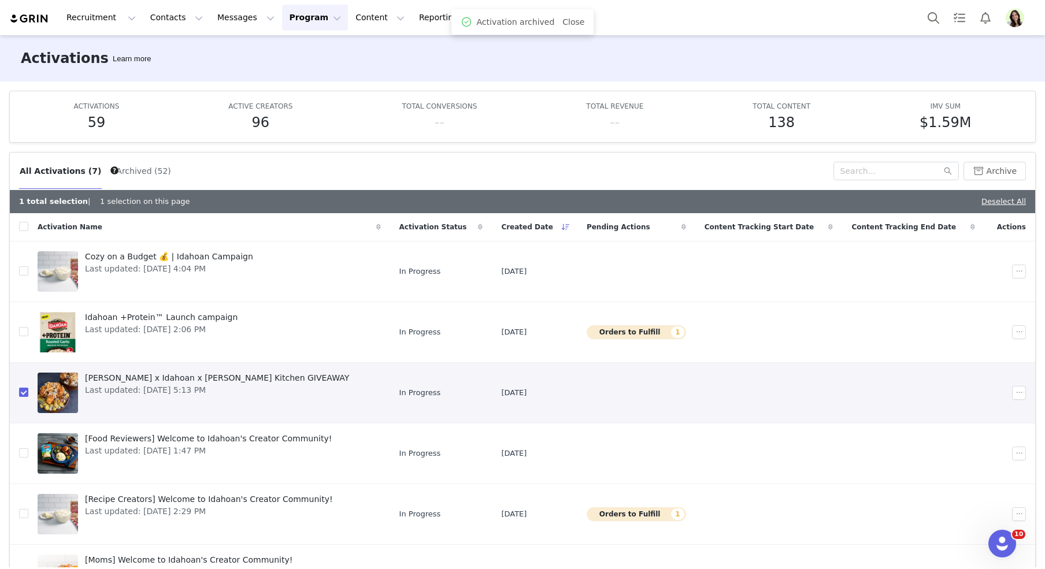
click at [753, 180] on div "All Activations (7) Archived (52) Archive" at bounding box center [523, 172] width 1026 height 38
click at [753, 172] on button "Archive" at bounding box center [995, 171] width 62 height 19
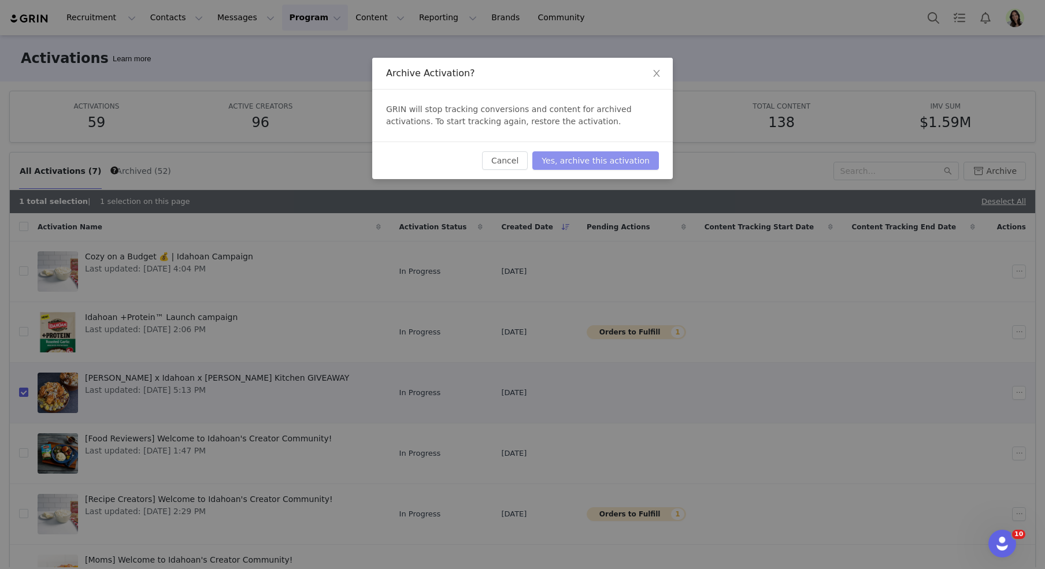
click at [634, 156] on button "Yes, archive this activation" at bounding box center [595, 160] width 127 height 19
checkbox input "false"
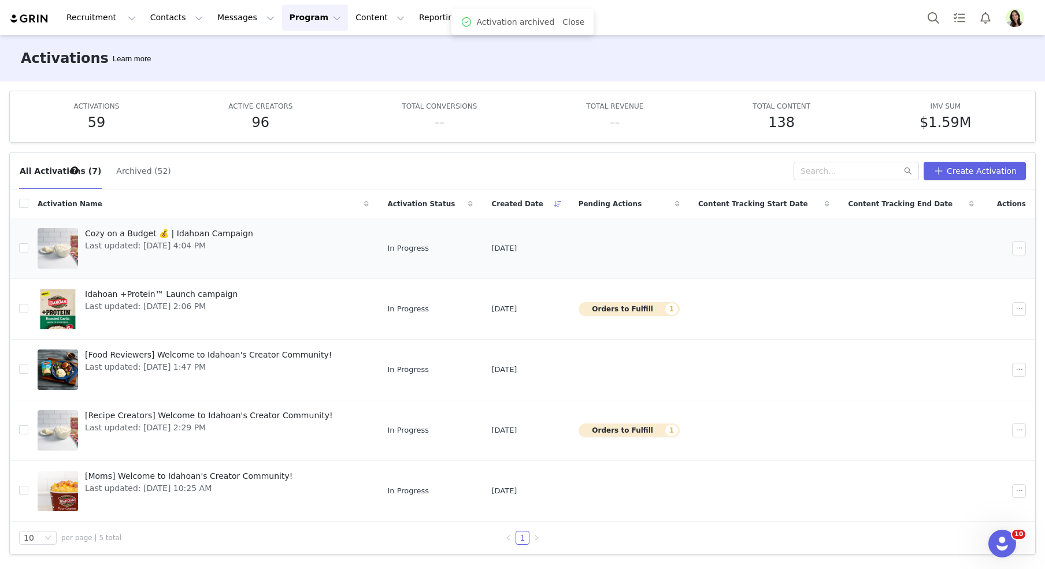
click at [227, 231] on span "Cozy on a Budget 💰 | Idahoan Campaign" at bounding box center [169, 234] width 168 height 12
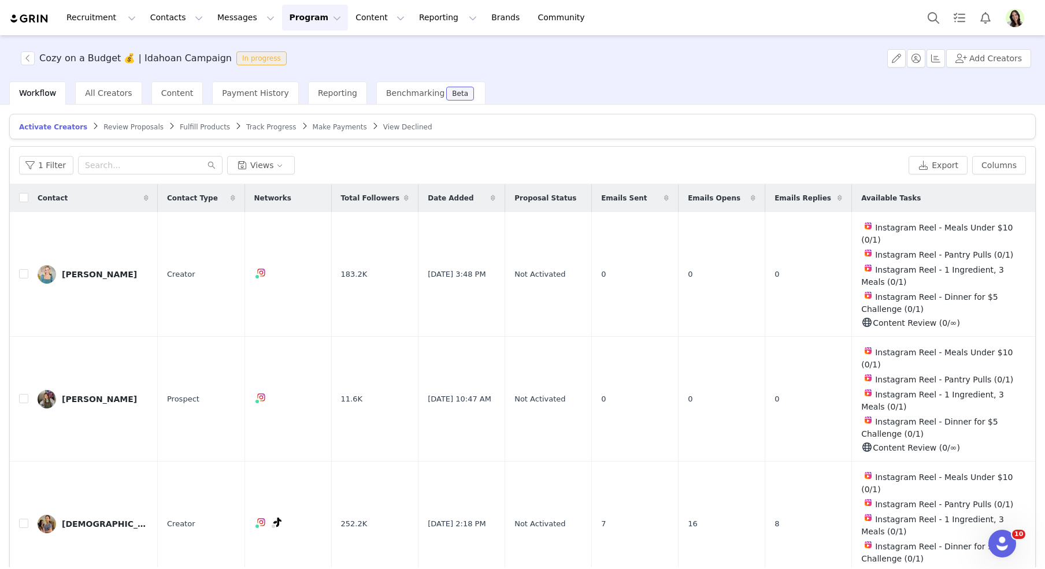
click at [753, 21] on img "Profile" at bounding box center [1015, 18] width 19 height 19
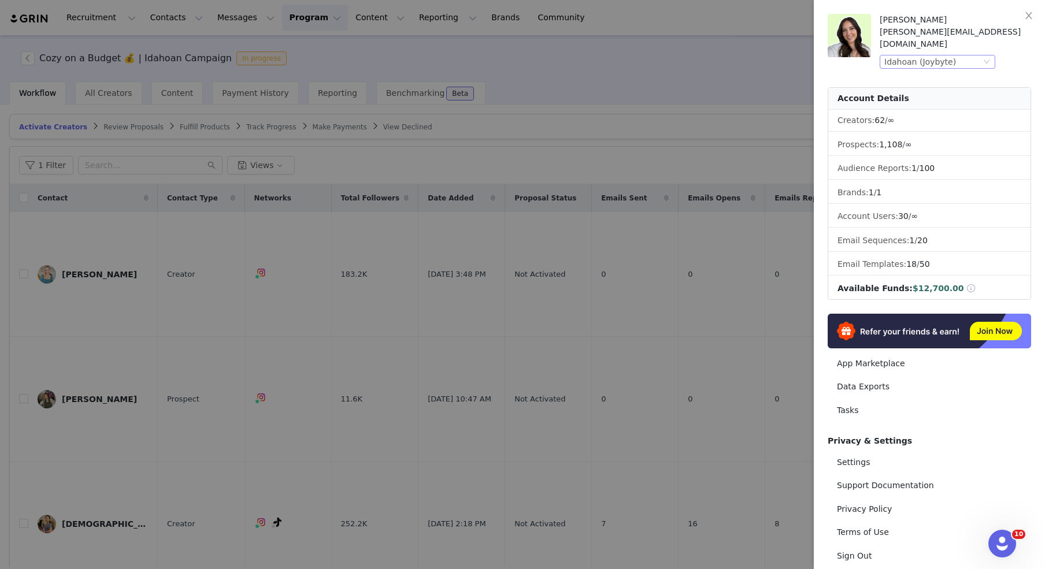
click at [753, 56] on div "Idahoan (Joybyte)" at bounding box center [921, 62] width 72 height 13
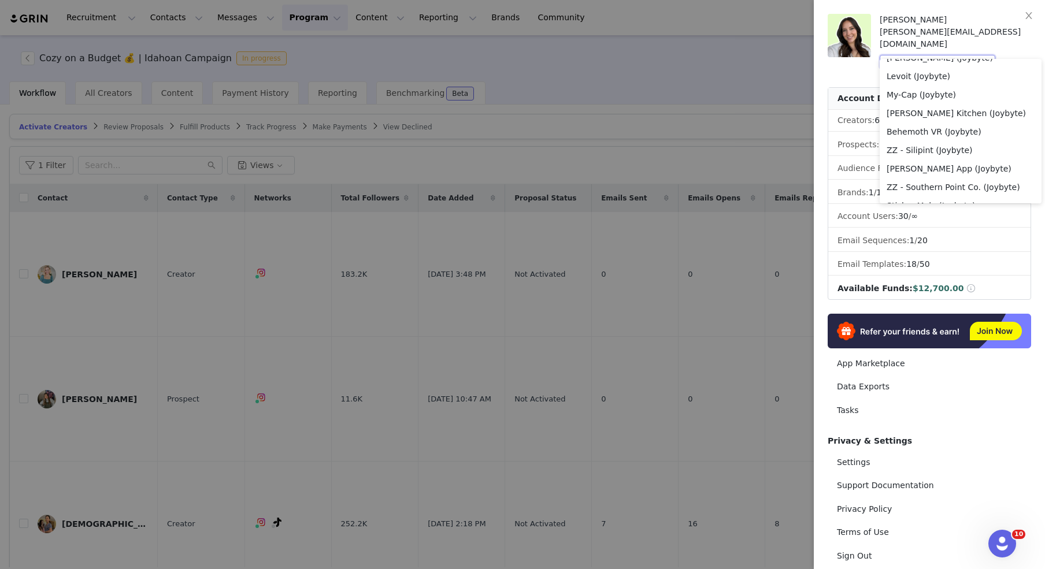
scroll to position [831, 0]
click at [753, 112] on li "Soules Kitchen (Joybyte)" at bounding box center [961, 109] width 162 height 19
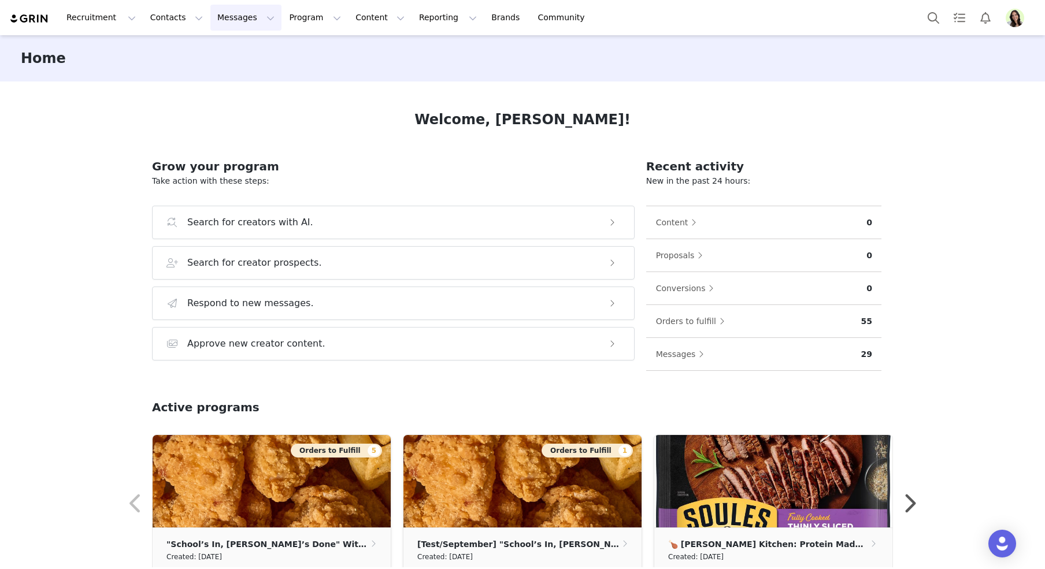
click at [230, 20] on button "Messages Messages" at bounding box center [245, 18] width 71 height 26
click at [238, 73] on div "Inbox" at bounding box center [243, 72] width 77 height 12
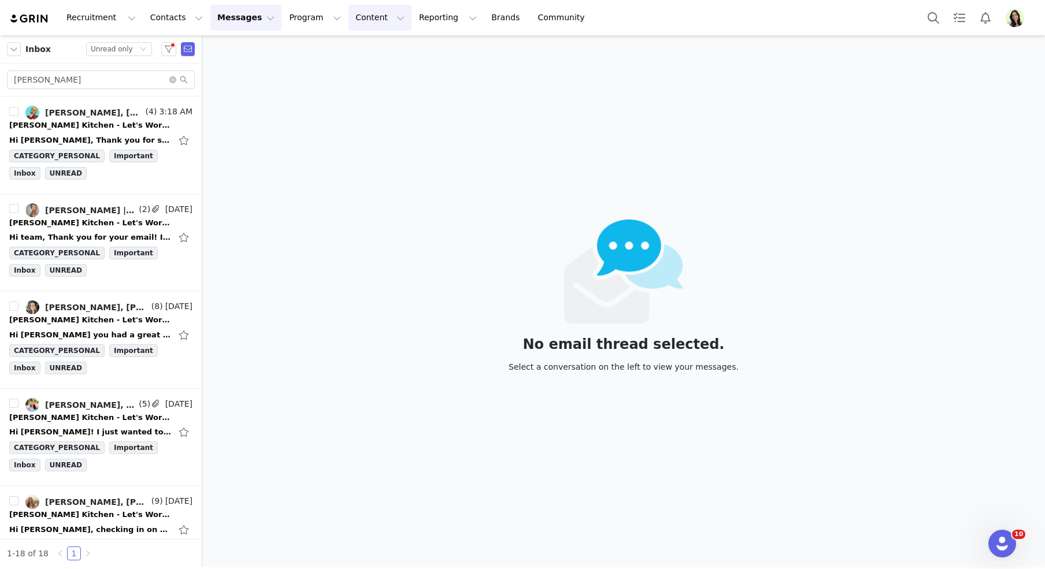
click at [360, 15] on button "Content Content" at bounding box center [380, 18] width 63 height 26
click at [371, 51] on p "Creator Content" at bounding box center [366, 51] width 65 height 12
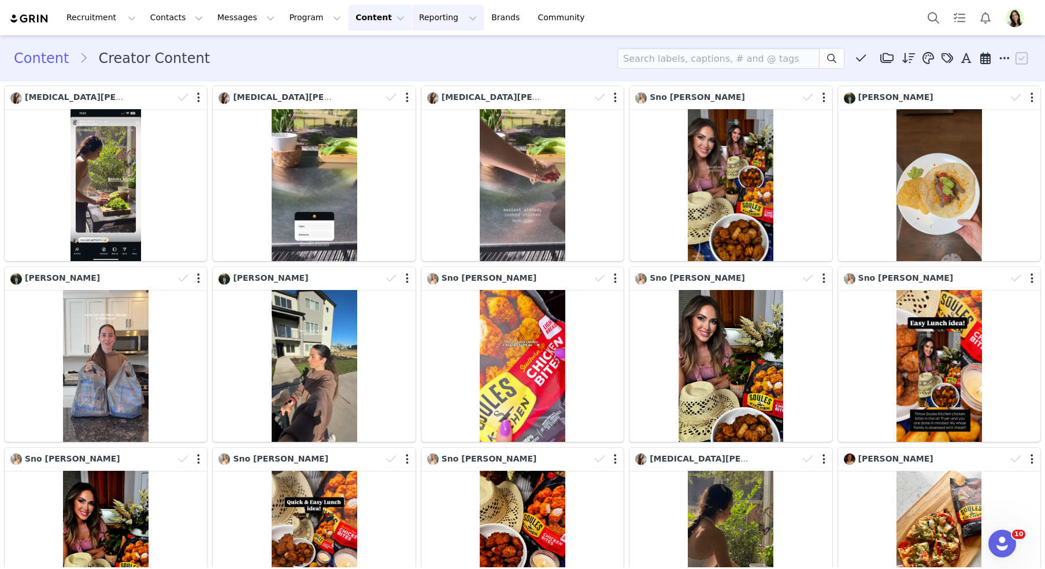
click at [412, 17] on button "Reporting Reporting" at bounding box center [448, 18] width 72 height 26
click at [413, 45] on p "Dashboard" at bounding box center [415, 51] width 44 height 12
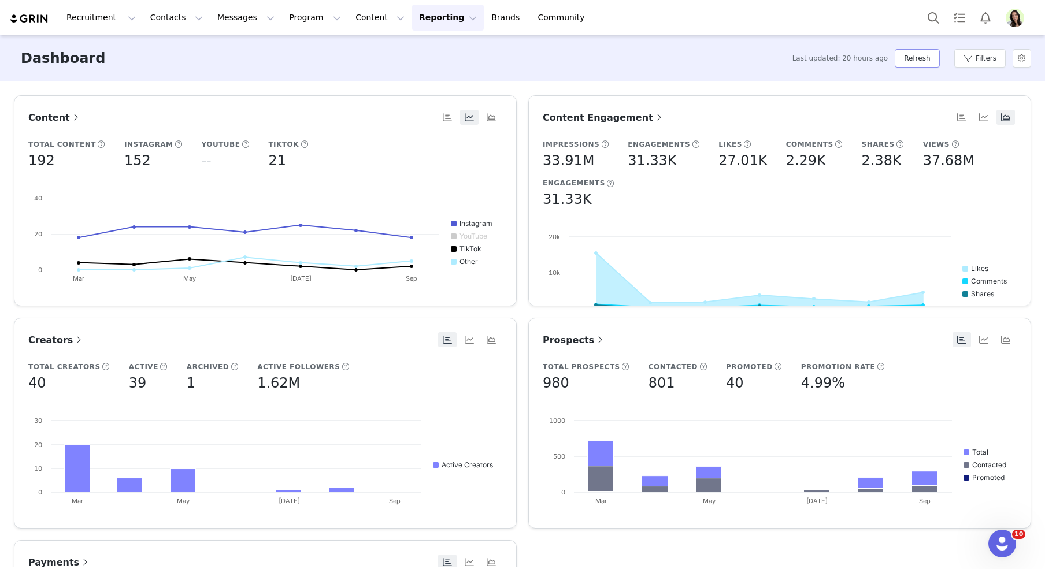
click at [922, 60] on button "Refresh" at bounding box center [917, 58] width 45 height 19
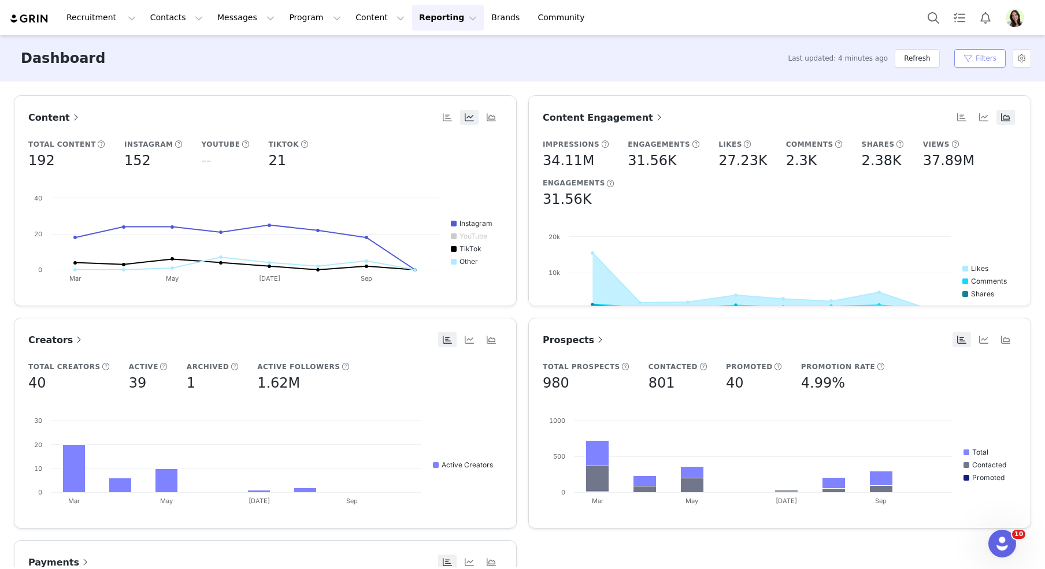
click at [982, 58] on button "Filters" at bounding box center [980, 58] width 51 height 19
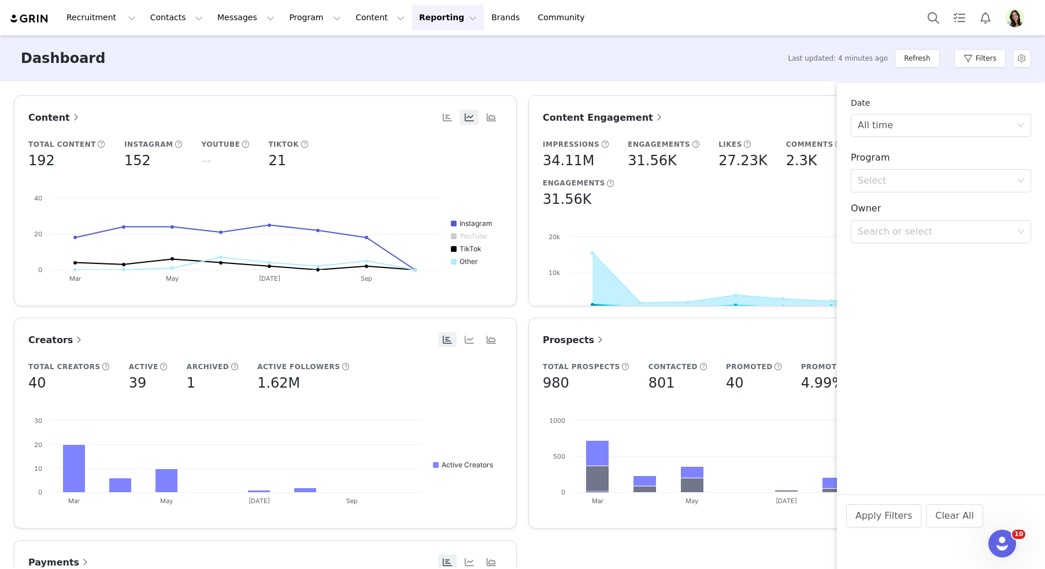
click at [943, 137] on div "Date All time Program Select Owner Search or select Apply Filters Clear All" at bounding box center [941, 174] width 208 height 183
click at [927, 132] on div "All time" at bounding box center [937, 125] width 159 height 22
click at [891, 187] on li "Last 30 Days" at bounding box center [941, 188] width 180 height 19
click at [882, 513] on button "Apply Filters" at bounding box center [883, 516] width 75 height 23
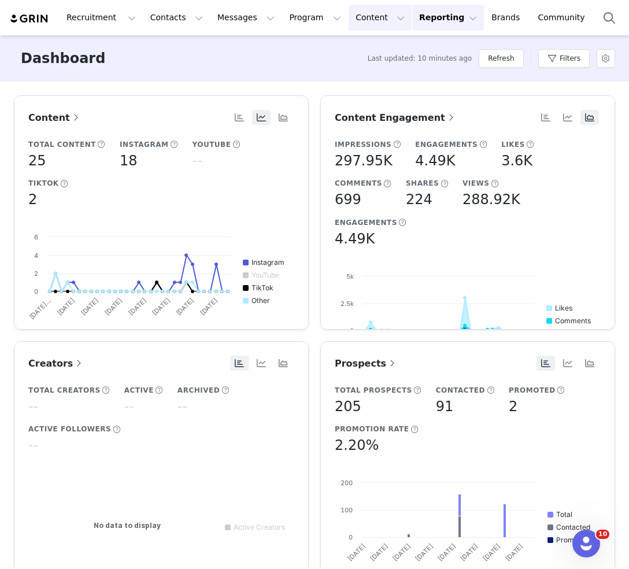
click at [351, 17] on button "Content Content" at bounding box center [380, 18] width 63 height 26
click at [352, 50] on p "Creator Content" at bounding box center [366, 51] width 65 height 12
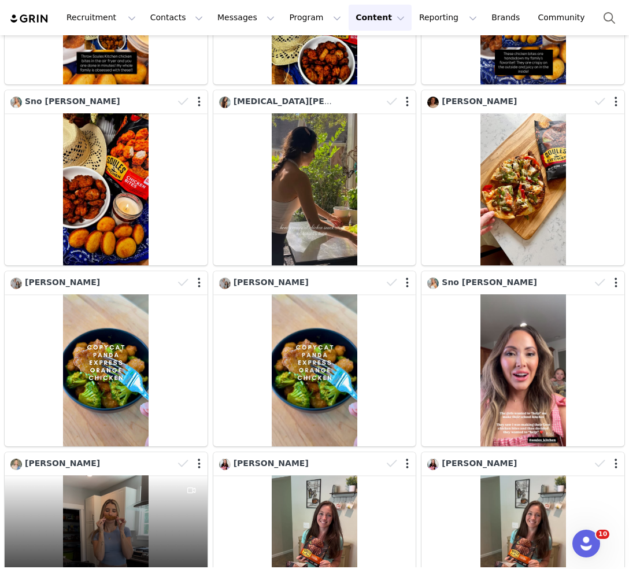
scroll to position [755, 0]
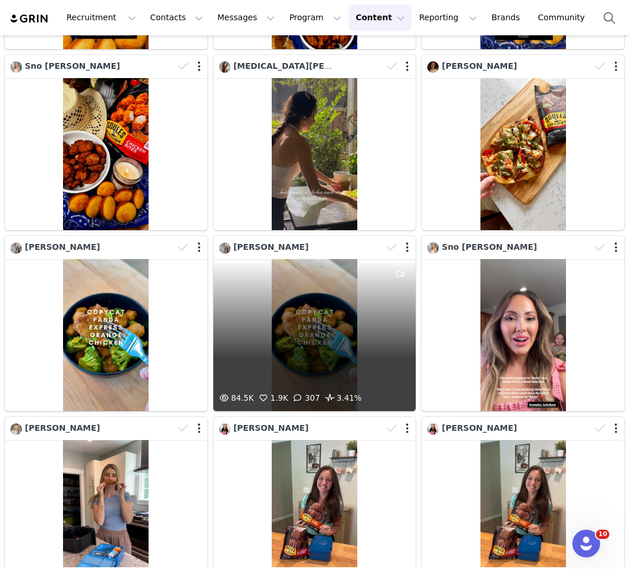
click at [310, 320] on div "84.5K 1.9K 307 3.41%" at bounding box center [314, 335] width 203 height 152
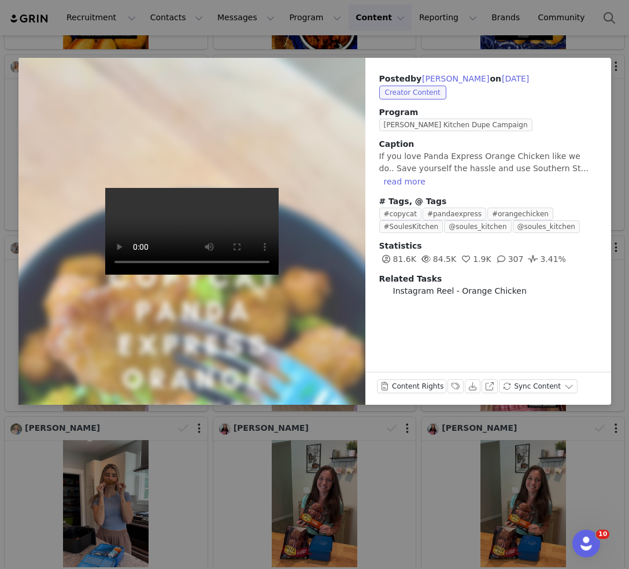
click at [305, 43] on div "Posted by [PERSON_NAME] on [DATE] Creator Content Program [PERSON_NAME] Kitchen…" at bounding box center [314, 284] width 629 height 569
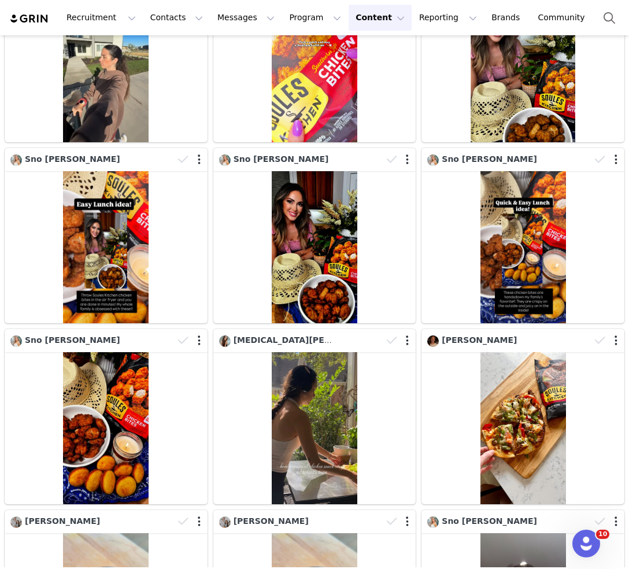
scroll to position [0, 0]
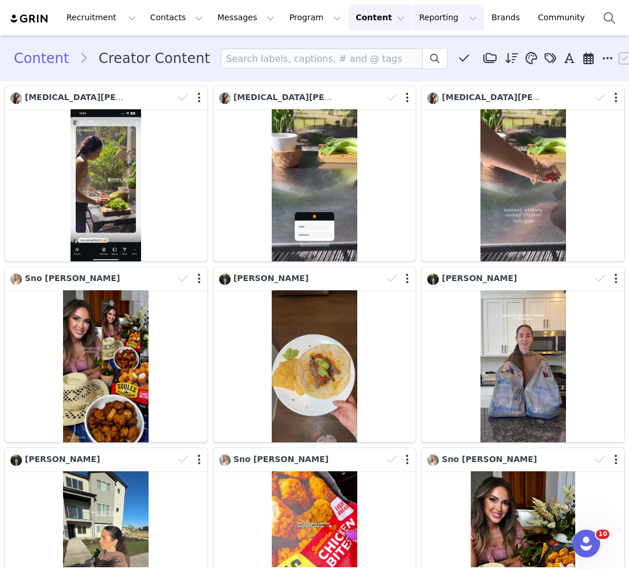
click at [412, 16] on button "Reporting Reporting" at bounding box center [448, 18] width 72 height 26
click at [402, 71] on p "Report Builder" at bounding box center [422, 72] width 58 height 12
